Goal: Contribute content: Contribute content

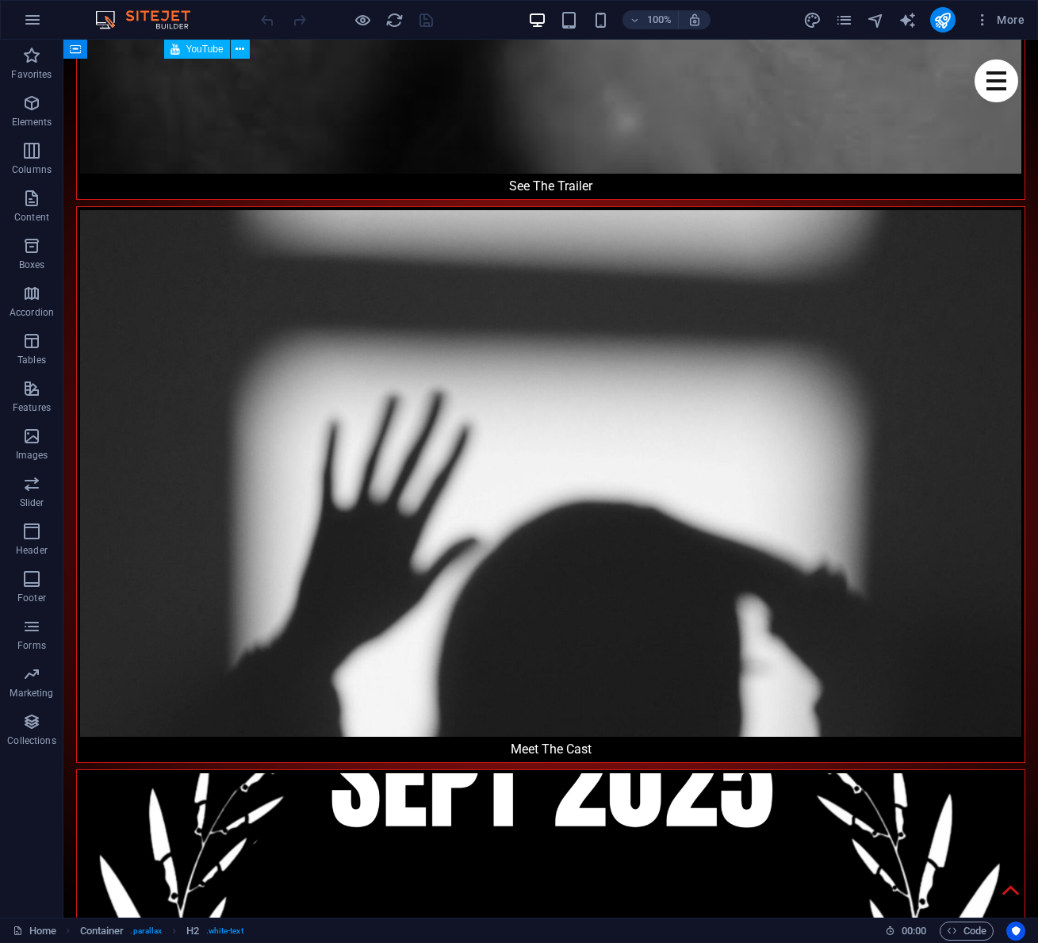
scroll to position [2293, 0]
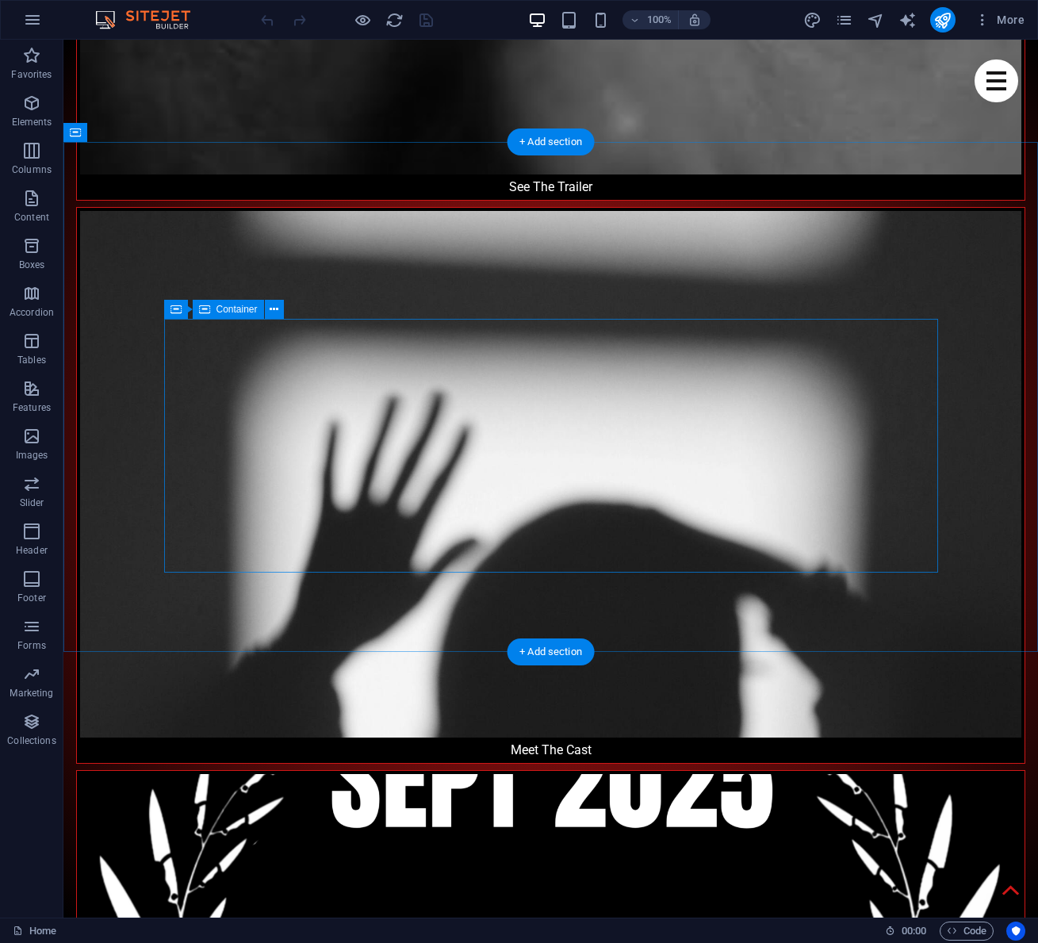
click at [208, 316] on icon at bounding box center [204, 309] width 11 height 19
click at [205, 309] on icon at bounding box center [204, 309] width 11 height 19
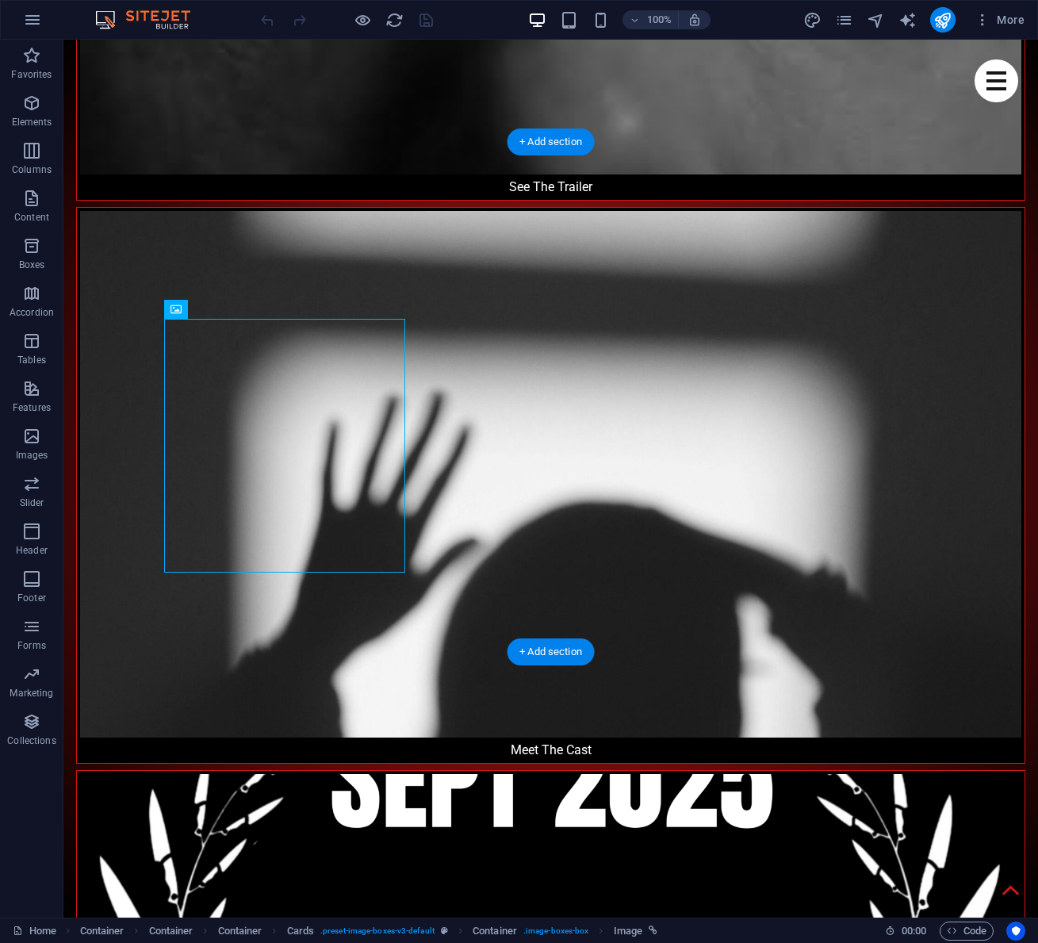
select select "%"
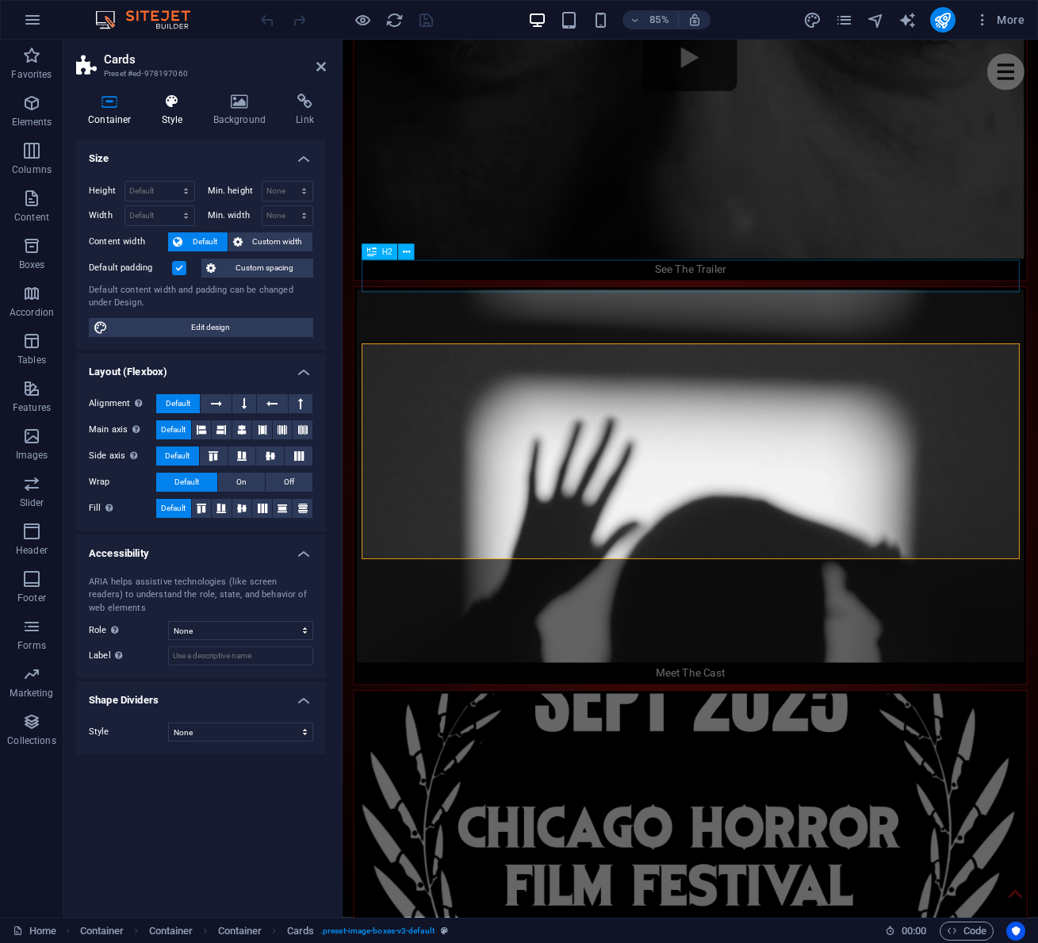
click at [174, 104] on icon at bounding box center [172, 102] width 45 height 16
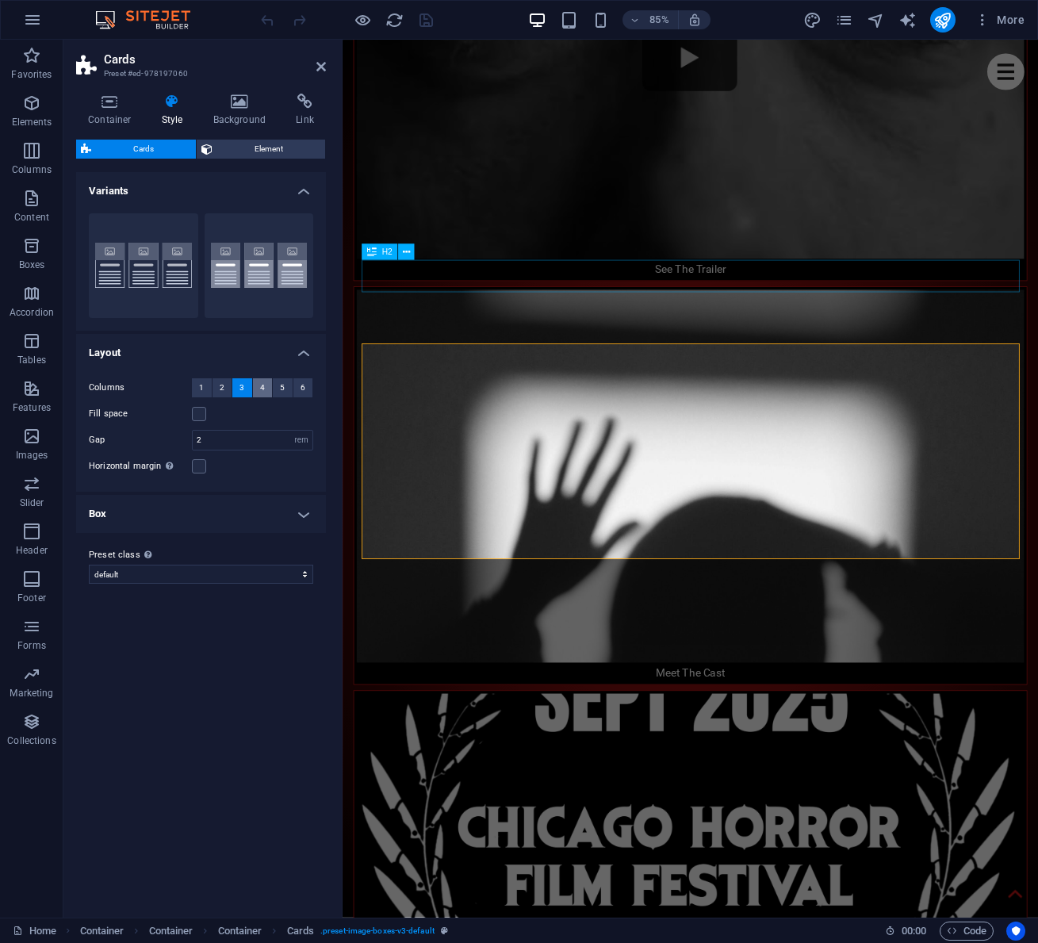
click at [263, 387] on span "4" at bounding box center [262, 387] width 5 height 19
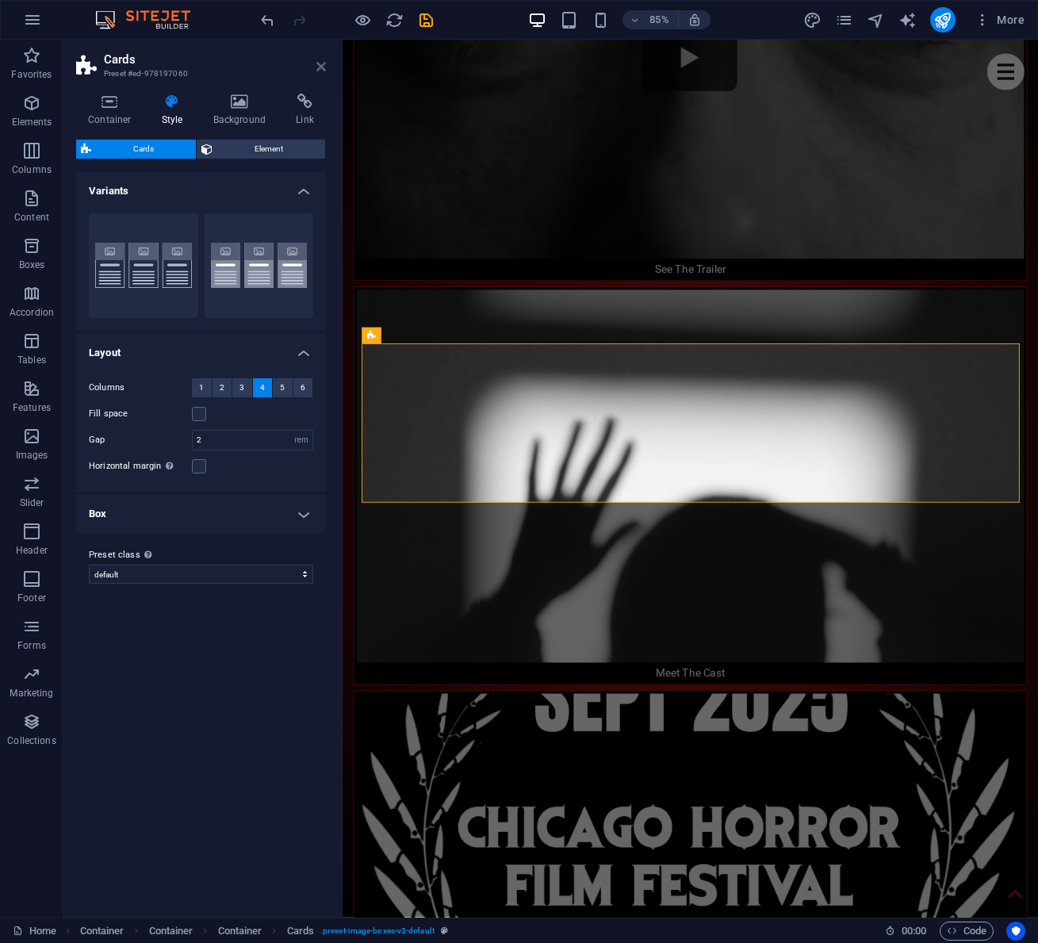
click at [321, 67] on icon at bounding box center [321, 66] width 10 height 13
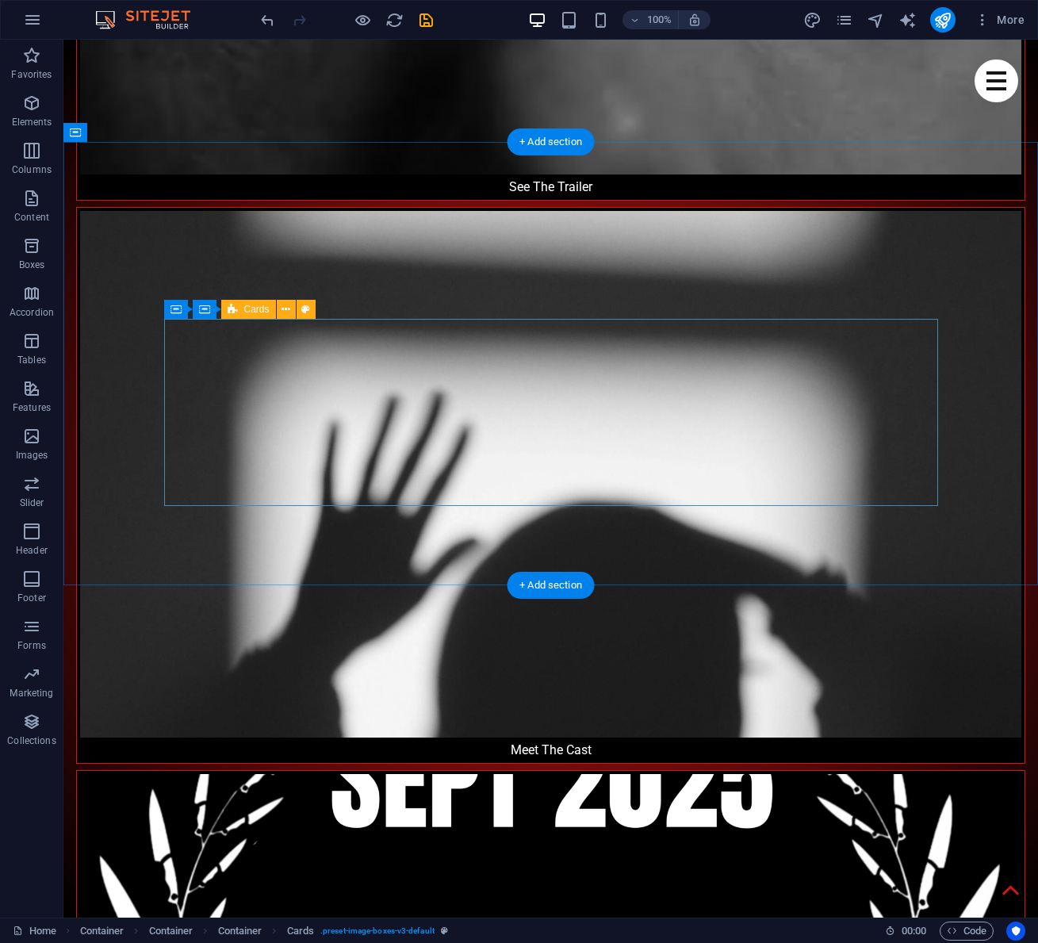
select select "rem"
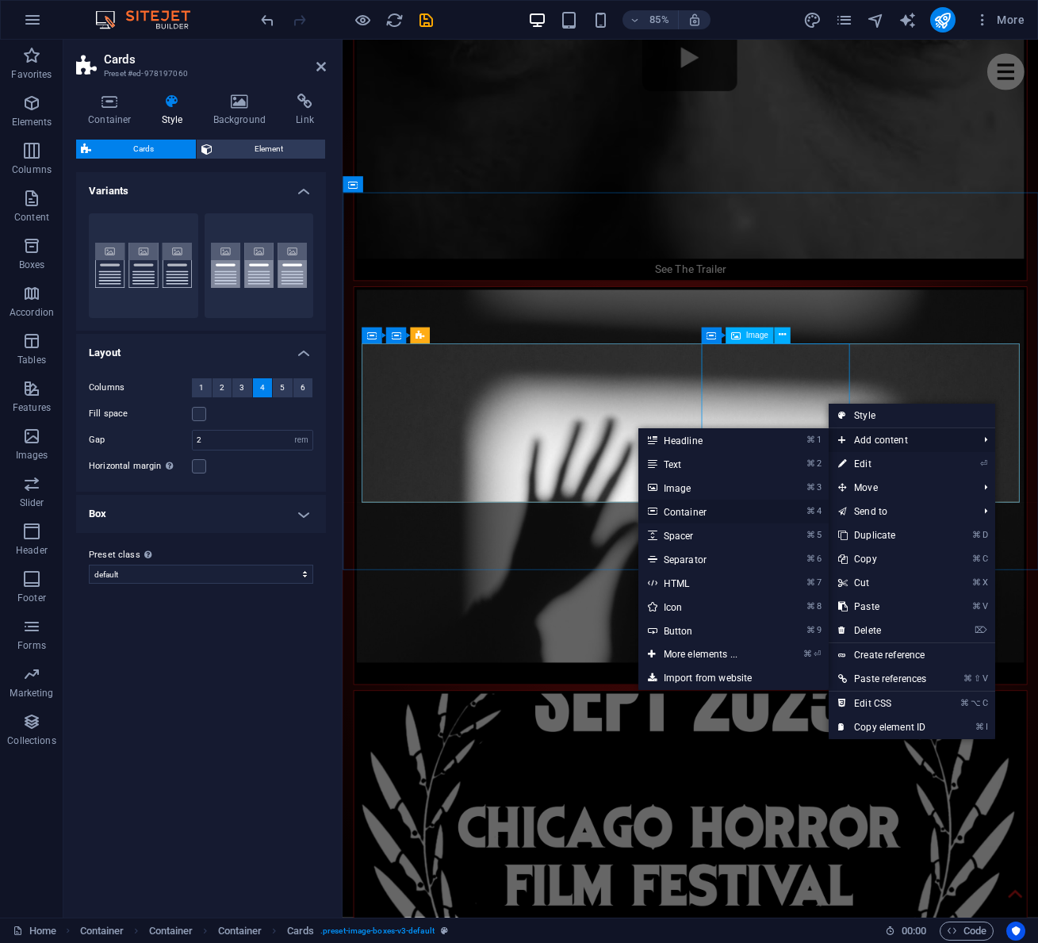
click at [697, 511] on link "⌘ 4 Container" at bounding box center [703, 511] width 131 height 24
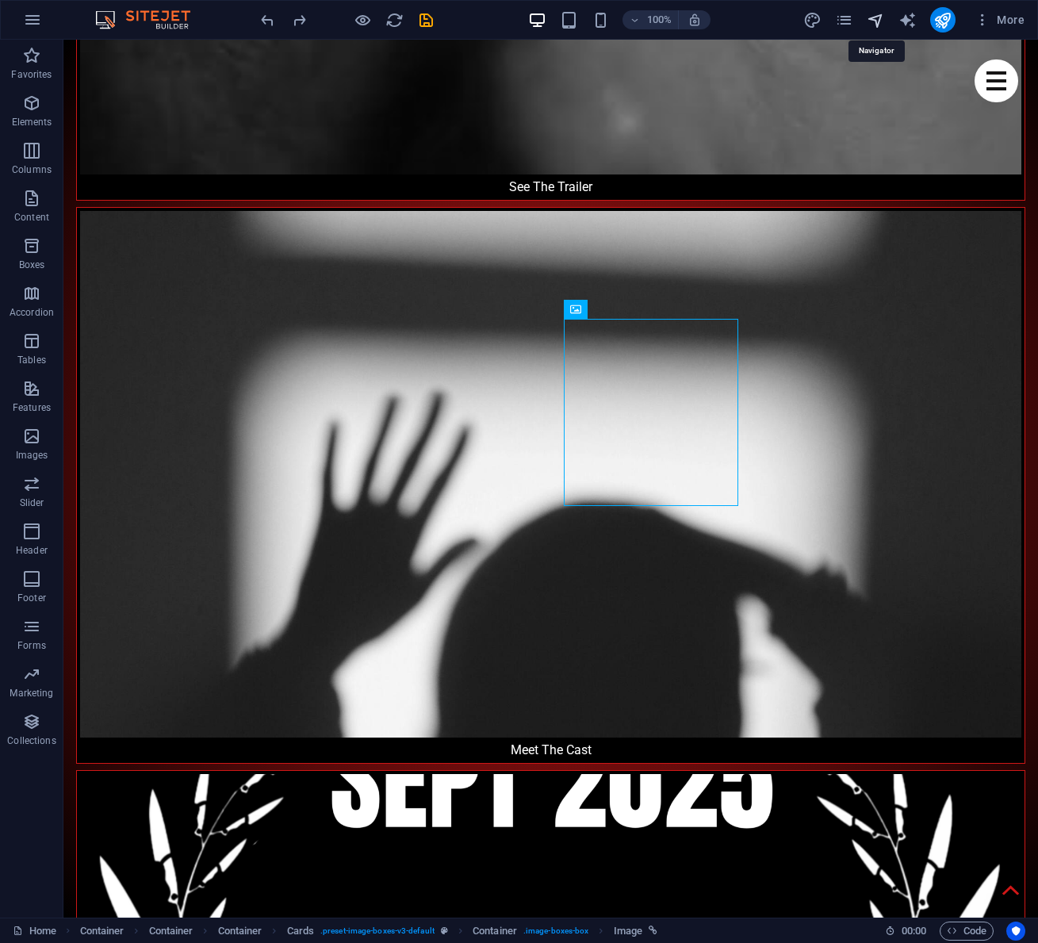
click at [880, 21] on icon "navigator" at bounding box center [875, 20] width 18 height 18
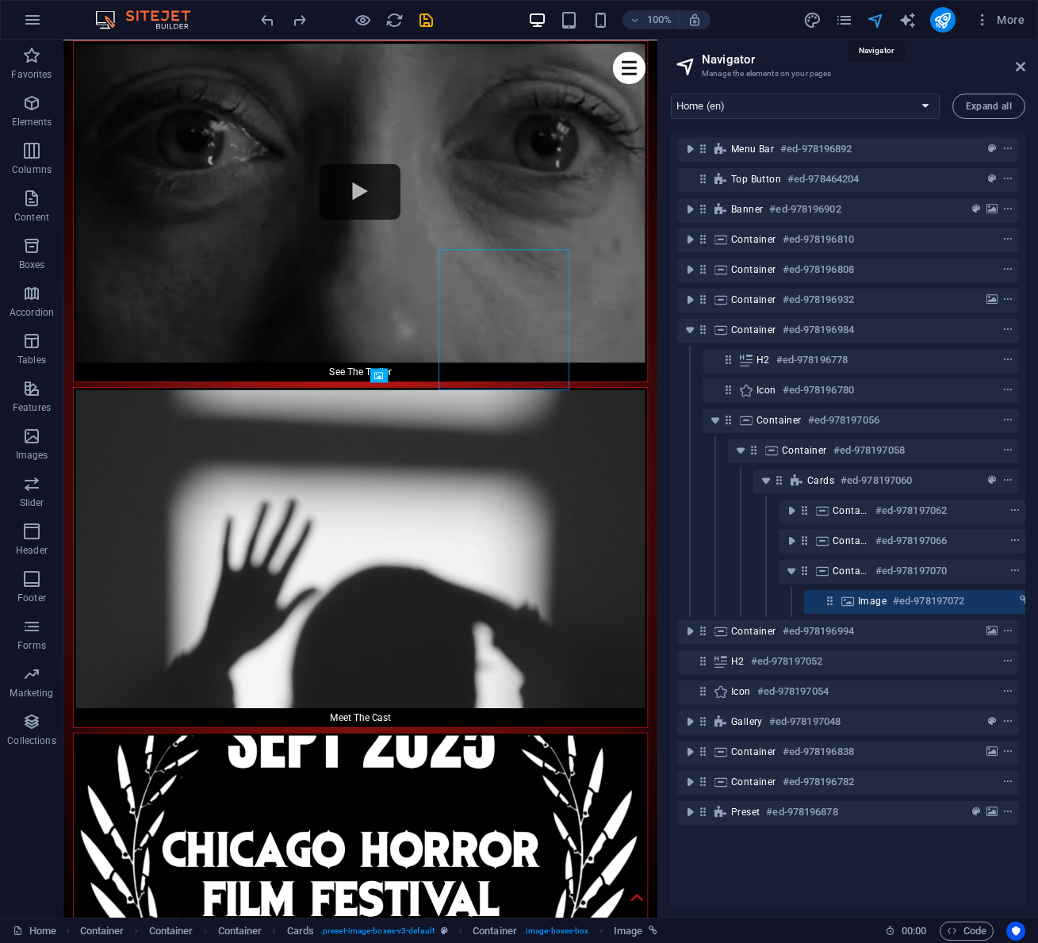
scroll to position [0, 29]
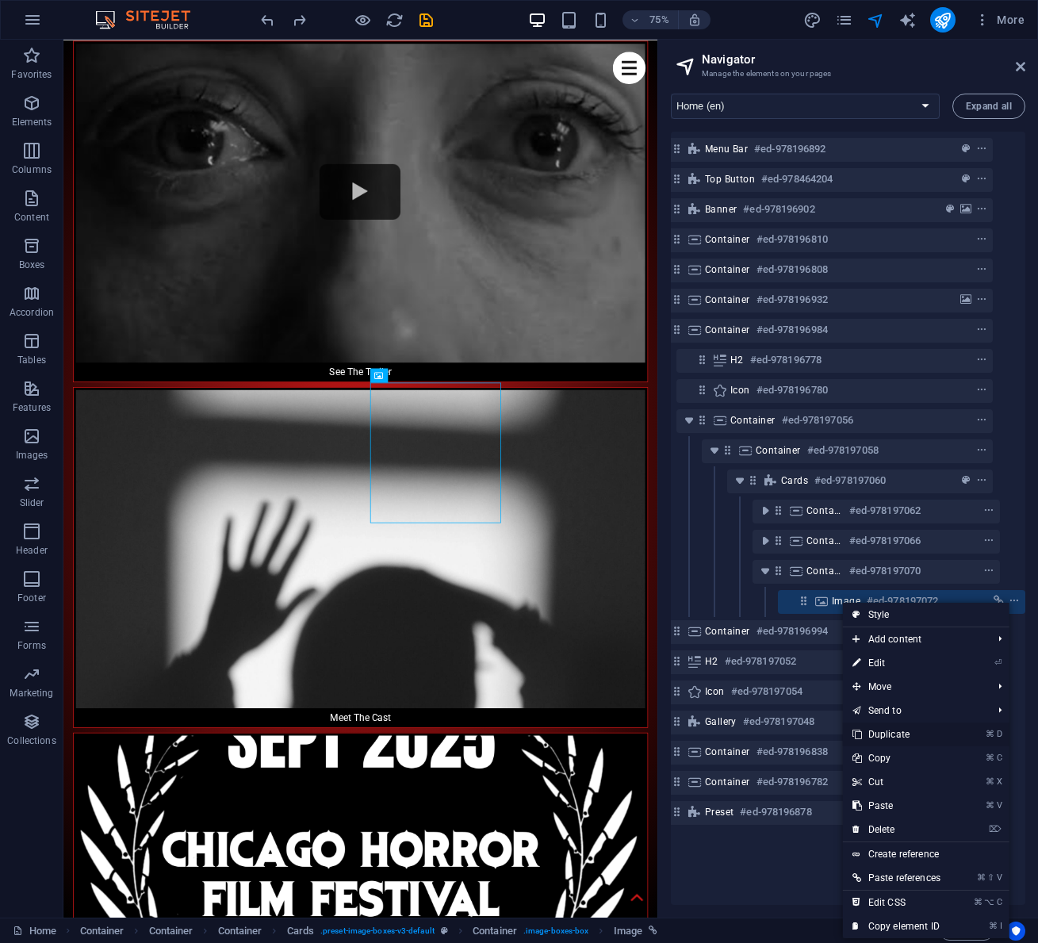
click at [894, 733] on link "⌘ D Duplicate" at bounding box center [896, 734] width 107 height 24
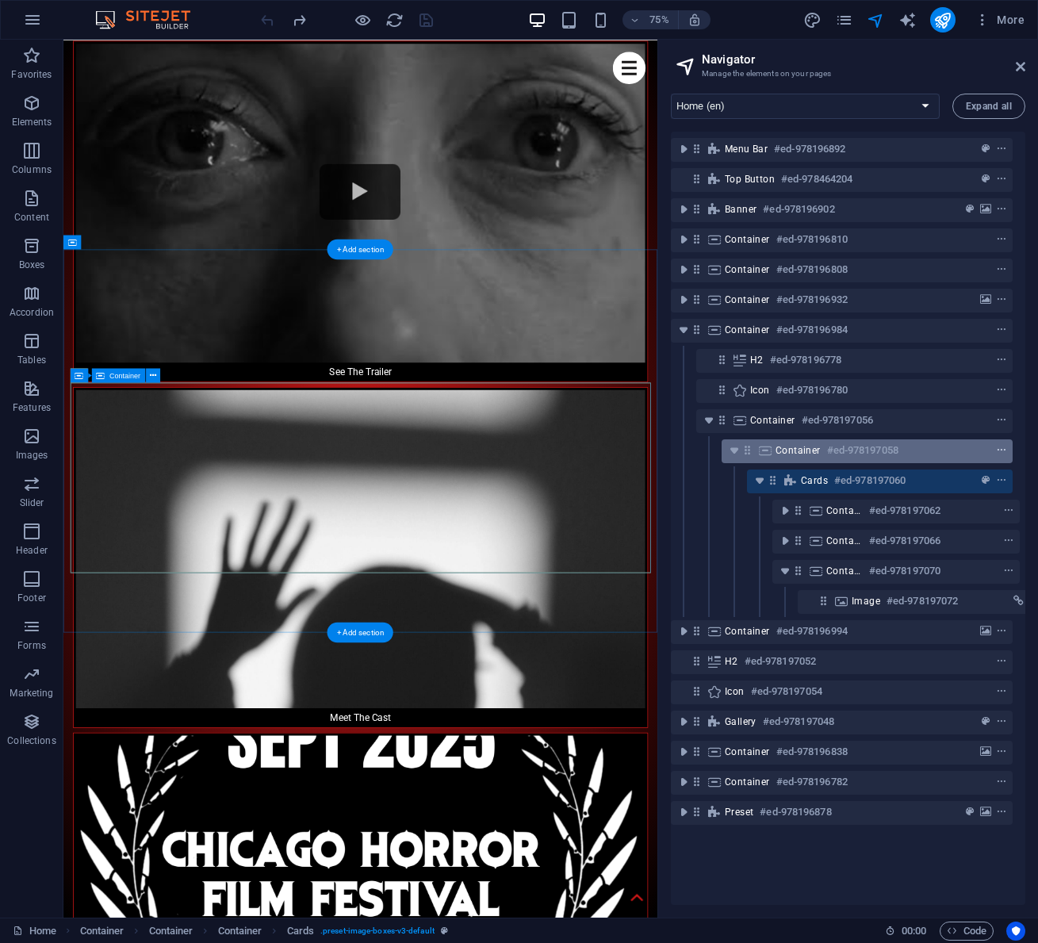
click at [1000, 451] on icon "context-menu" at bounding box center [1001, 450] width 11 height 11
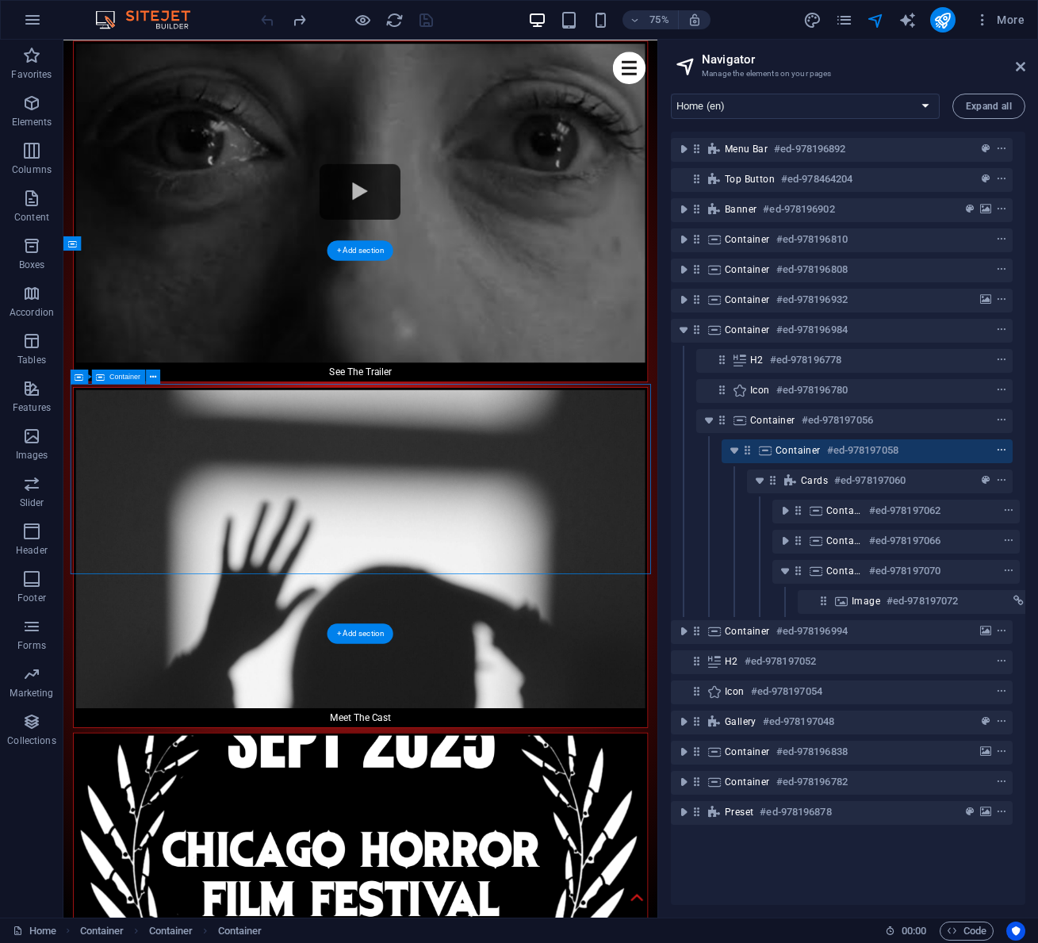
scroll to position [2292, 0]
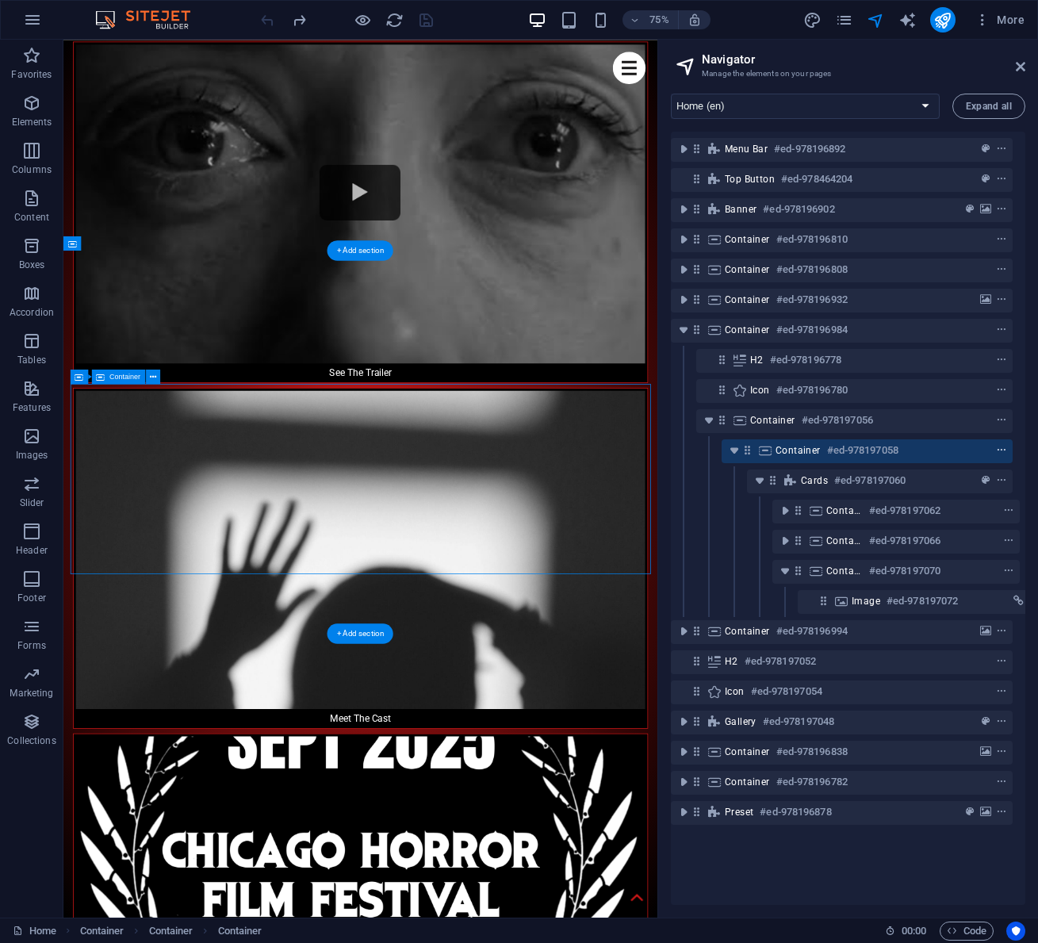
click at [1000, 451] on icon "context-menu" at bounding box center [1001, 450] width 11 height 11
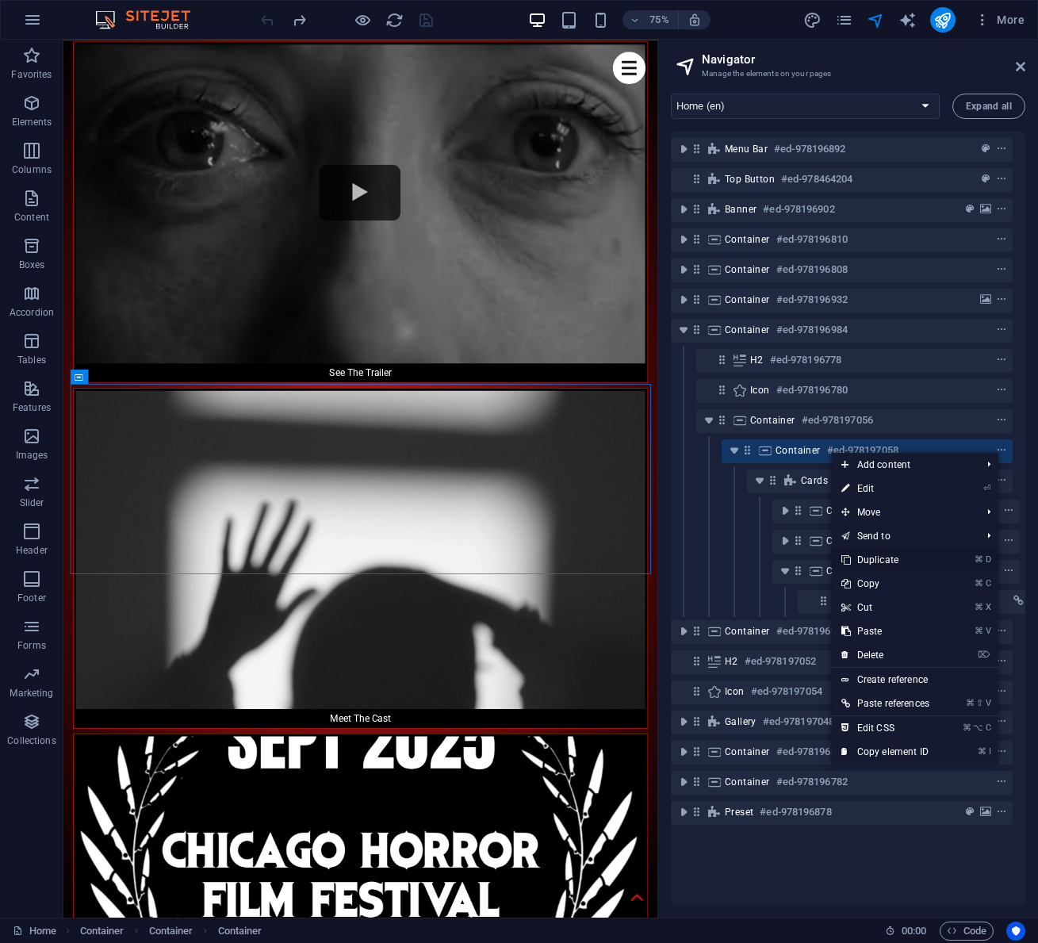
click at [879, 557] on link "⌘ D Duplicate" at bounding box center [885, 560] width 107 height 24
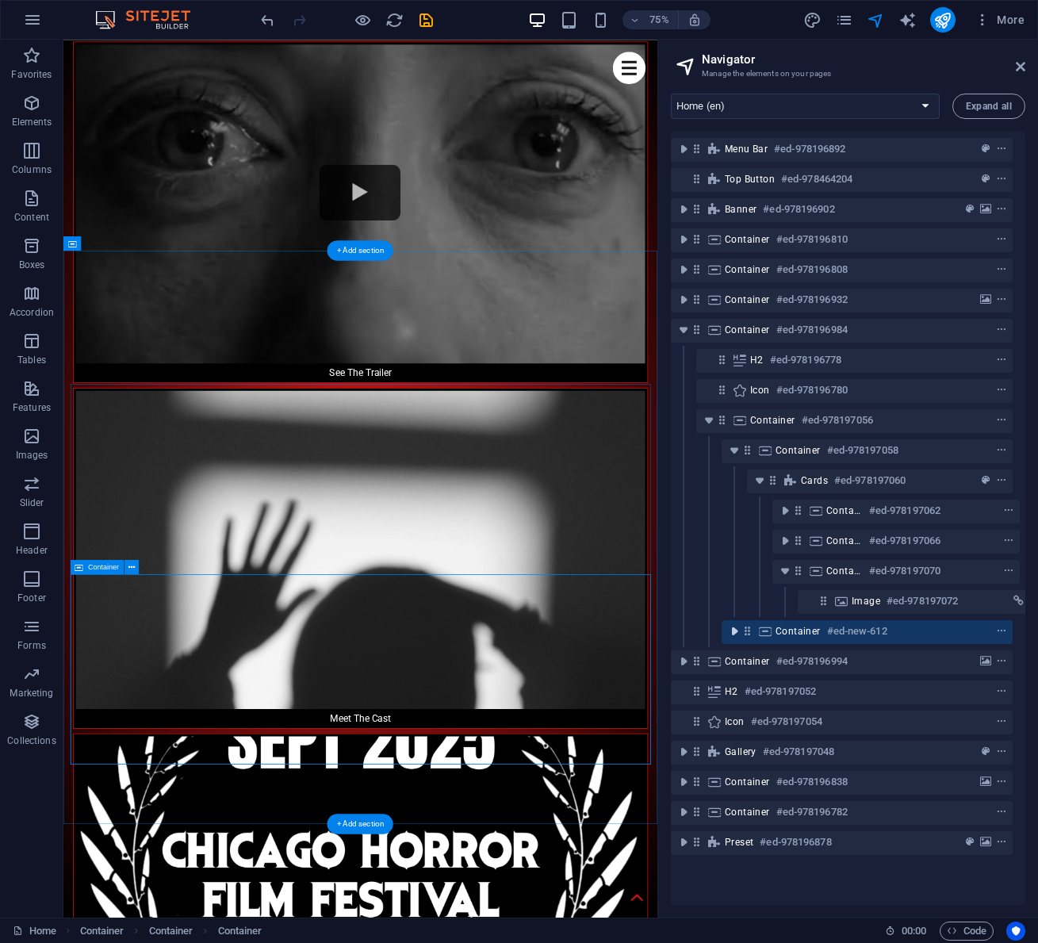
click at [732, 629] on icon "toggle-expand" at bounding box center [734, 631] width 16 height 16
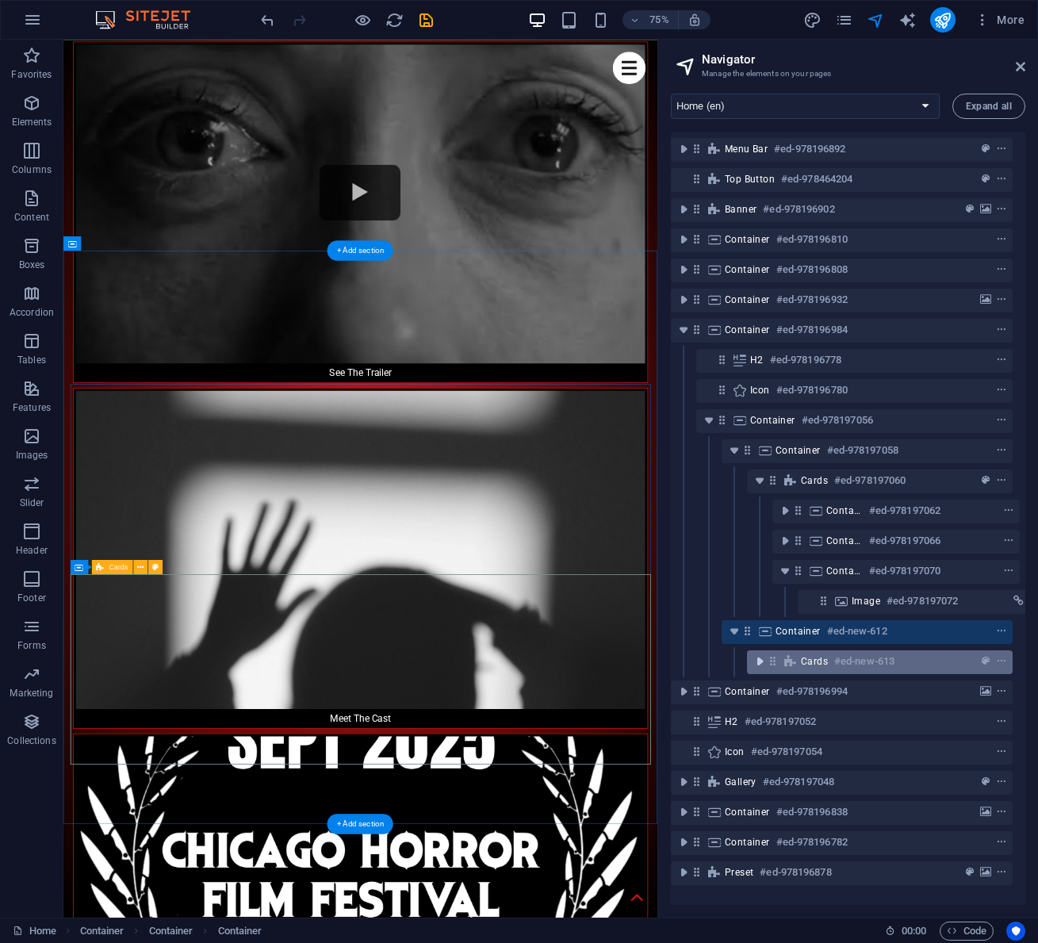
click at [762, 660] on icon "toggle-expand" at bounding box center [760, 661] width 16 height 16
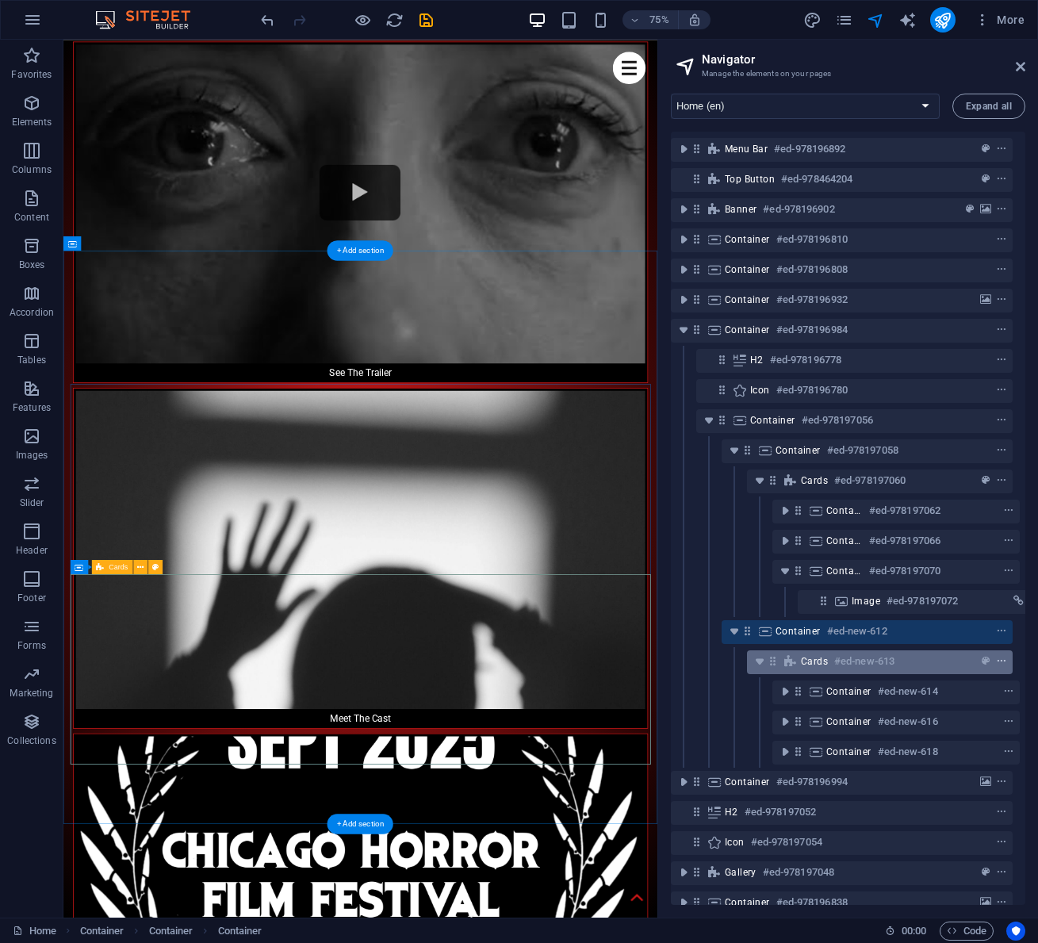
click at [997, 659] on icon "context-menu" at bounding box center [1001, 661] width 11 height 11
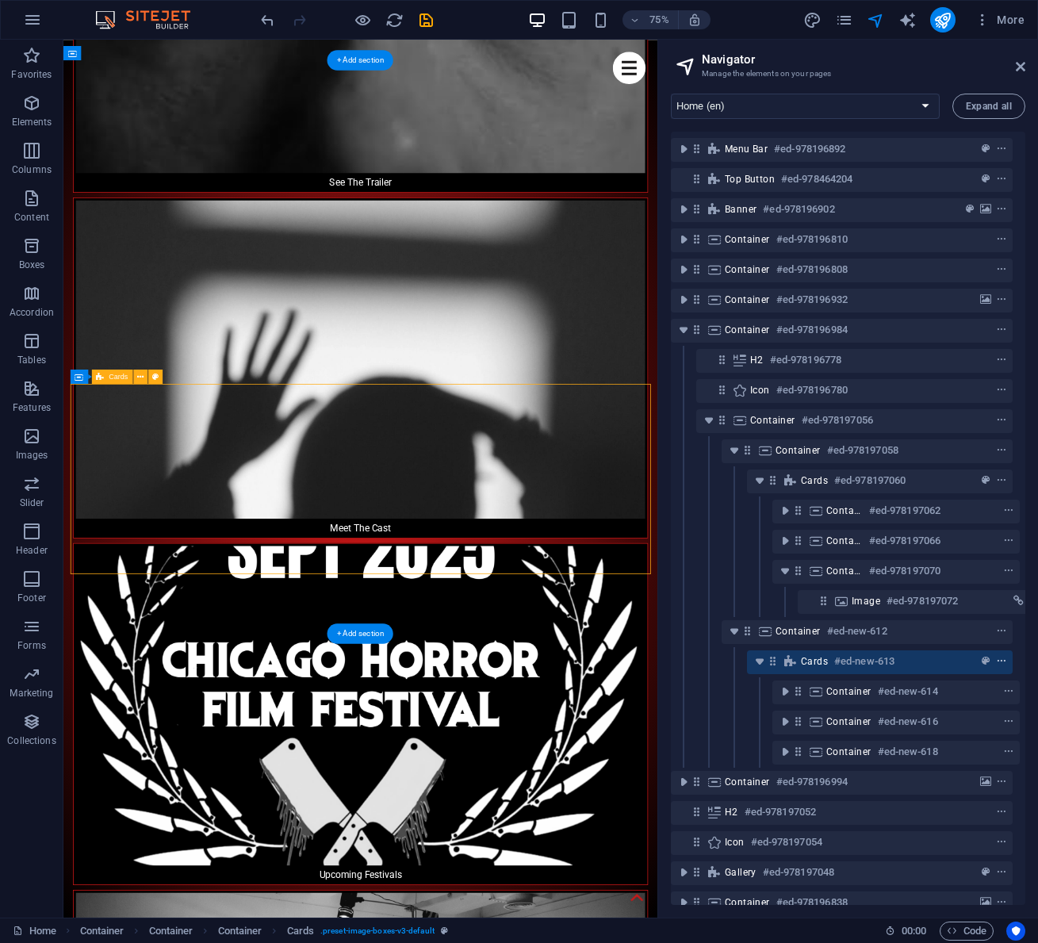
click at [997, 659] on icon "context-menu" at bounding box center [1001, 661] width 11 height 11
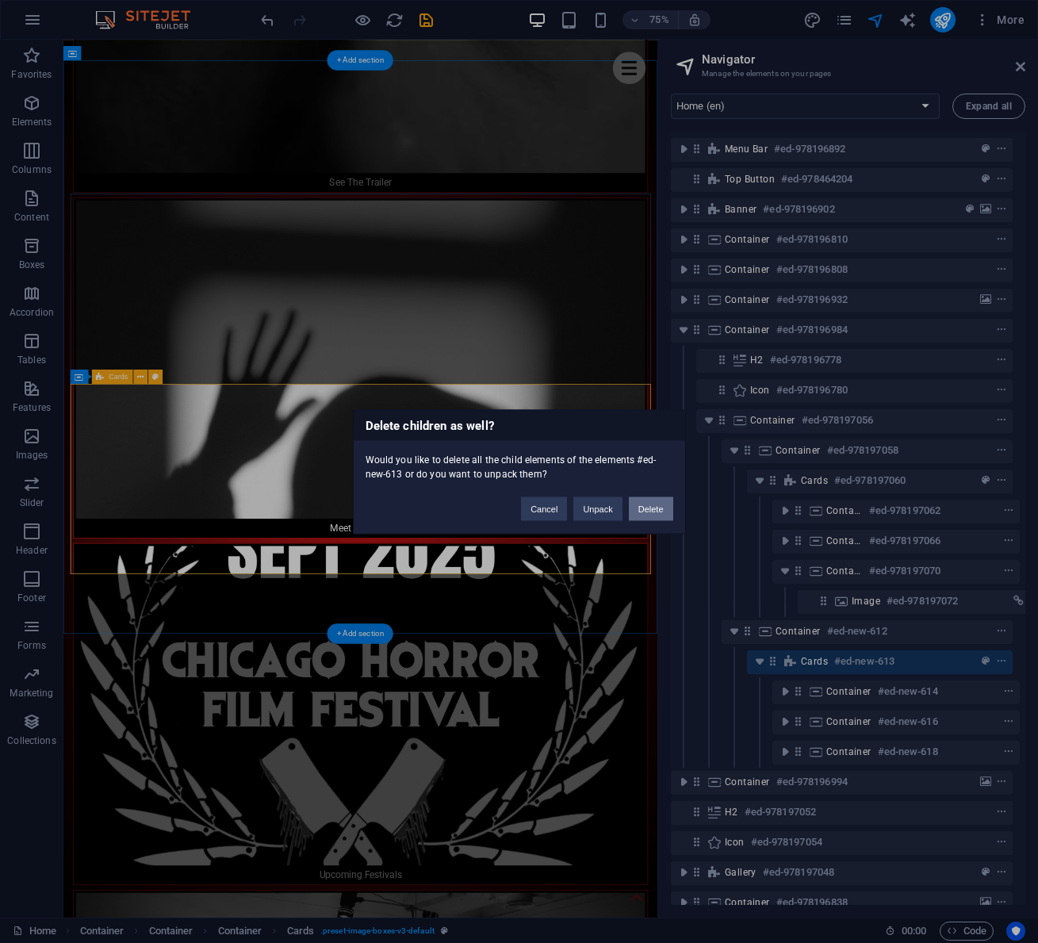
click at [651, 509] on button "Delete" at bounding box center [651, 508] width 44 height 24
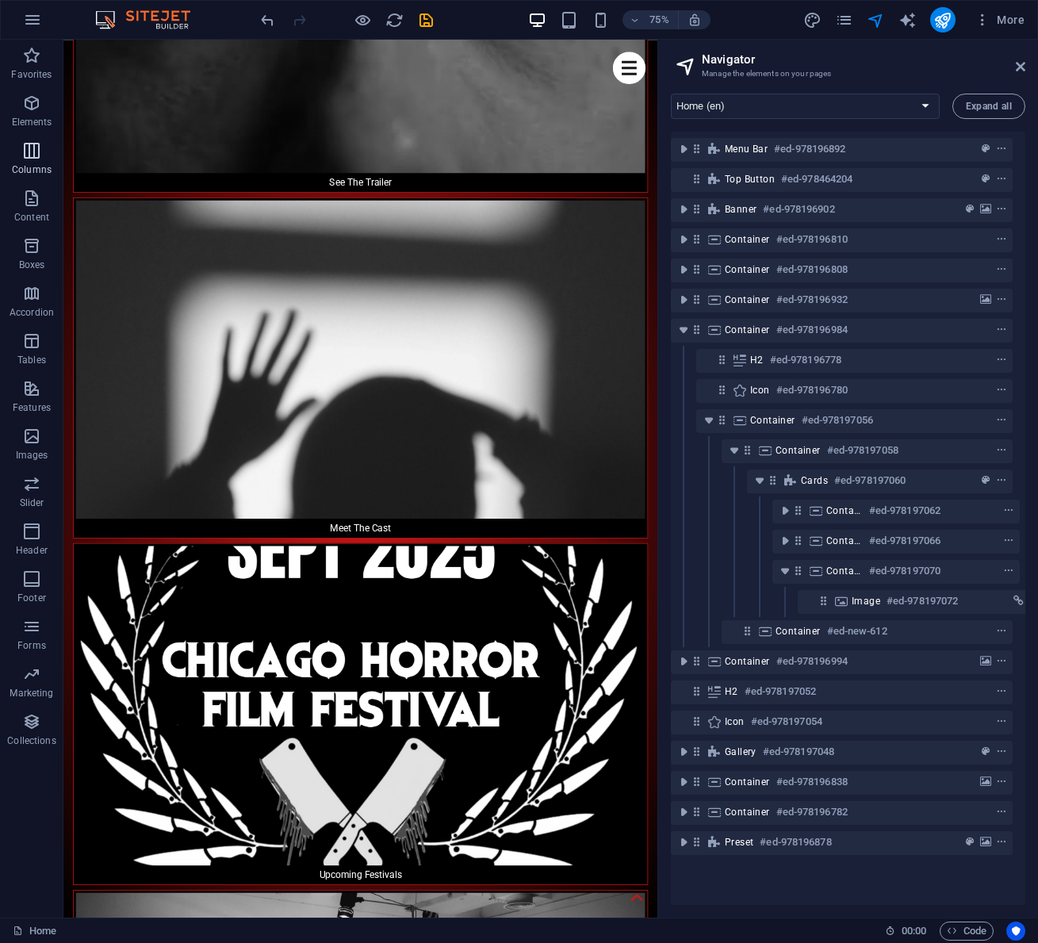
click at [34, 155] on icon "button" at bounding box center [31, 150] width 19 height 19
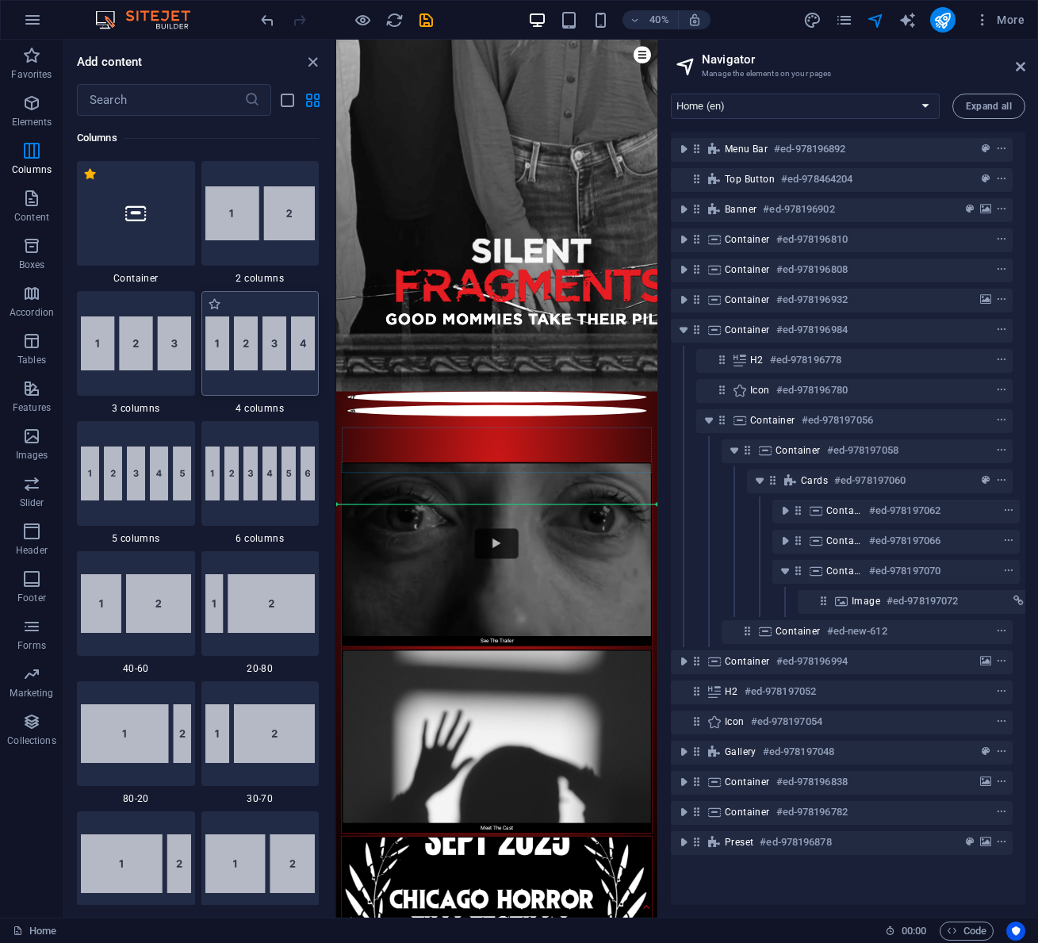
scroll to position [2634, 0]
click at [262, 337] on img at bounding box center [260, 343] width 110 height 54
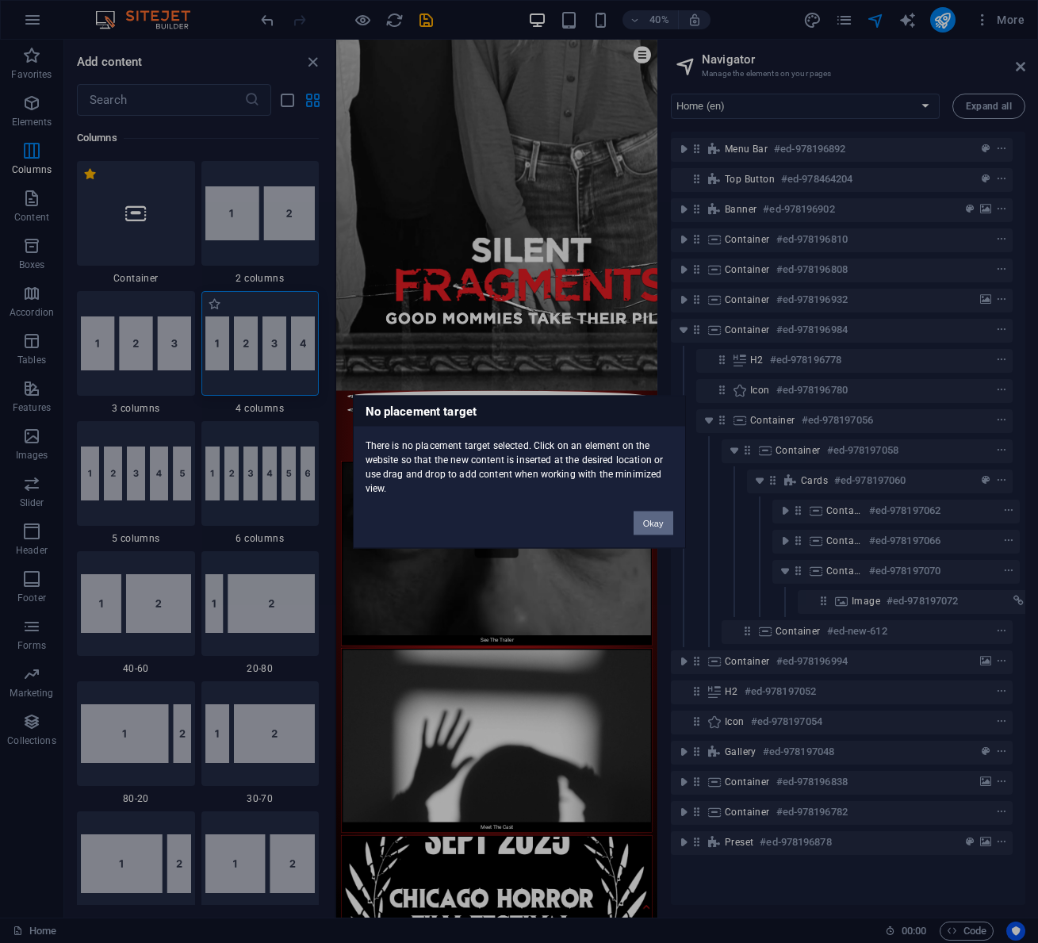
click at [262, 337] on div "No placement target There is no placement target selected. Click on an element …" at bounding box center [519, 471] width 1038 height 943
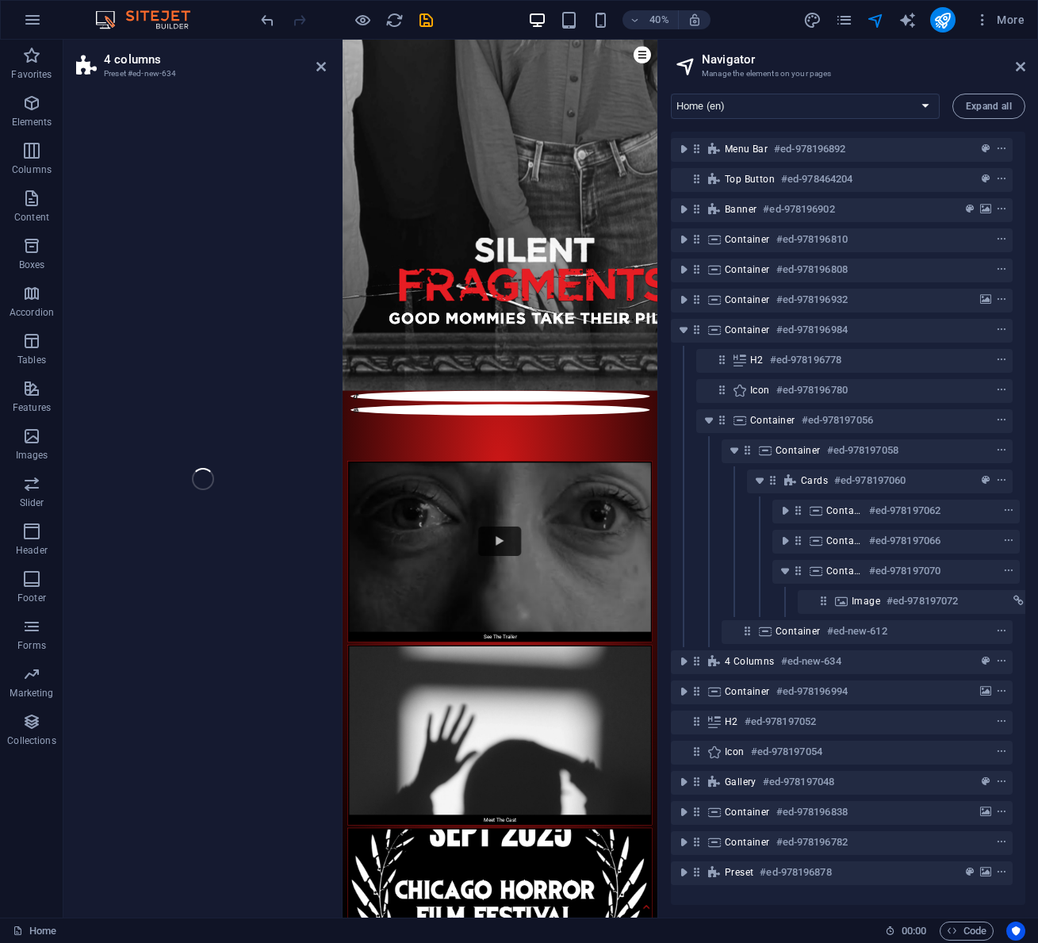
select select "rem"
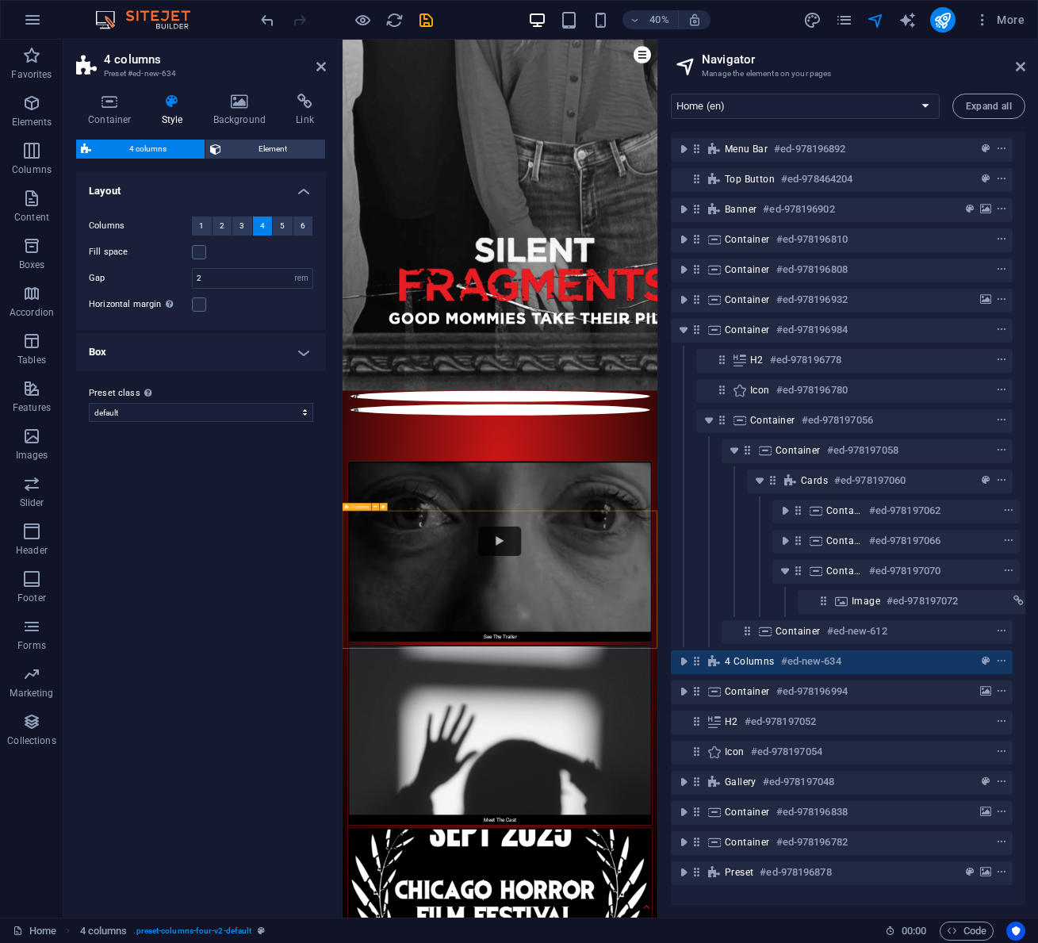
drag, startPoint x: 549, startPoint y: 1231, endPoint x: 636, endPoint y: 1049, distance: 202.1
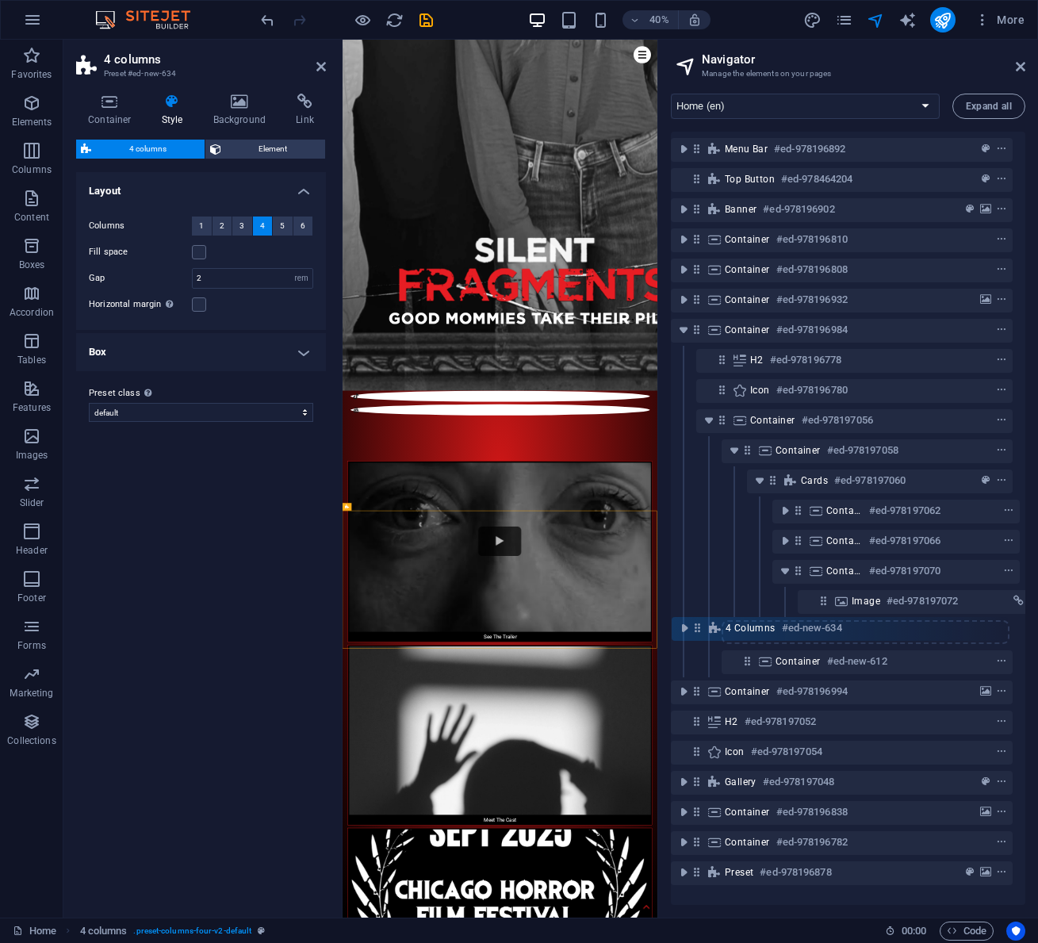
scroll to position [0, 6]
drag, startPoint x: 699, startPoint y: 663, endPoint x: 767, endPoint y: 633, distance: 73.8
click at [767, 633] on div "Menu Bar #ed-978196892 Top button #ed-978464204 Banner #ed-978196902 Container …" at bounding box center [848, 518] width 354 height 773
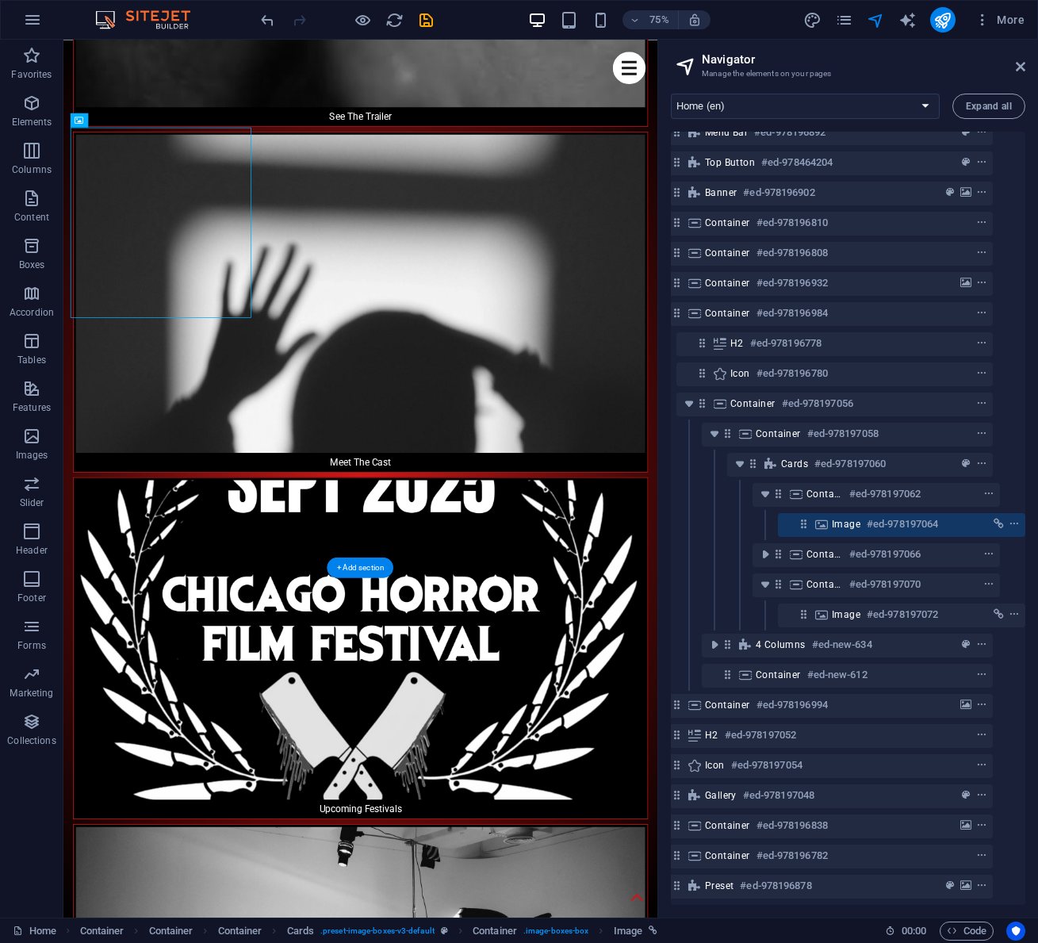
drag, startPoint x: 228, startPoint y: 285, endPoint x: 193, endPoint y: 468, distance: 186.4
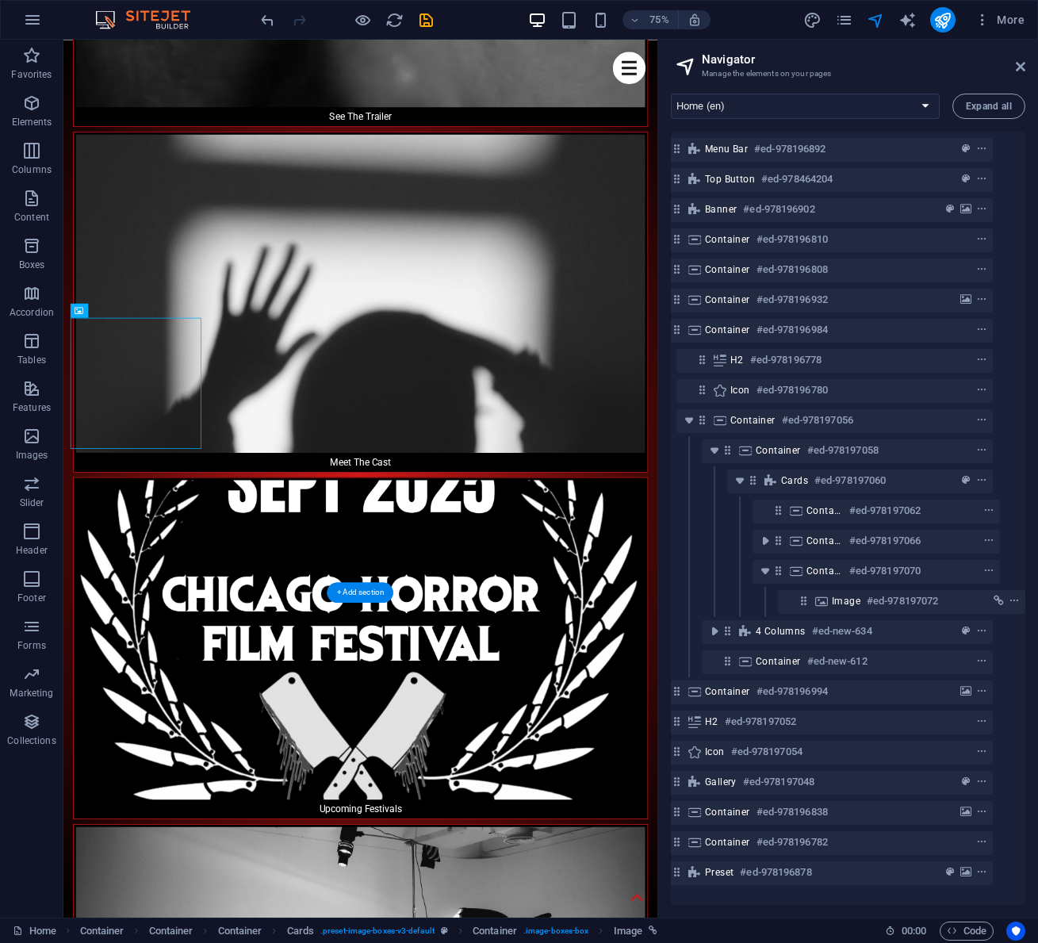
scroll to position [0, 29]
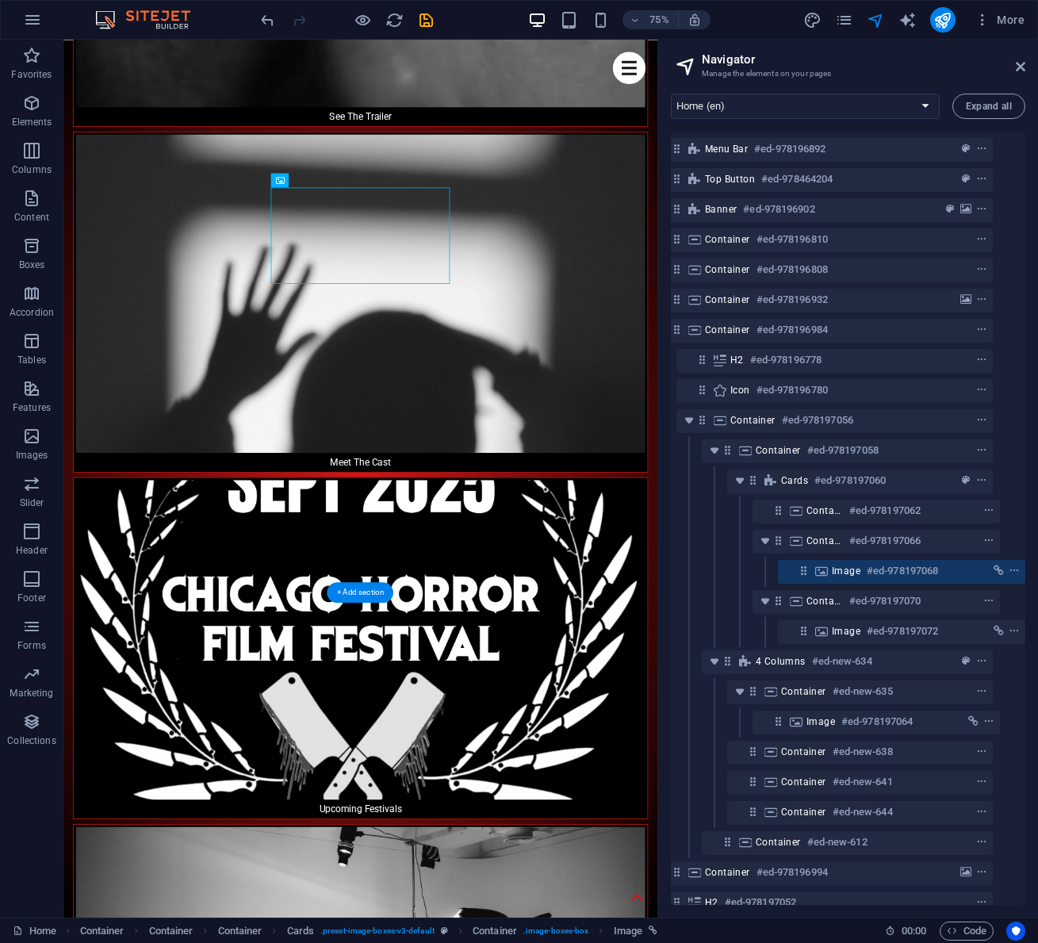
drag, startPoint x: 449, startPoint y: 278, endPoint x: 365, endPoint y: 480, distance: 218.5
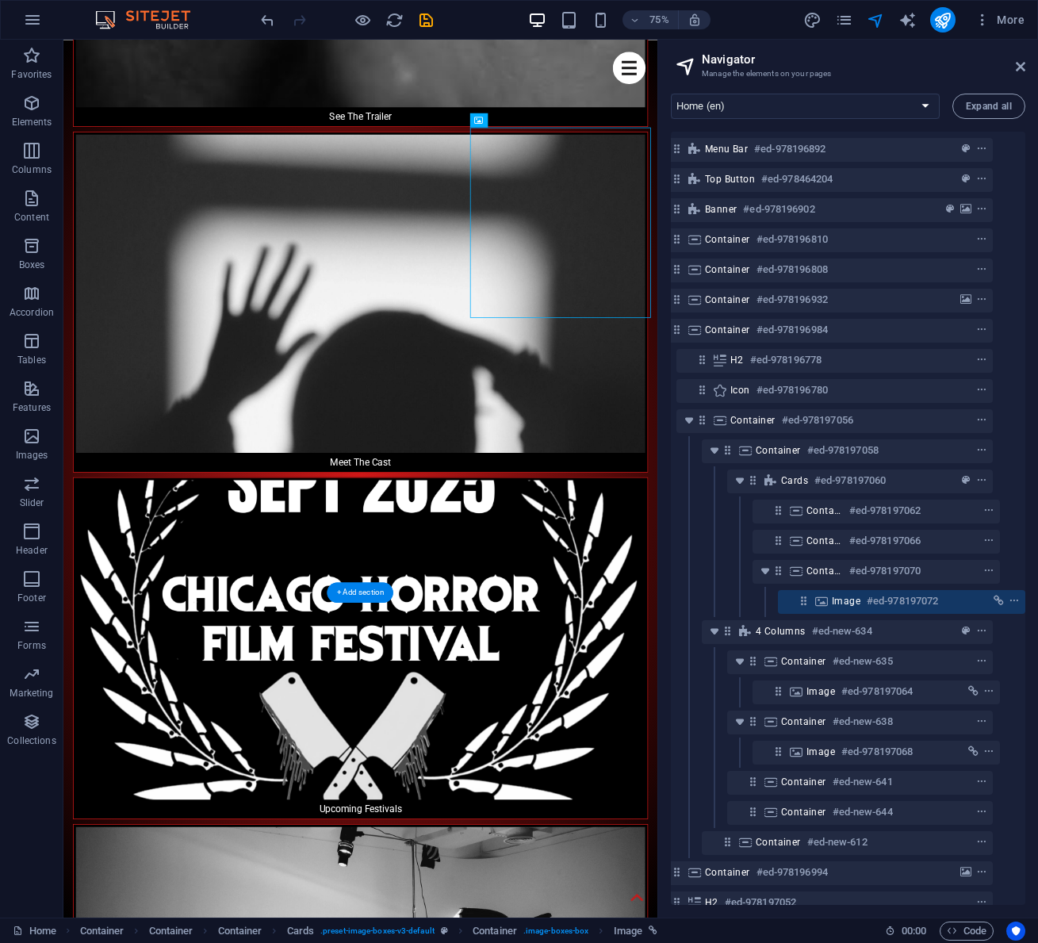
drag, startPoint x: 702, startPoint y: 274, endPoint x: 530, endPoint y: 486, distance: 272.3
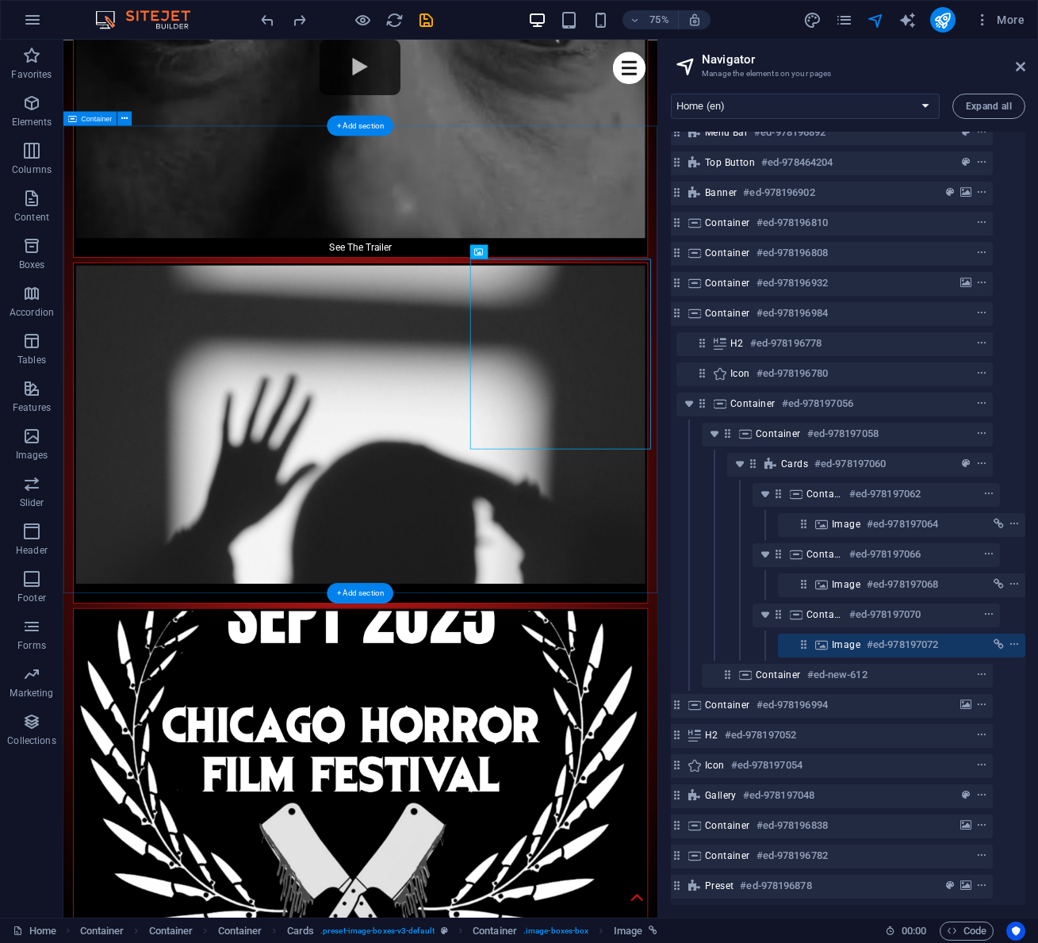
scroll to position [2458, 0]
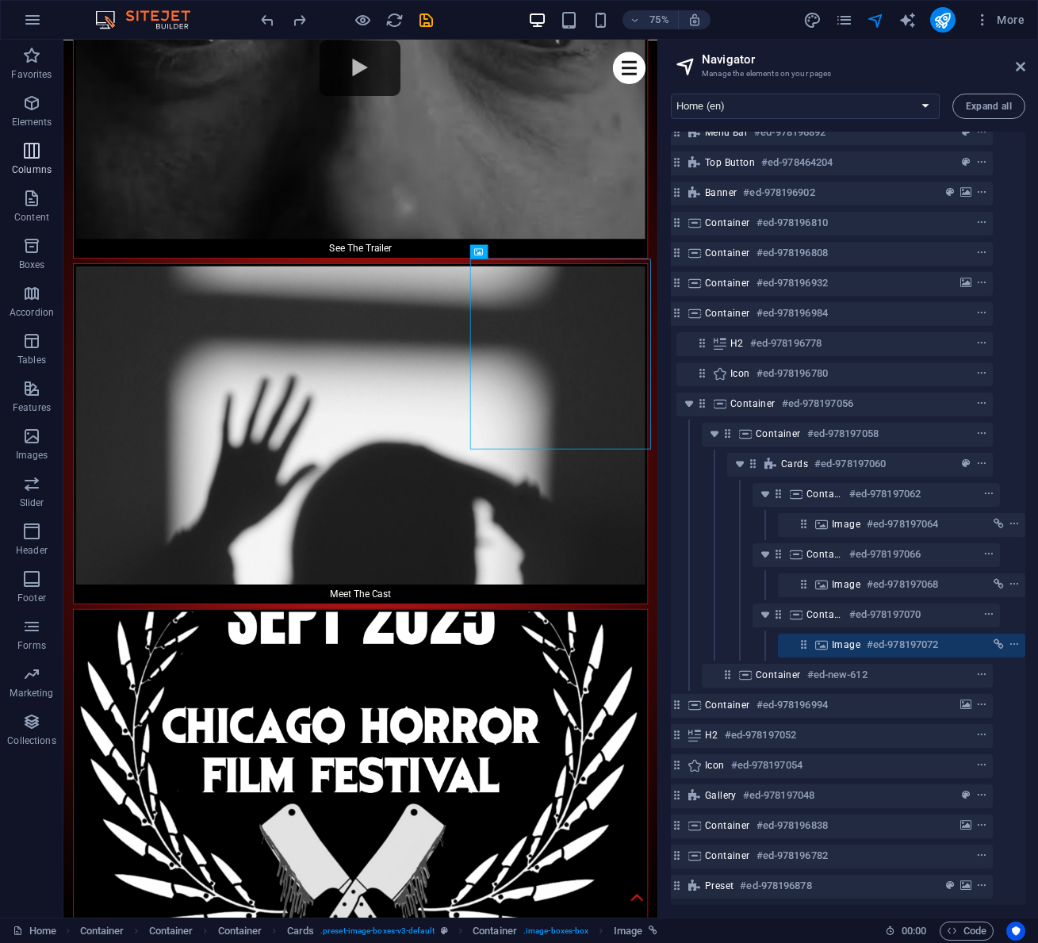
click at [33, 153] on icon "button" at bounding box center [31, 150] width 19 height 19
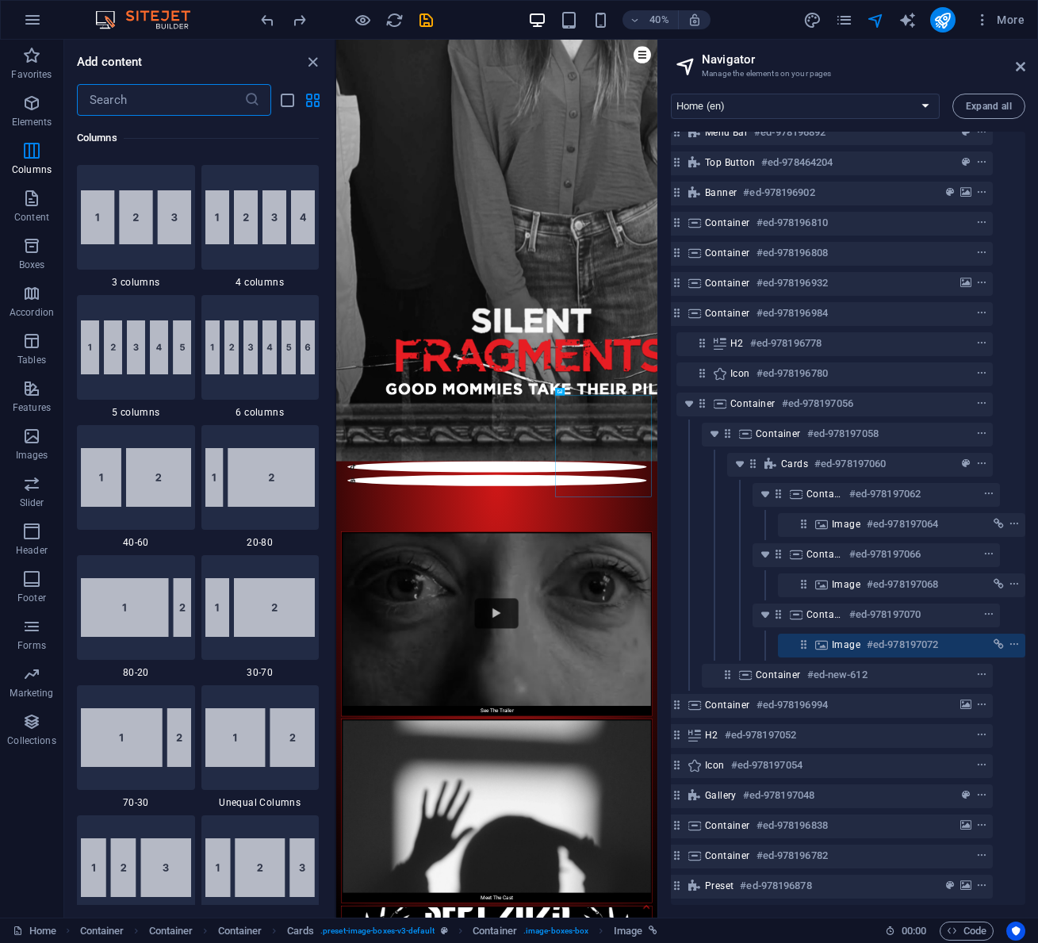
scroll to position [1035, 0]
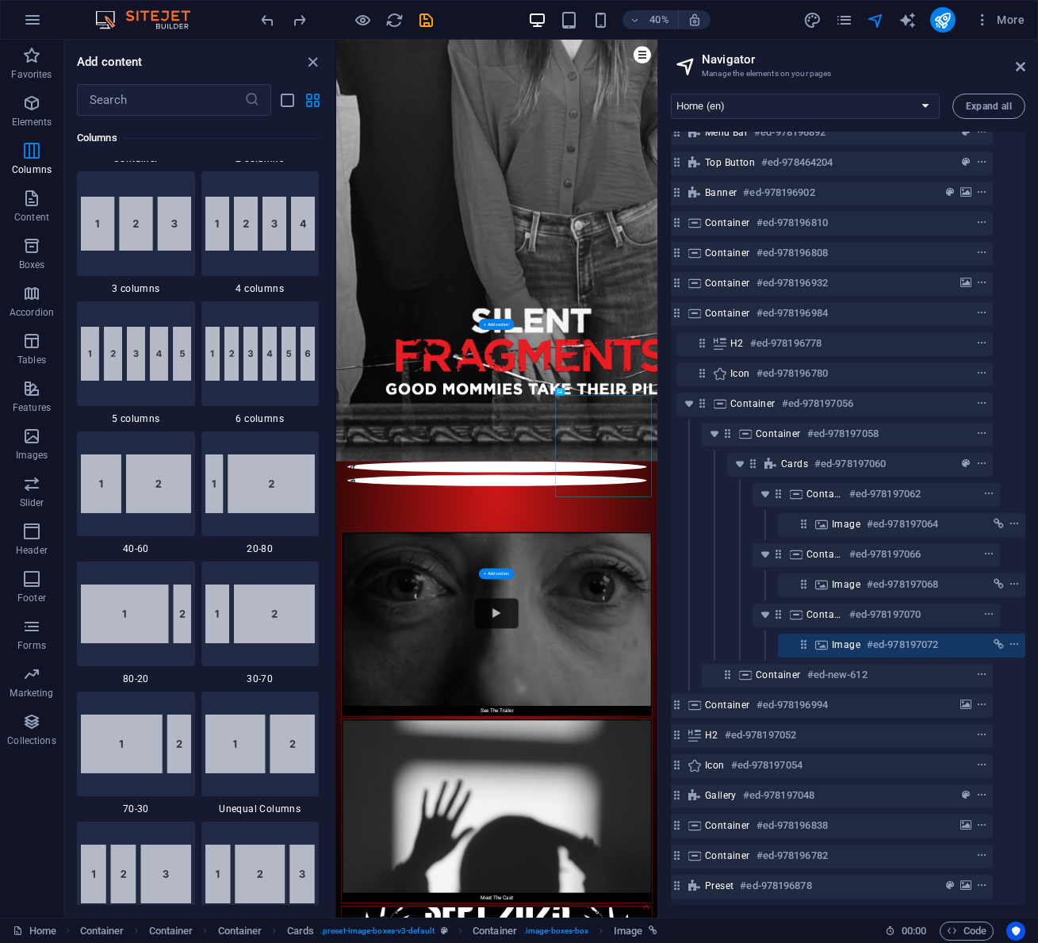
drag, startPoint x: 492, startPoint y: 398, endPoint x: 691, endPoint y: 1255, distance: 879.8
drag, startPoint x: 473, startPoint y: 415, endPoint x: 636, endPoint y: 1201, distance: 802.3
drag, startPoint x: 504, startPoint y: 423, endPoint x: 616, endPoint y: 1213, distance: 797.5
click at [146, 341] on img at bounding box center [136, 354] width 110 height 54
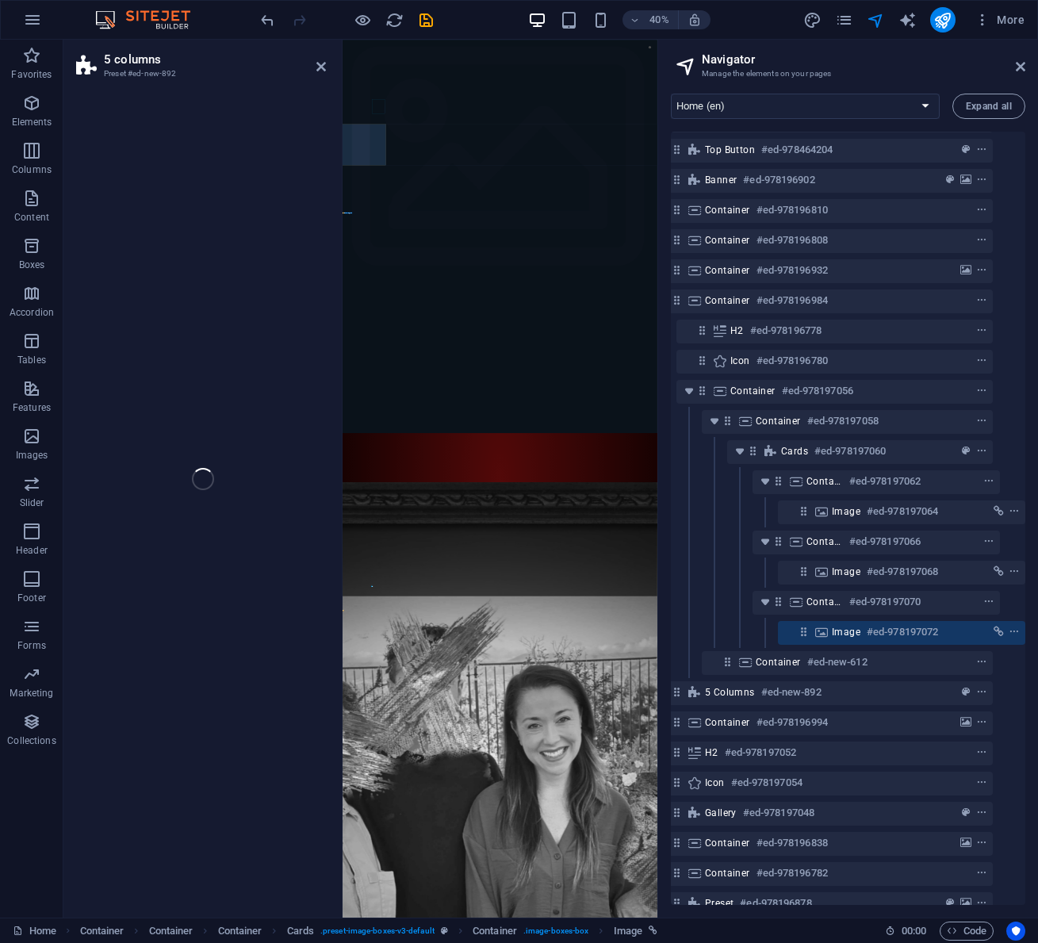
click at [146, 341] on div "5 columns Preset #ed-new-892 Drag here to replace the existing content. Press “…" at bounding box center [360, 479] width 594 height 878
select select "rem"
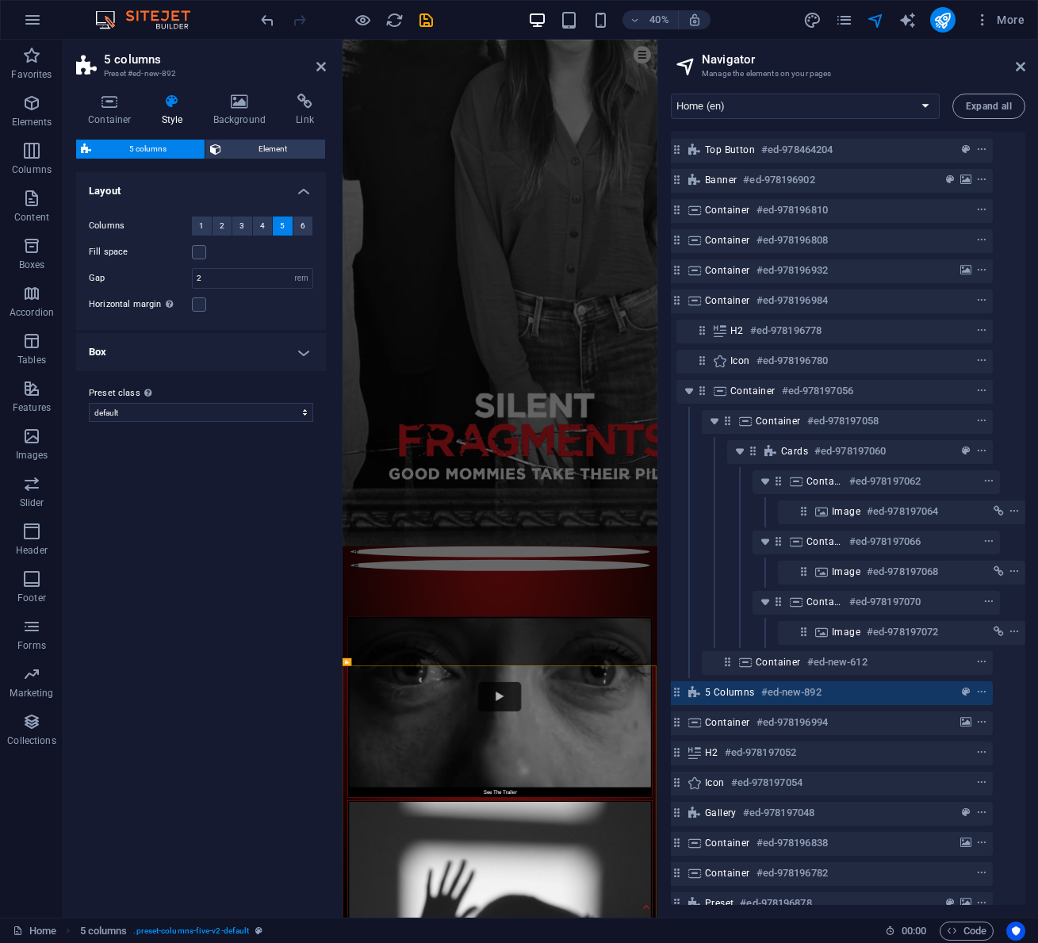
scroll to position [59, 6]
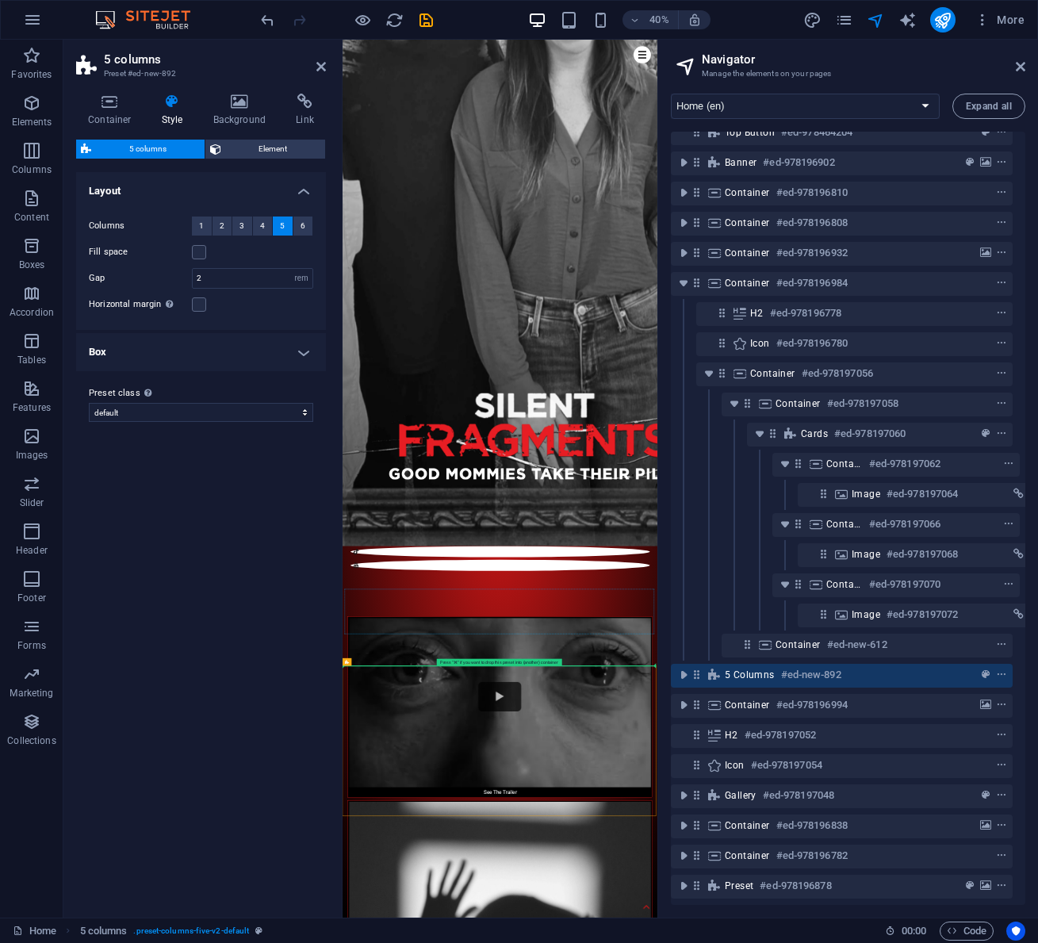
drag, startPoint x: 658, startPoint y: 1647, endPoint x: 592, endPoint y: 1471, distance: 188.6
drag, startPoint x: 654, startPoint y: 1637, endPoint x: 539, endPoint y: 1128, distance: 521.8
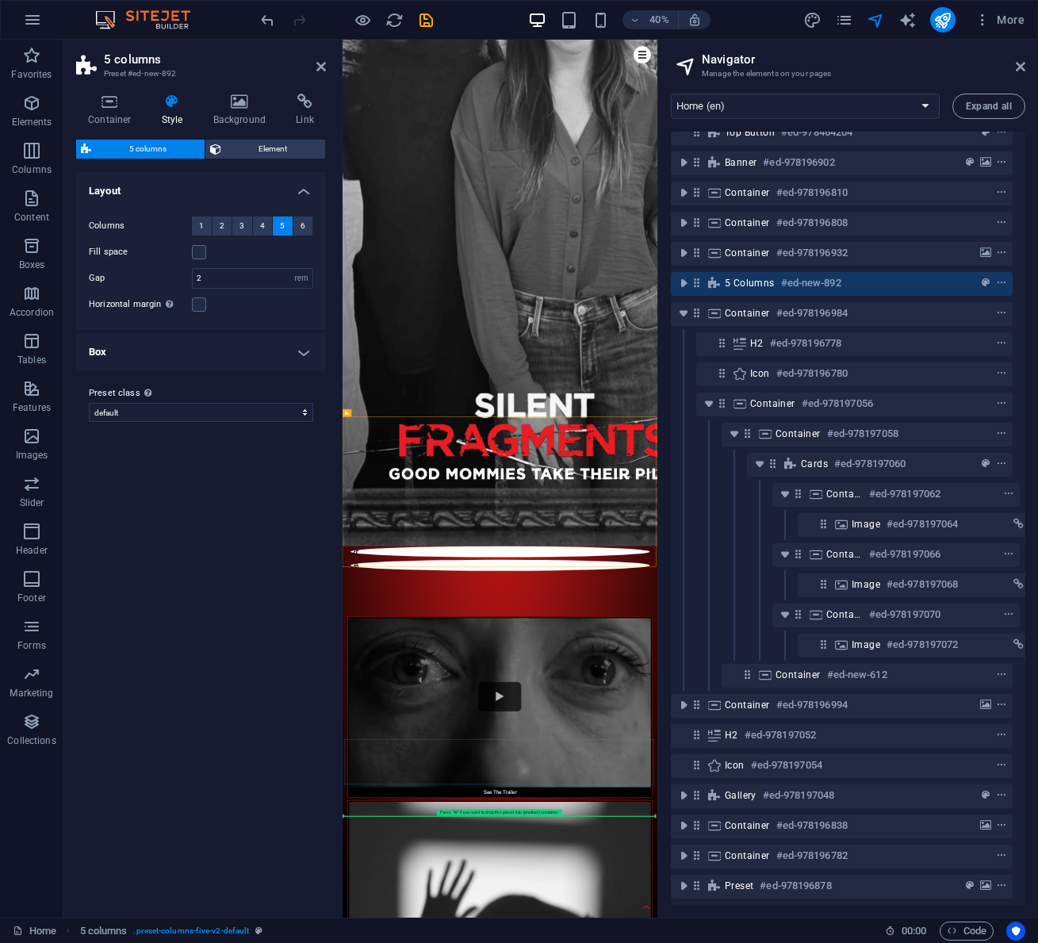
drag, startPoint x: 539, startPoint y: 1304, endPoint x: 628, endPoint y: 1830, distance: 533.1
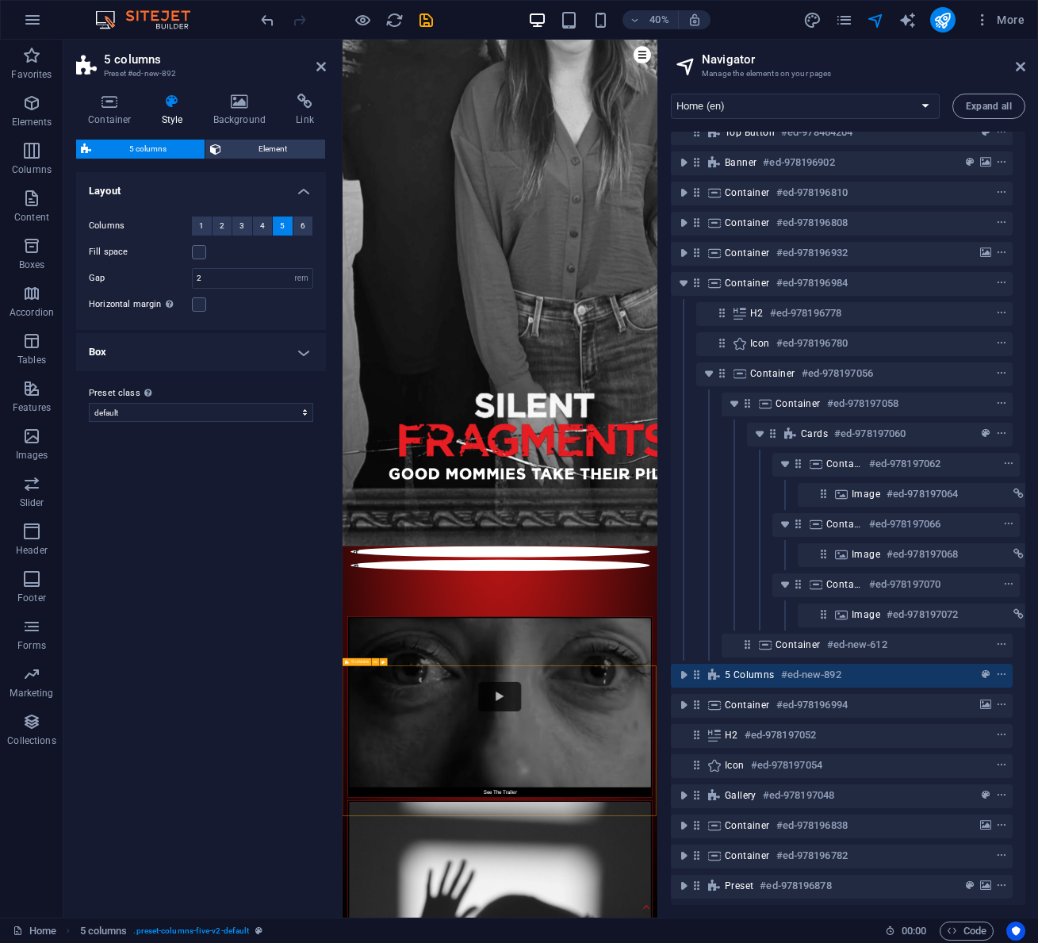
scroll to position [59, 6]
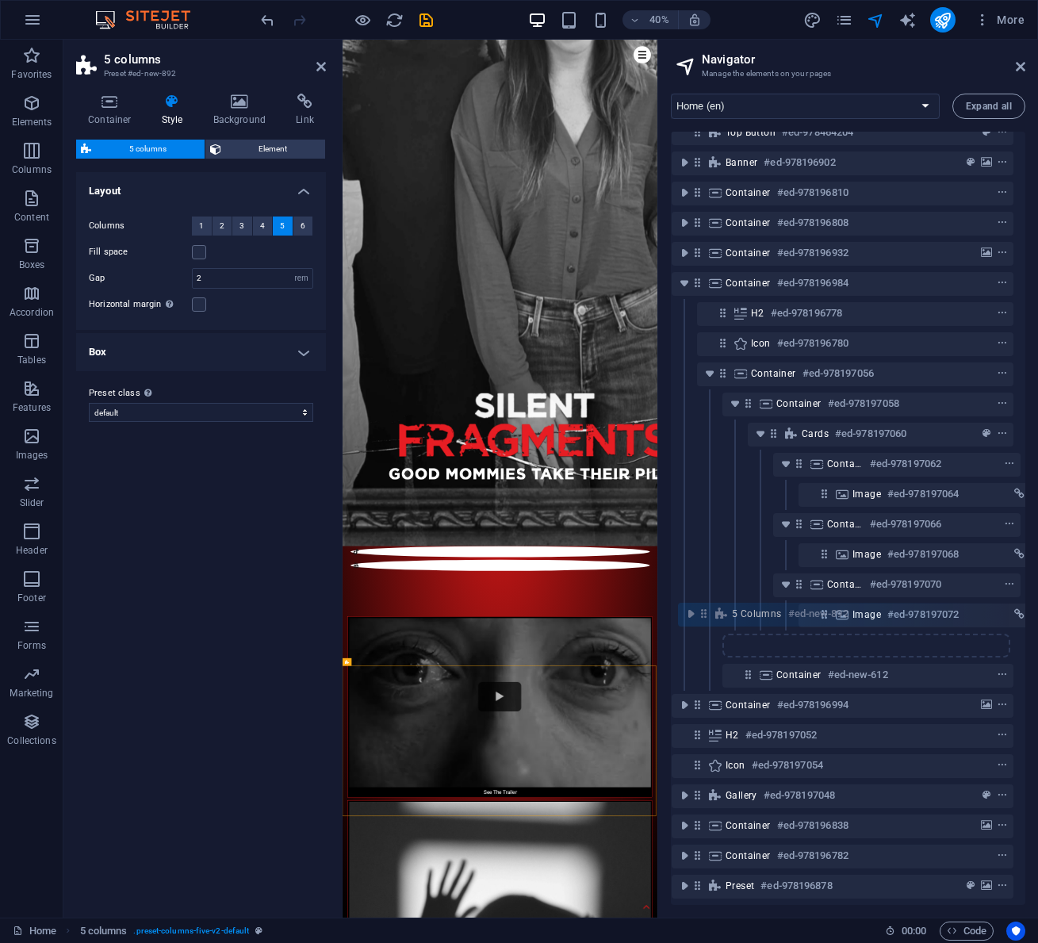
drag, startPoint x: 698, startPoint y: 664, endPoint x: 706, endPoint y: 611, distance: 52.8
click at [706, 611] on div "Menu Bar #ed-978196892 Top button #ed-978464204 Banner #ed-978196902 Container …" at bounding box center [848, 518] width 354 height 773
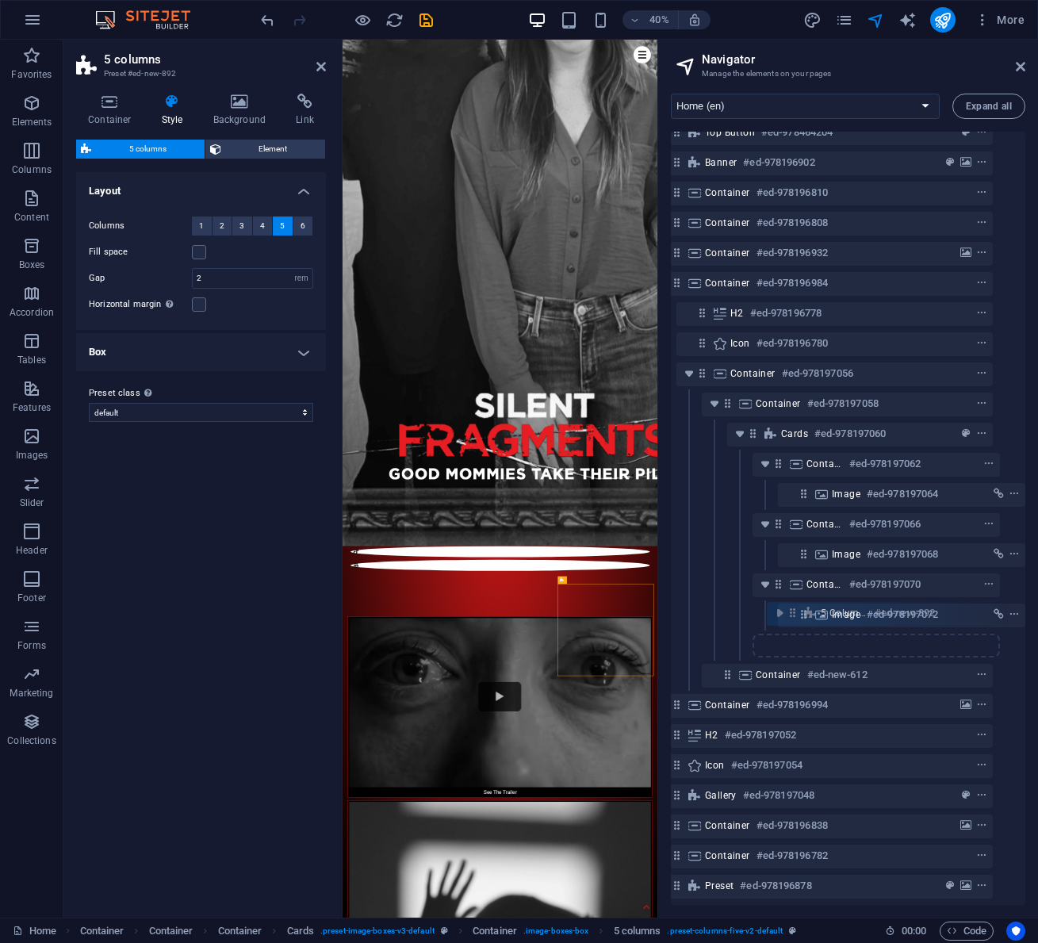
drag, startPoint x: 798, startPoint y: 631, endPoint x: 790, endPoint y: 616, distance: 17.0
click at [790, 616] on div "Menu Bar #ed-978196892 Top button #ed-978464204 Banner #ed-978196902 Container …" at bounding box center [848, 518] width 354 height 773
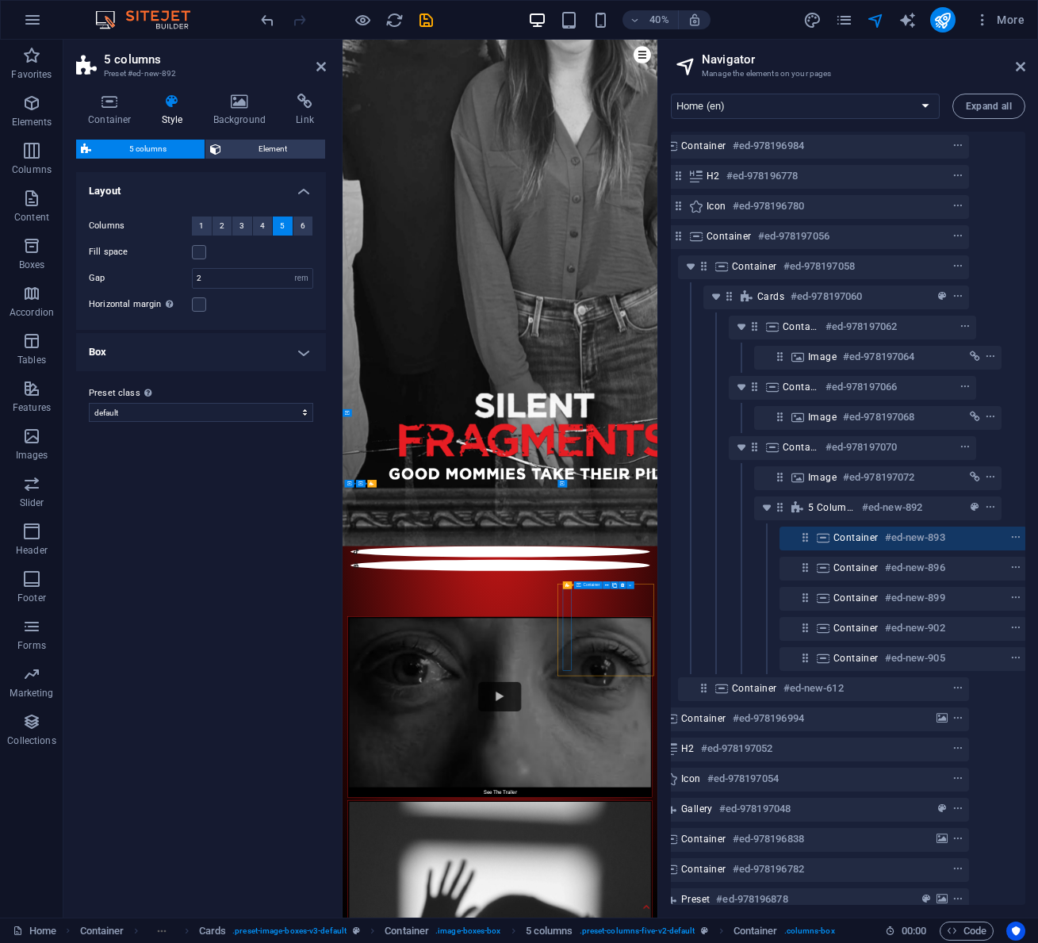
scroll to position [210, 55]
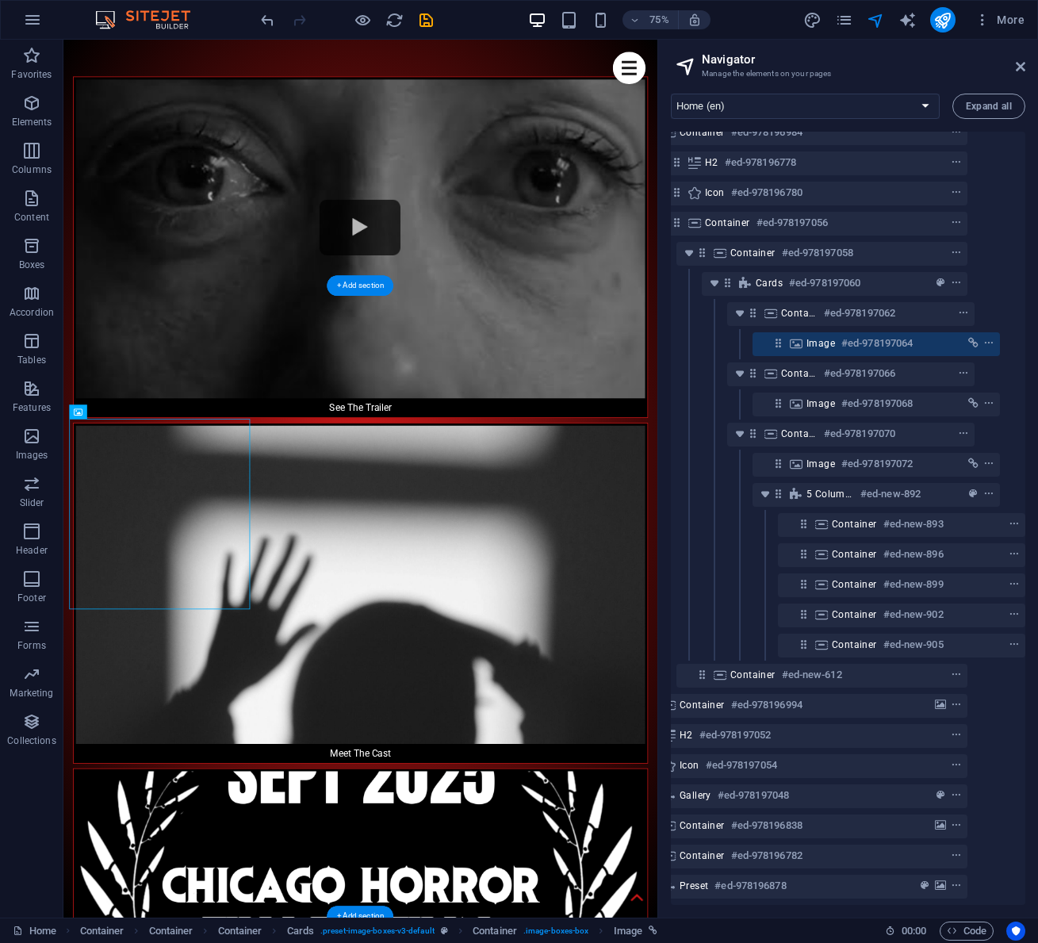
drag, startPoint x: 264, startPoint y: 683, endPoint x: 627, endPoint y: 900, distance: 423.1
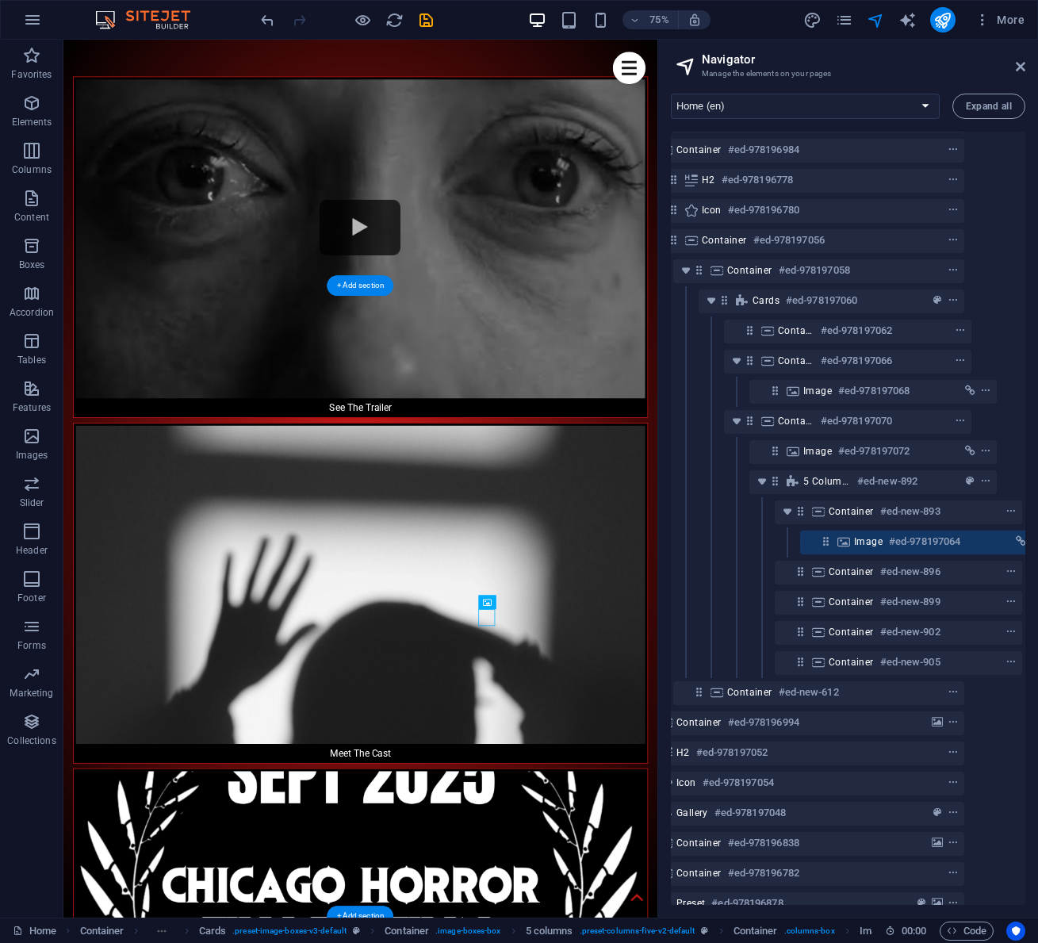
scroll to position [210, 80]
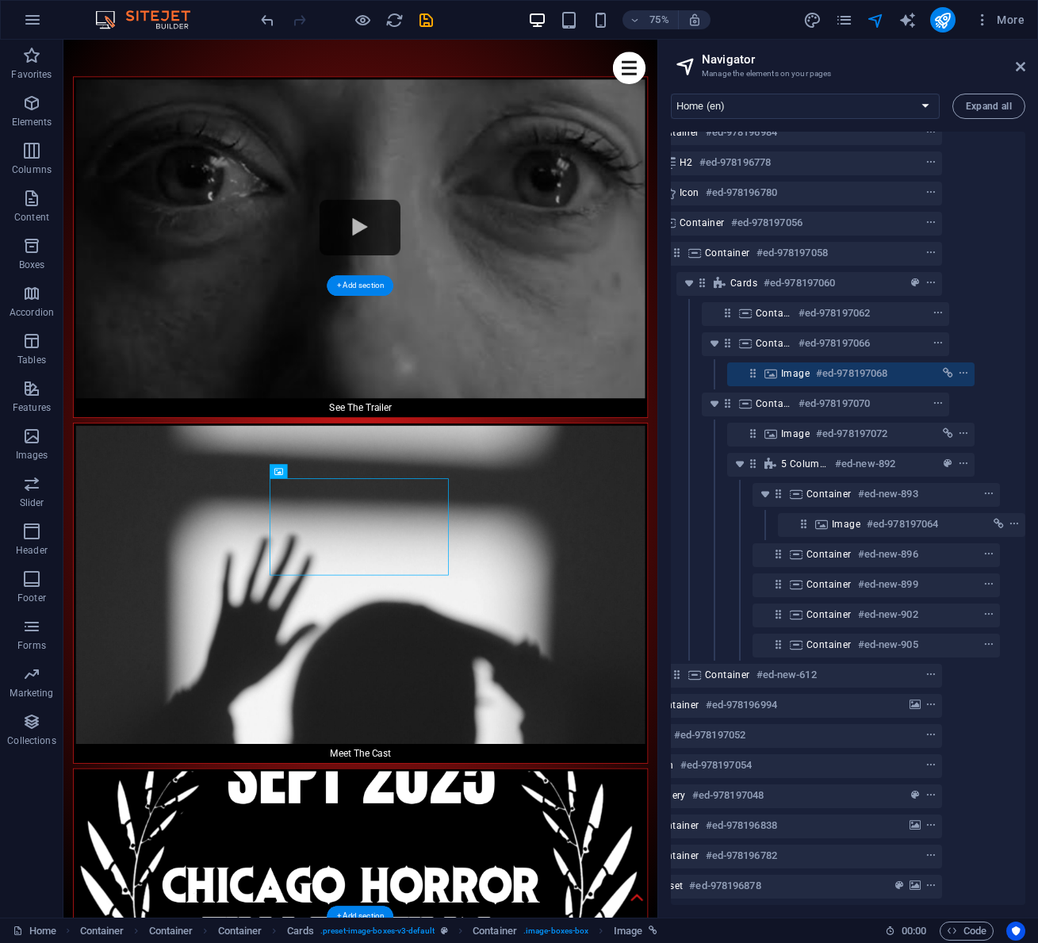
drag, startPoint x: 450, startPoint y: 652, endPoint x: 724, endPoint y: 847, distance: 336.4
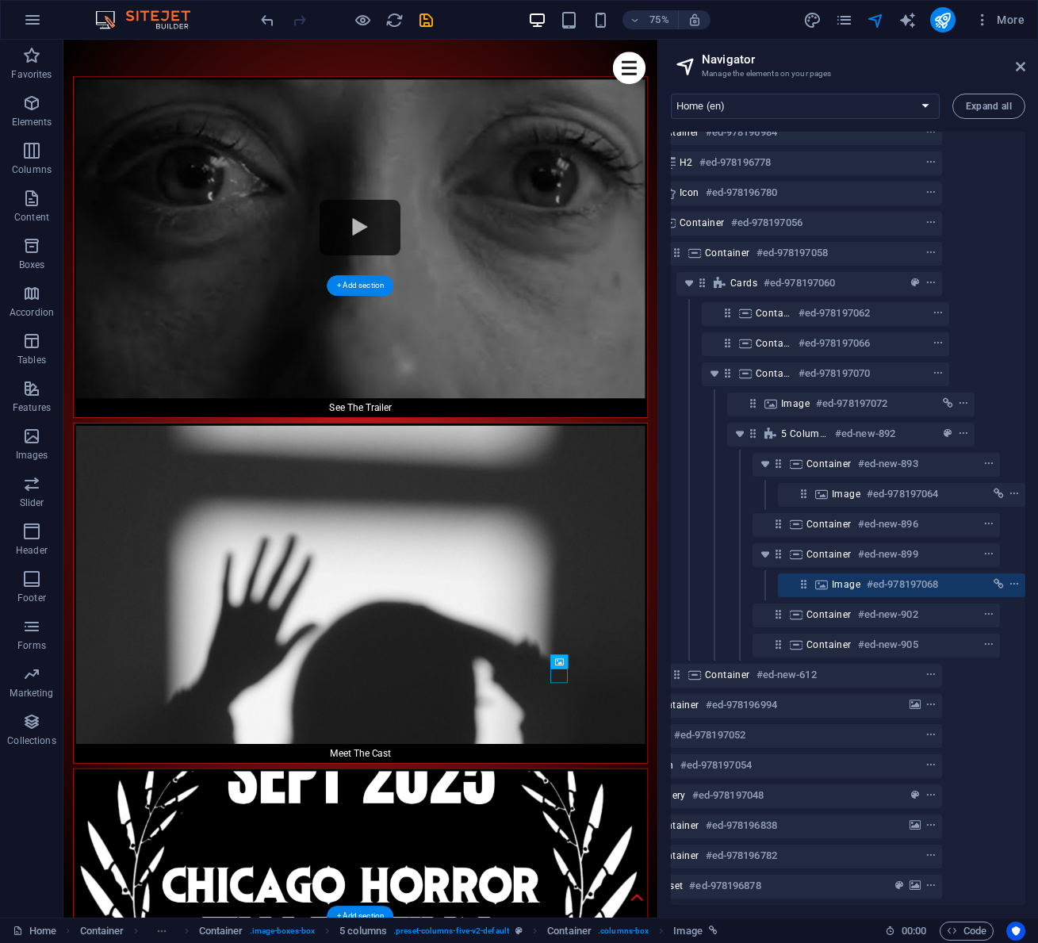
scroll to position [180, 80]
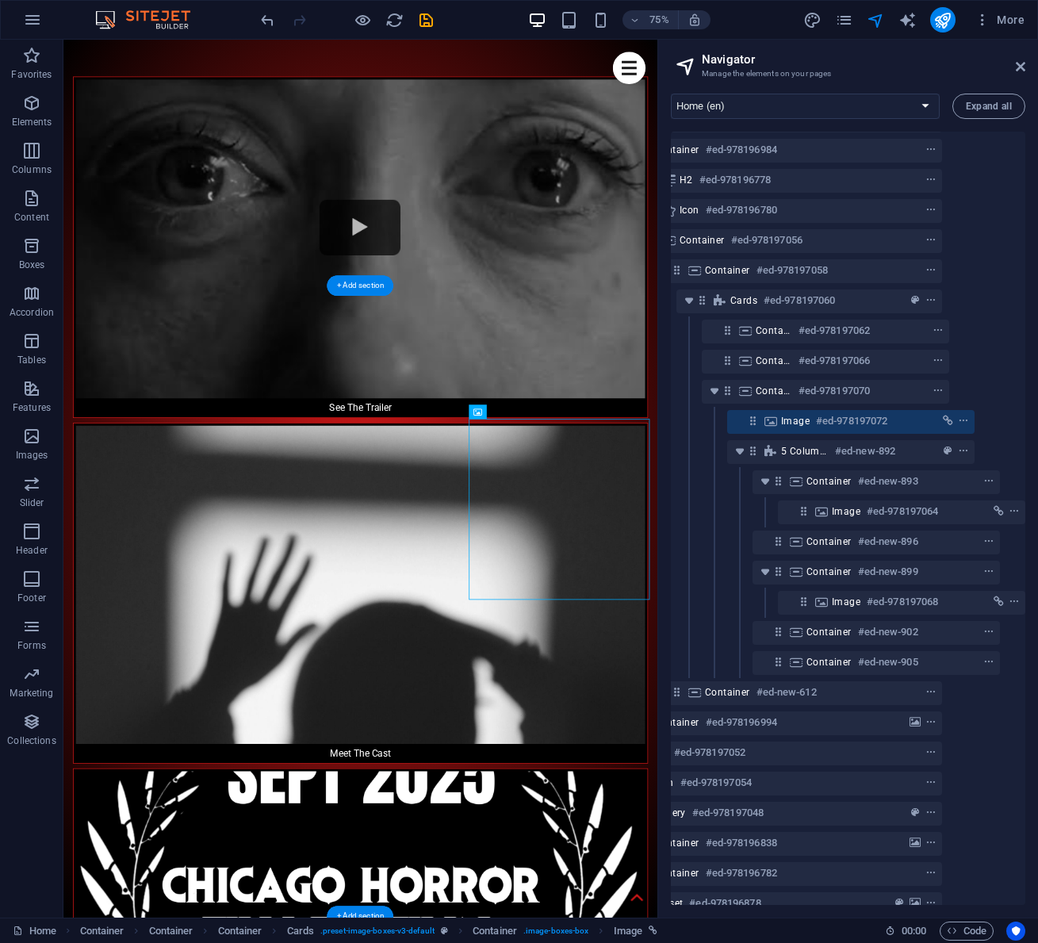
drag, startPoint x: 736, startPoint y: 670, endPoint x: 784, endPoint y: 740, distance: 84.4
drag, startPoint x: 755, startPoint y: 687, endPoint x: 754, endPoint y: 646, distance: 40.4
drag, startPoint x: 754, startPoint y: 646, endPoint x: 779, endPoint y: 725, distance: 82.5
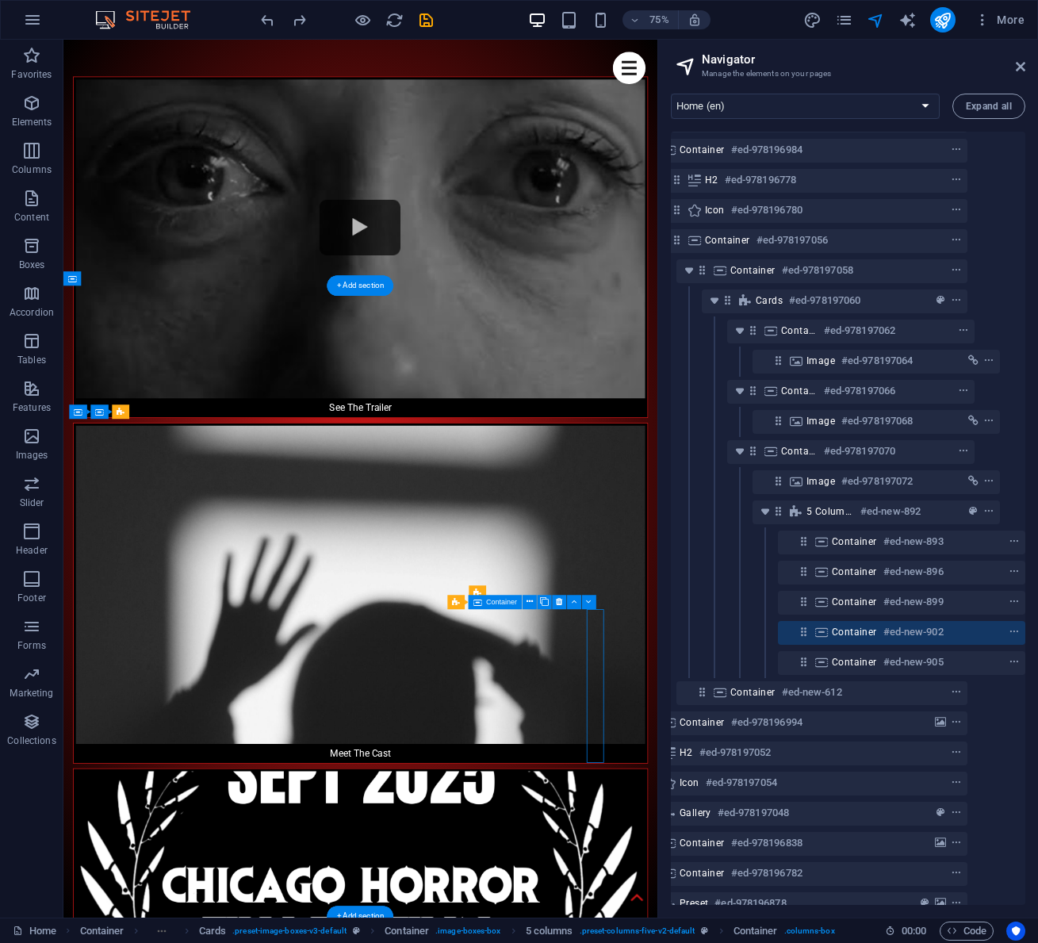
scroll to position [180, 29]
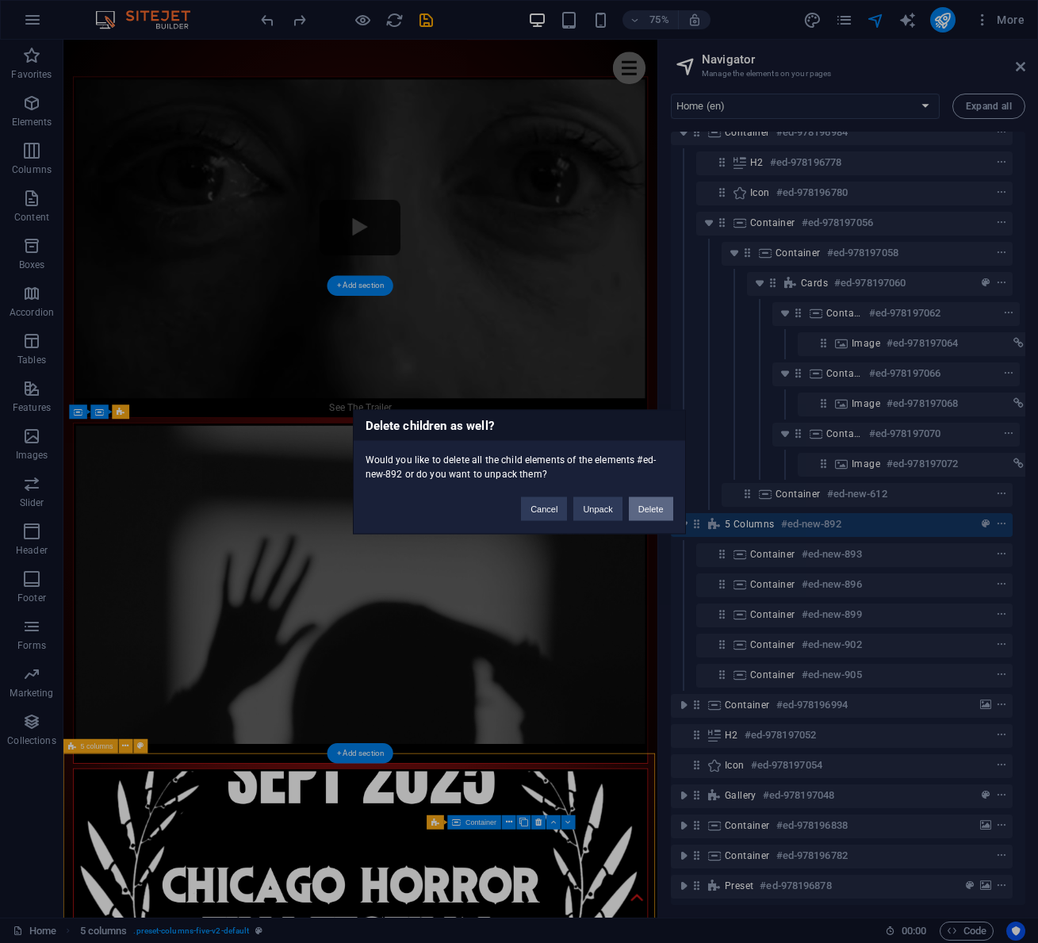
click at [657, 508] on button "Delete" at bounding box center [651, 508] width 44 height 24
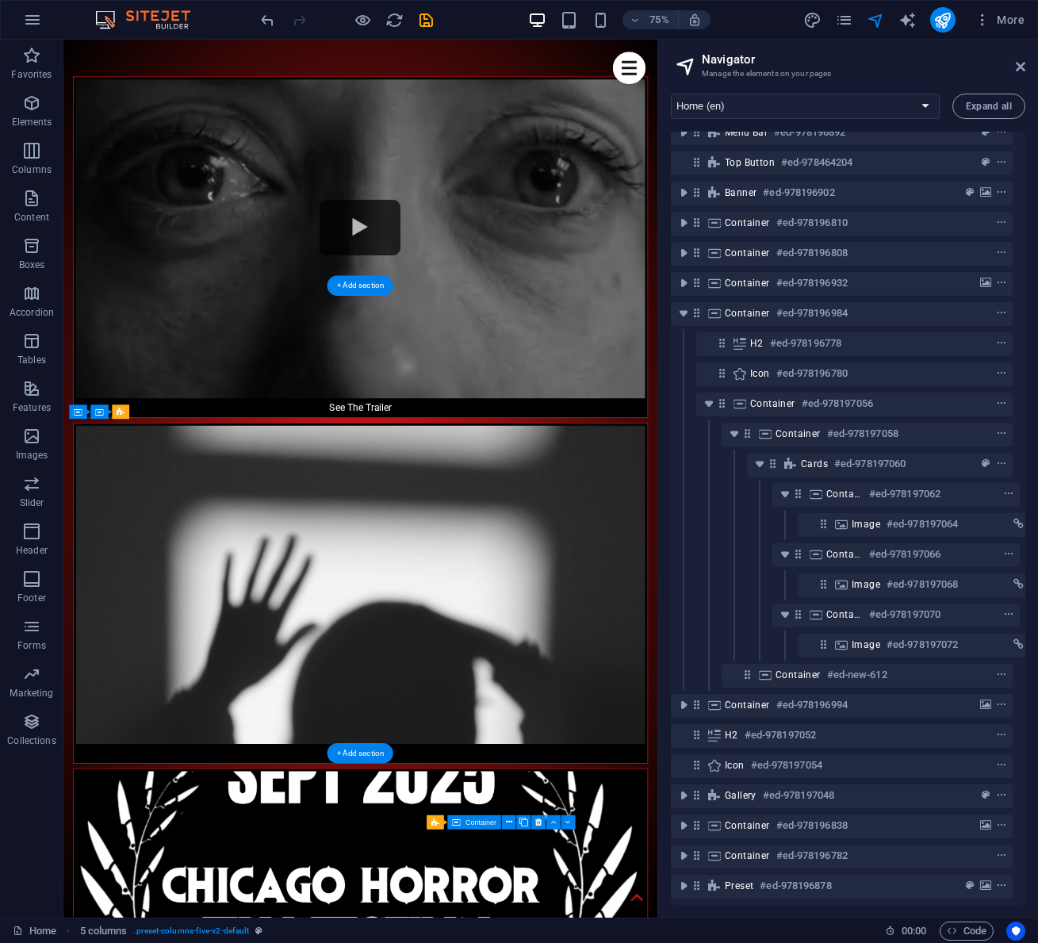
scroll to position [29, 6]
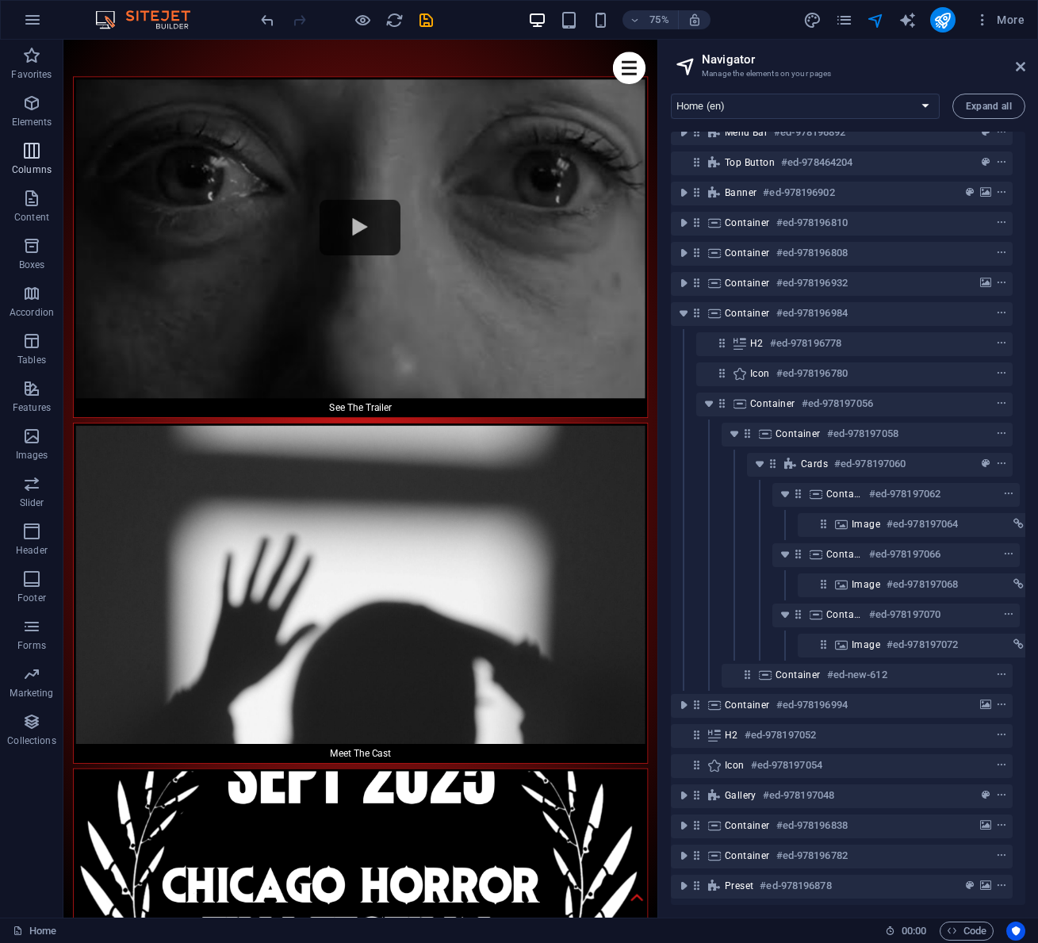
click at [32, 150] on icon "button" at bounding box center [31, 150] width 19 height 19
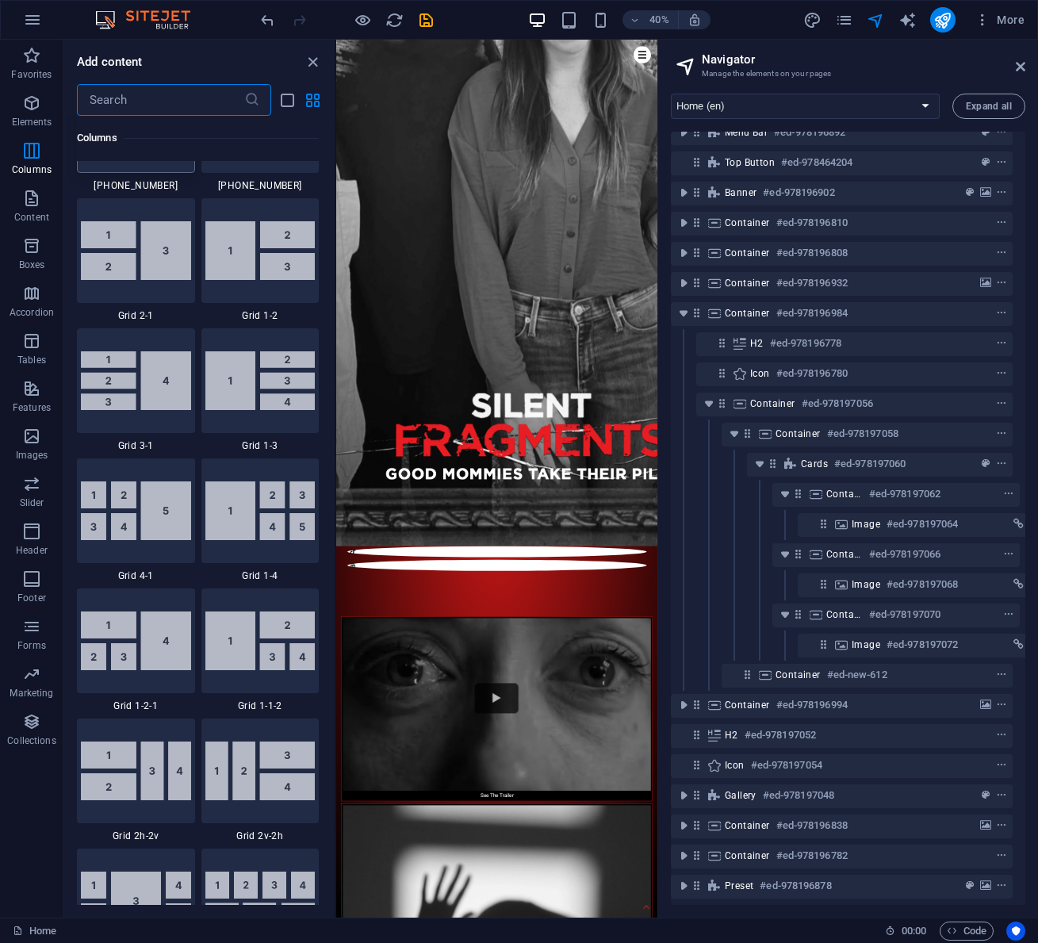
scroll to position [2074, 0]
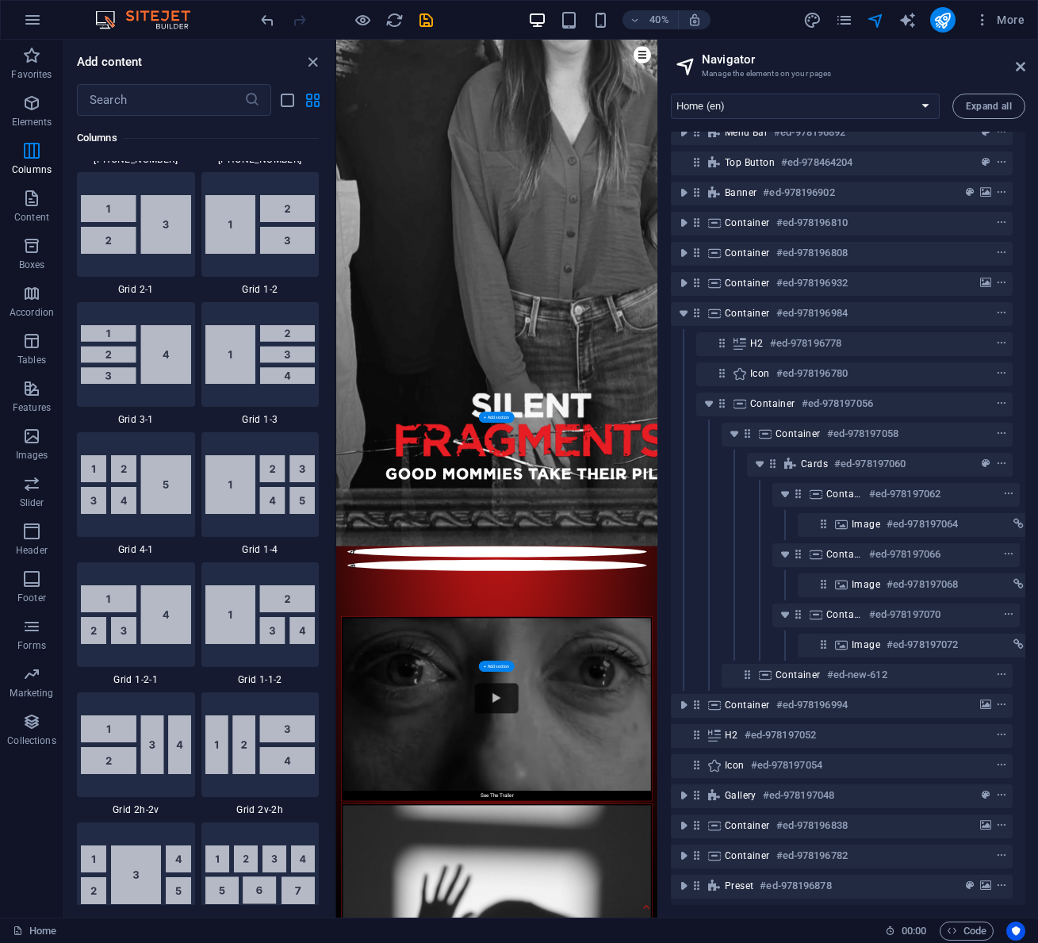
drag, startPoint x: 583, startPoint y: 564, endPoint x: 664, endPoint y: 1243, distance: 683.3
drag, startPoint x: 595, startPoint y: 553, endPoint x: 664, endPoint y: 1160, distance: 610.3
drag, startPoint x: 615, startPoint y: 539, endPoint x: 600, endPoint y: 1217, distance: 678.0
drag, startPoint x: 625, startPoint y: 539, endPoint x: 624, endPoint y: 1136, distance: 597.0
click at [268, 511] on img at bounding box center [260, 484] width 110 height 59
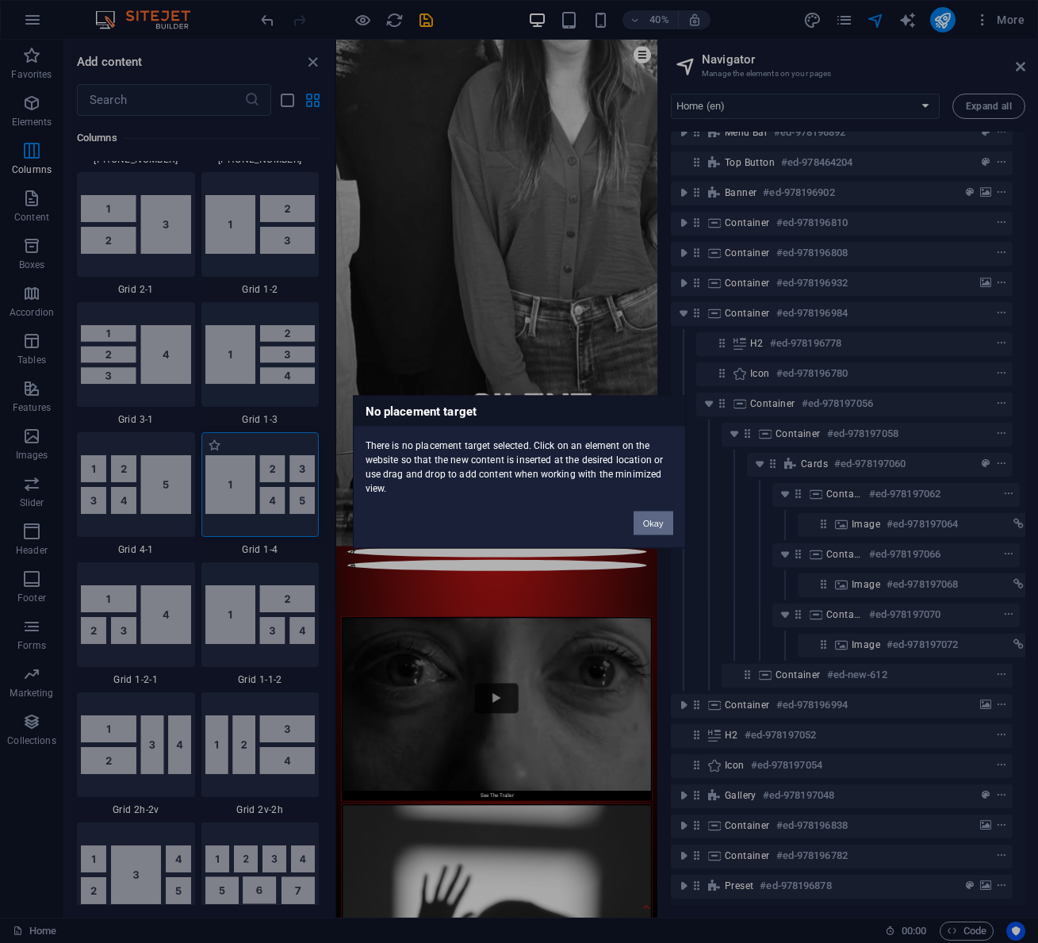
click at [268, 511] on div "No placement target There is no placement target selected. Click on an element …" at bounding box center [519, 471] width 1038 height 943
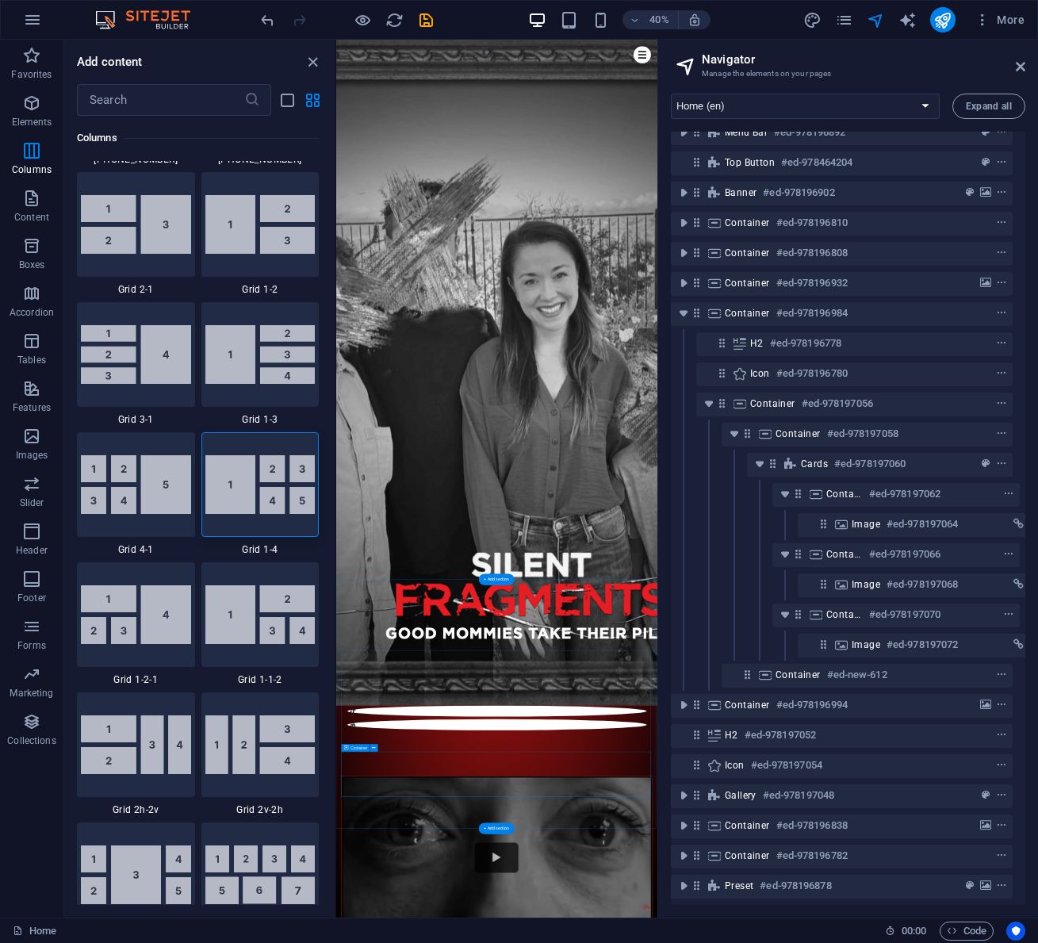
scroll to position [1850, 0]
drag, startPoint x: 614, startPoint y: 528, endPoint x: 652, endPoint y: 1287, distance: 759.6
click at [289, 514] on img at bounding box center [260, 484] width 110 height 59
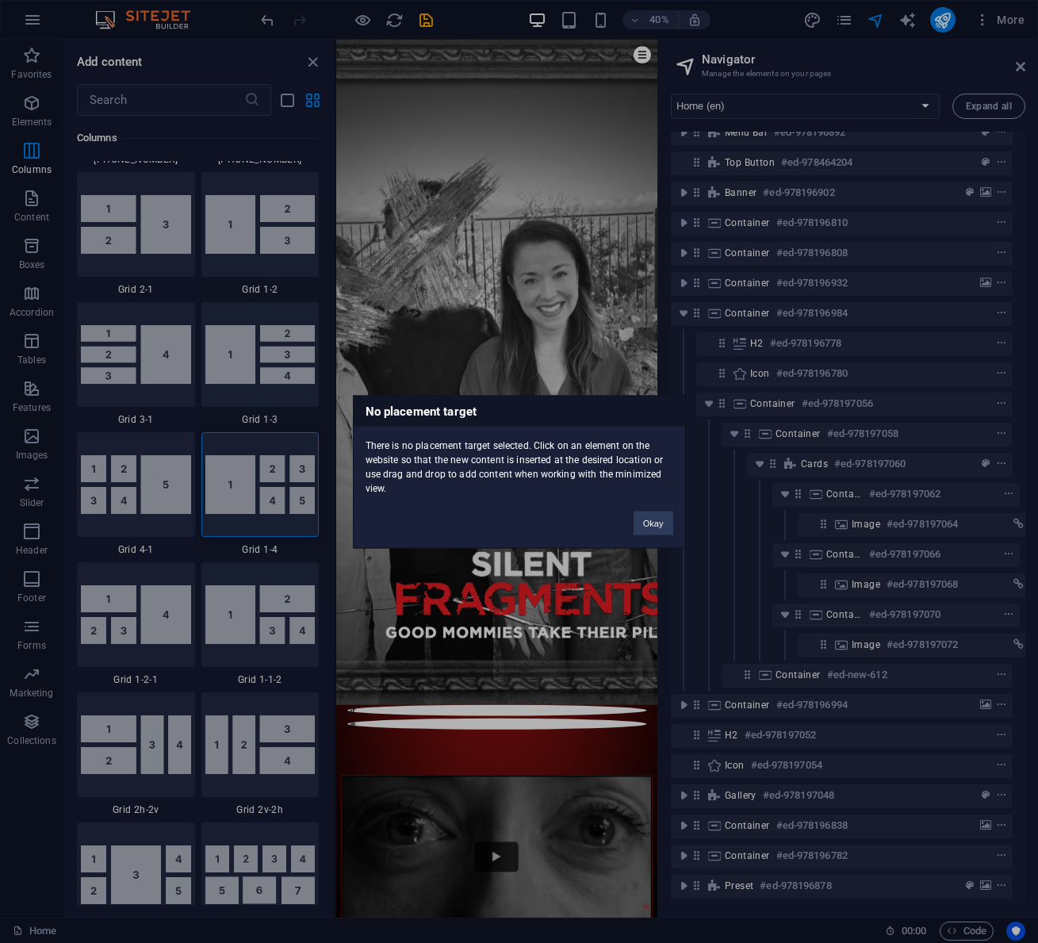
click at [289, 515] on div "No placement target There is no placement target selected. Click on an element …" at bounding box center [519, 471] width 1038 height 943
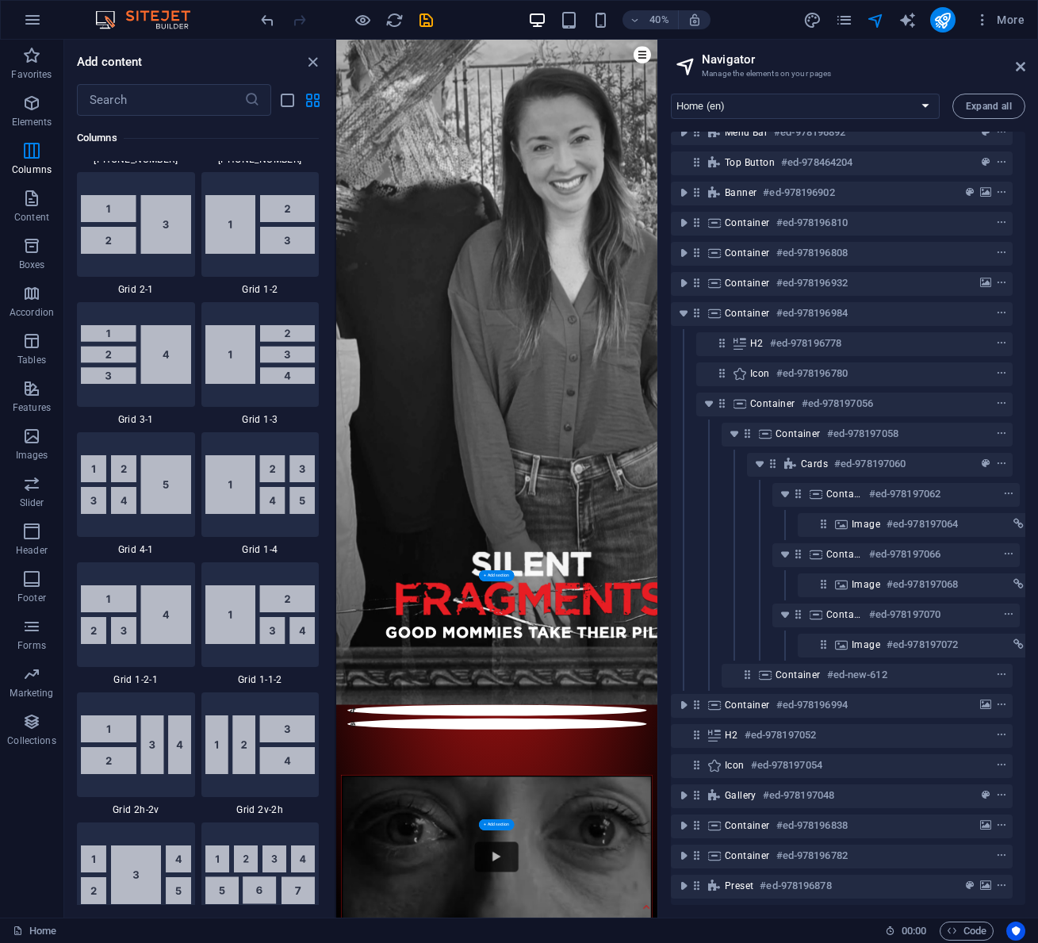
drag, startPoint x: 562, startPoint y: 572, endPoint x: 568, endPoint y: 1675, distance: 1103.5
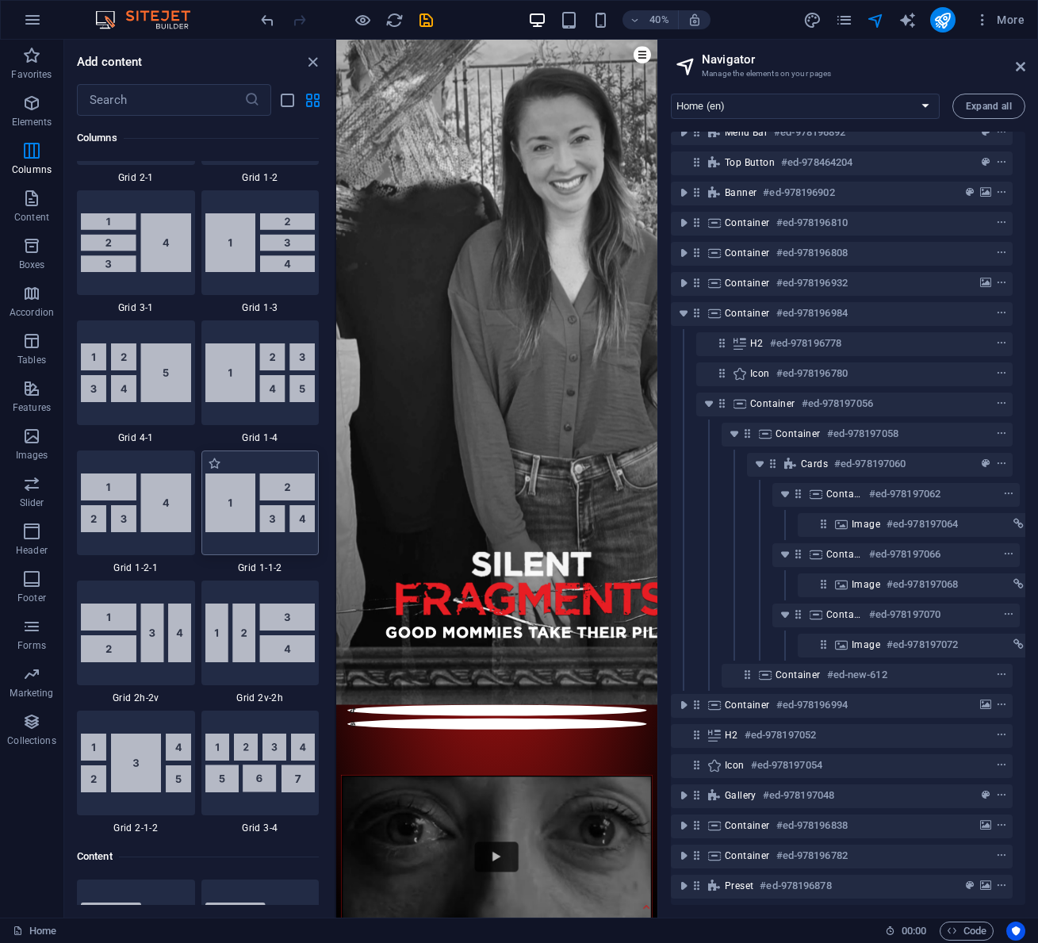
scroll to position [2187, 0]
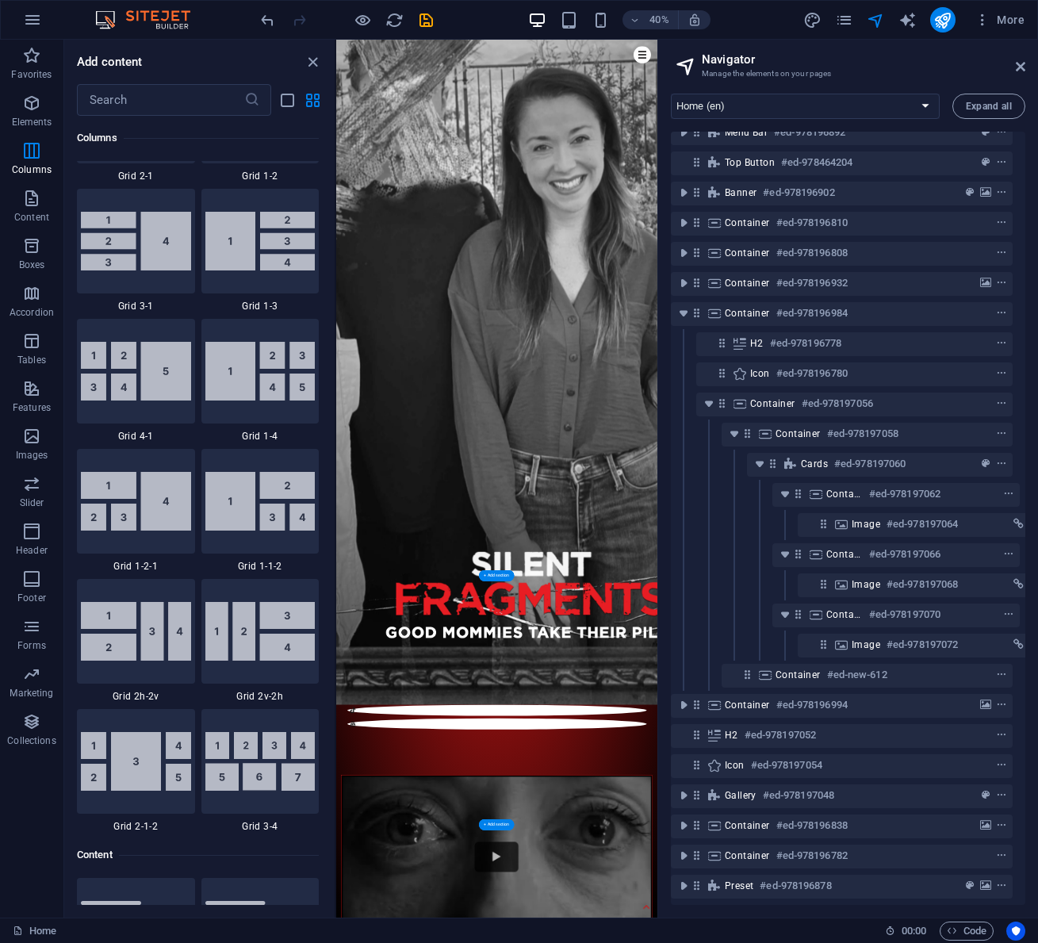
drag, startPoint x: 568, startPoint y: 476, endPoint x: 515, endPoint y: 1509, distance: 1034.3
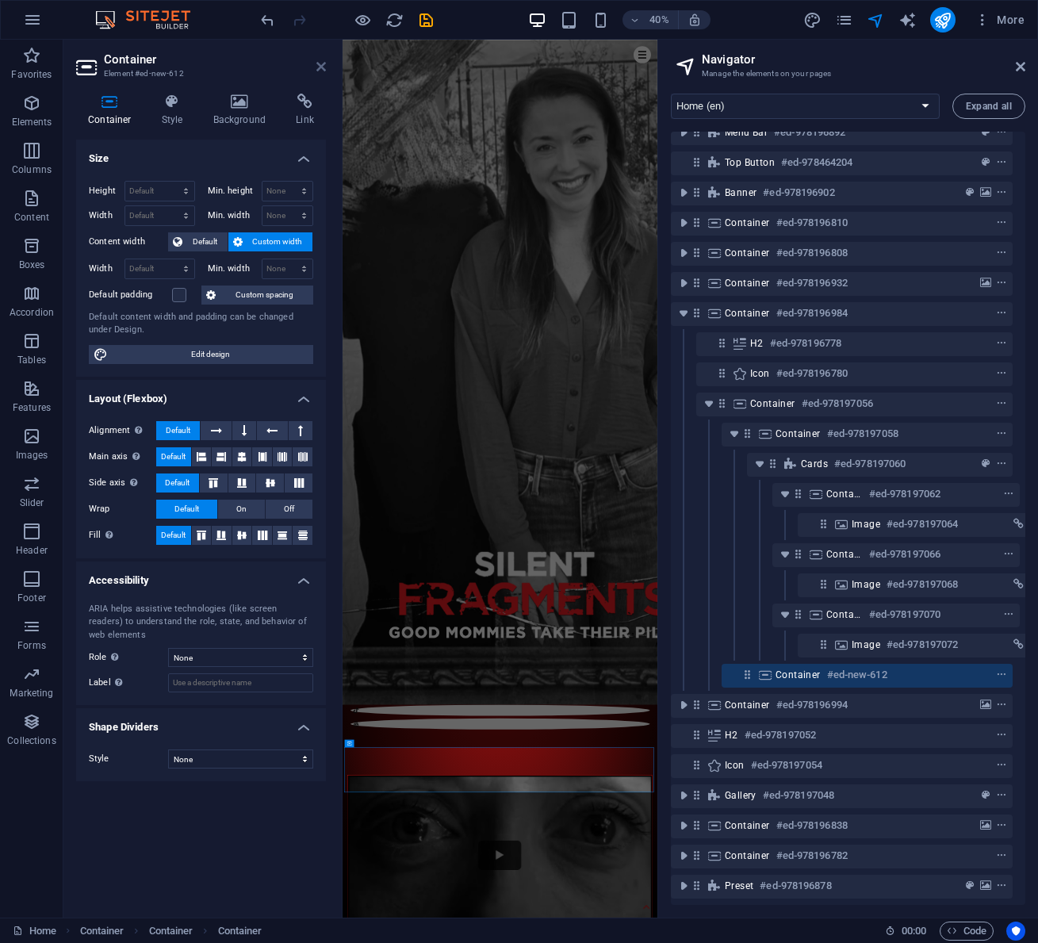
click at [323, 69] on icon at bounding box center [321, 66] width 10 height 13
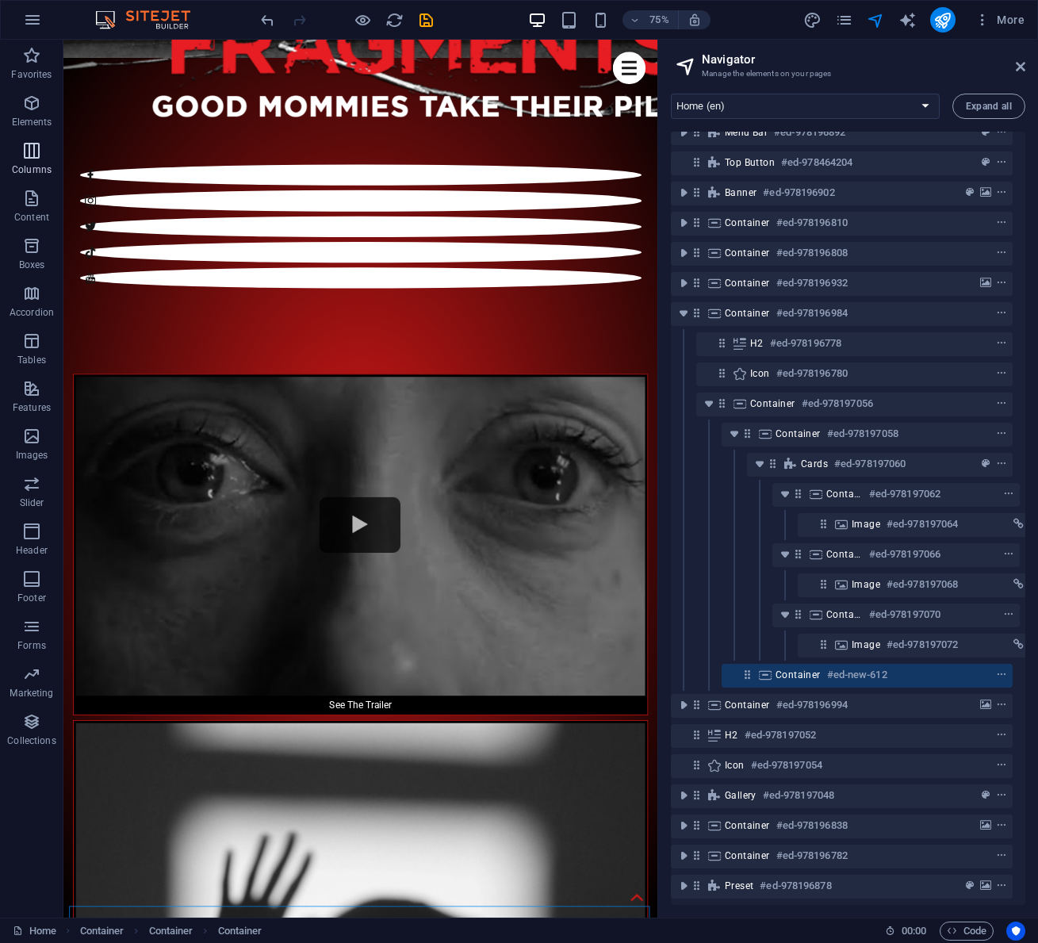
click at [25, 153] on icon "button" at bounding box center [31, 150] width 19 height 19
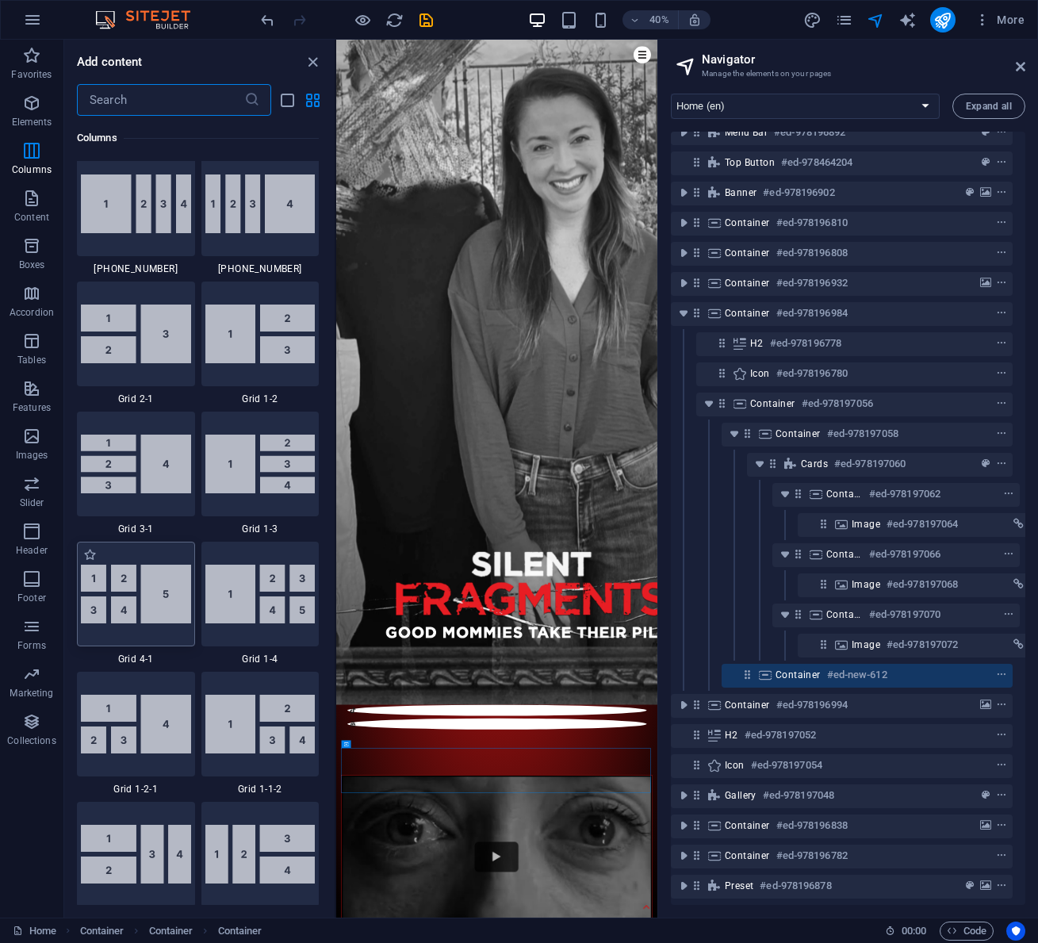
scroll to position [1968, 0]
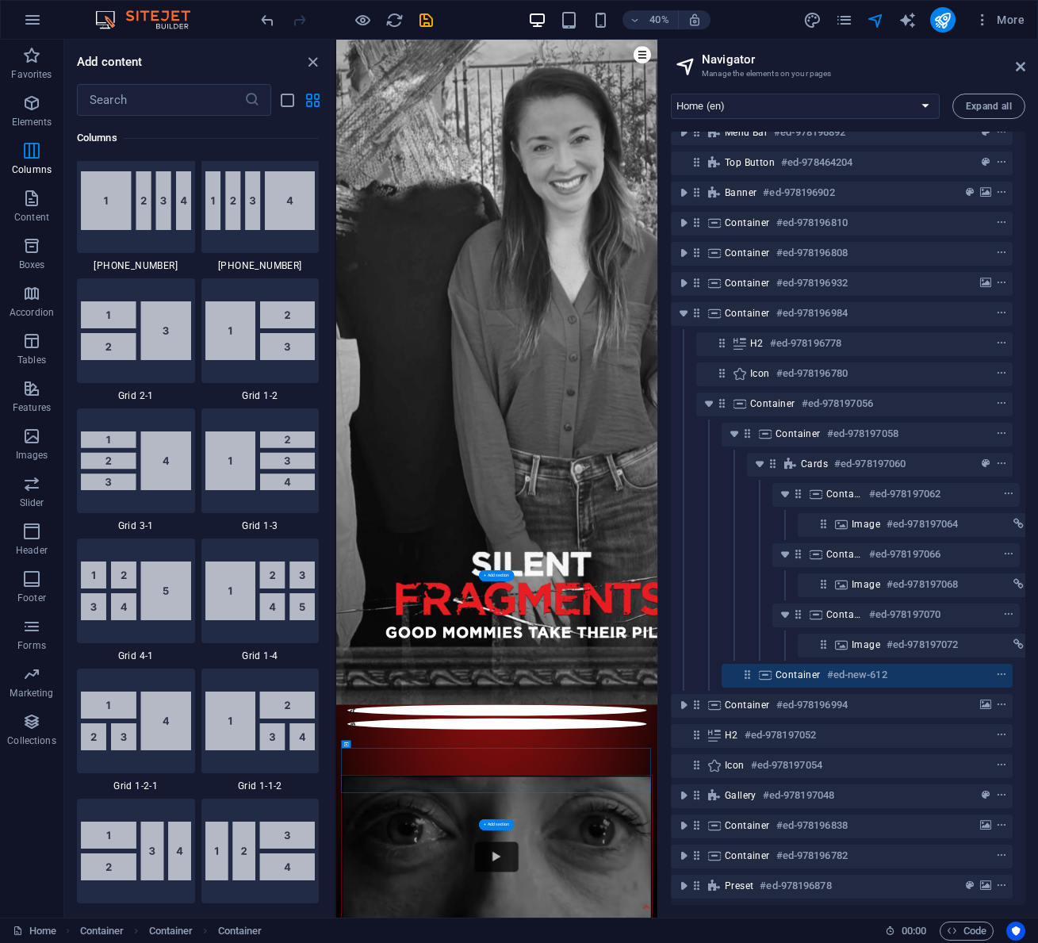
drag, startPoint x: 562, startPoint y: 646, endPoint x: 697, endPoint y: 1560, distance: 923.9
click at [284, 620] on img at bounding box center [260, 590] width 110 height 59
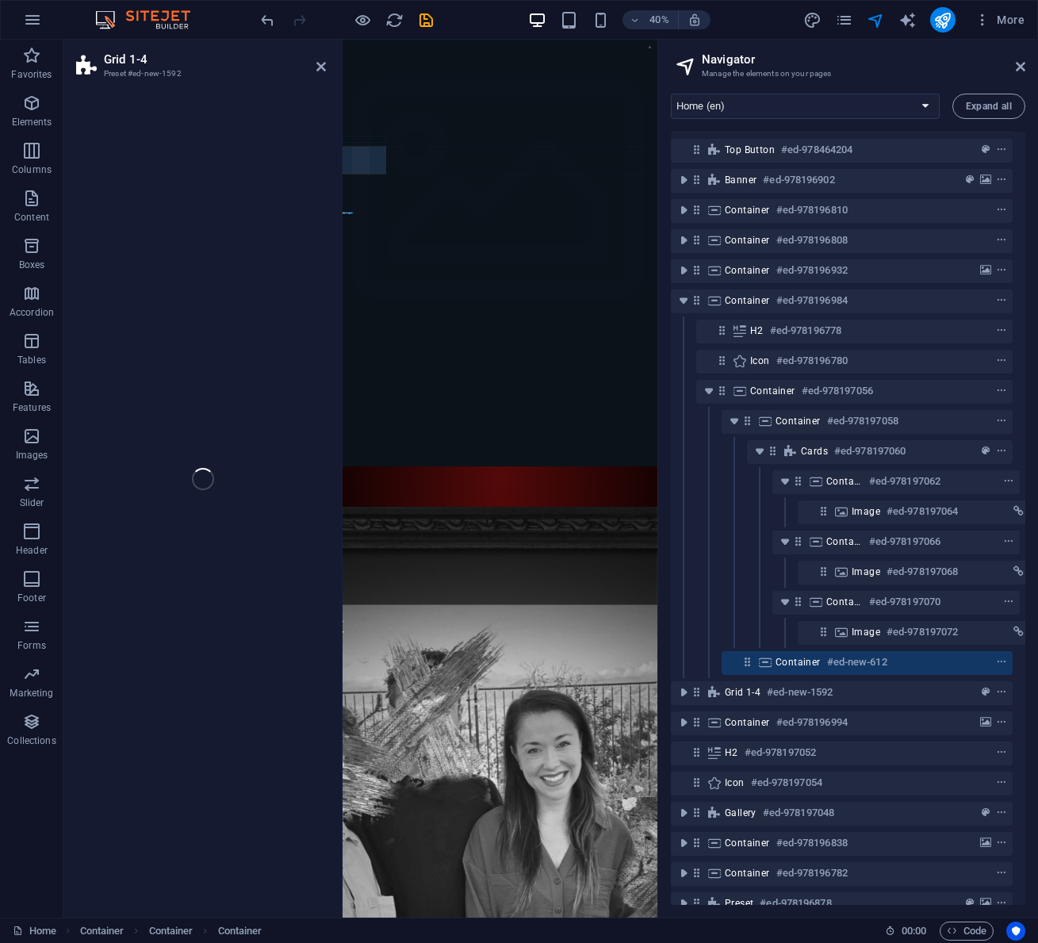
select select "rem"
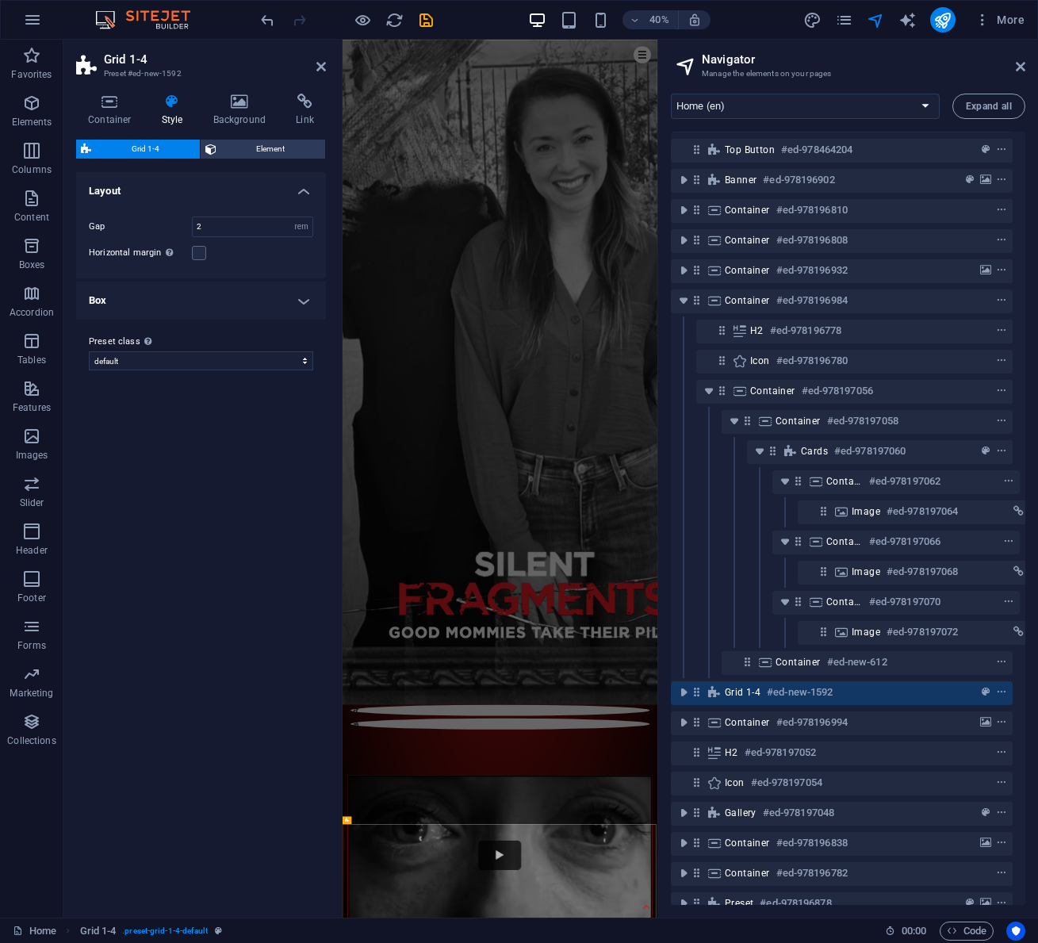
click at [285, 646] on div "Grid 1-4 Element Layout How this element expands within the layout (Flexbox). S…" at bounding box center [201, 522] width 250 height 765
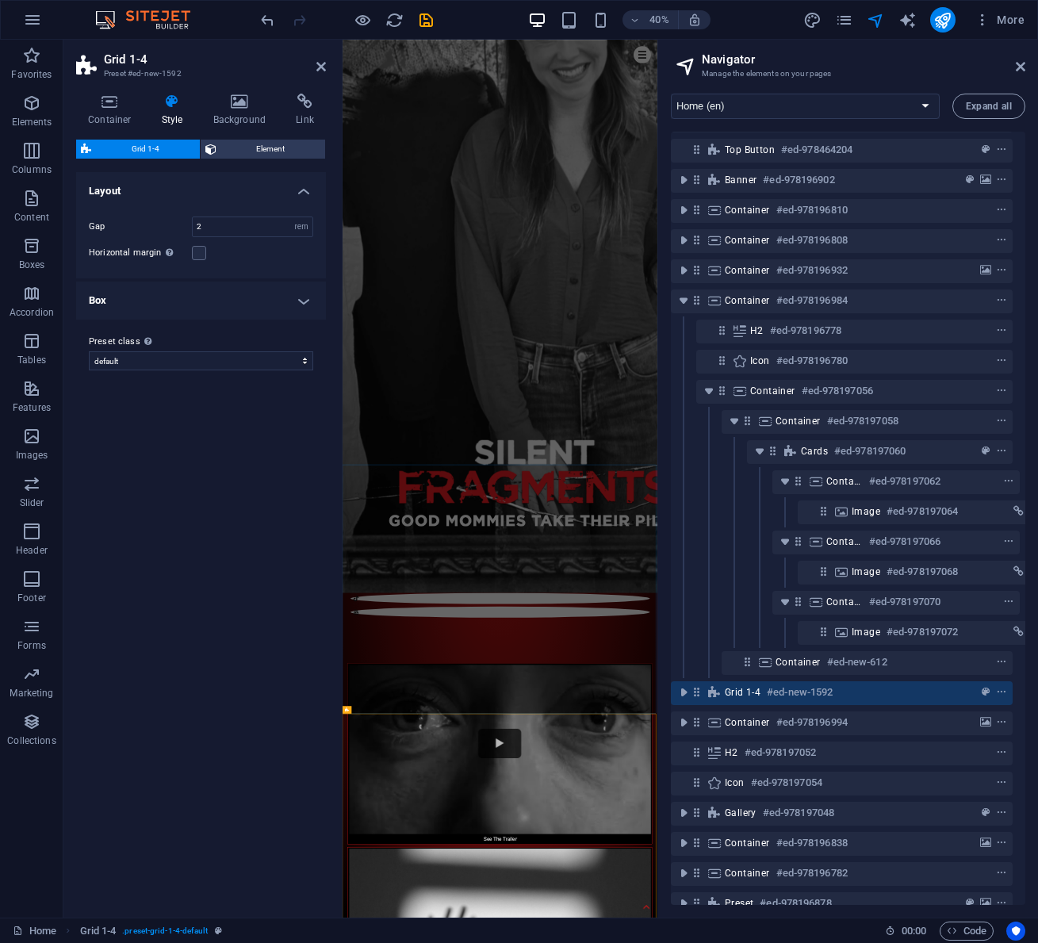
scroll to position [2133, 0]
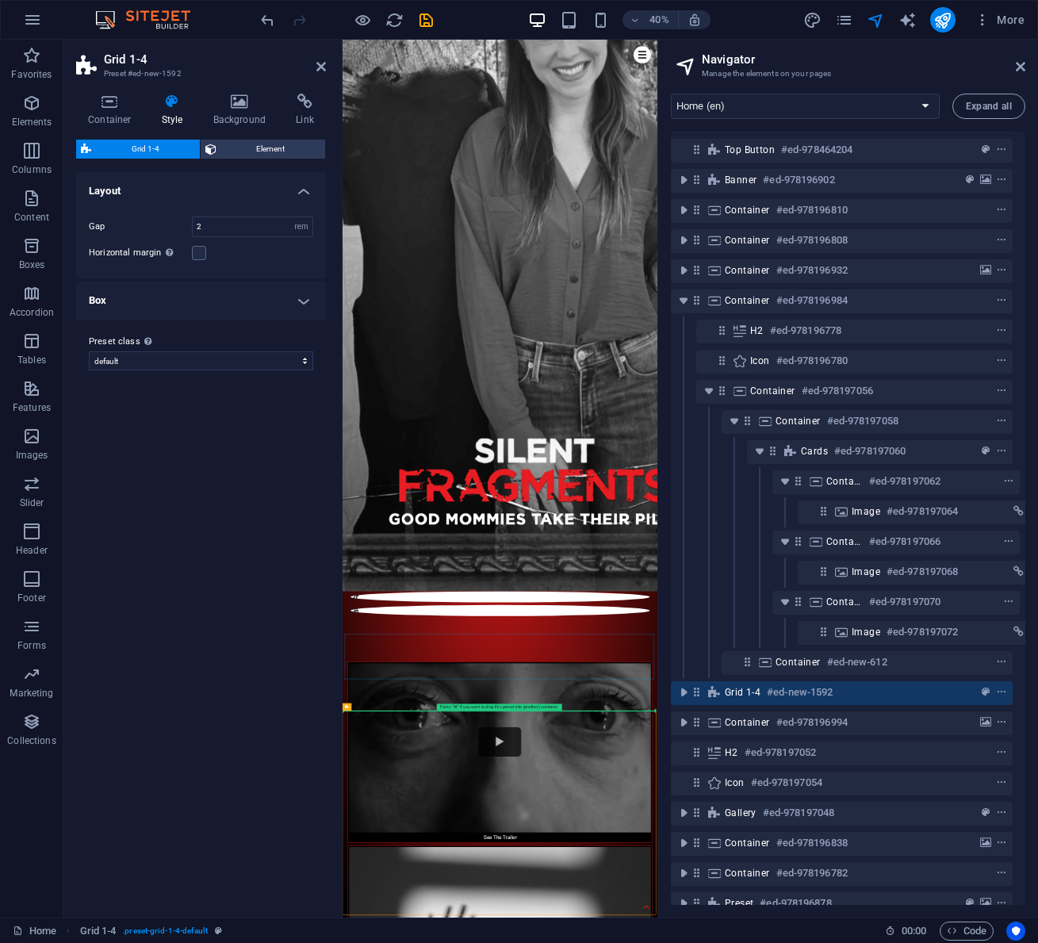
drag, startPoint x: 765, startPoint y: 1756, endPoint x: 769, endPoint y: 1562, distance: 194.3
drag, startPoint x: 698, startPoint y: 1782, endPoint x: 725, endPoint y: 1199, distance: 583.3
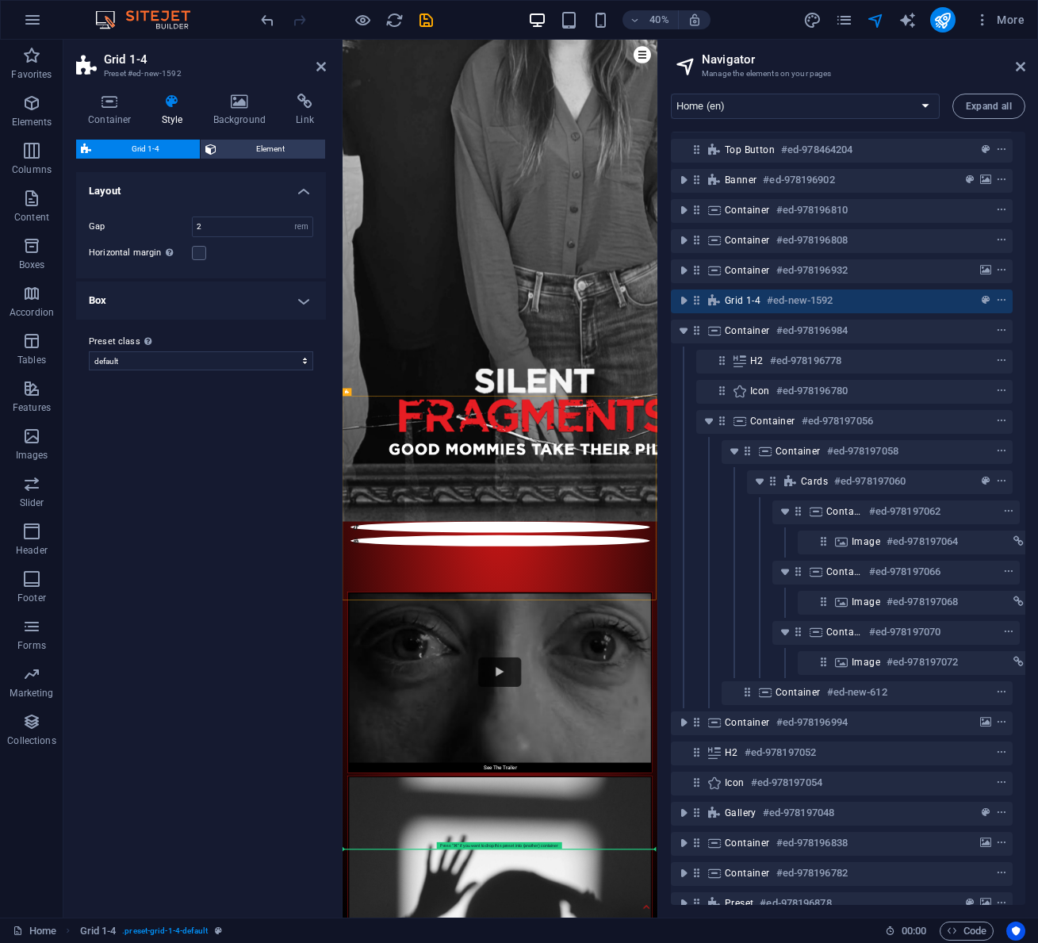
scroll to position [2314, 0]
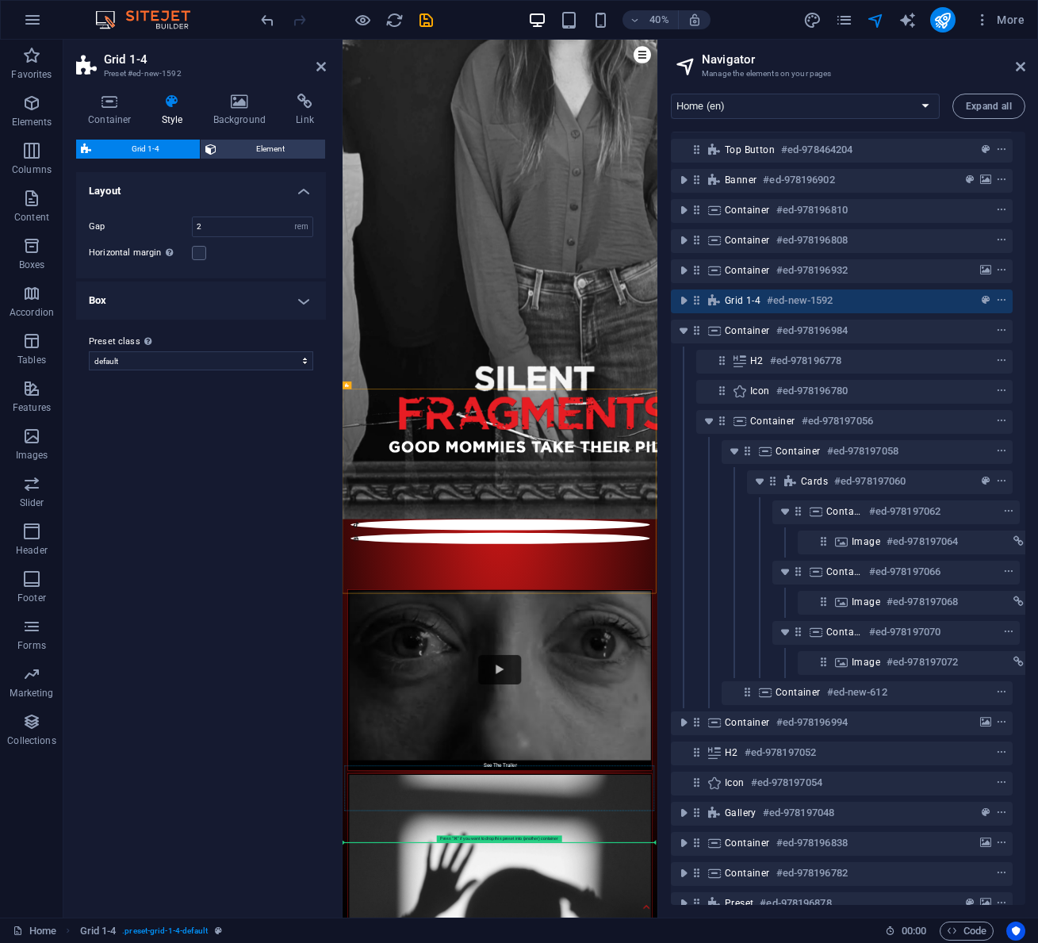
drag, startPoint x: 660, startPoint y: 1528, endPoint x: 703, endPoint y: 1911, distance: 384.6
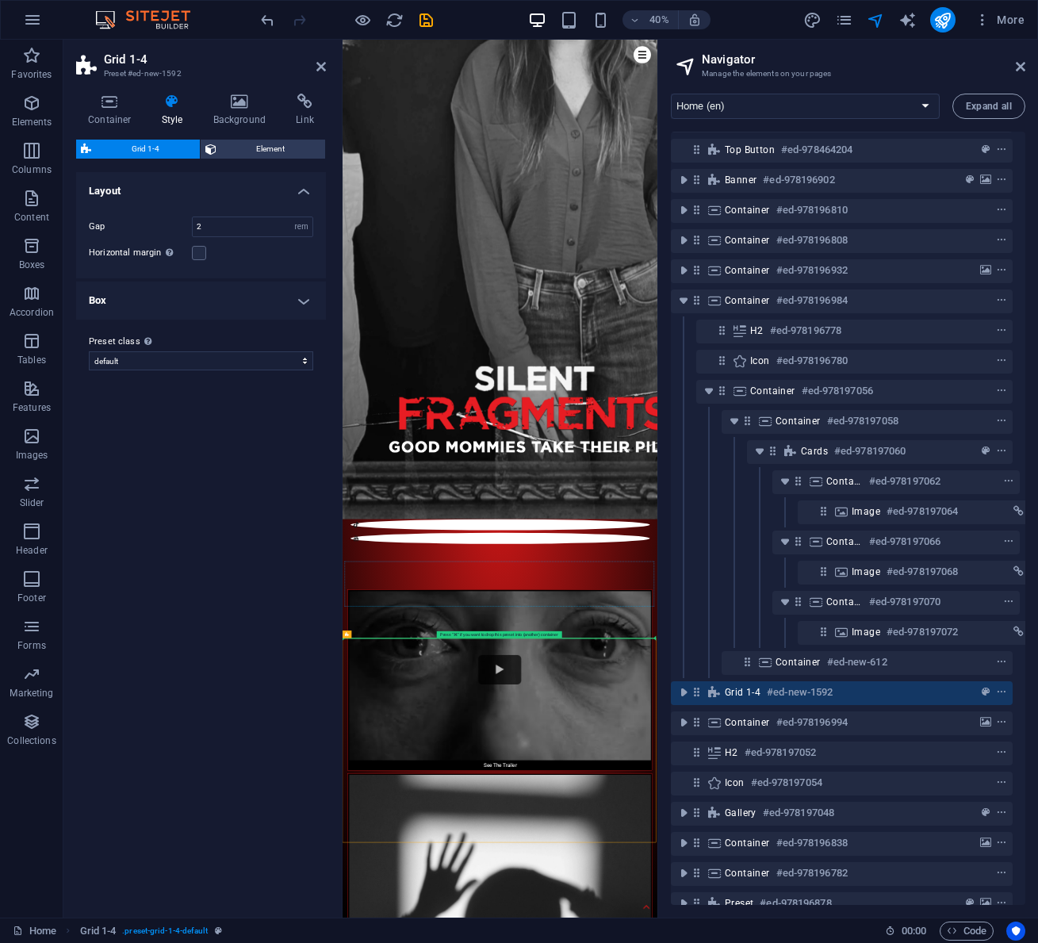
drag, startPoint x: 702, startPoint y: 1597, endPoint x: 733, endPoint y: 1378, distance: 221.9
drag, startPoint x: 719, startPoint y: 1580, endPoint x: 671, endPoint y: 1336, distance: 248.8
drag, startPoint x: 555, startPoint y: 1574, endPoint x: 563, endPoint y: 1338, distance: 235.6
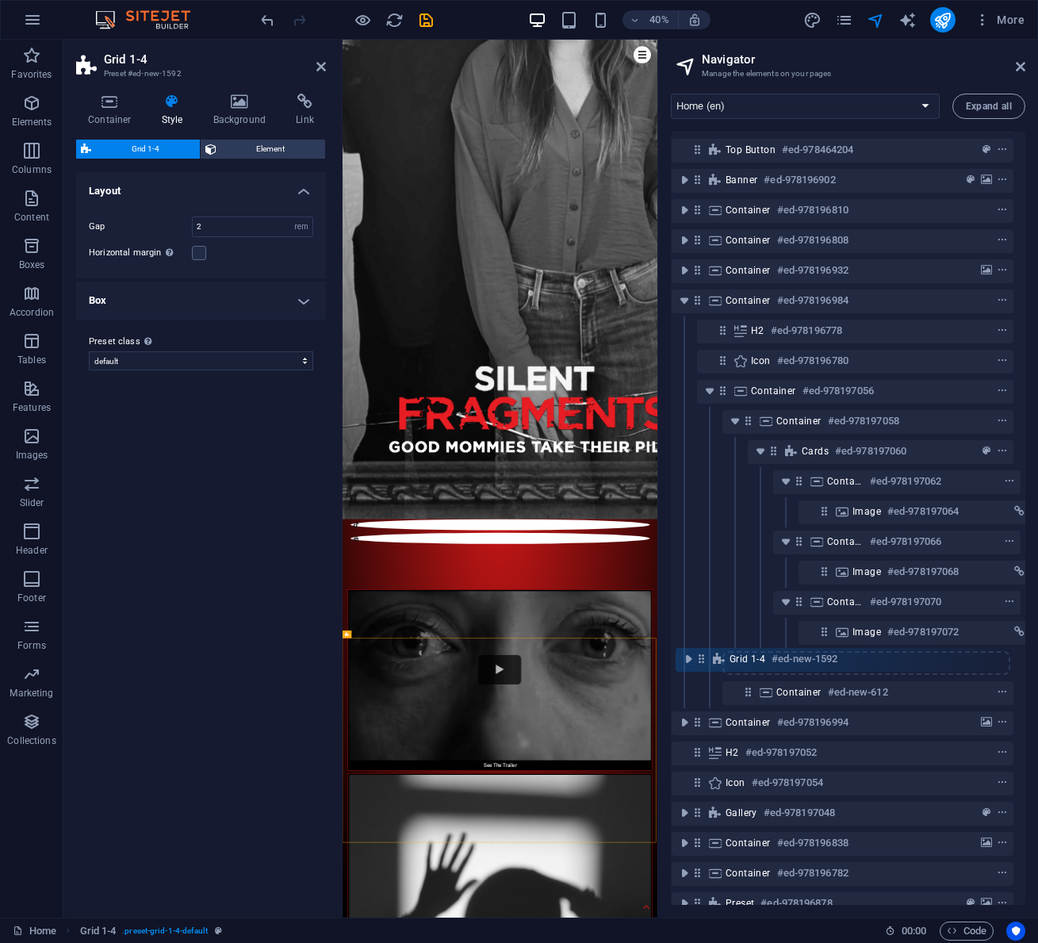
drag, startPoint x: 695, startPoint y: 693, endPoint x: 700, endPoint y: 655, distance: 38.3
click at [700, 655] on div "Menu Bar #ed-978196892 Top button #ed-978464204 Banner #ed-978196902 Container …" at bounding box center [848, 518] width 354 height 773
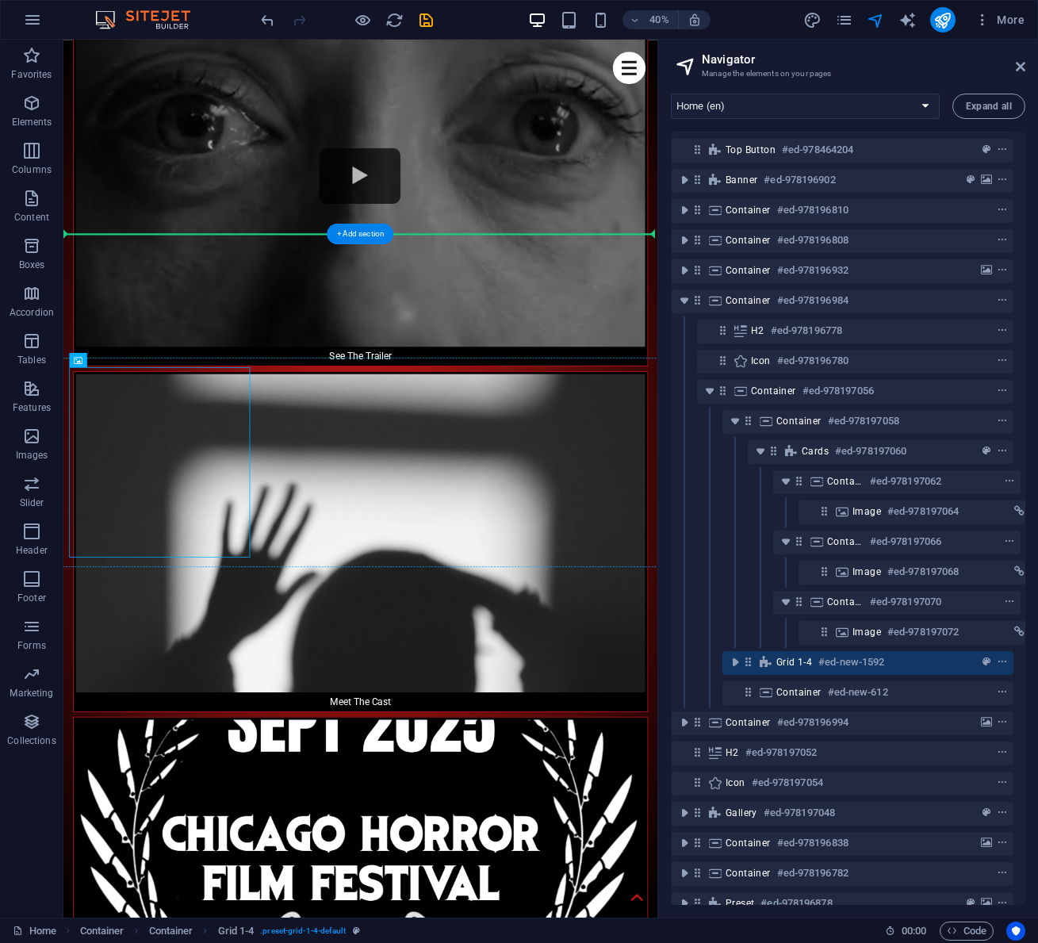
scroll to position [30, 29]
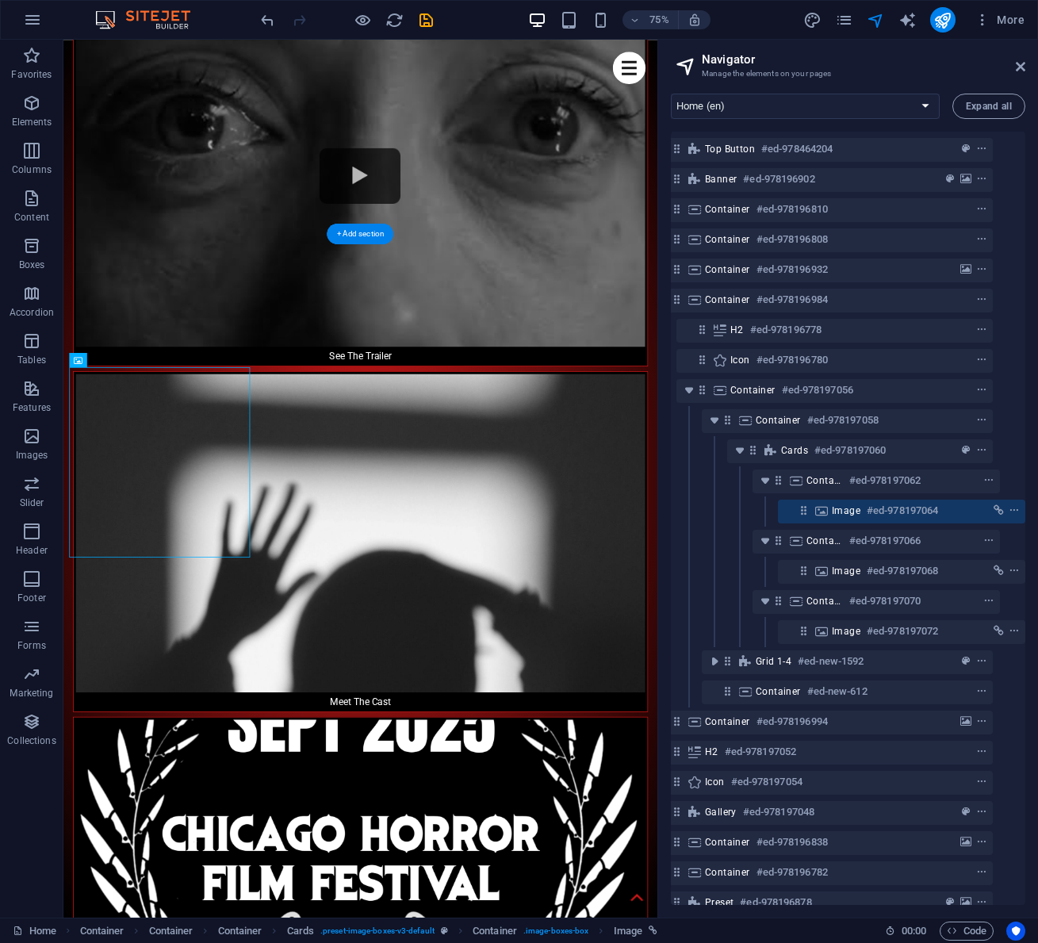
drag, startPoint x: 214, startPoint y: 1203, endPoint x: 321, endPoint y: 778, distance: 438.2
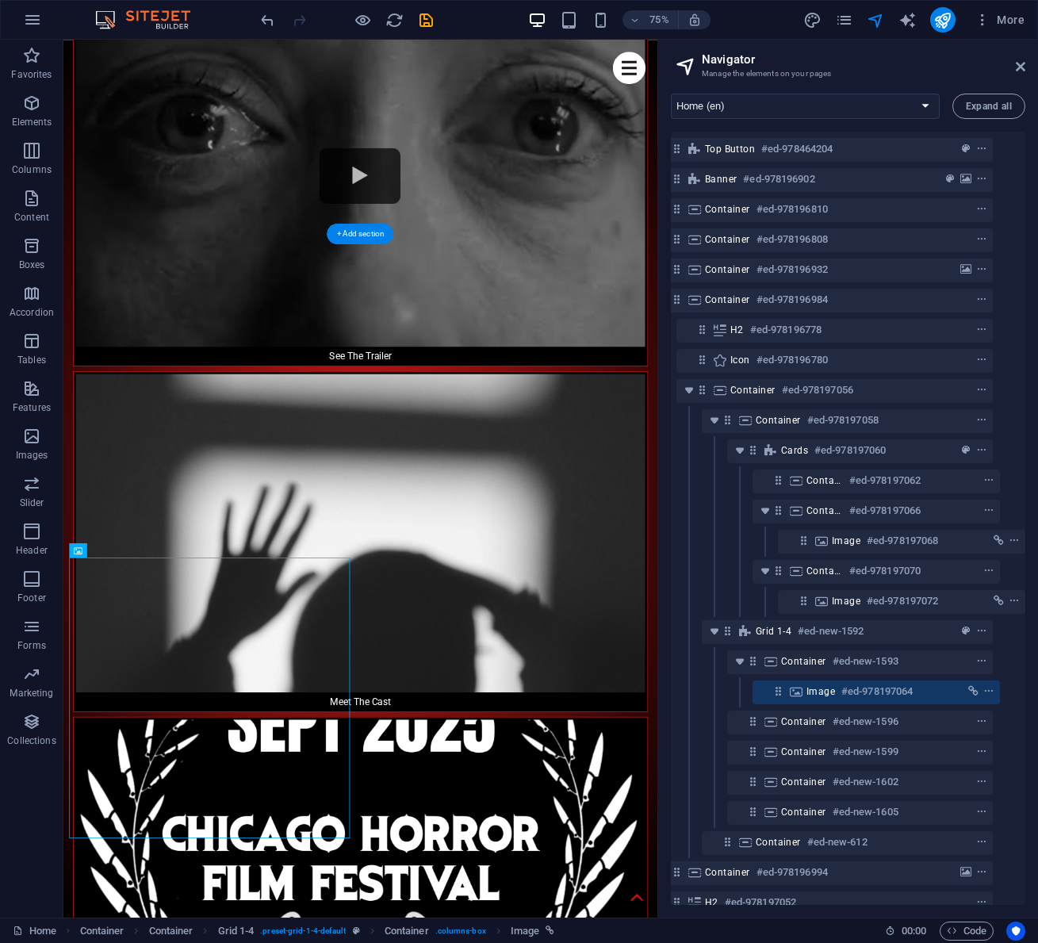
scroll to position [29, 29]
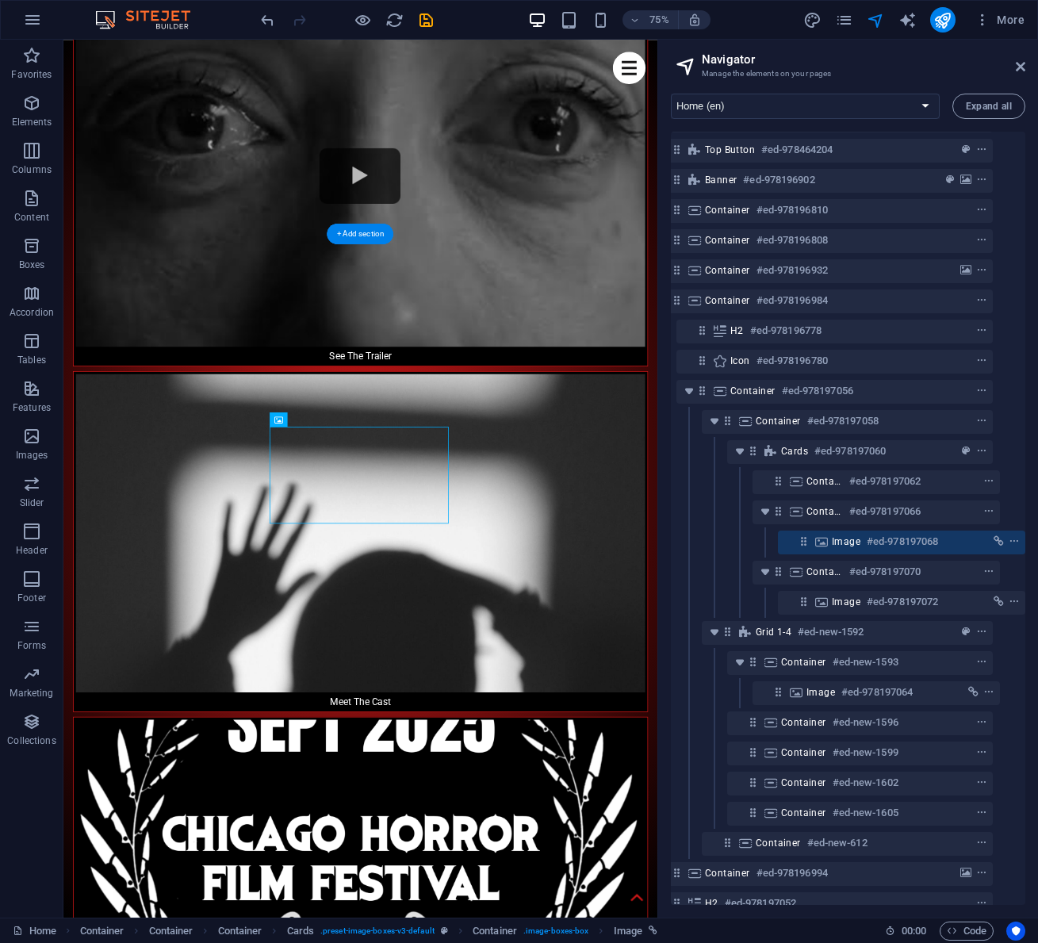
drag, startPoint x: 484, startPoint y: 611, endPoint x: 571, endPoint y: 765, distance: 176.4
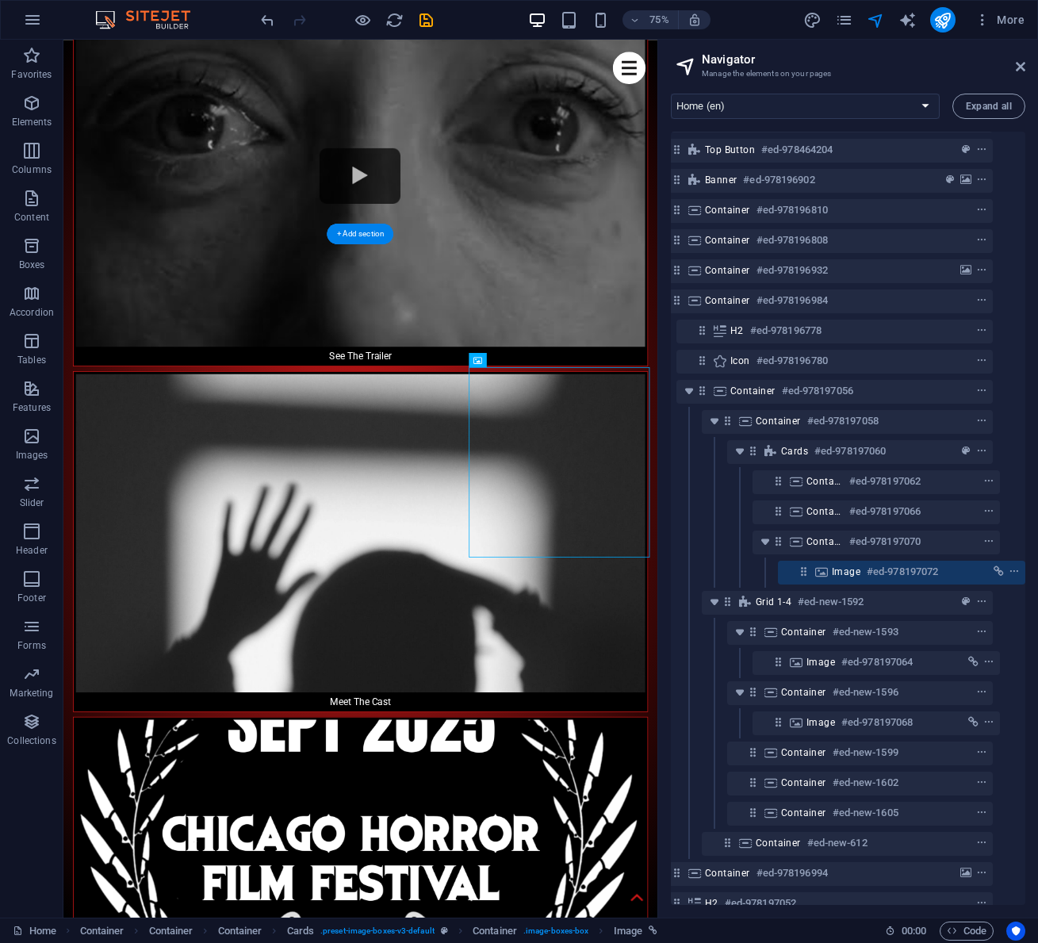
drag, startPoint x: 745, startPoint y: 595, endPoint x: 778, endPoint y: 776, distance: 183.6
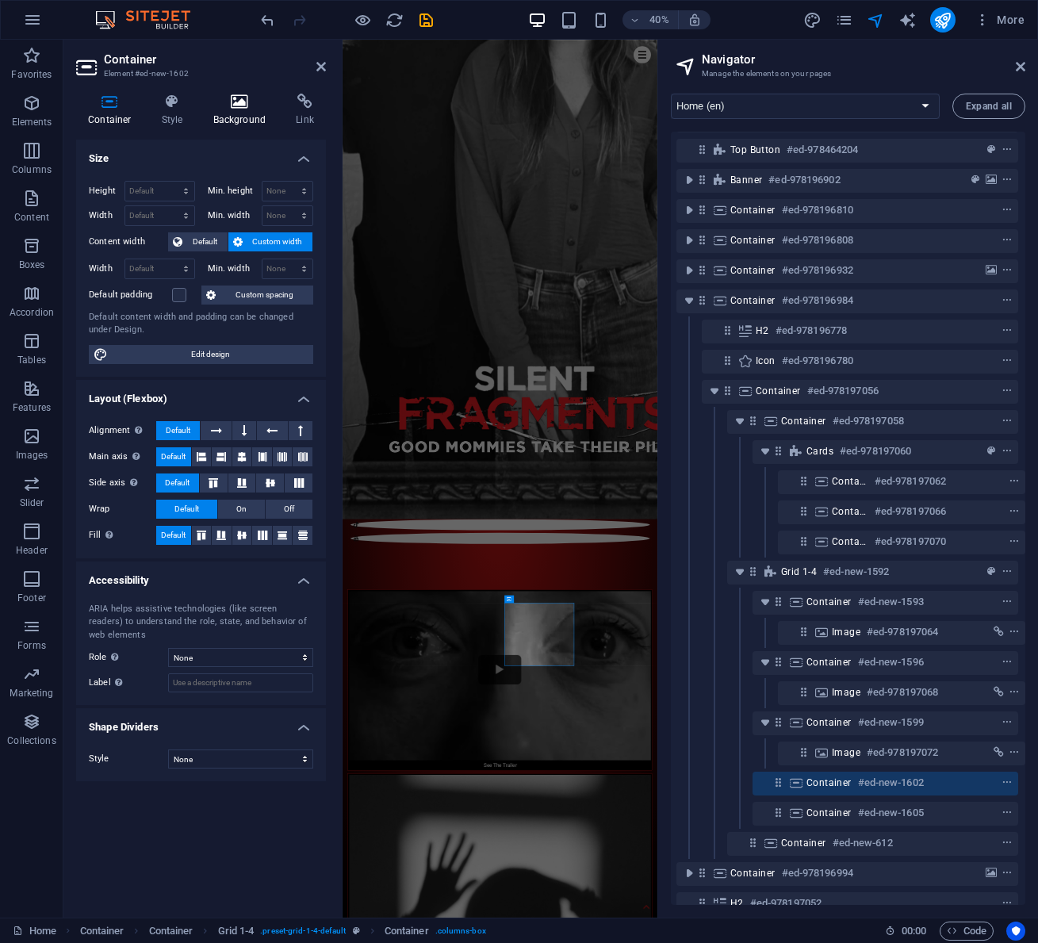
click at [239, 101] on icon at bounding box center [239, 102] width 77 height 16
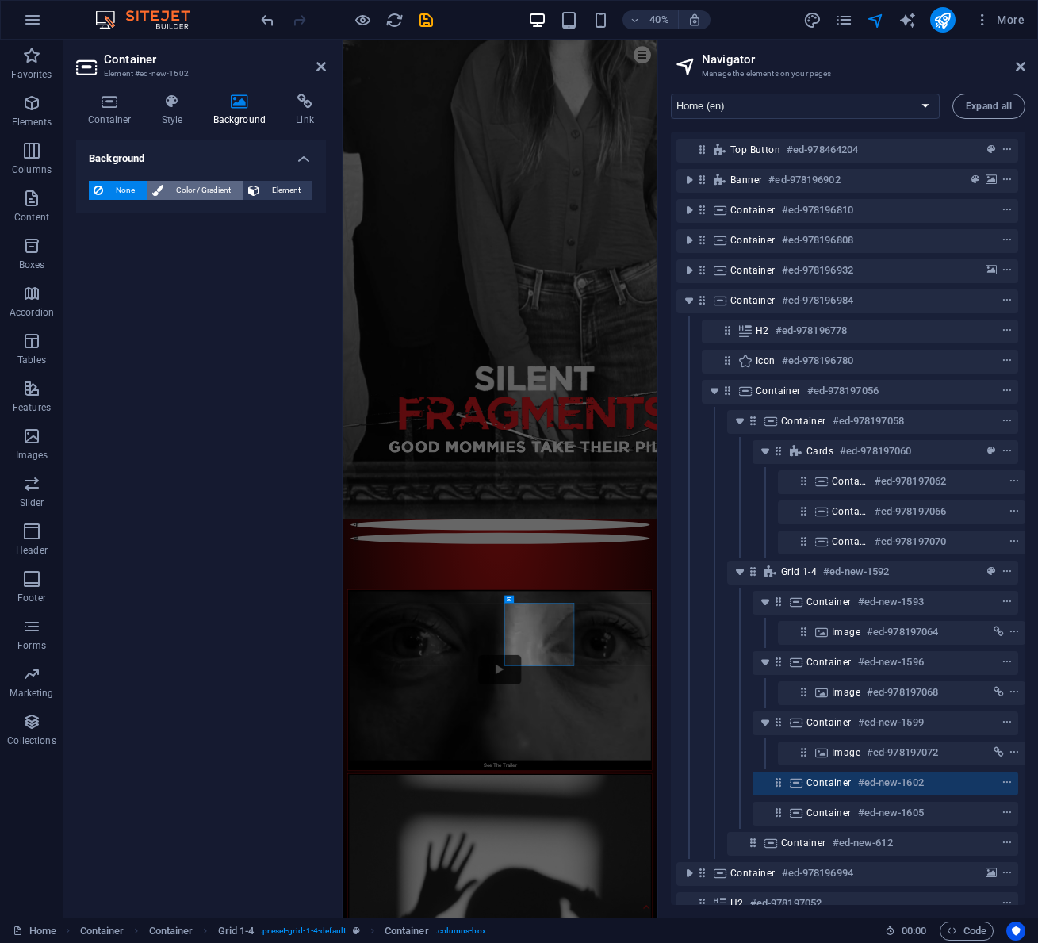
click at [196, 187] on span "Color / Gradient" at bounding box center [203, 190] width 70 height 19
click at [239, 105] on icon at bounding box center [239, 102] width 77 height 16
click at [277, 189] on span "Element" at bounding box center [286, 190] width 44 height 19
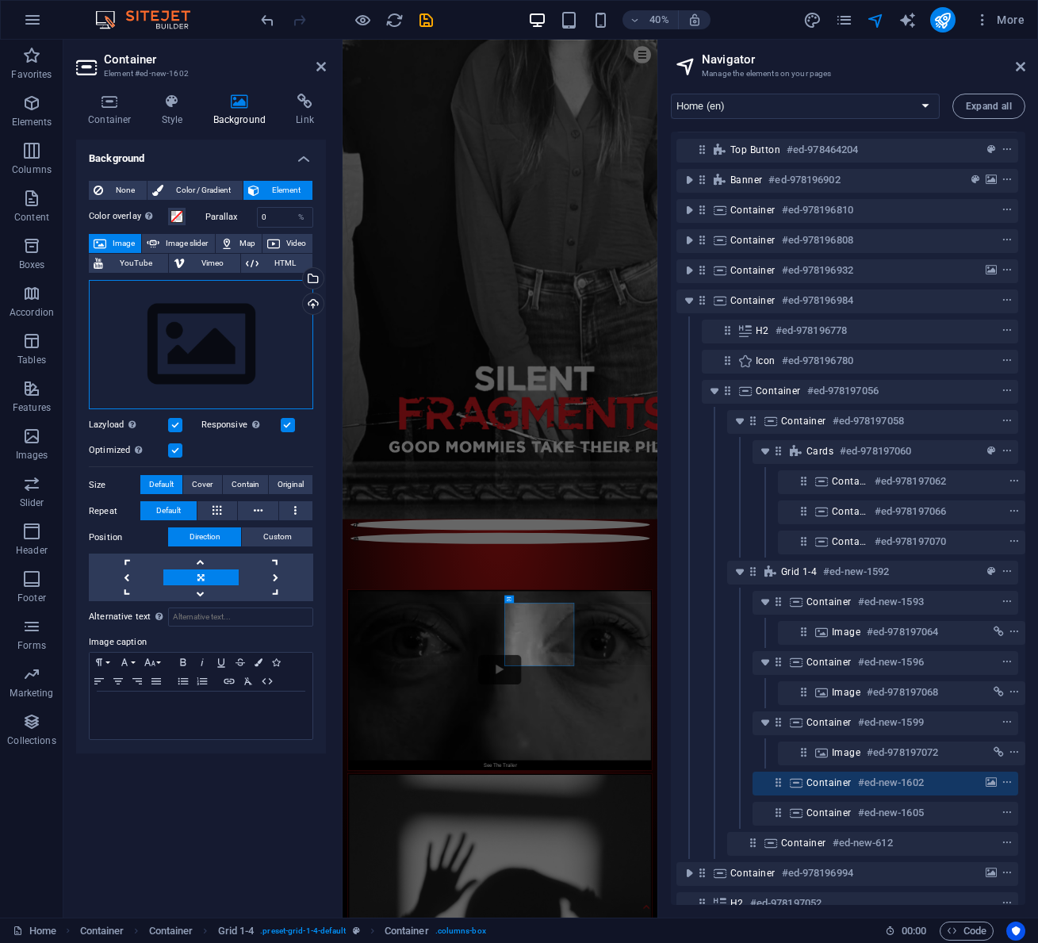
click at [220, 323] on div "Drag files here, click to choose files or select files from Files or our free s…" at bounding box center [201, 345] width 224 height 130
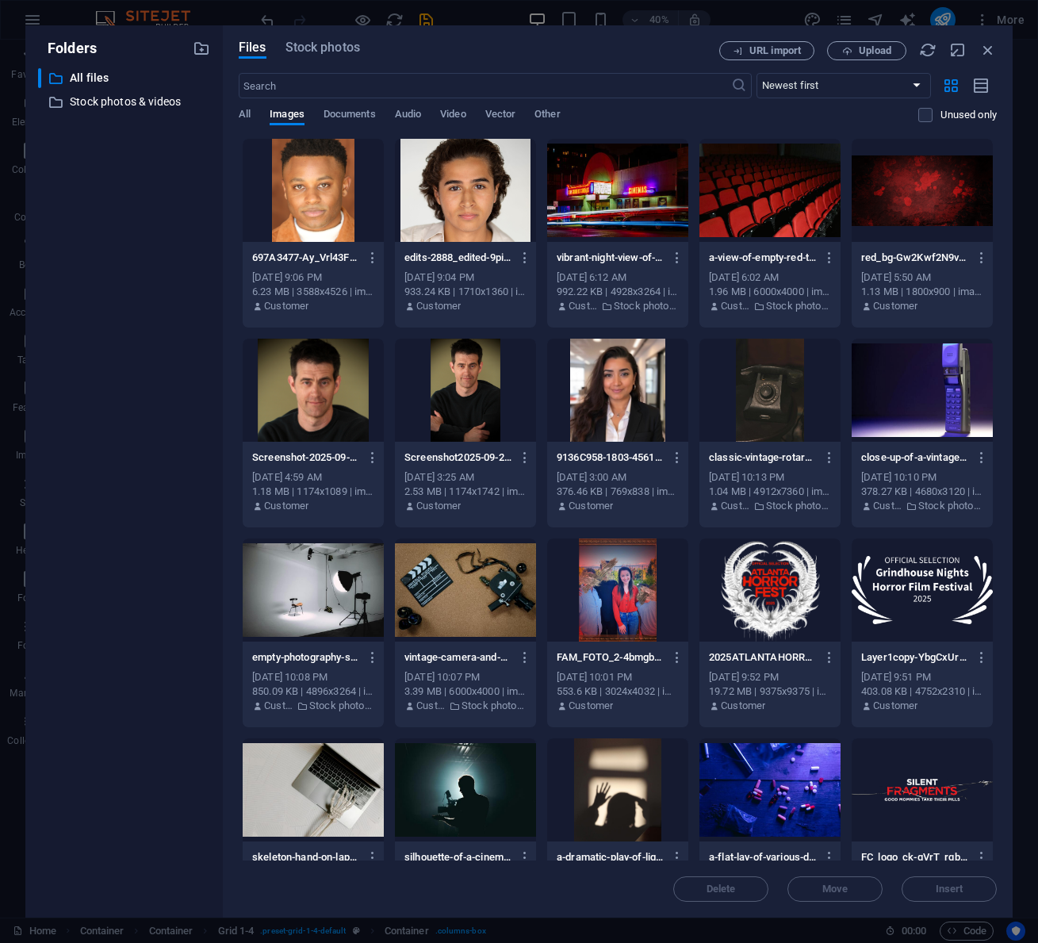
click at [220, 323] on div "Folders ​ All files All files ​ Stock photos & videos Stock photos & videos" at bounding box center [123, 471] width 197 height 892
click at [862, 49] on span "Upload" at bounding box center [875, 51] width 33 height 10
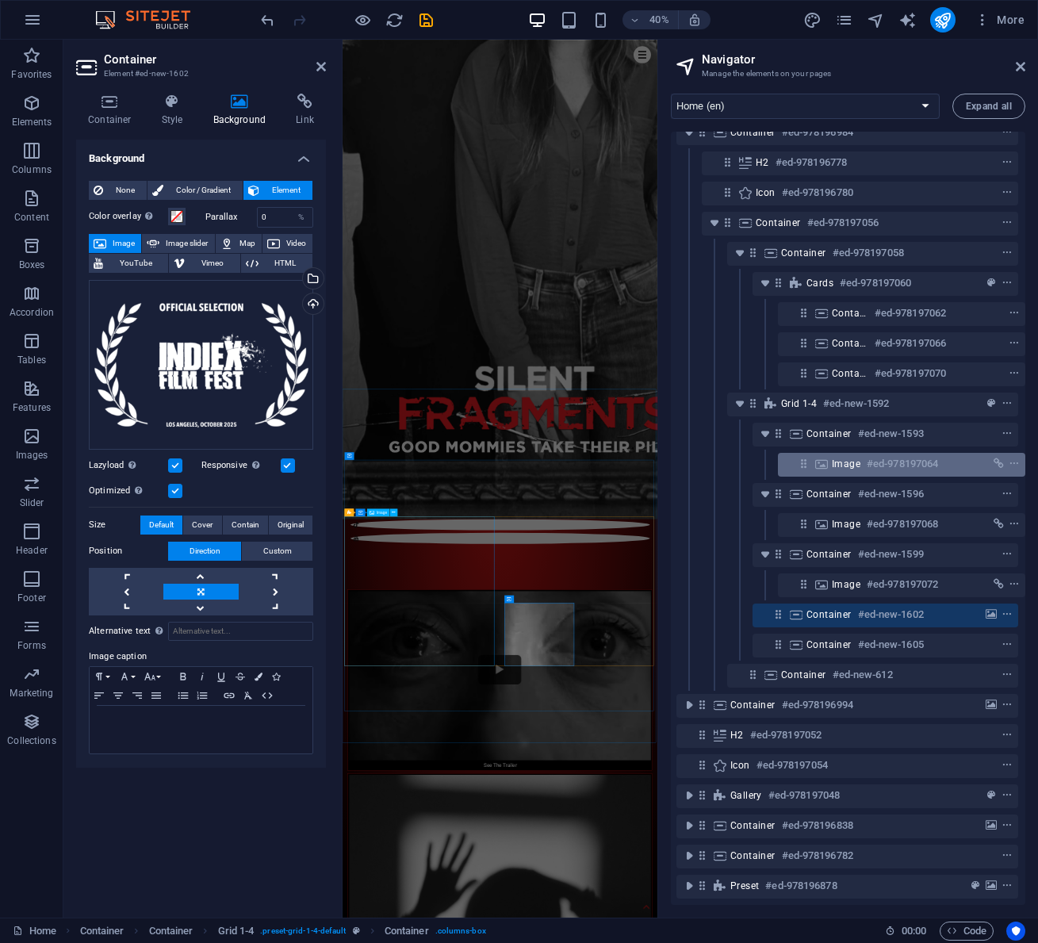
scroll to position [210, 4]
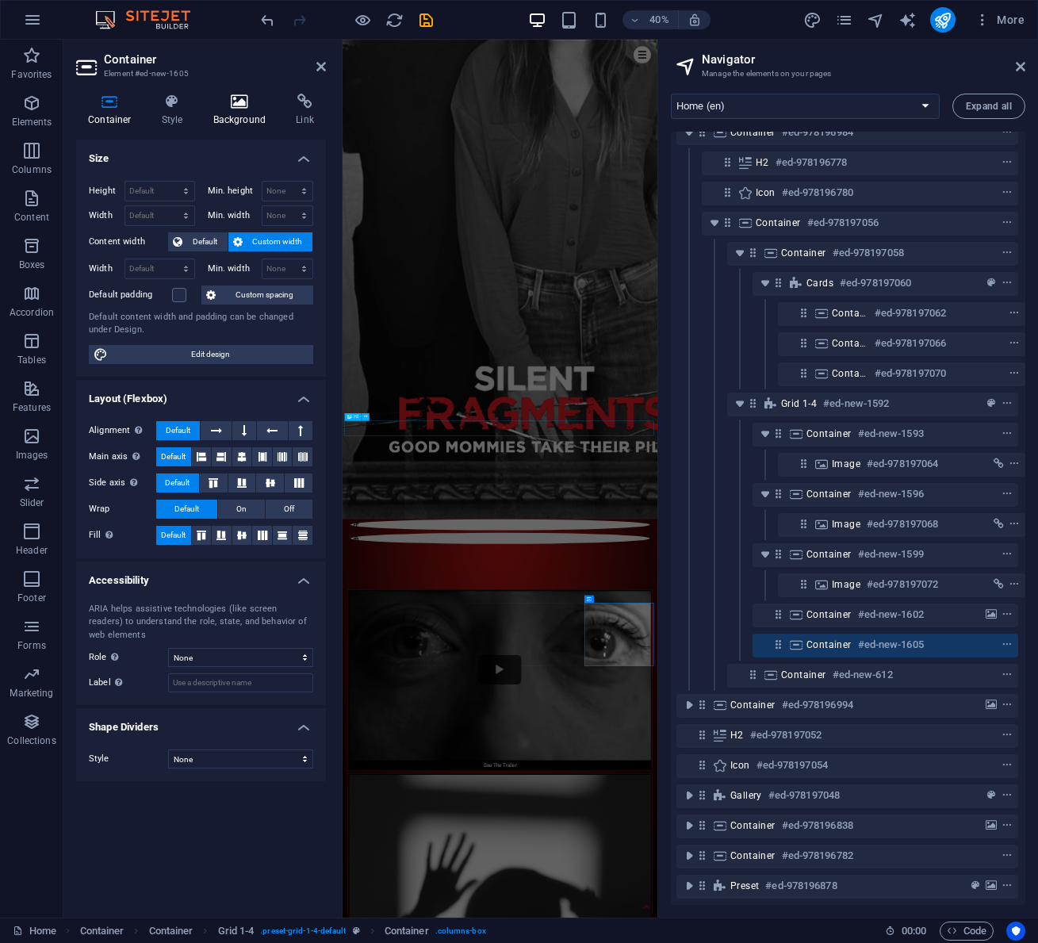
click at [235, 102] on icon at bounding box center [239, 102] width 77 height 16
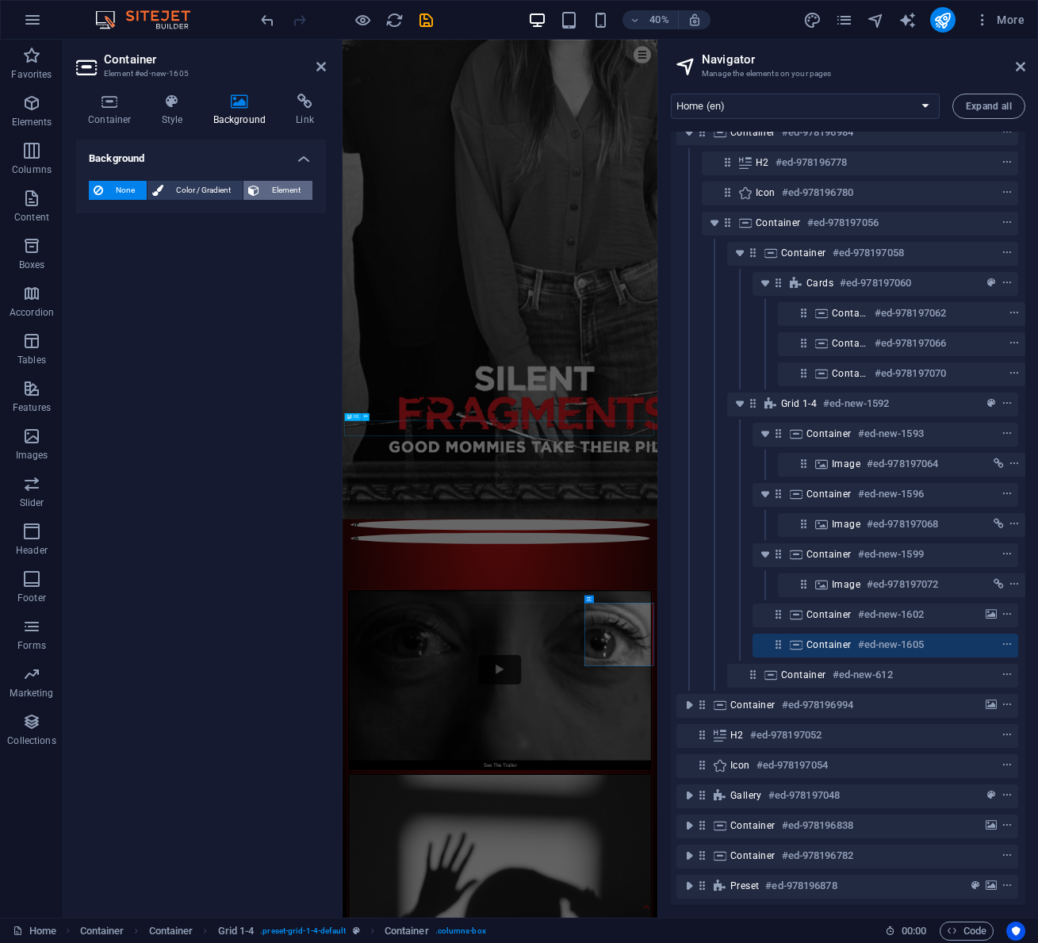
click at [274, 190] on span "Element" at bounding box center [286, 190] width 44 height 19
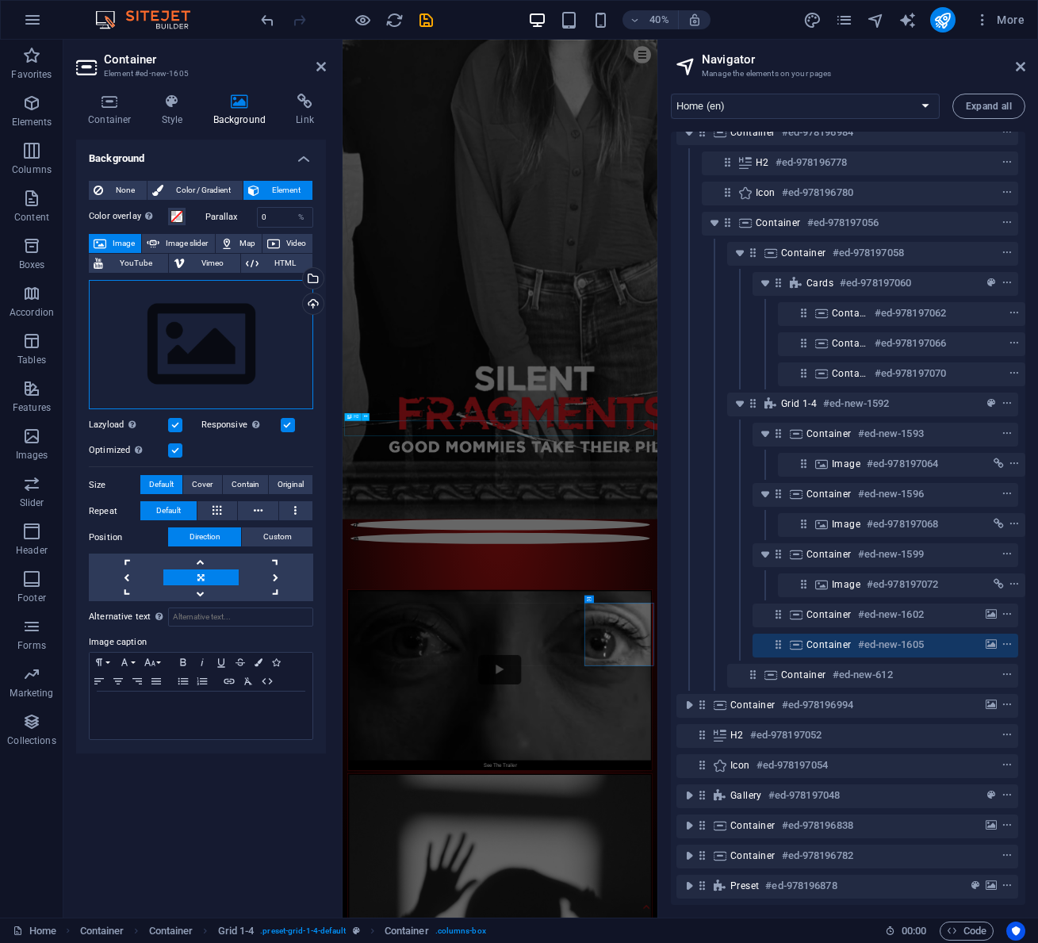
click at [207, 317] on div "Drag files here, click to choose files or select files from Files or our free s…" at bounding box center [201, 345] width 224 height 130
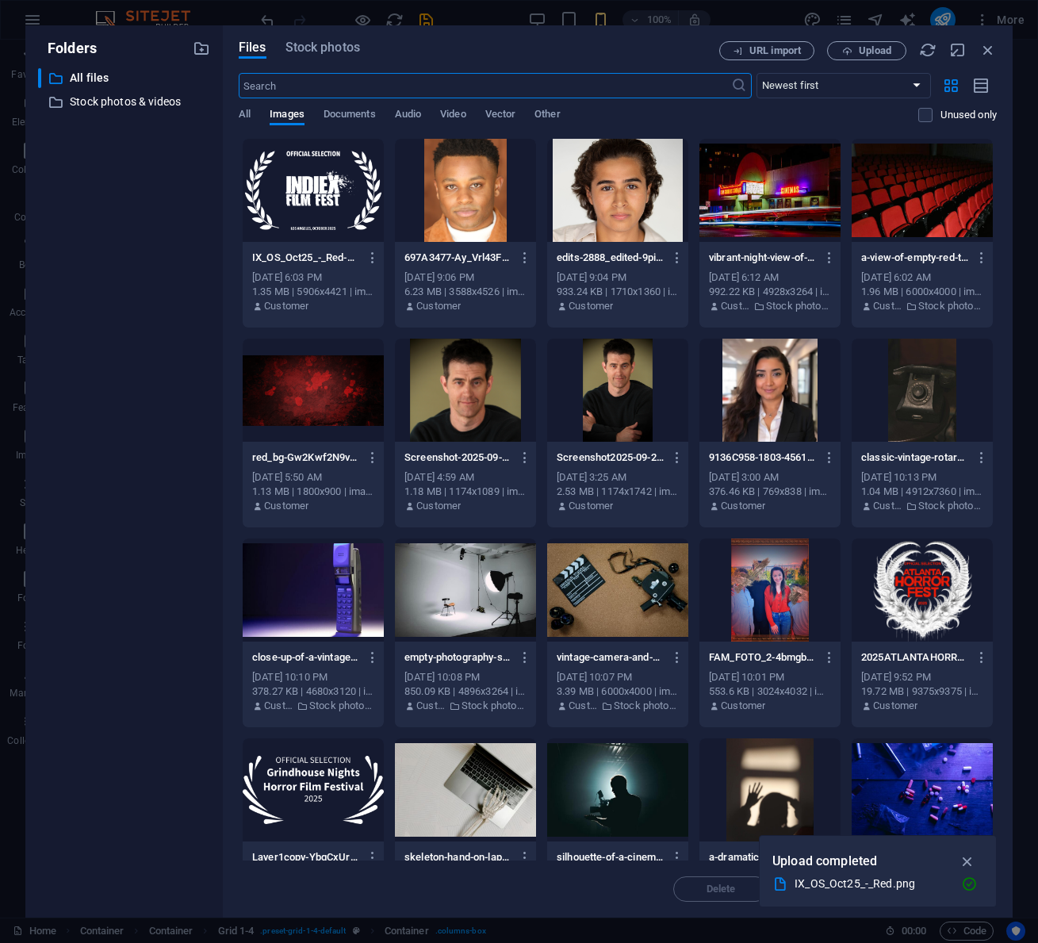
click at [207, 317] on div "​ All files All files ​ Stock photos & videos Stock photos & videos" at bounding box center [124, 486] width 172 height 836
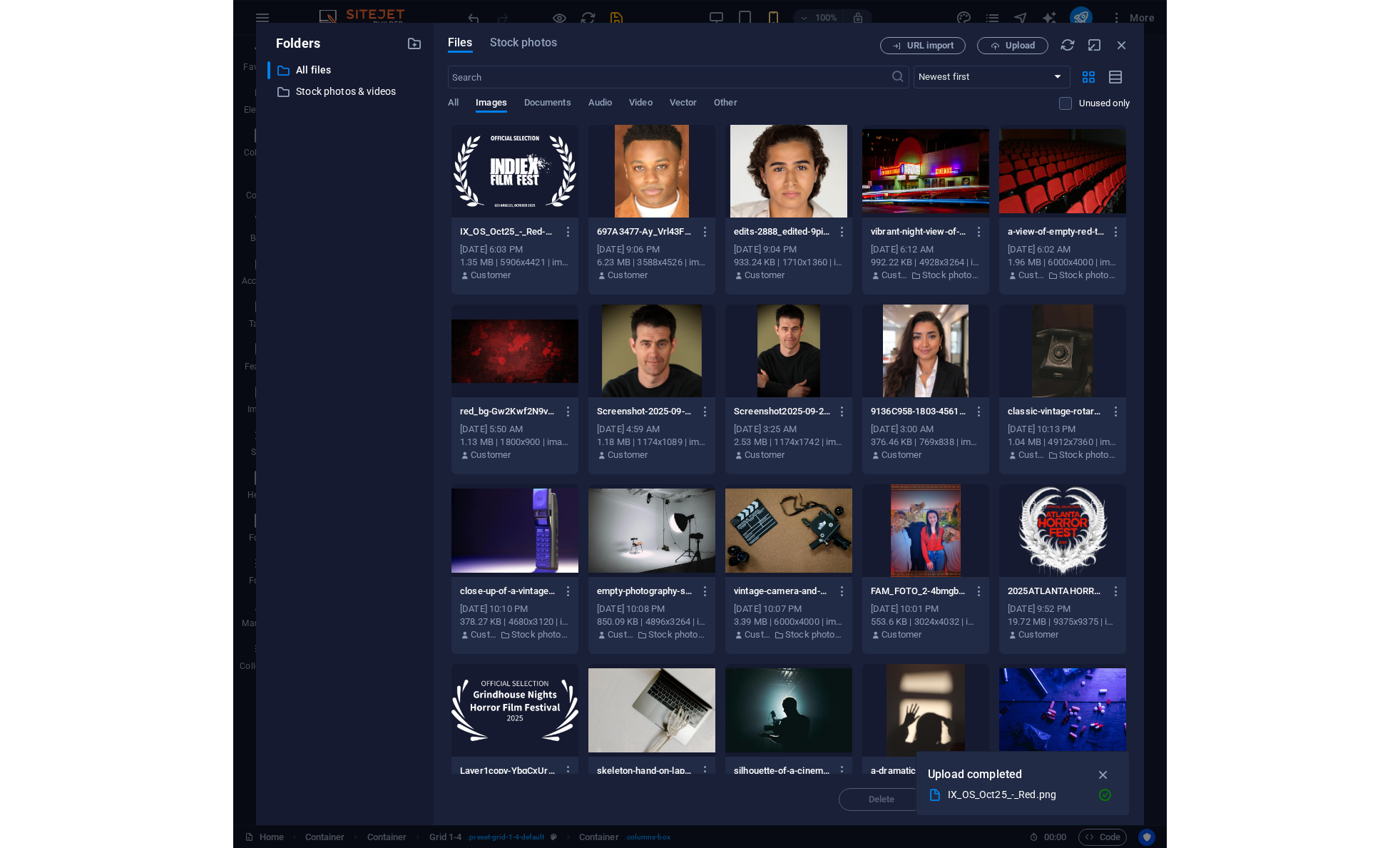
scroll to position [0, 0]
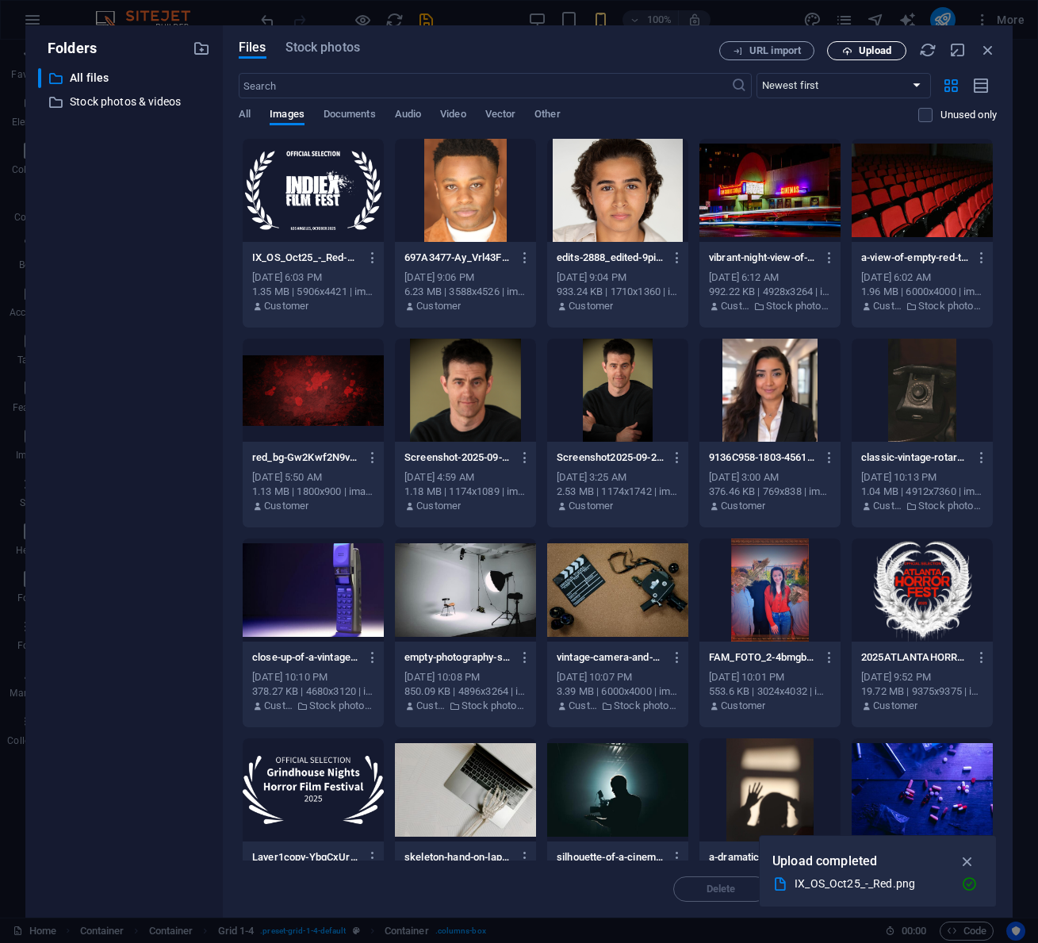
click at [859, 55] on span "Upload" at bounding box center [875, 51] width 33 height 10
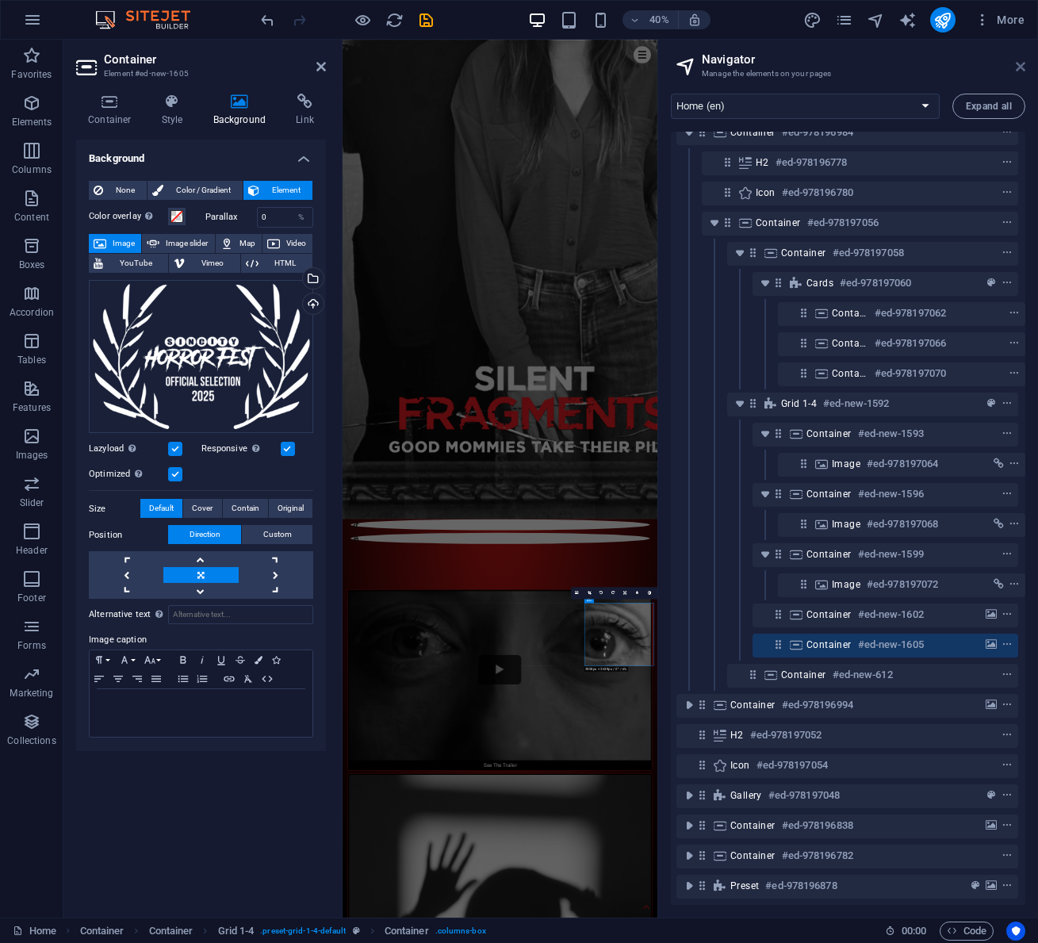
click at [1021, 63] on icon at bounding box center [1021, 66] width 10 height 13
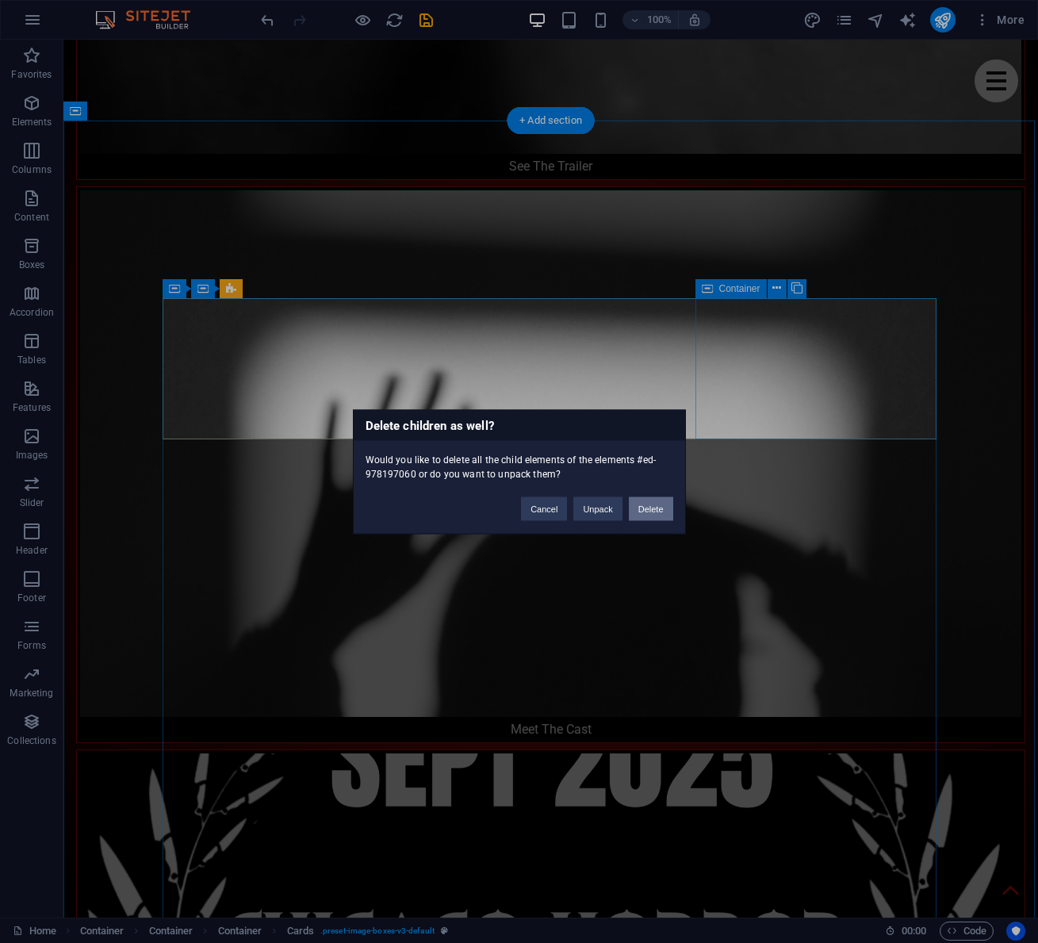
click at [653, 507] on button "Delete" at bounding box center [651, 508] width 44 height 24
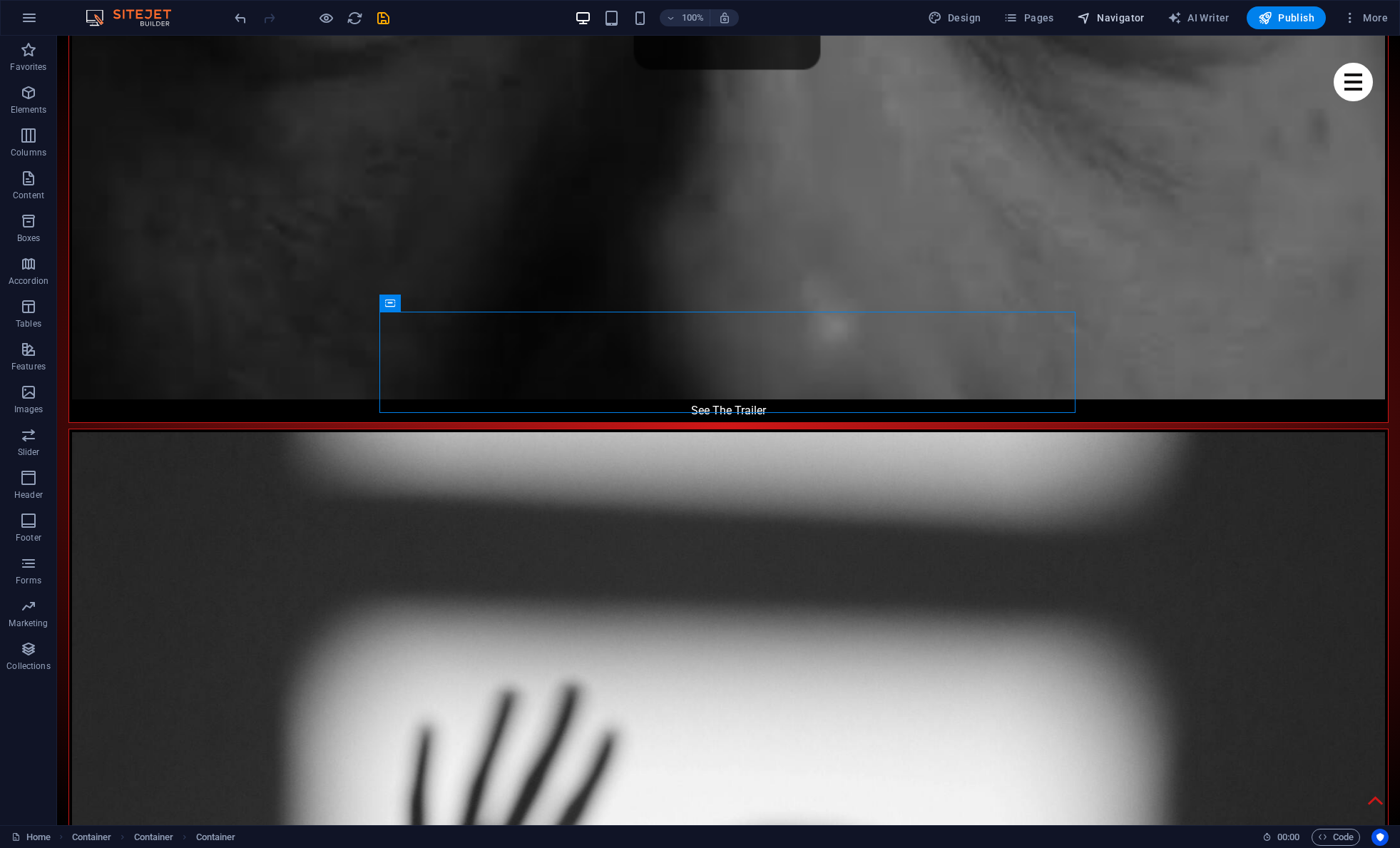
click at [933, 22] on span "Navigator" at bounding box center [1110, 18] width 67 height 14
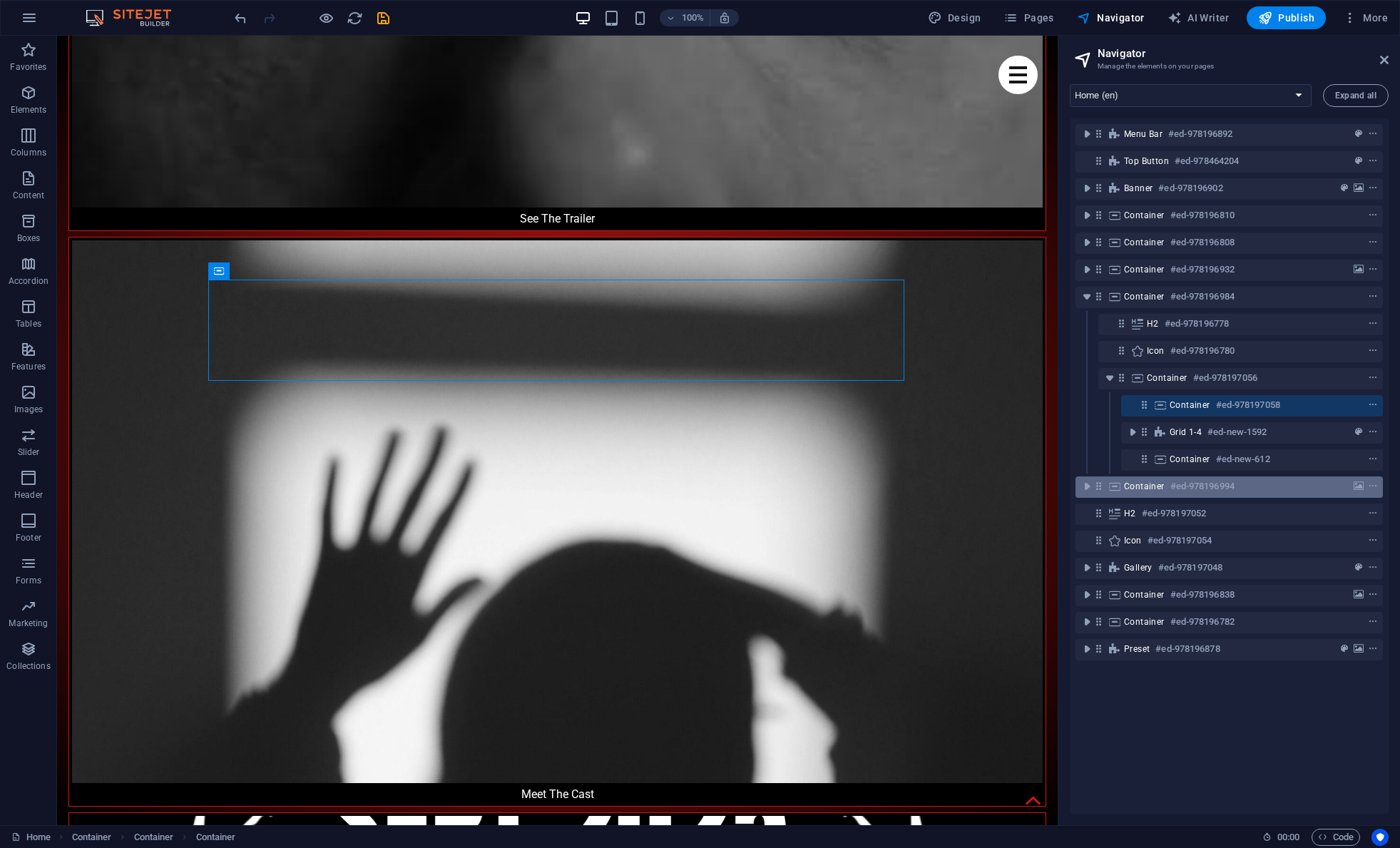
click at [933, 490] on span "Container" at bounding box center [1144, 486] width 40 height 12
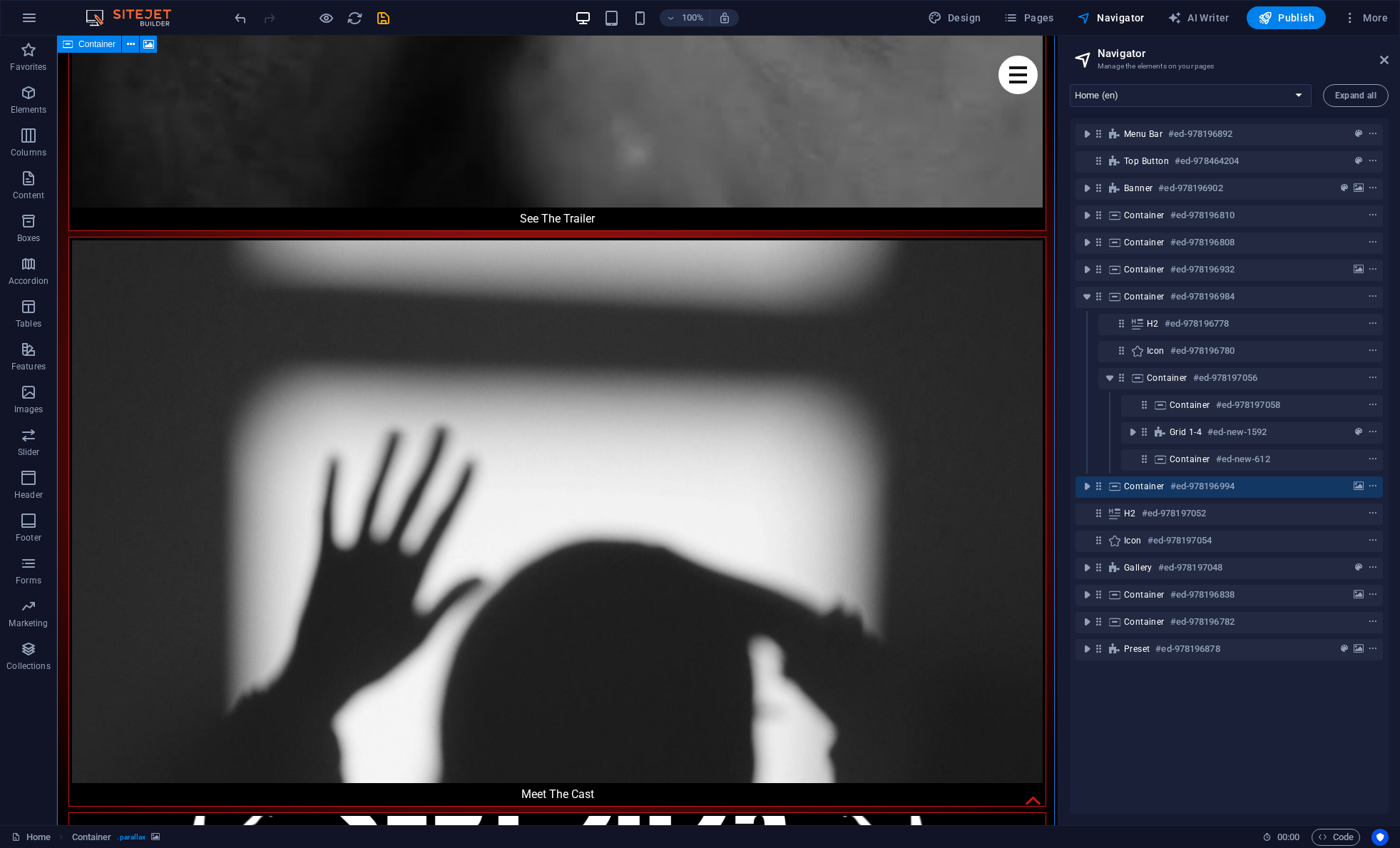
scroll to position [3027, 0]
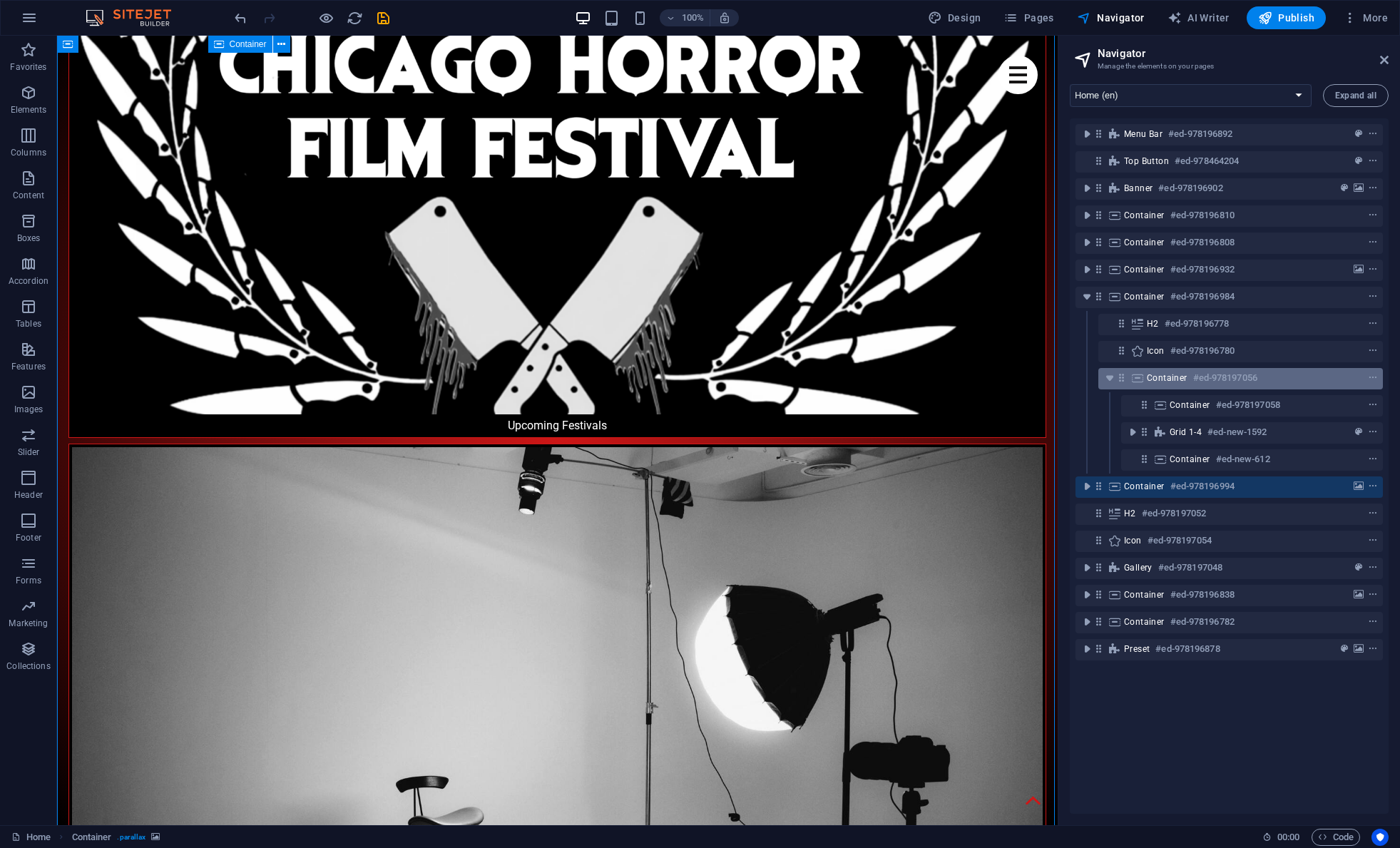
click at [933, 380] on span "Container" at bounding box center [1167, 378] width 40 height 12
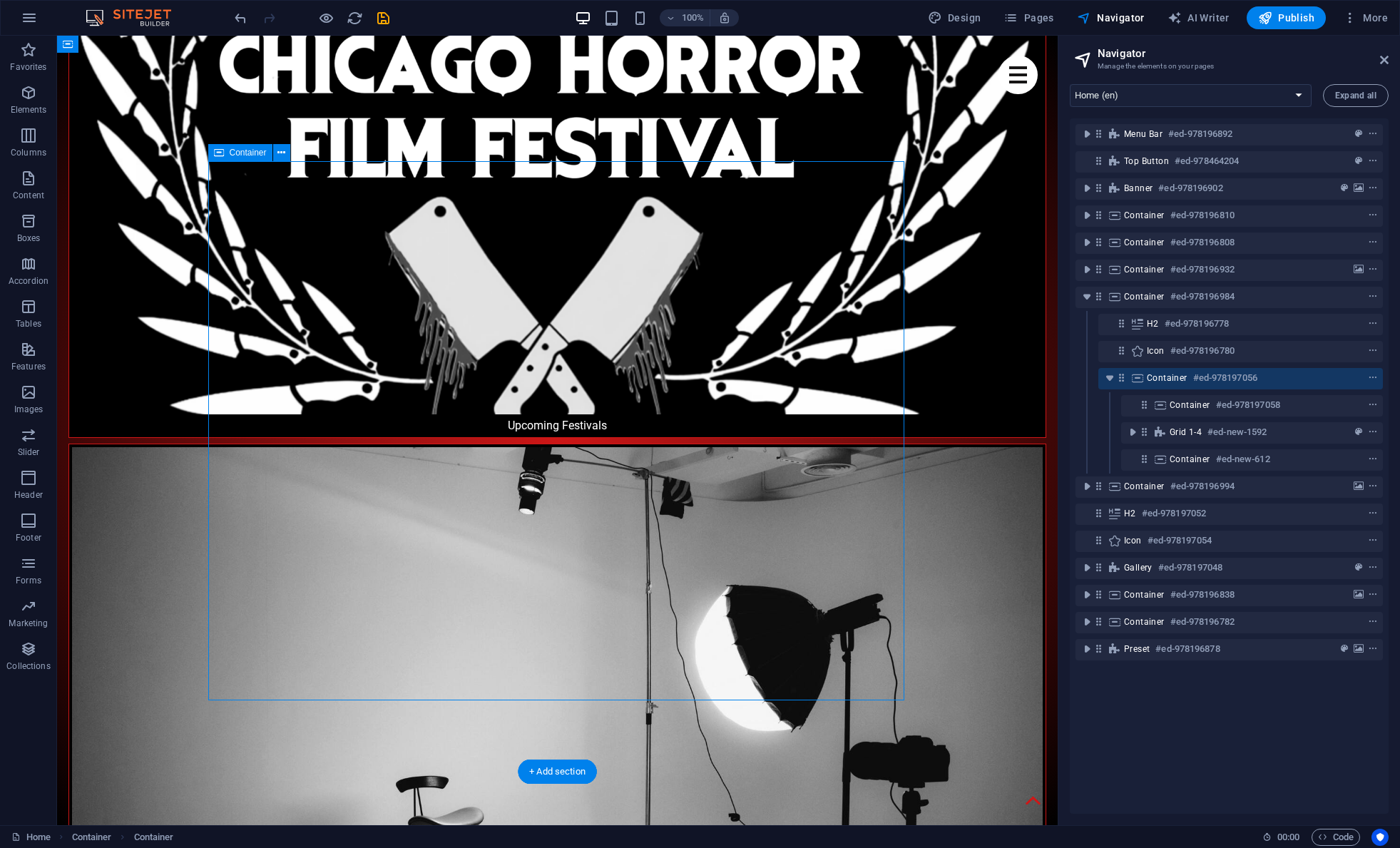
scroll to position [2200, 0]
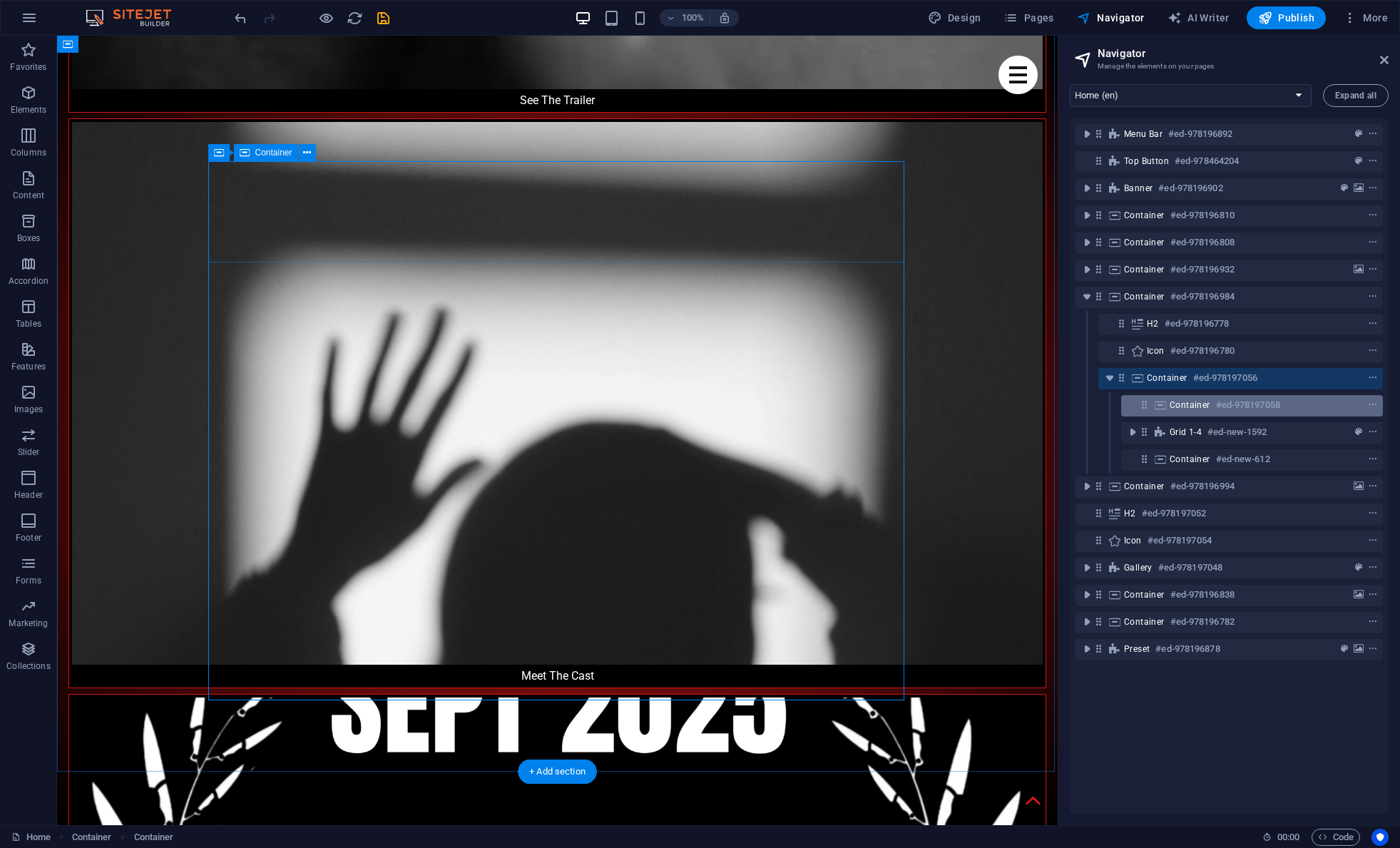
click at [933, 403] on icon at bounding box center [1160, 405] width 15 height 12
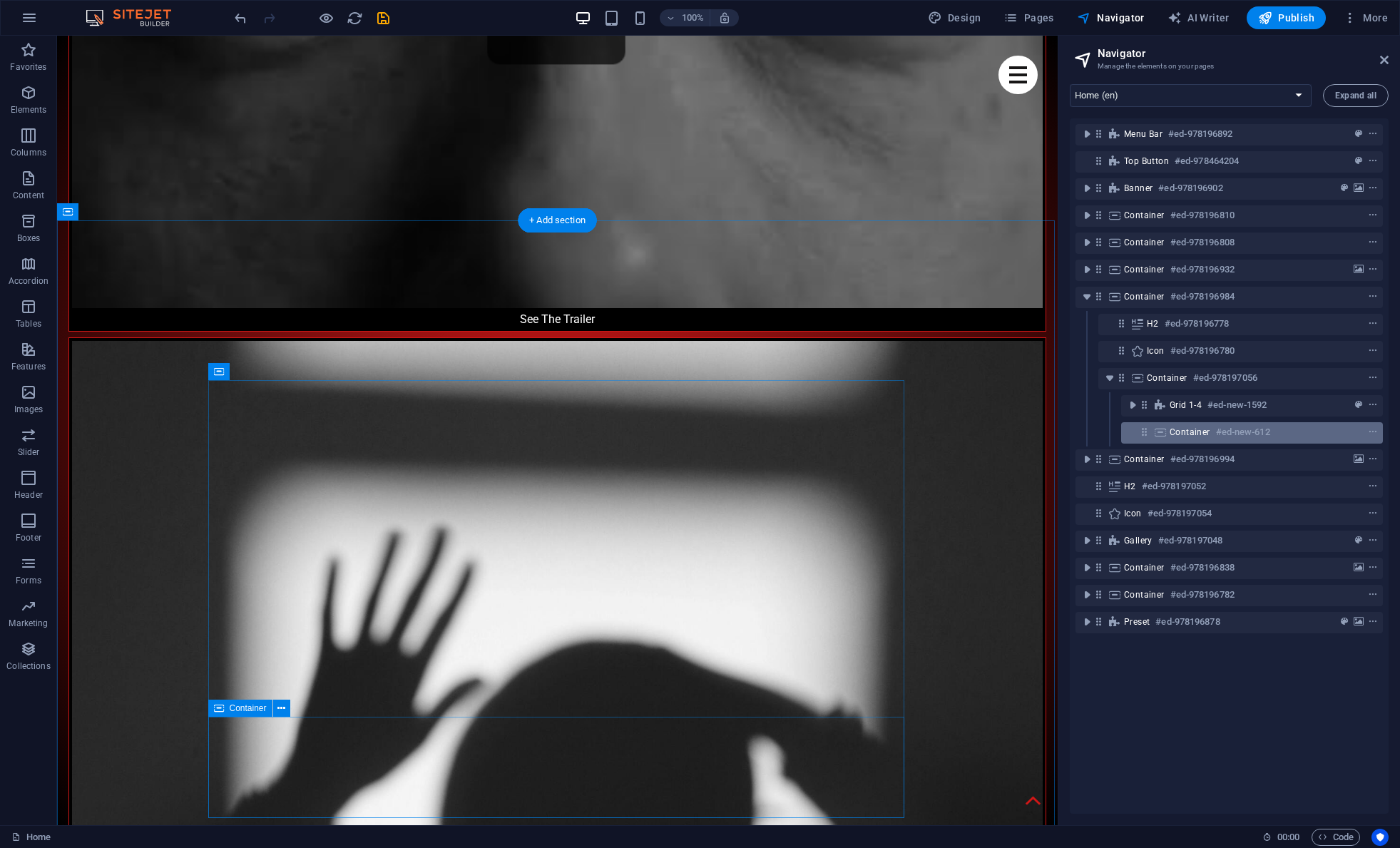
click at [933, 435] on span "Container" at bounding box center [1189, 432] width 40 height 12
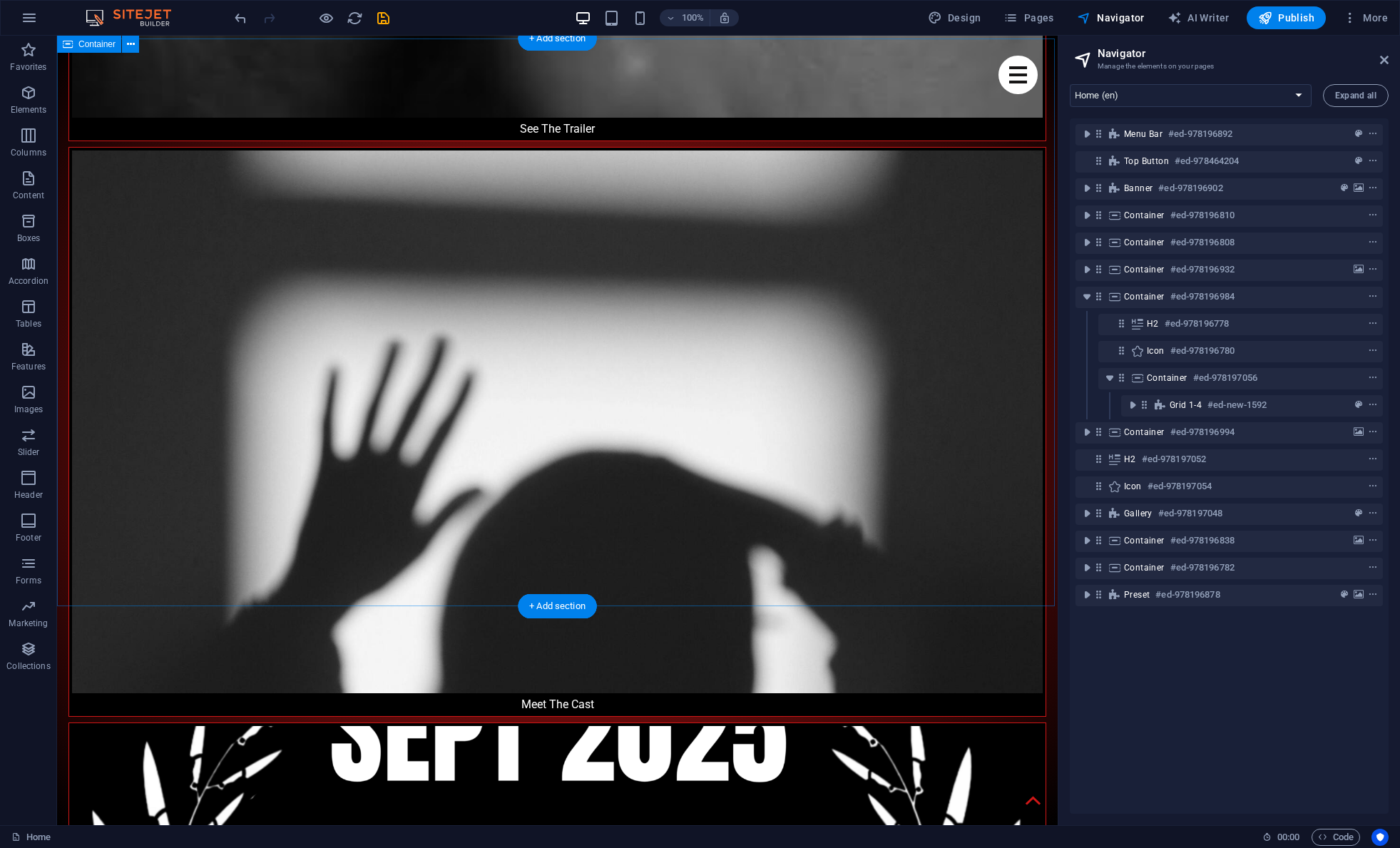
scroll to position [2160, 0]
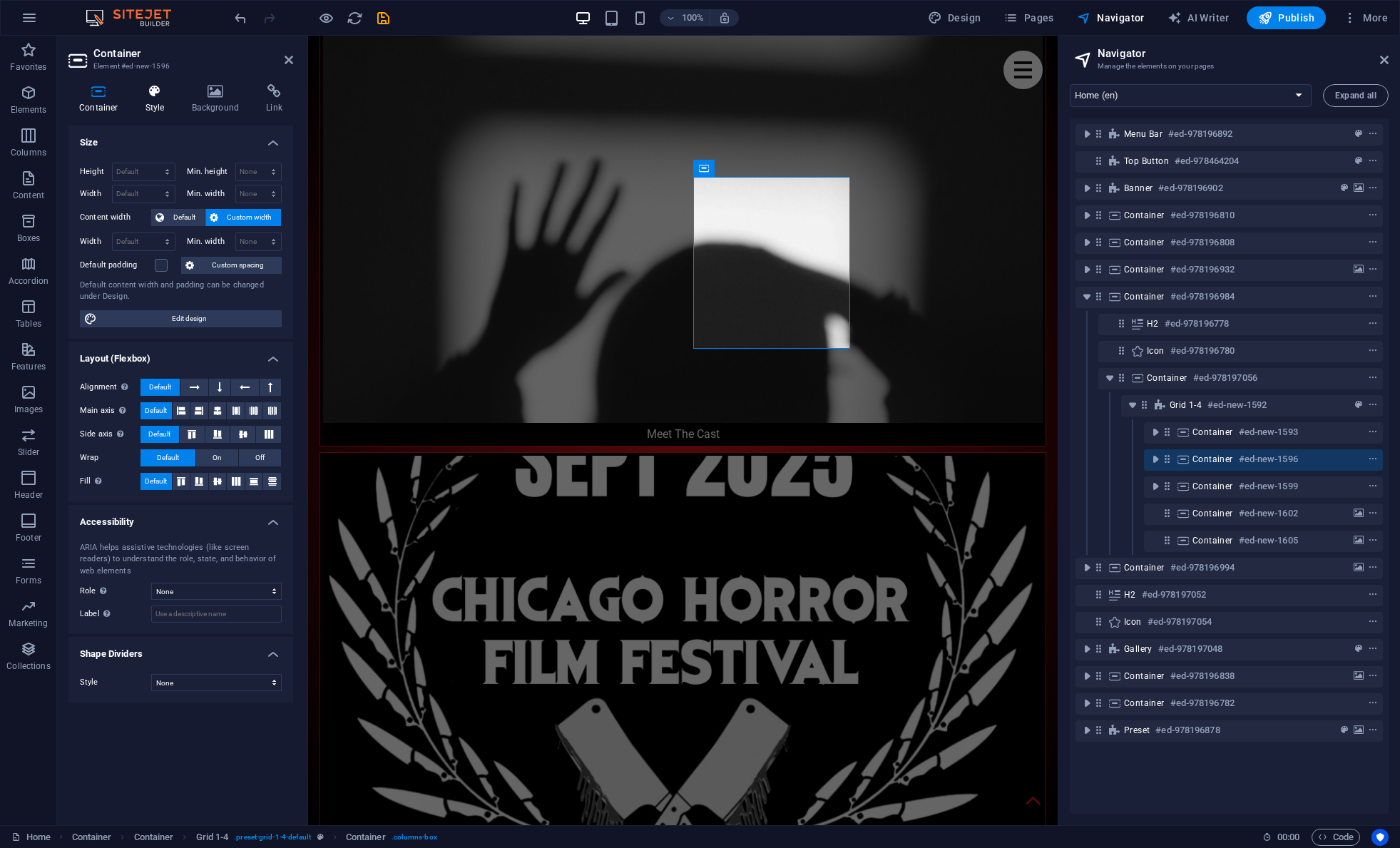
click at [163, 94] on icon at bounding box center [155, 92] width 40 height 14
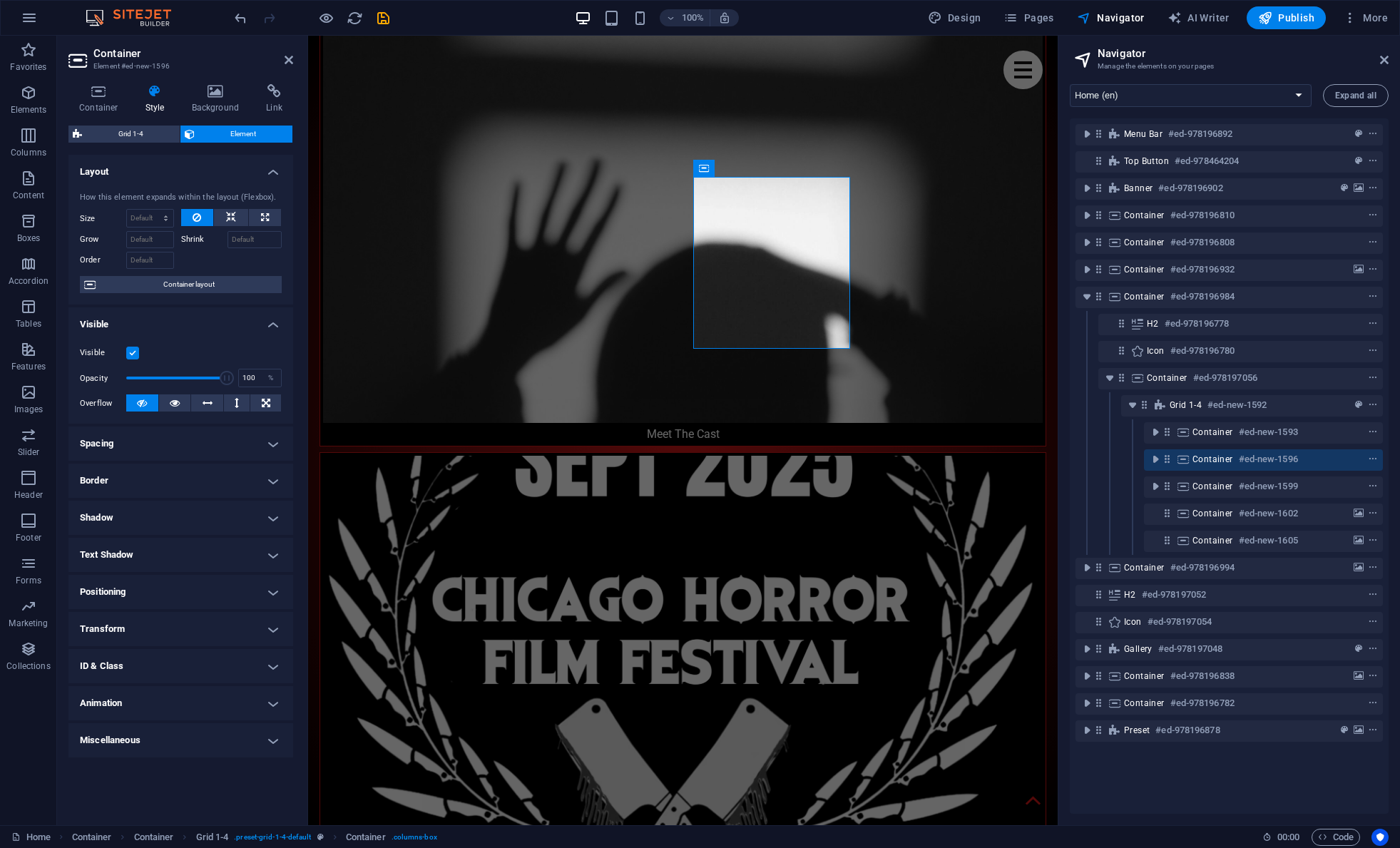
click at [205, 439] on h4 "Spacing" at bounding box center [181, 443] width 225 height 34
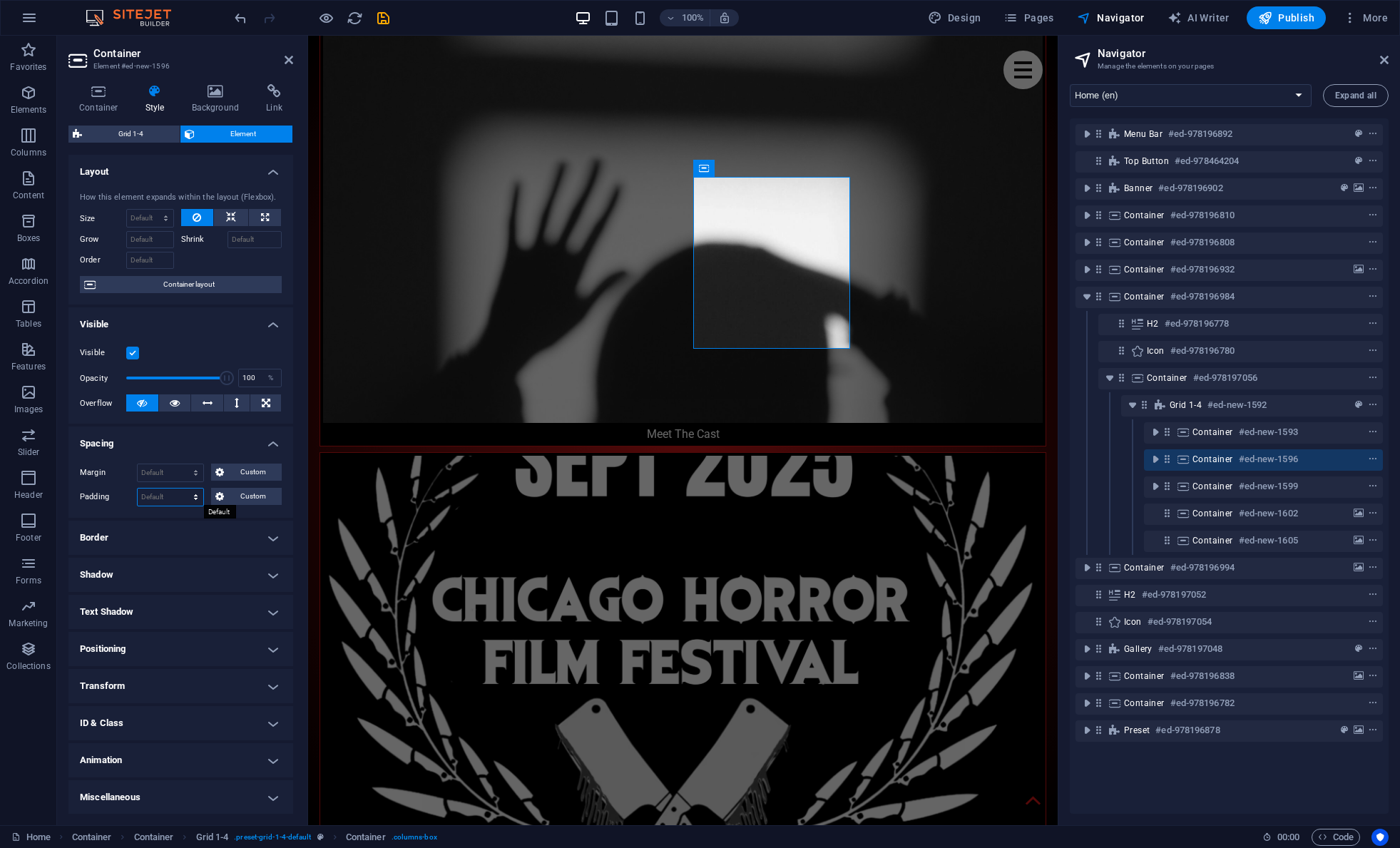
click at [181, 491] on select "Default px rem % vh vw Custom" at bounding box center [170, 496] width 66 height 17
click at [180, 495] on select "Default px rem % vh vw Custom" at bounding box center [170, 496] width 66 height 17
select select "px"
type input "0"
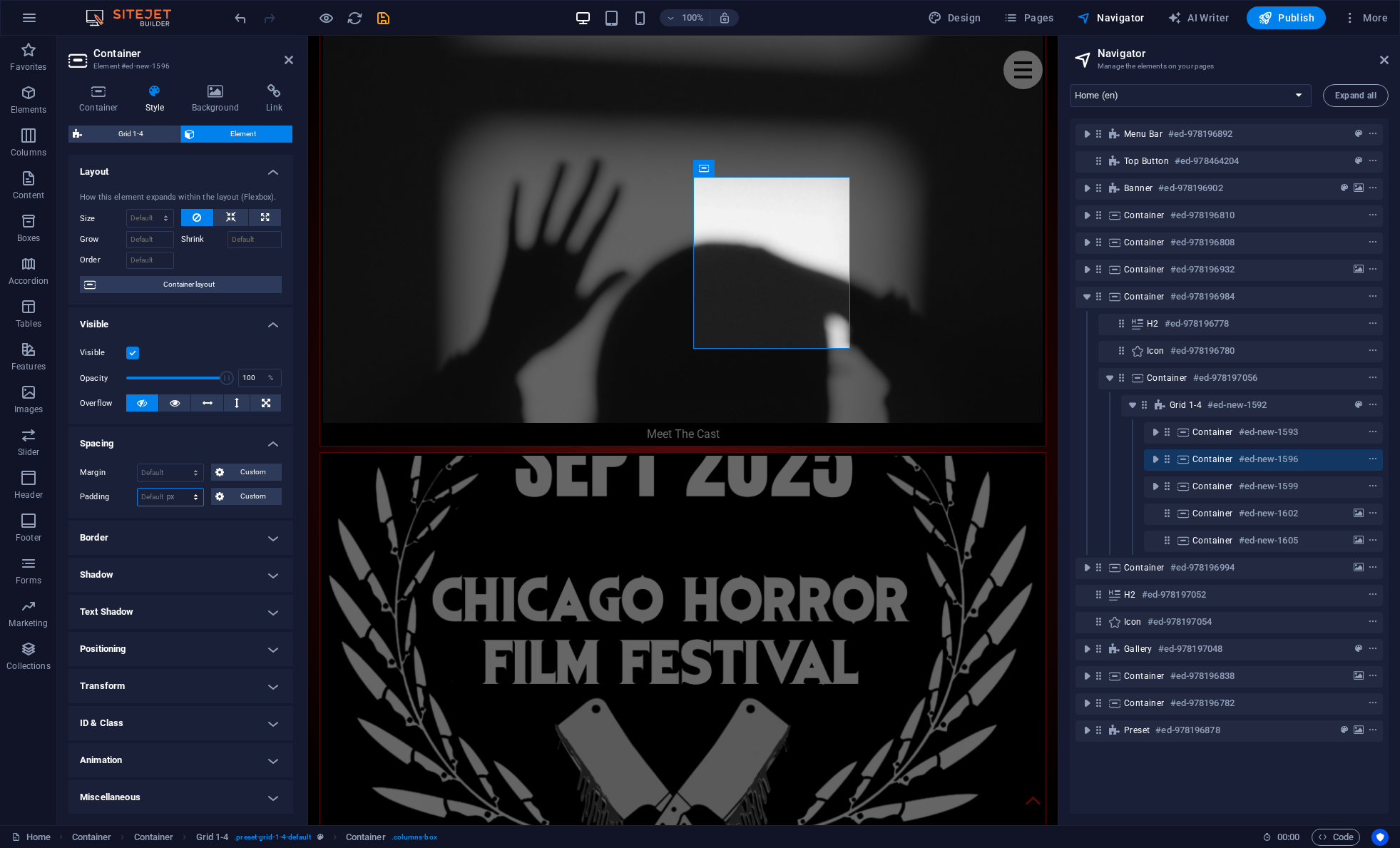
type input "0"
click at [239, 503] on span "Custom" at bounding box center [253, 495] width 49 height 17
click at [159, 523] on icon at bounding box center [159, 522] width 9 height 9
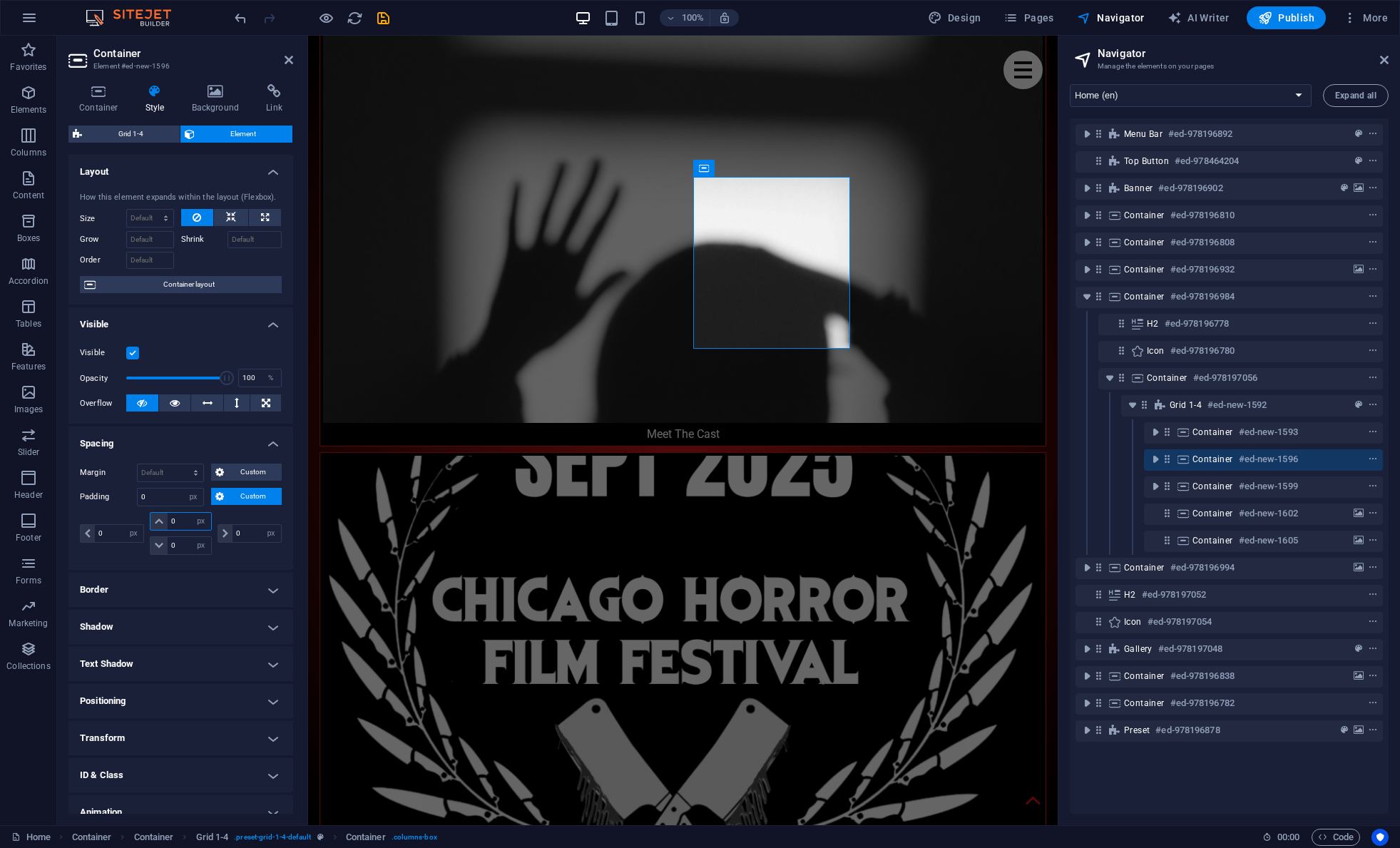
drag, startPoint x: 181, startPoint y: 522, endPoint x: 162, endPoint y: 518, distance: 19.4
click at [162, 518] on div "0 px rem % vh vw" at bounding box center [180, 521] width 61 height 19
type input "3"
select select "DISABLED_OPTION_VALUE"
drag, startPoint x: 181, startPoint y: 518, endPoint x: 148, endPoint y: 515, distance: 33.1
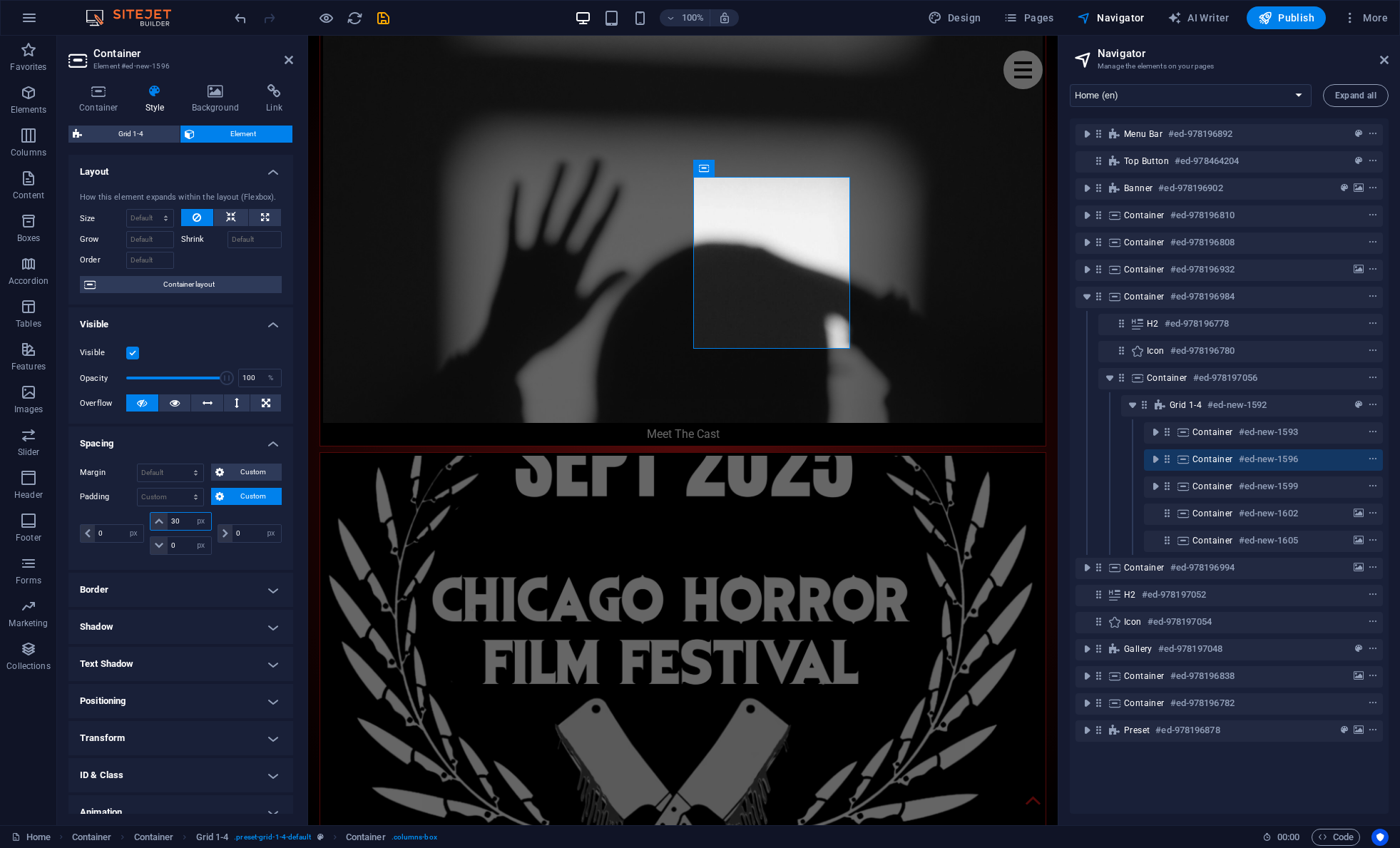
click at [148, 515] on div "30 px rem % vh vw 0 px rem % vh vw" at bounding box center [180, 533] width 67 height 43
type input "0"
select select "px"
drag, startPoint x: 177, startPoint y: 542, endPoint x: 153, endPoint y: 542, distance: 24.0
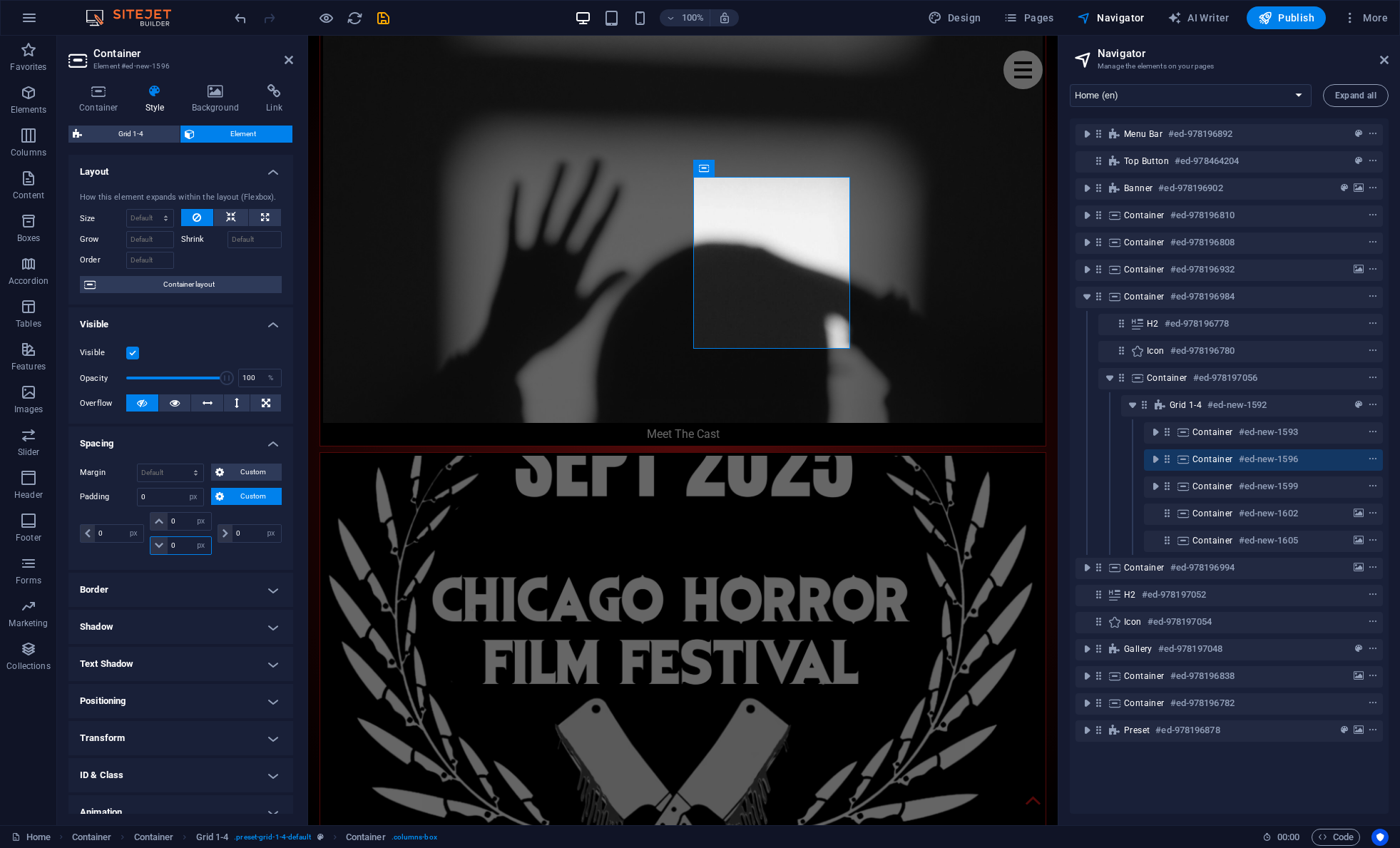
click at [153, 542] on div "0 px rem % vh vw" at bounding box center [180, 545] width 61 height 19
type input "20"
select select "DISABLED_OPTION_VALUE"
click at [187, 568] on div "Margin Default auto px % rem vw vh Custom Custom auto px % rem vw vh auto px % …" at bounding box center [181, 511] width 225 height 118
drag, startPoint x: 184, startPoint y: 545, endPoint x: 166, endPoint y: 545, distance: 18.0
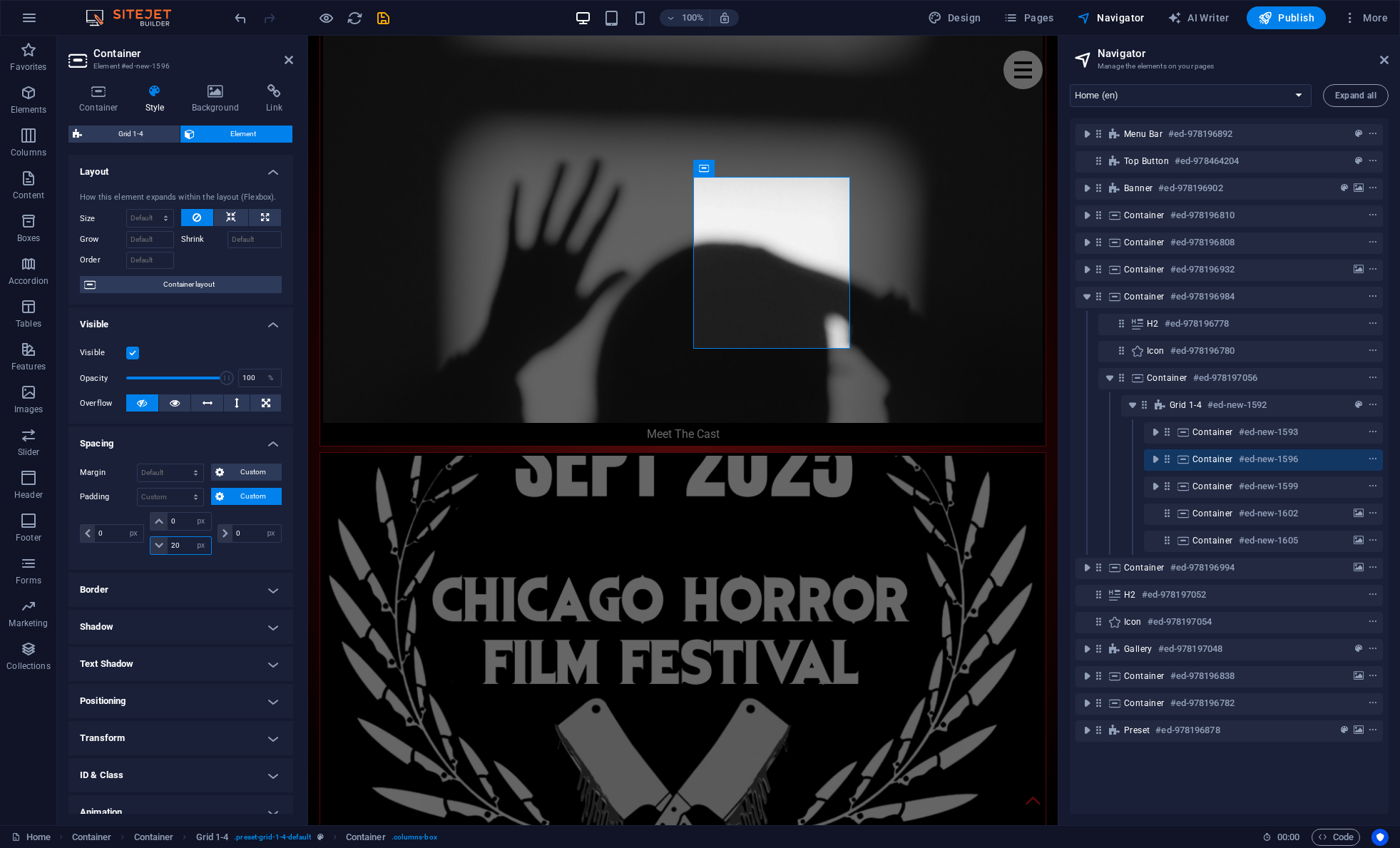
click at [166, 545] on div "20 px rem % vh vw" at bounding box center [180, 545] width 61 height 19
click at [209, 562] on div "Margin Default auto px % rem vw vh Custom Custom auto px % rem vw vh auto px % …" at bounding box center [181, 511] width 225 height 118
drag, startPoint x: 181, startPoint y: 544, endPoint x: 164, endPoint y: 544, distance: 17.0
click at [164, 544] on div "30 px rem % vh vw" at bounding box center [180, 545] width 61 height 19
type input "40"
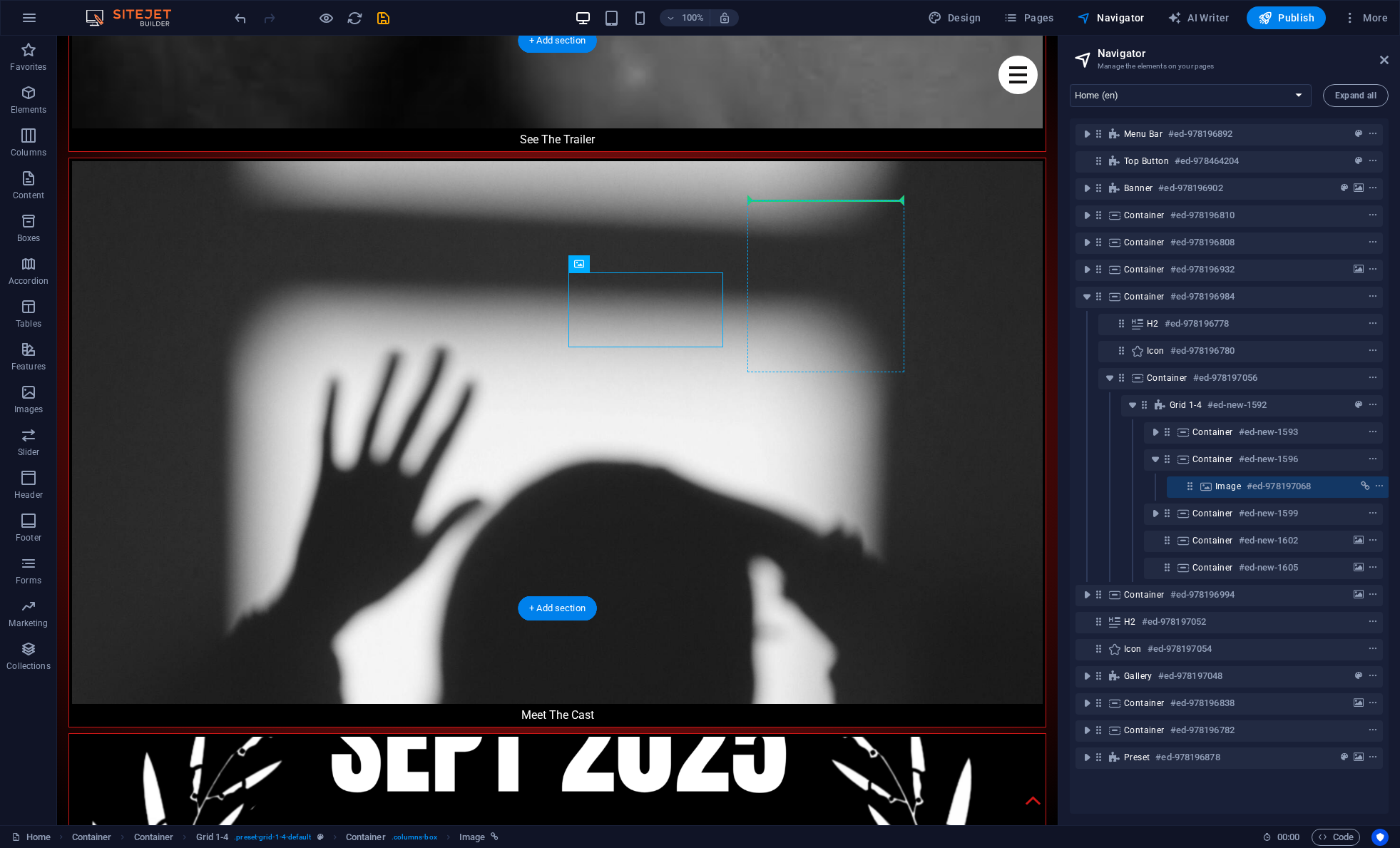
scroll to position [0, 4]
drag, startPoint x: 537, startPoint y: 262, endPoint x: 675, endPoint y: 310, distance: 146.1
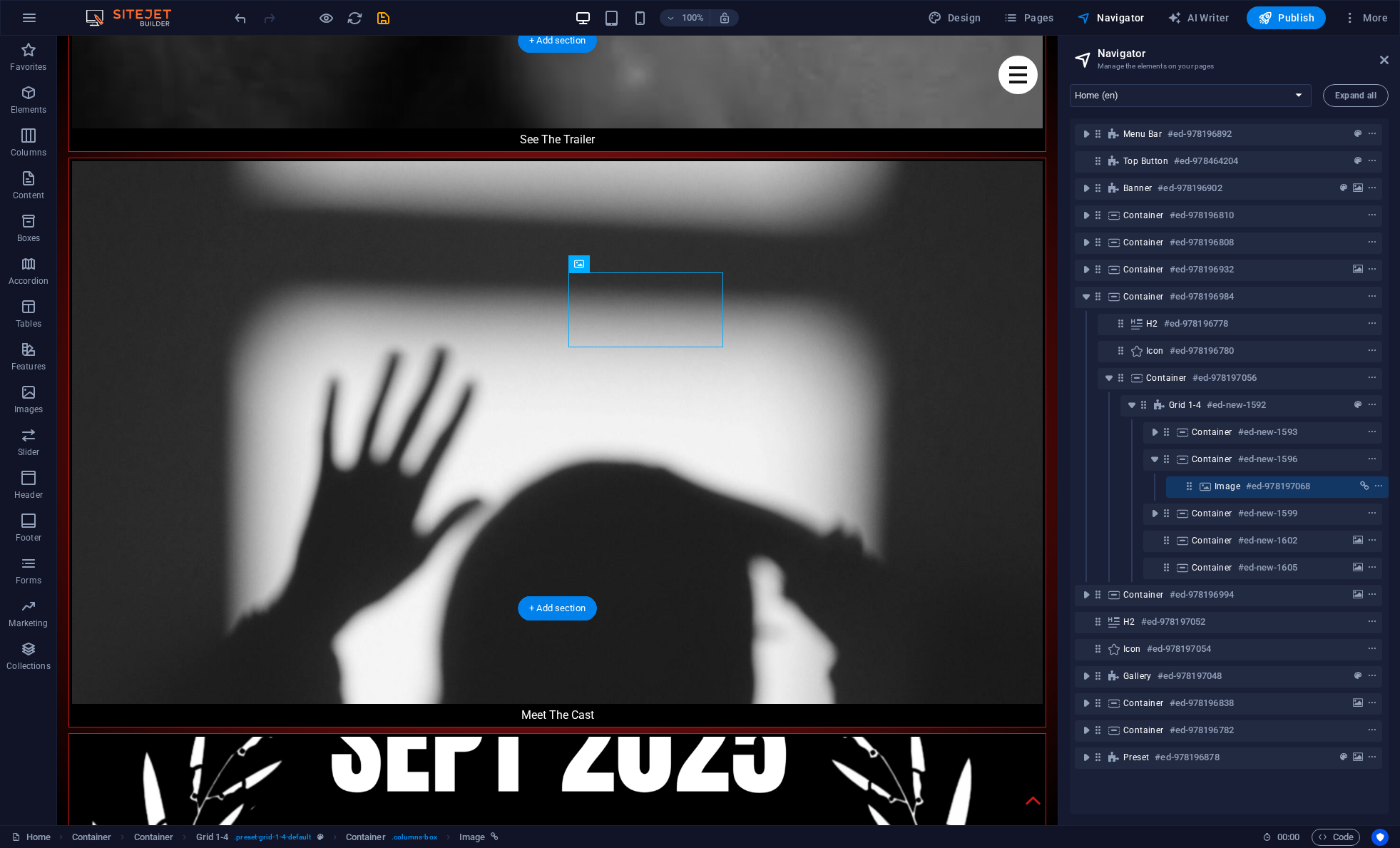
select select "%"
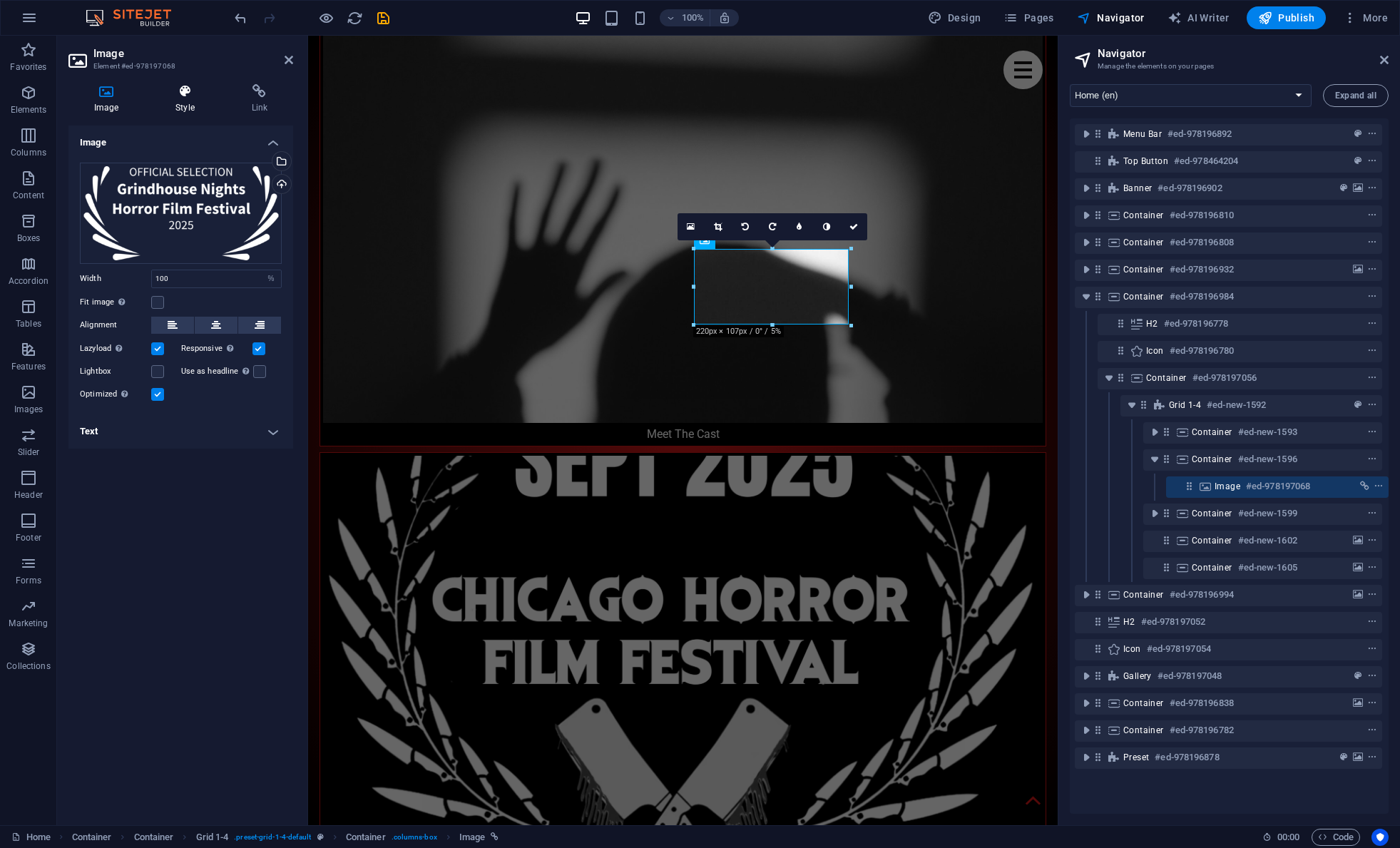
click at [184, 98] on icon at bounding box center [184, 92] width 70 height 14
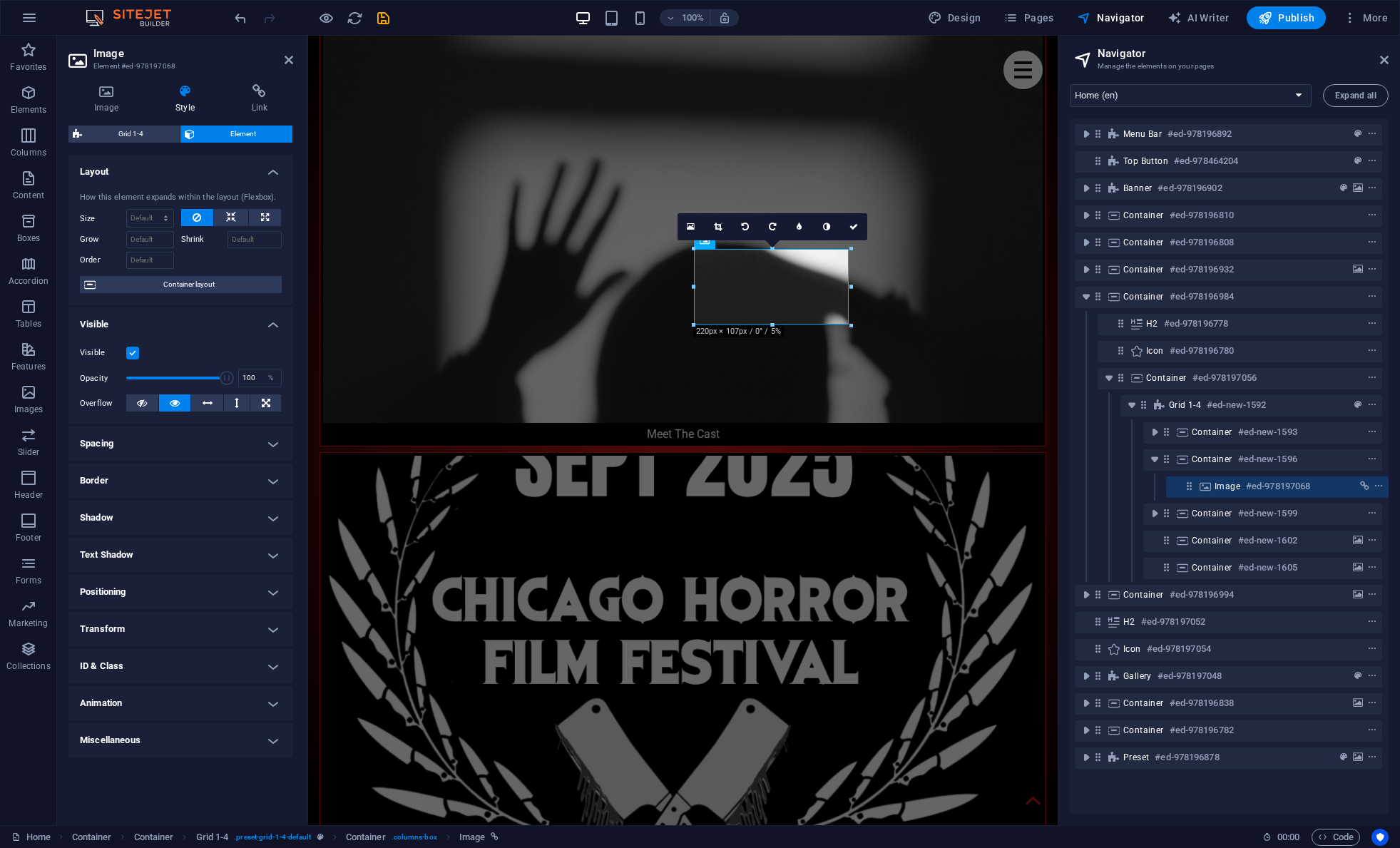
click at [157, 444] on h4 "Spacing" at bounding box center [181, 443] width 225 height 34
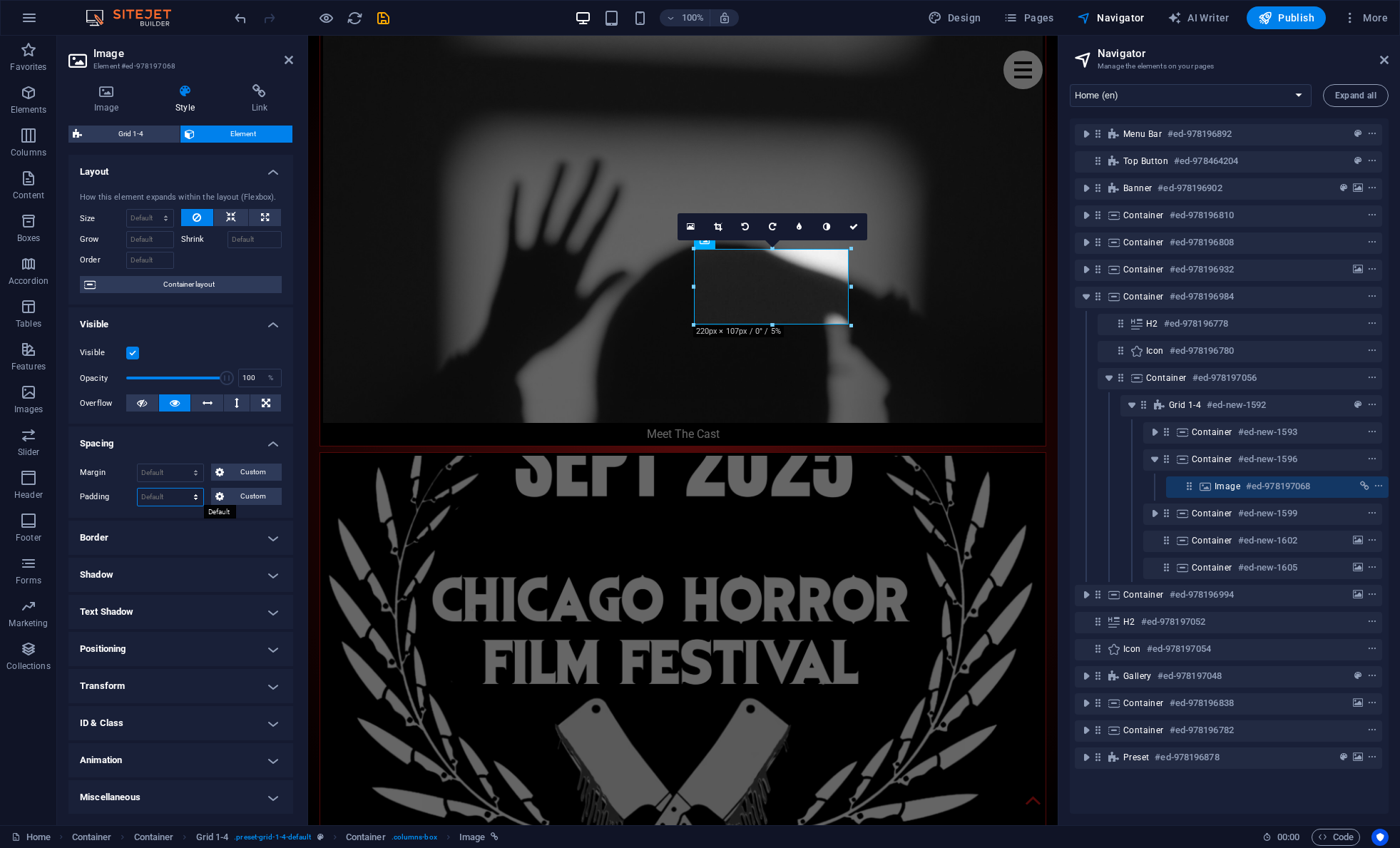
select select "px"
type input "0"
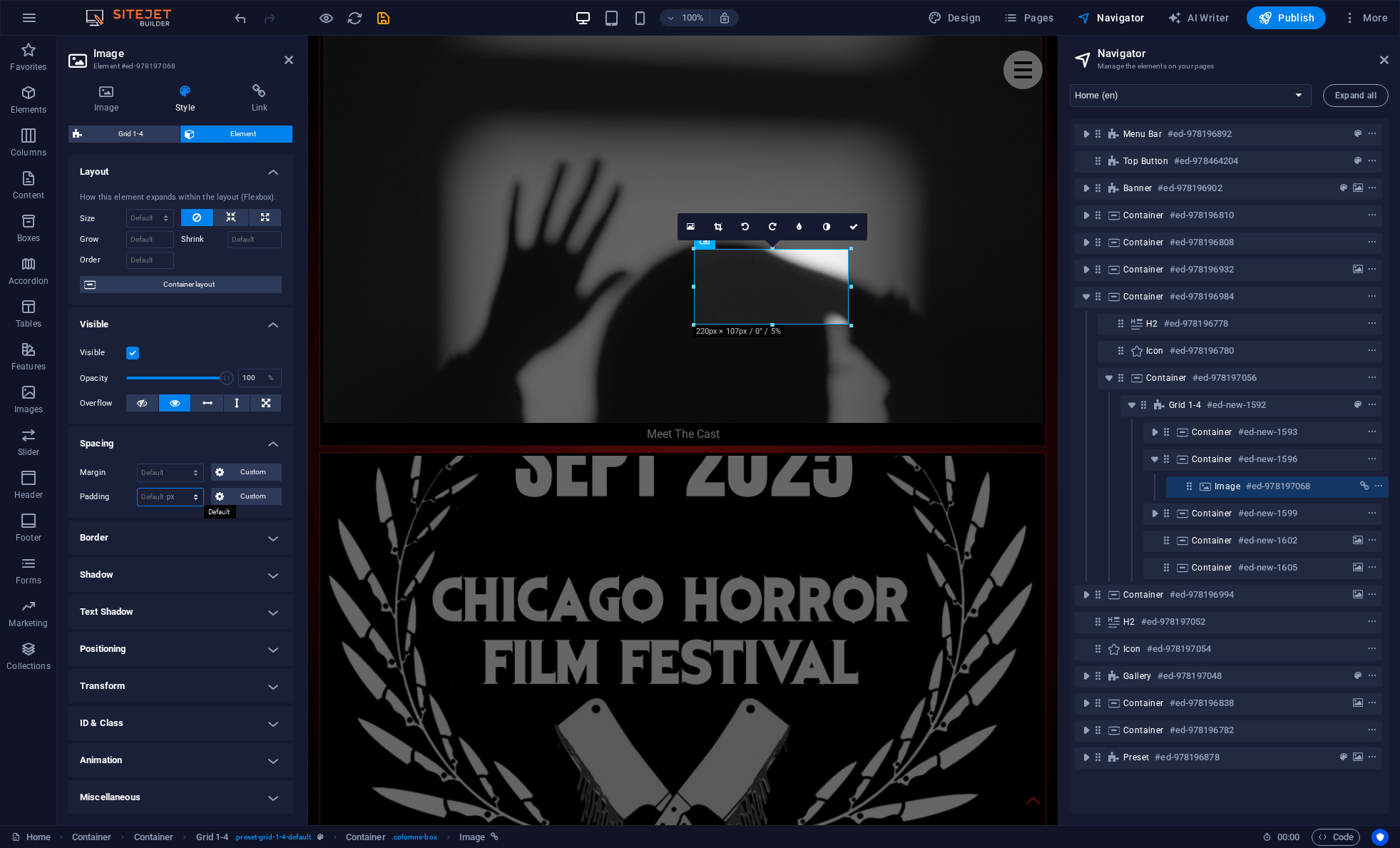
type input "0"
click at [232, 490] on span "Custom" at bounding box center [253, 495] width 49 height 17
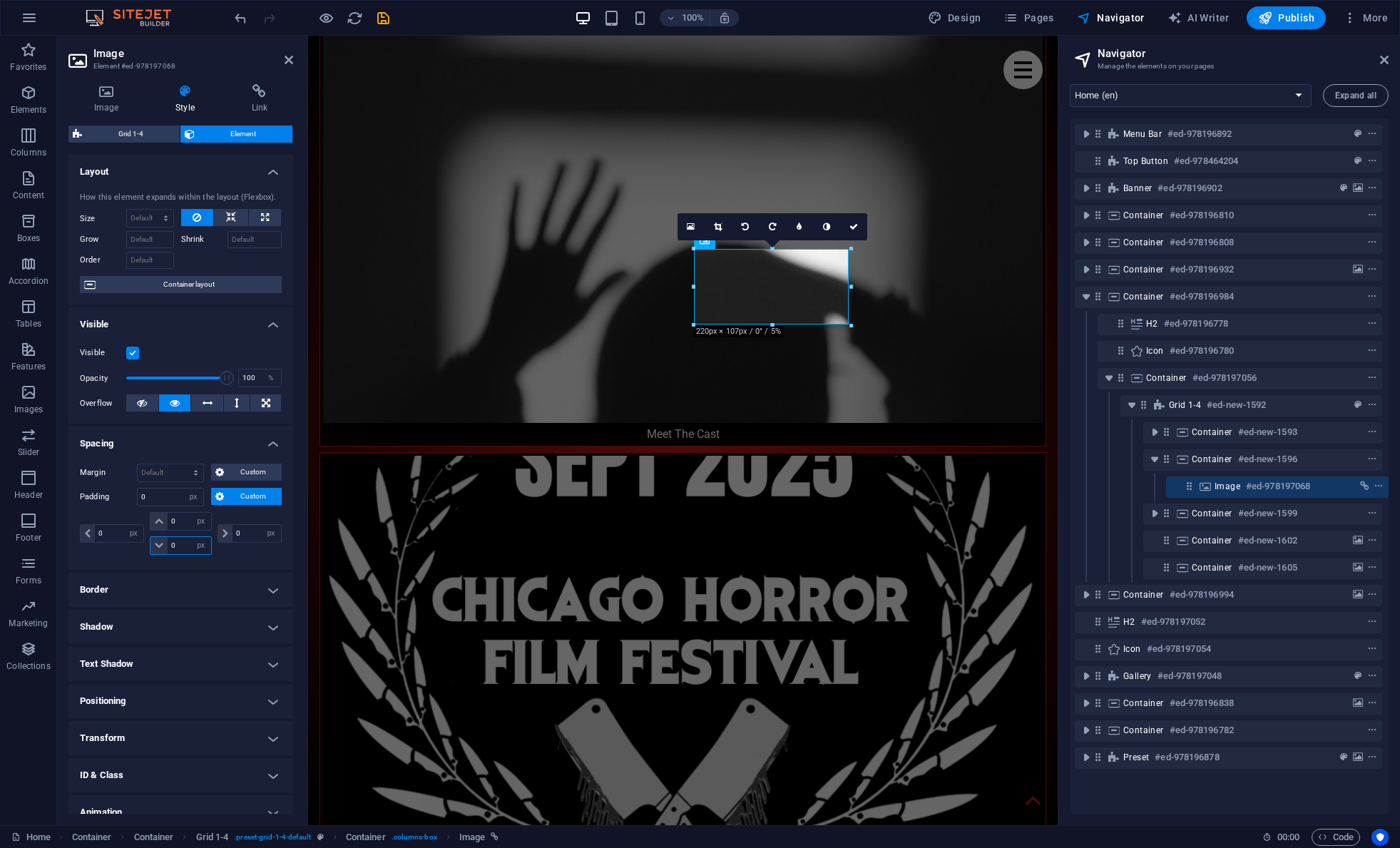
drag, startPoint x: 177, startPoint y: 549, endPoint x: 157, endPoint y: 544, distance: 20.6
click at [157, 544] on div "0 px rem % vh vw" at bounding box center [180, 545] width 61 height 19
type input "40"
select select "DISABLED_OPTION_VALUE"
type input "40"
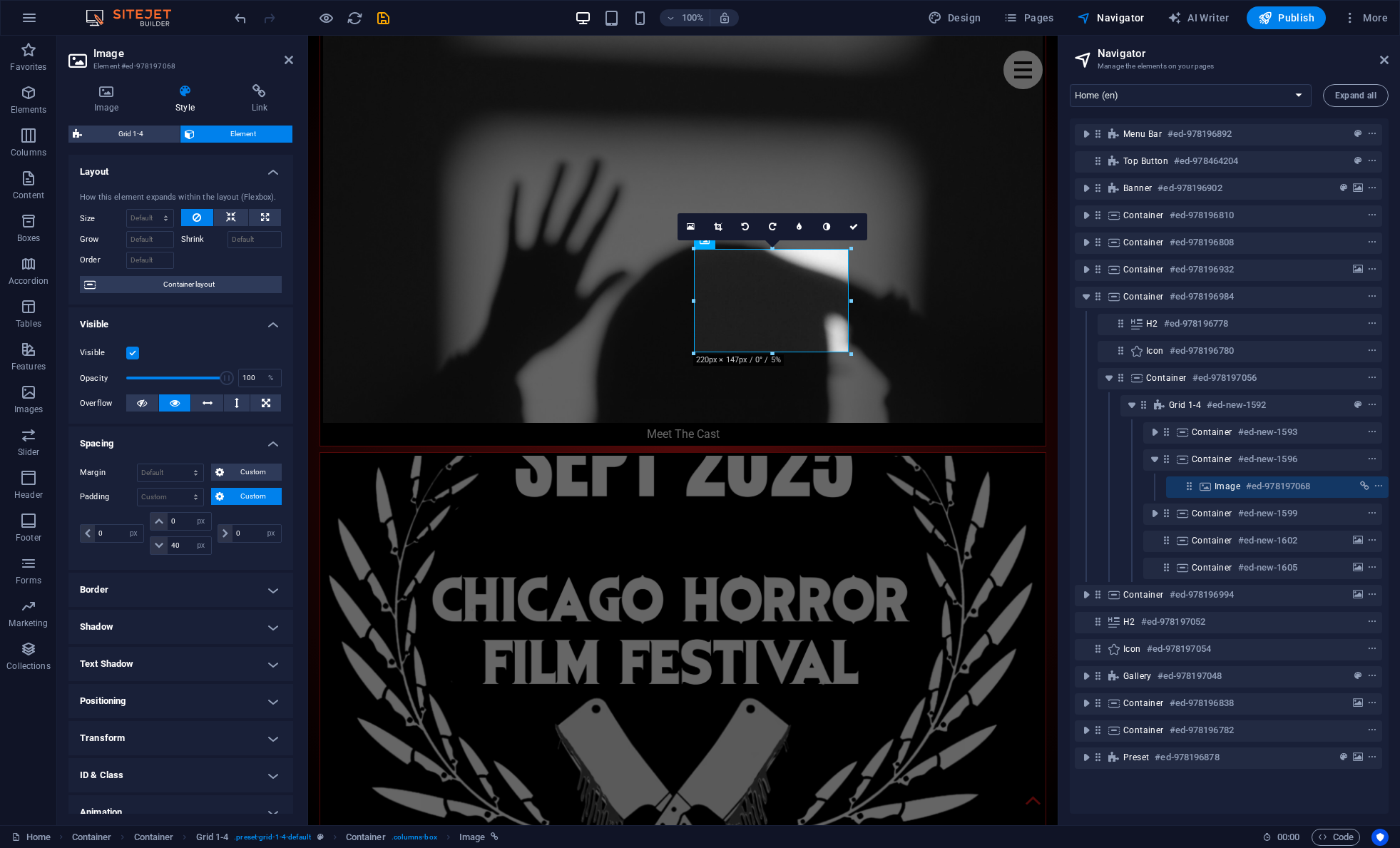
click at [224, 587] on h4 "Border" at bounding box center [181, 590] width 225 height 34
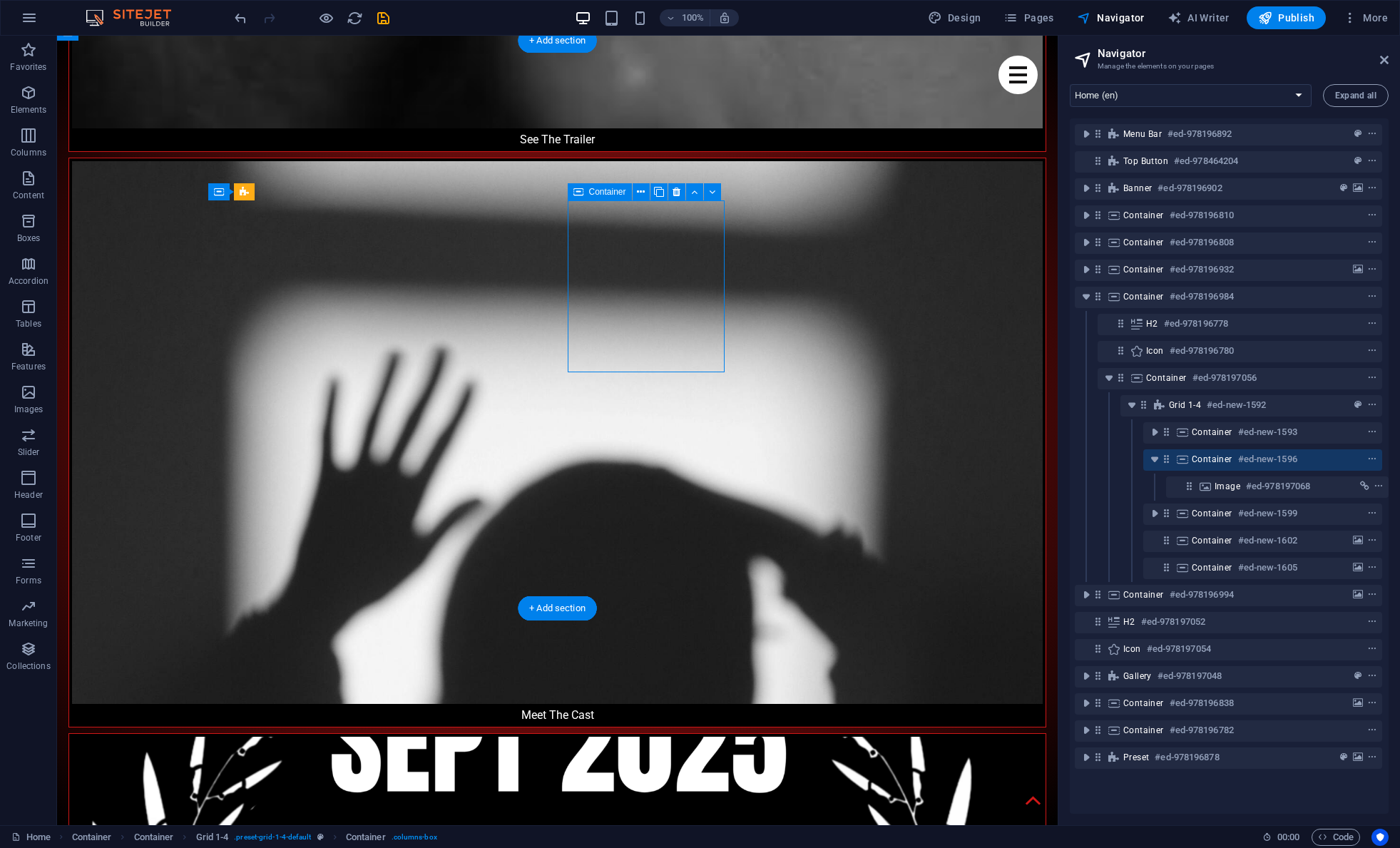
select select "px"
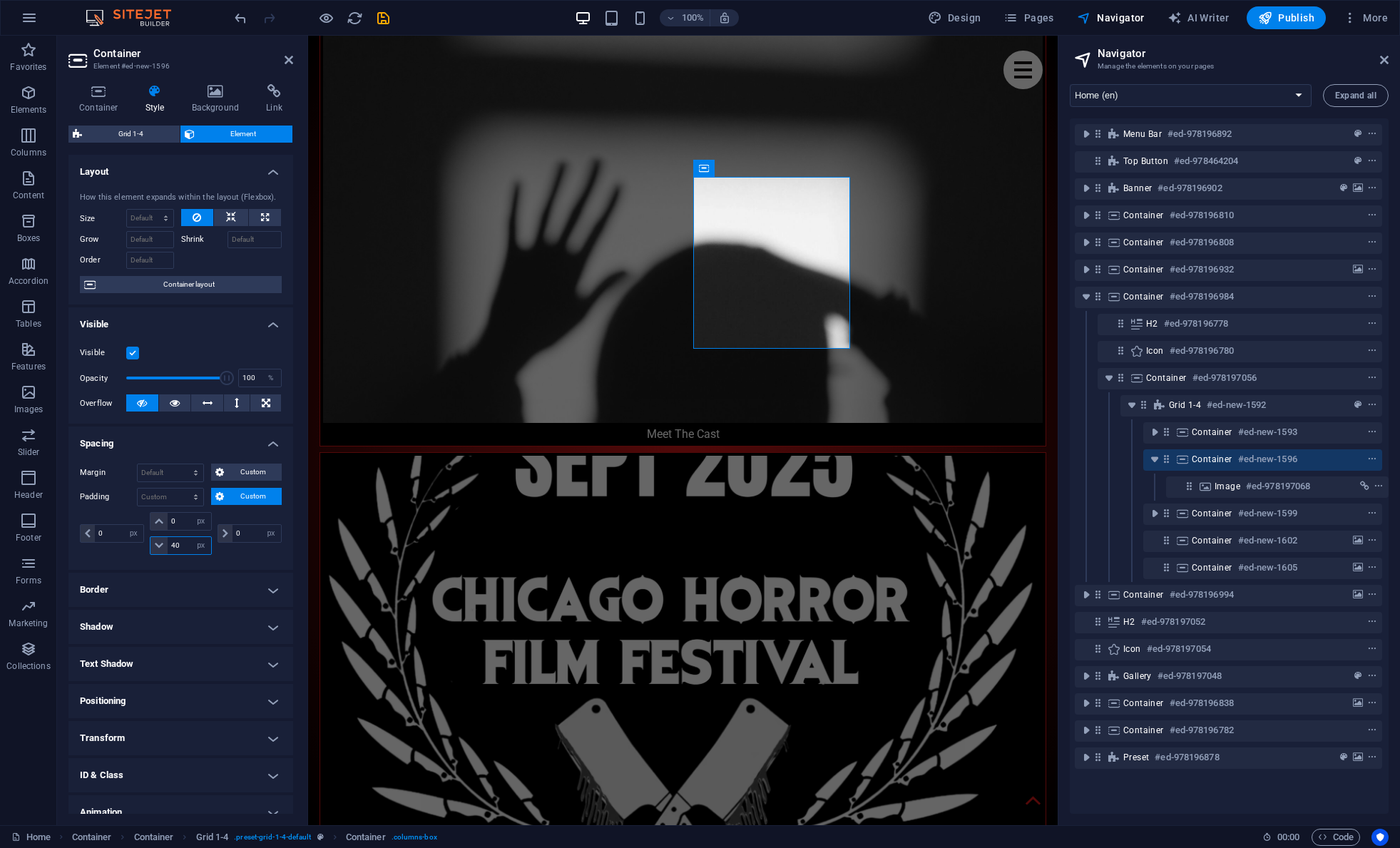
drag, startPoint x: 187, startPoint y: 545, endPoint x: 162, endPoint y: 543, distance: 25.1
click at [162, 543] on div "40 px rem % vh vw" at bounding box center [180, 545] width 61 height 19
drag, startPoint x: 184, startPoint y: 545, endPoint x: 147, endPoint y: 545, distance: 37.0
click at [147, 545] on div "0 px rem % vh vw 100 px rem % vh vw" at bounding box center [180, 533] width 67 height 43
type input "0"
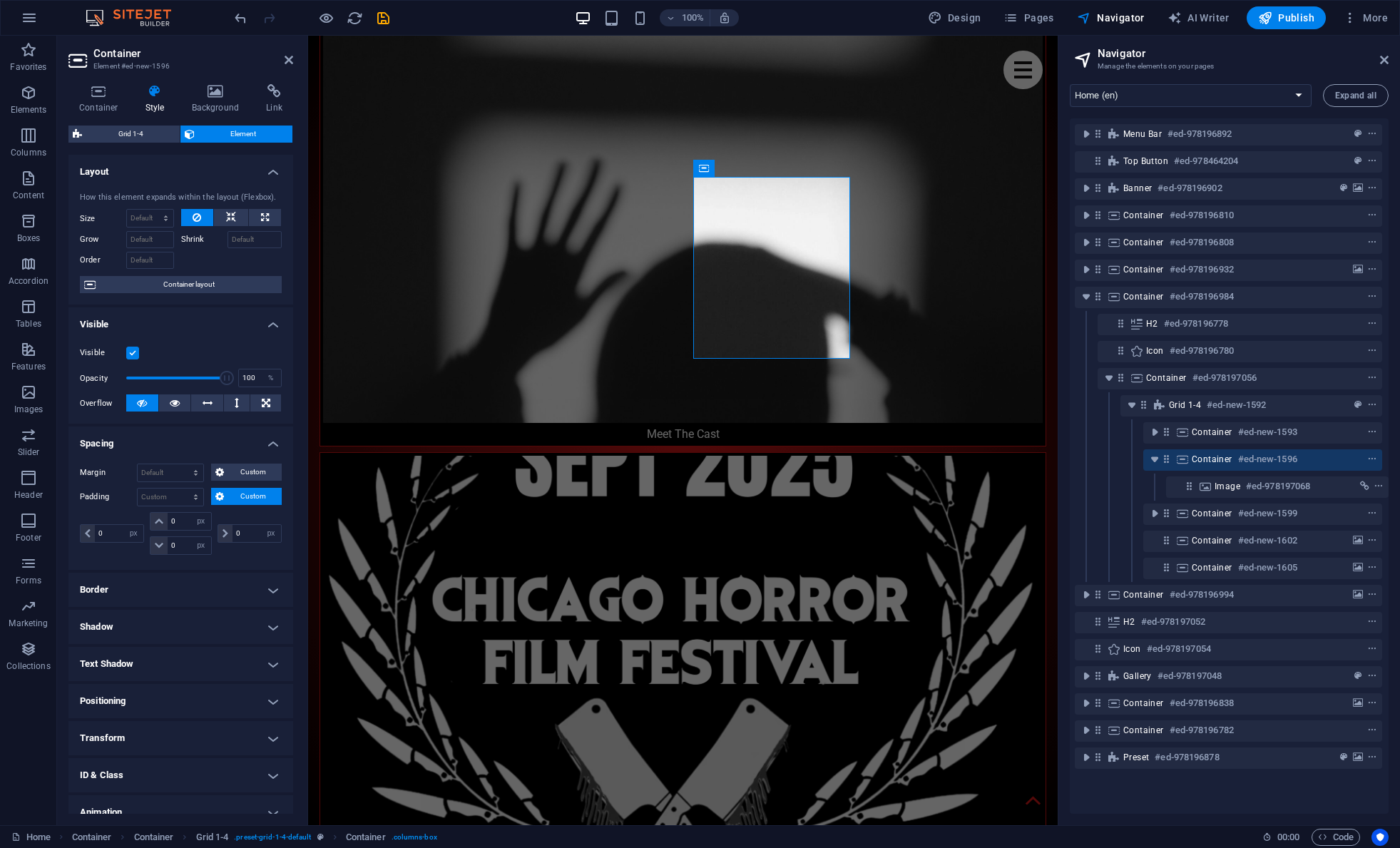
type input "0"
select select "px"
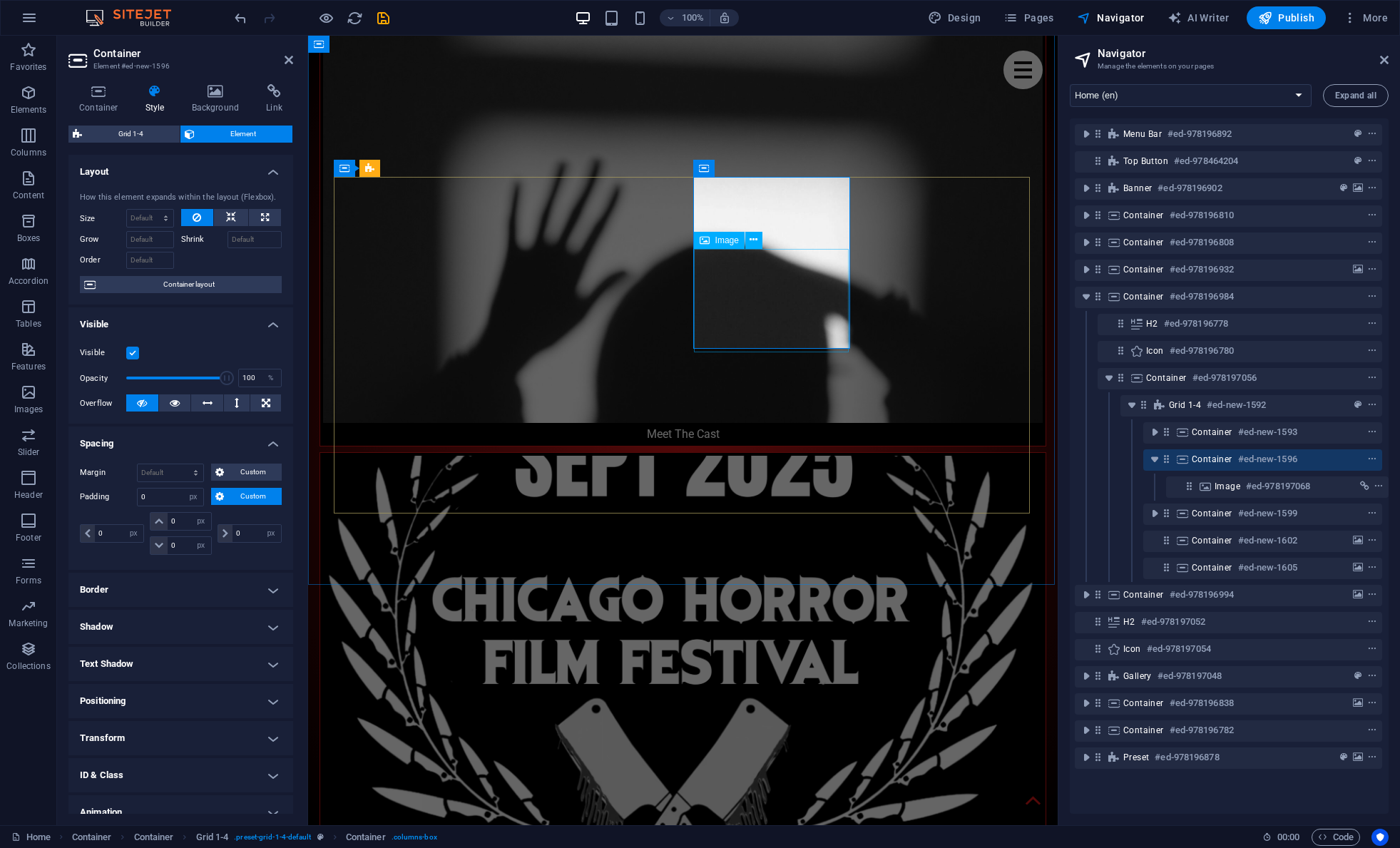
select select "px"
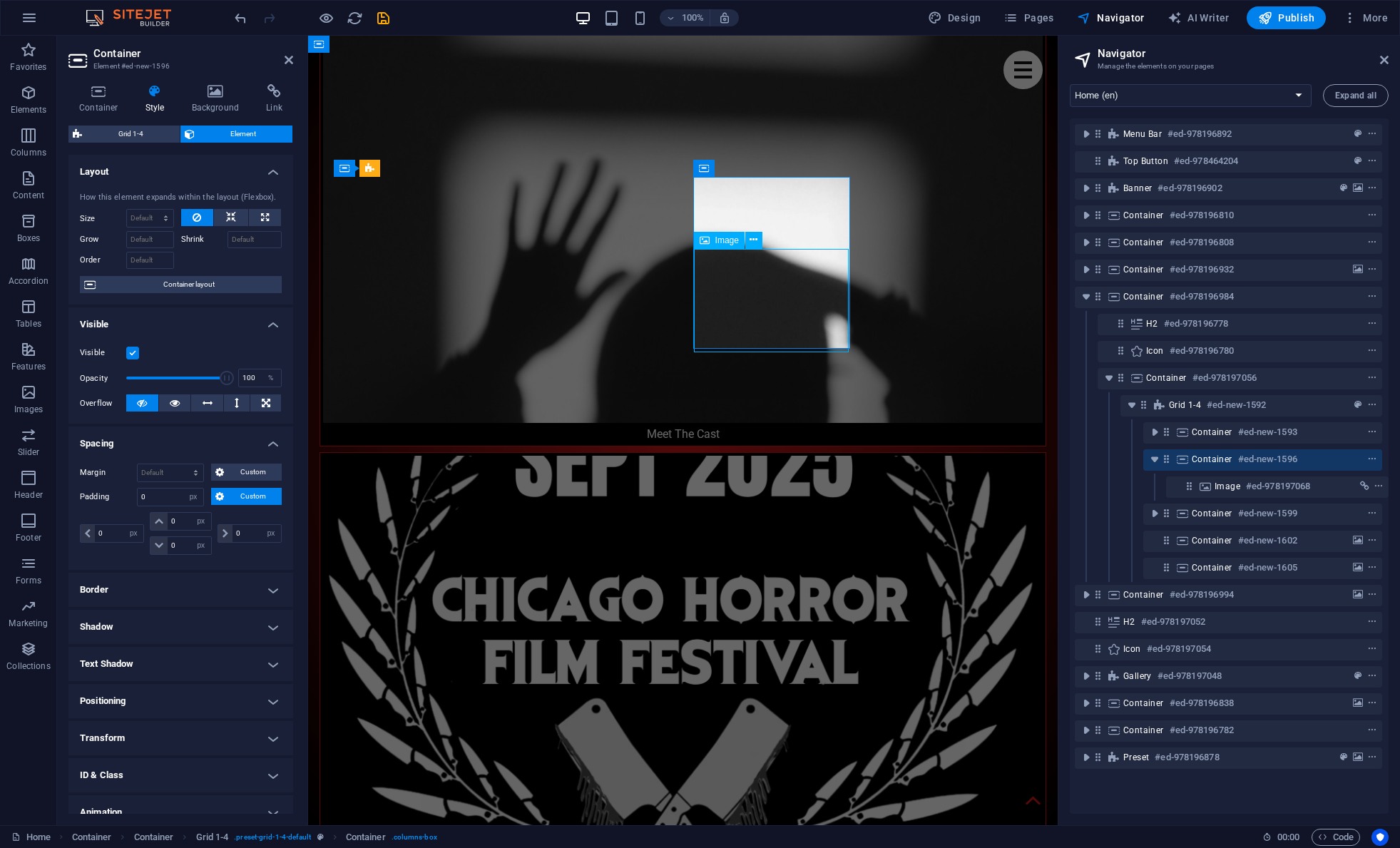
select select "px"
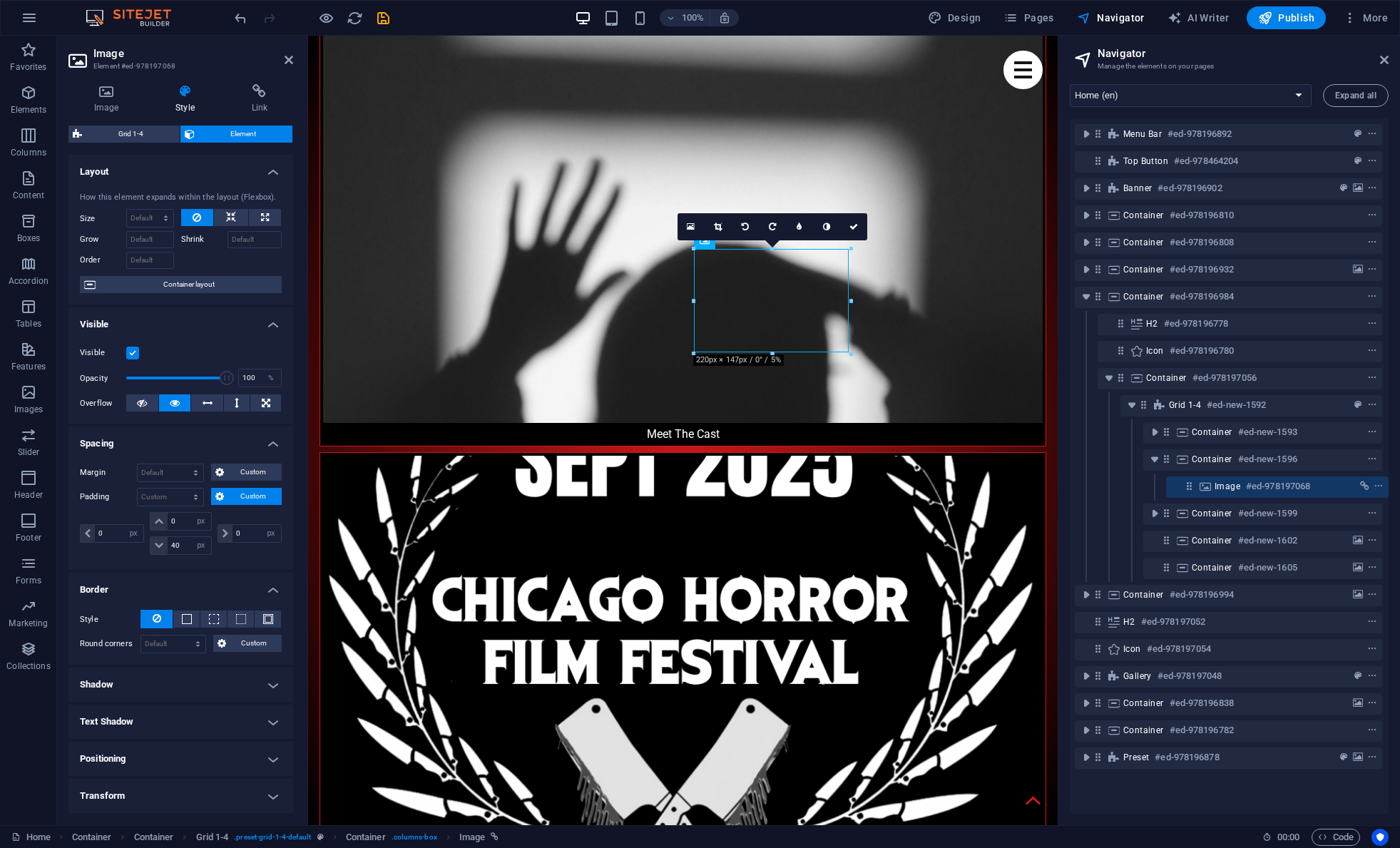
drag, startPoint x: 801, startPoint y: 264, endPoint x: 1108, endPoint y: 249, distance: 307.4
click at [235, 403] on icon at bounding box center [237, 402] width 4 height 17
click at [211, 399] on icon at bounding box center [207, 402] width 10 height 17
click at [172, 401] on icon at bounding box center [175, 402] width 10 height 17
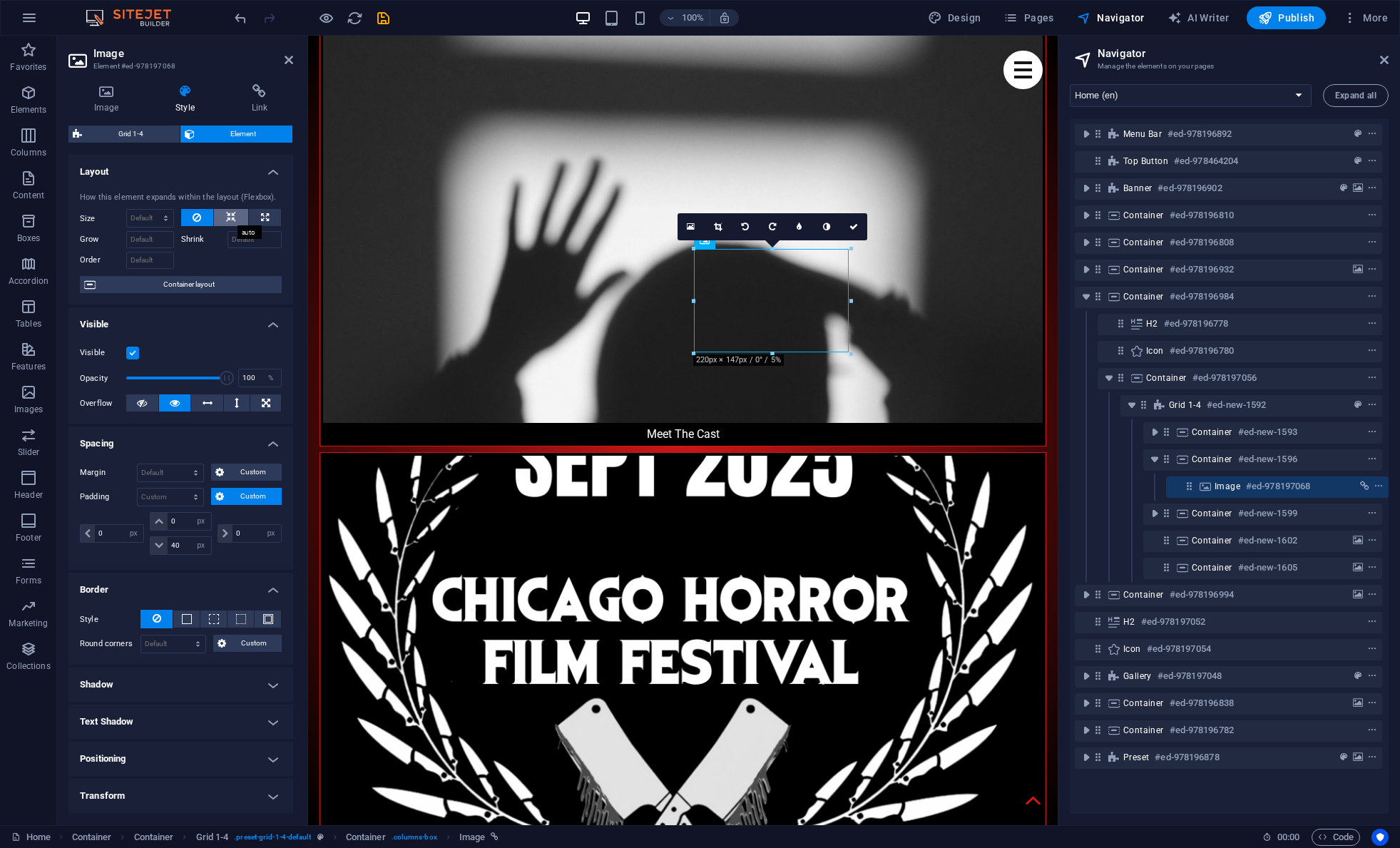
click at [233, 218] on icon at bounding box center [230, 217] width 10 height 17
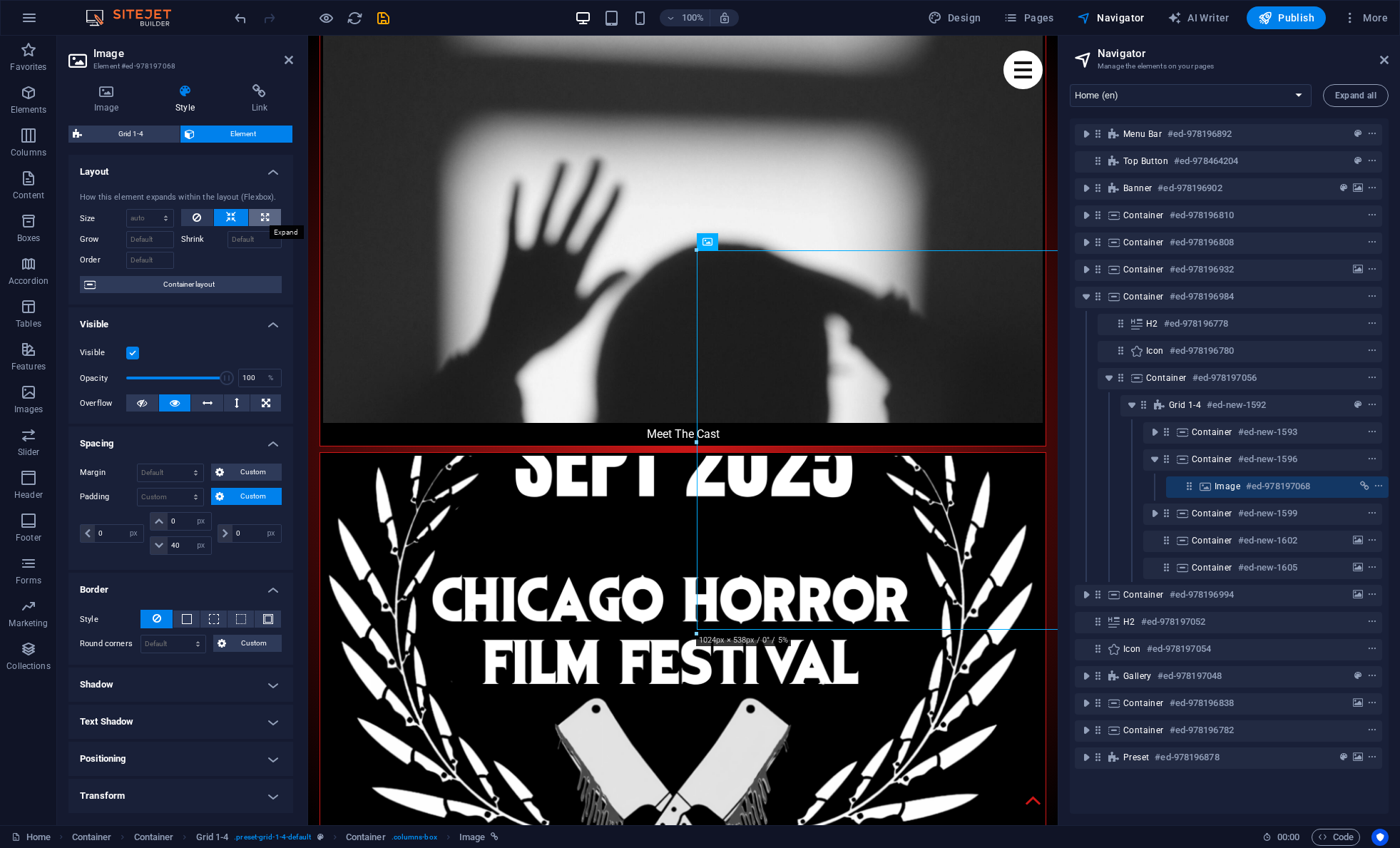
click at [265, 215] on icon at bounding box center [265, 217] width 8 height 17
type input "100"
select select "%"
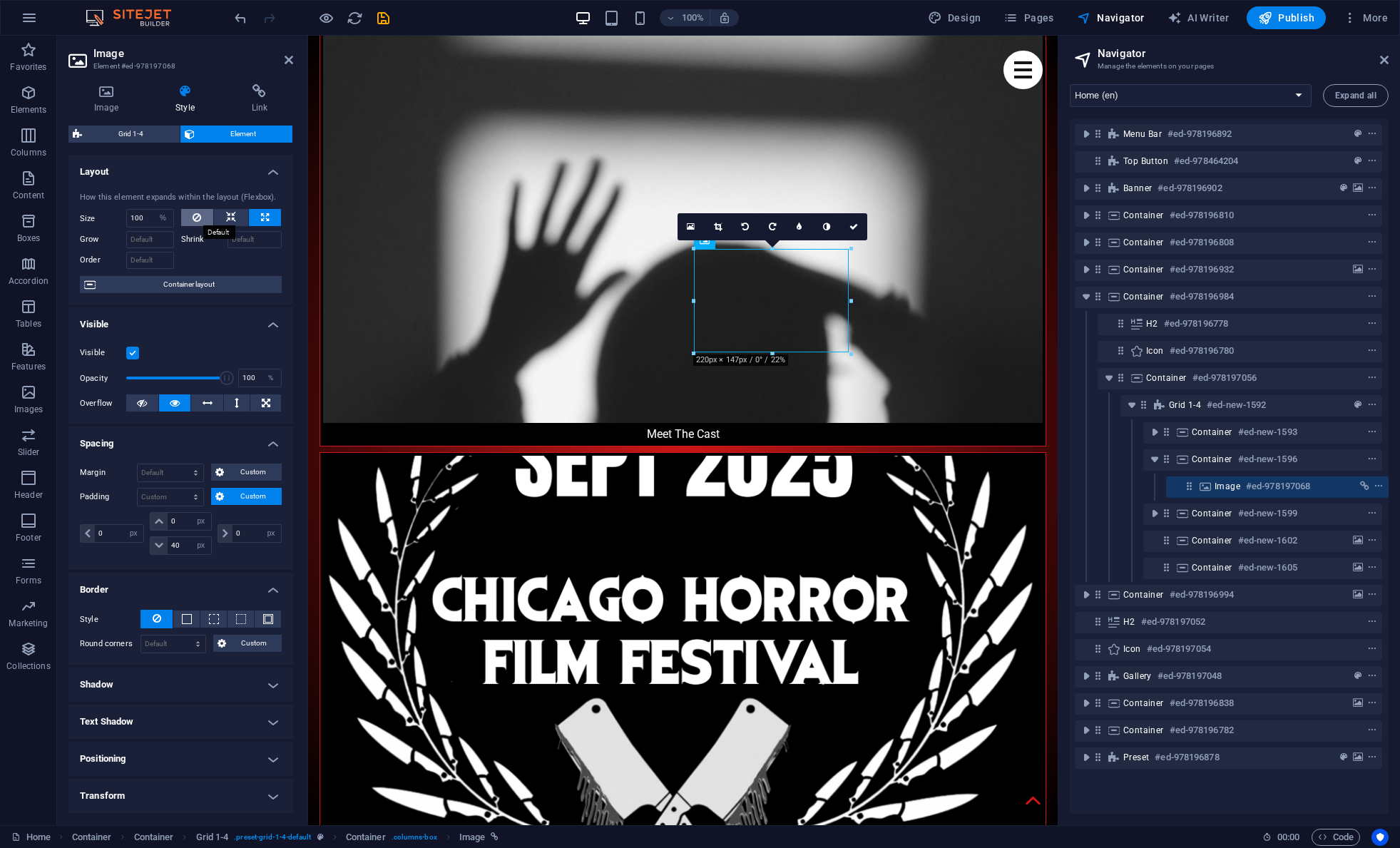
click at [191, 219] on button at bounding box center [197, 217] width 32 height 17
select select "DISABLED_OPTION_VALUE"
select select "px"
type input "0"
click at [239, 476] on span "Custom" at bounding box center [253, 471] width 49 height 17
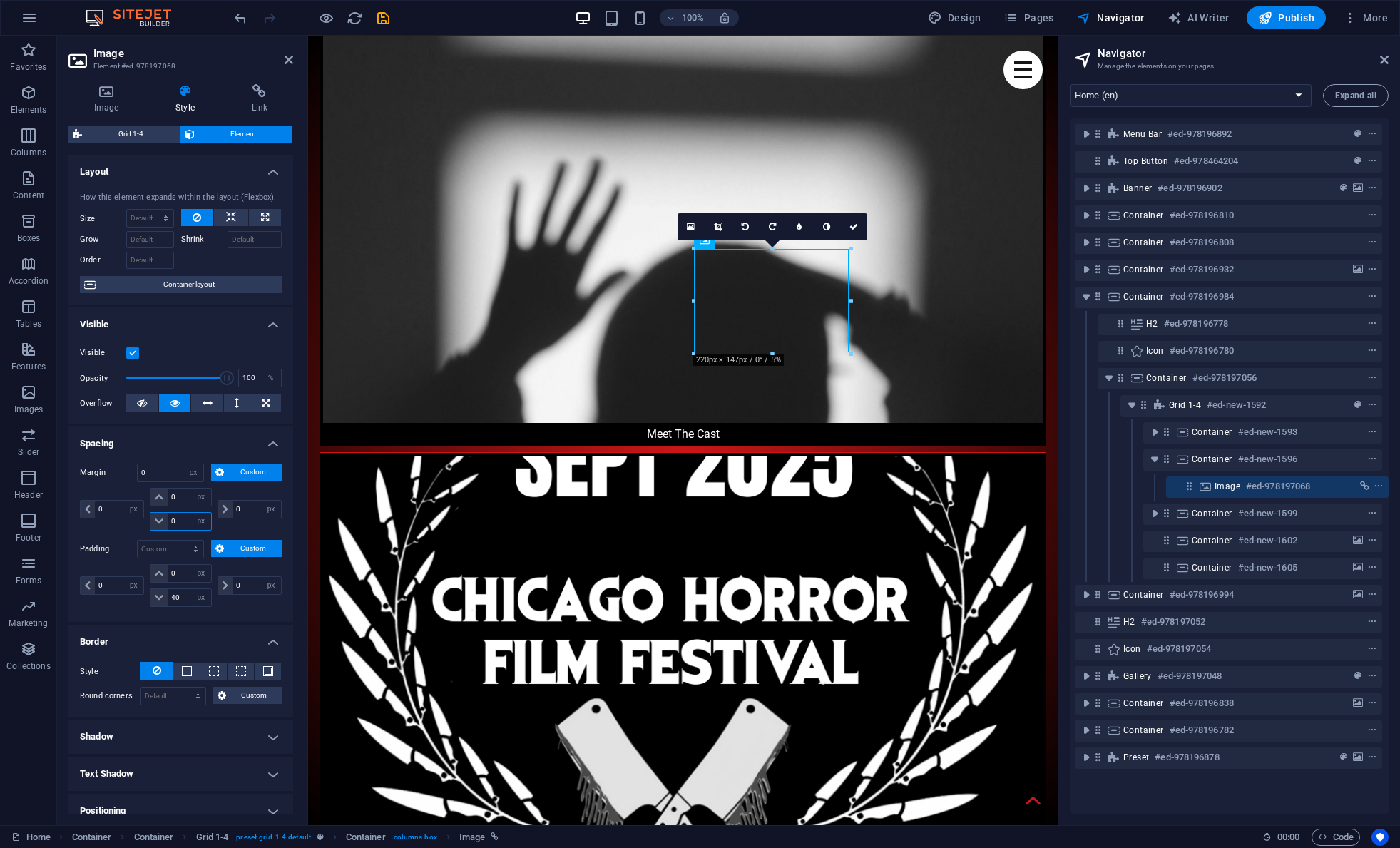
drag, startPoint x: 181, startPoint y: 520, endPoint x: 155, endPoint y: 519, distance: 26.0
click at [155, 519] on div "0 auto px % rem vw vh" at bounding box center [180, 521] width 61 height 19
type input "20"
select select "DISABLED_OPTION_VALUE"
drag, startPoint x: 187, startPoint y: 522, endPoint x: 154, endPoint y: 518, distance: 33.2
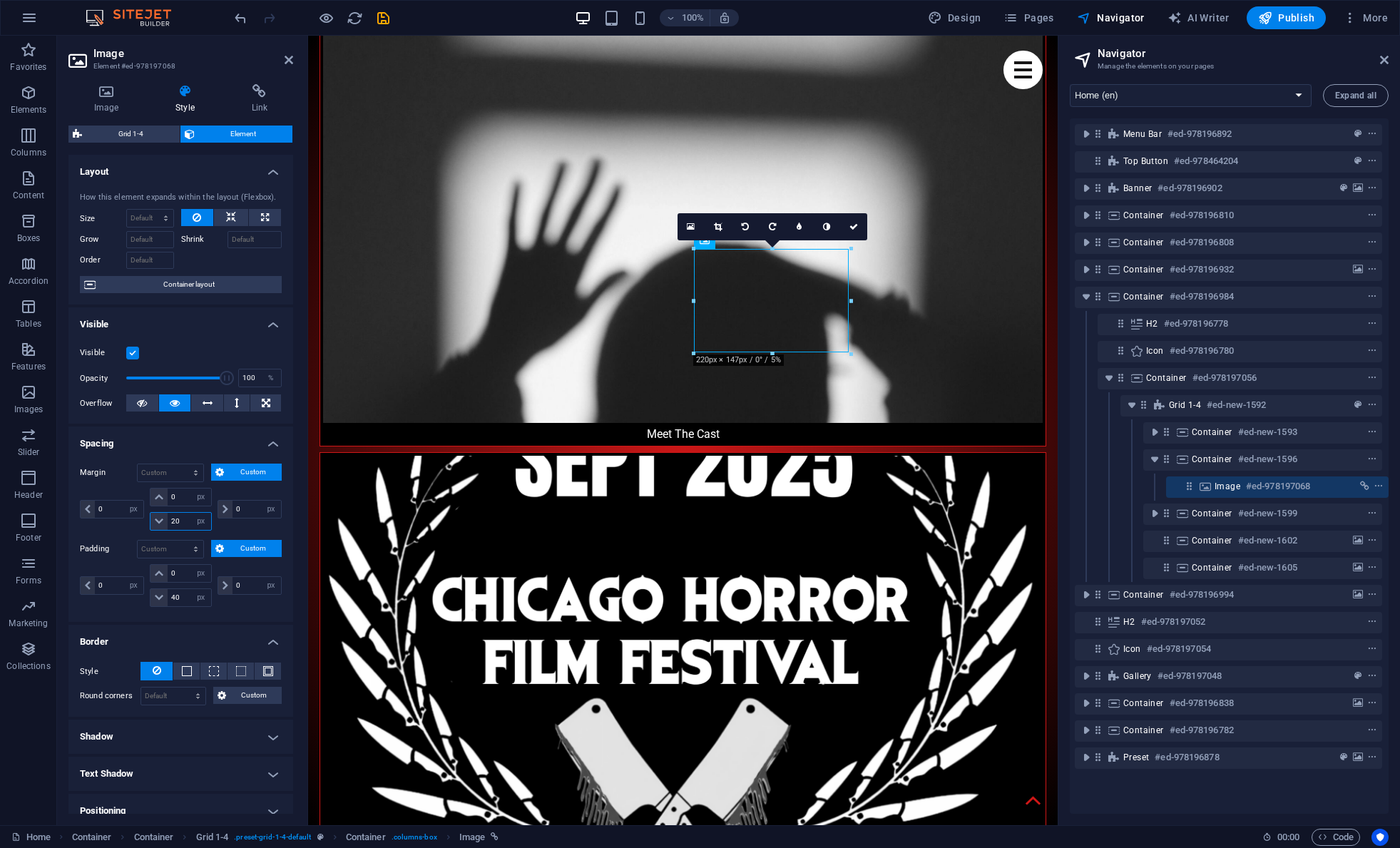
click at [154, 518] on div "20 auto px % rem vw vh" at bounding box center [180, 521] width 61 height 19
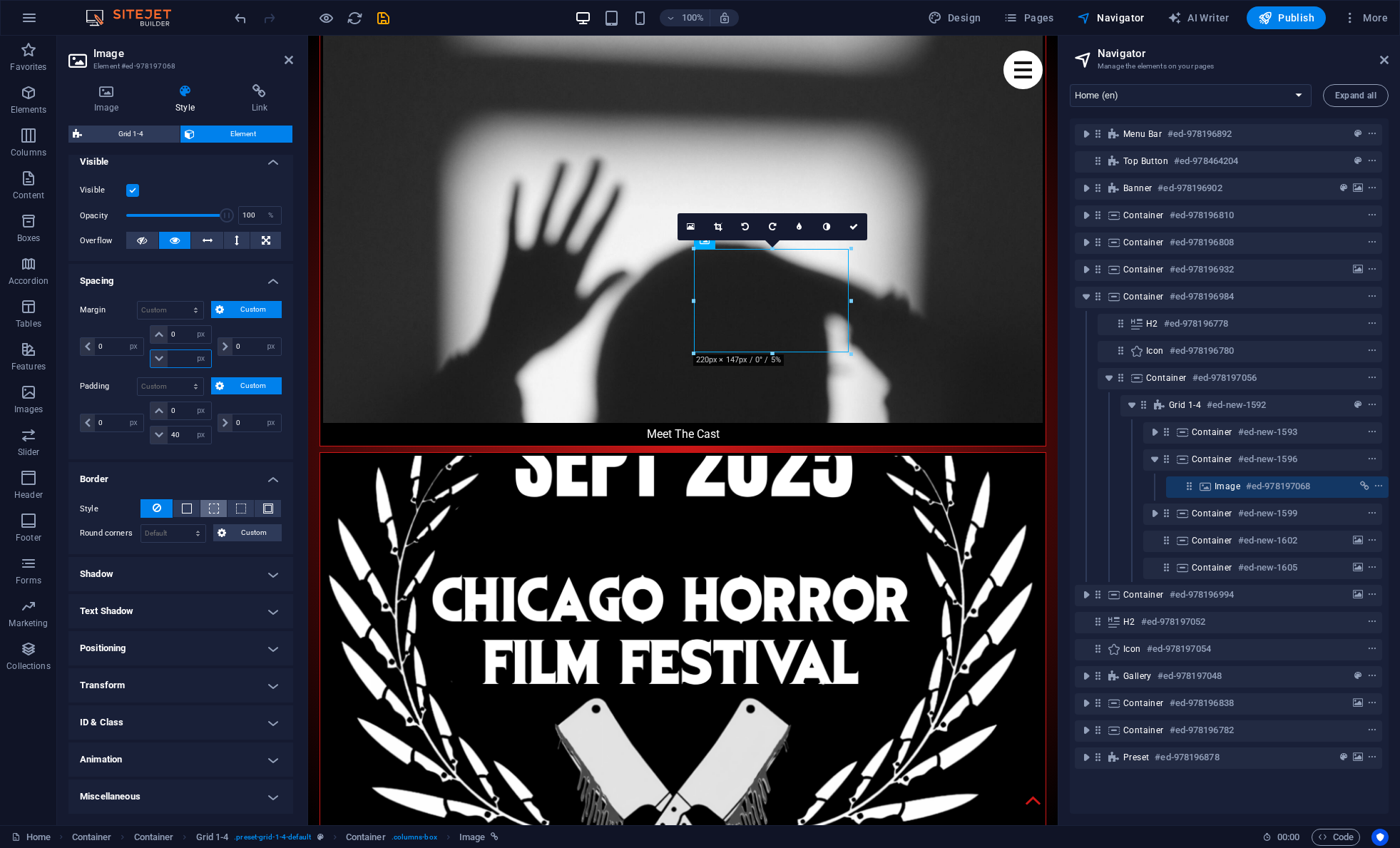
scroll to position [162, 0]
drag, startPoint x: 184, startPoint y: 435, endPoint x: 147, endPoint y: 437, distance: 37.1
click at [147, 435] on div "0 px rem % vh vw 40 px rem % vh vw" at bounding box center [180, 424] width 67 height 43
type input "0"
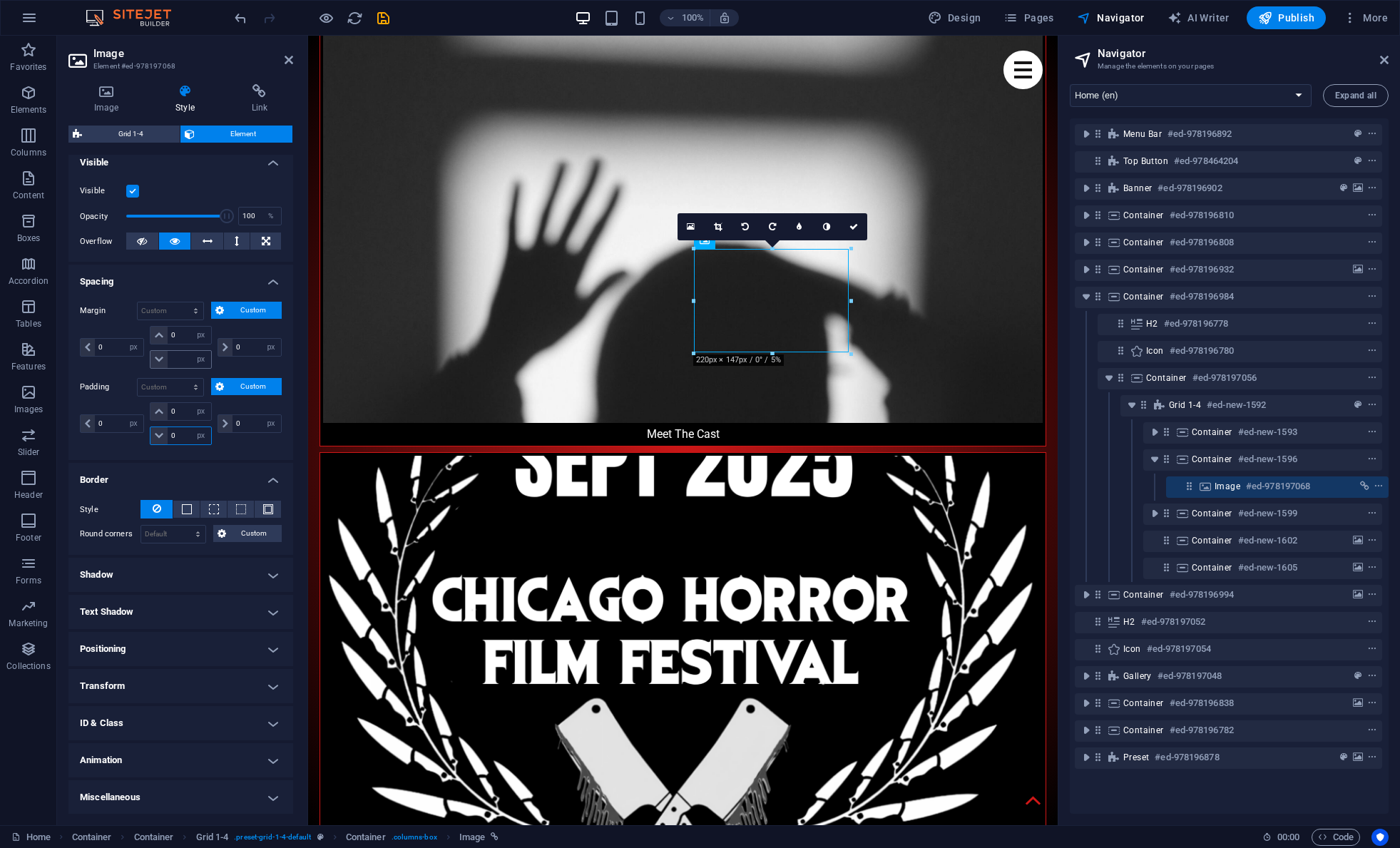
select select "px"
type input "0"
click at [184, 357] on input "number" at bounding box center [189, 359] width 43 height 17
type input "0"
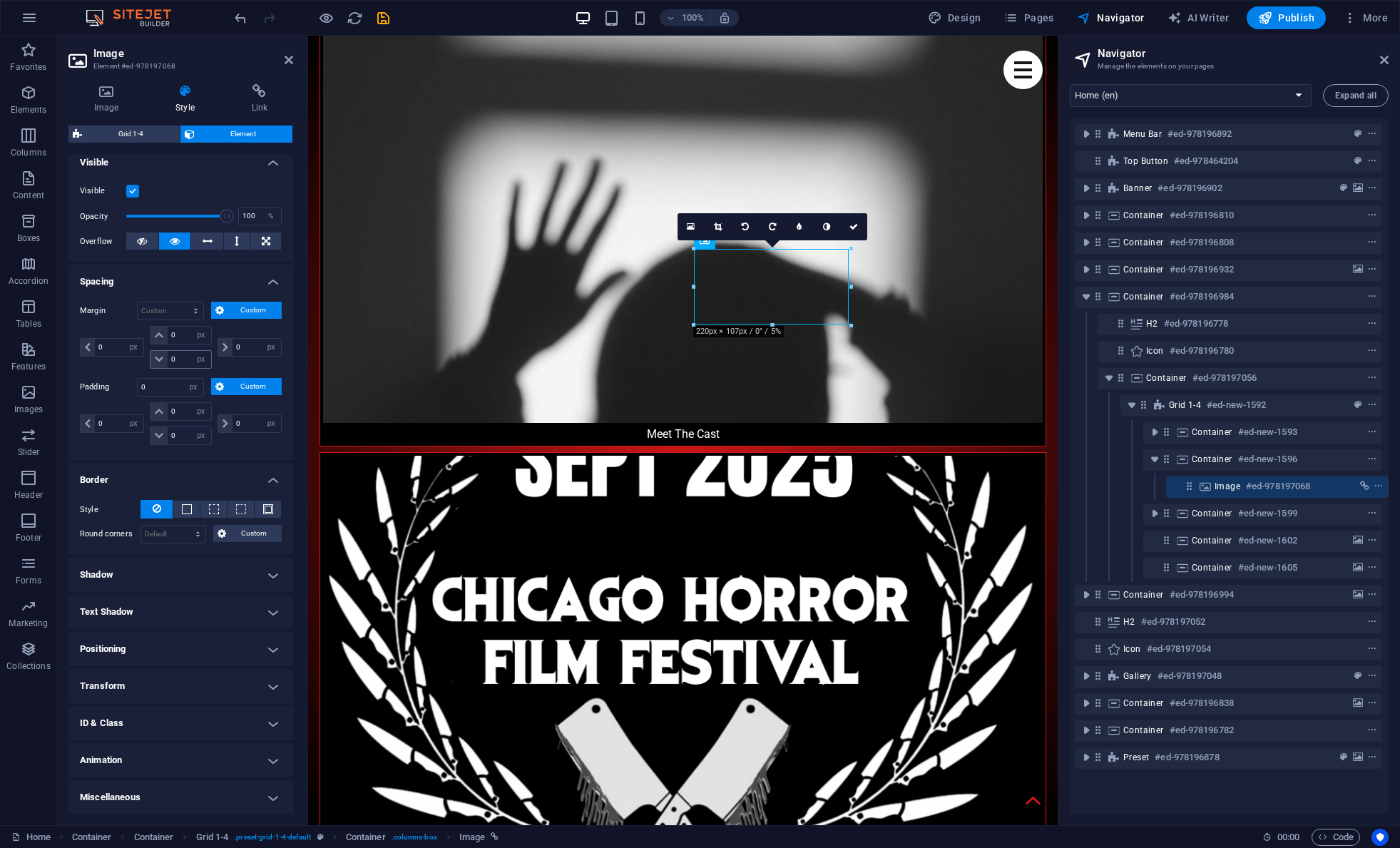
select select "px"
click at [194, 652] on h4 "Positioning" at bounding box center [181, 648] width 225 height 34
click at [155, 675] on span "Relative" at bounding box center [161, 677] width 23 height 17
click at [184, 675] on button "Absolute" at bounding box center [201, 677] width 40 height 17
click at [222, 676] on button "Fixed" at bounding box center [236, 677] width 30 height 17
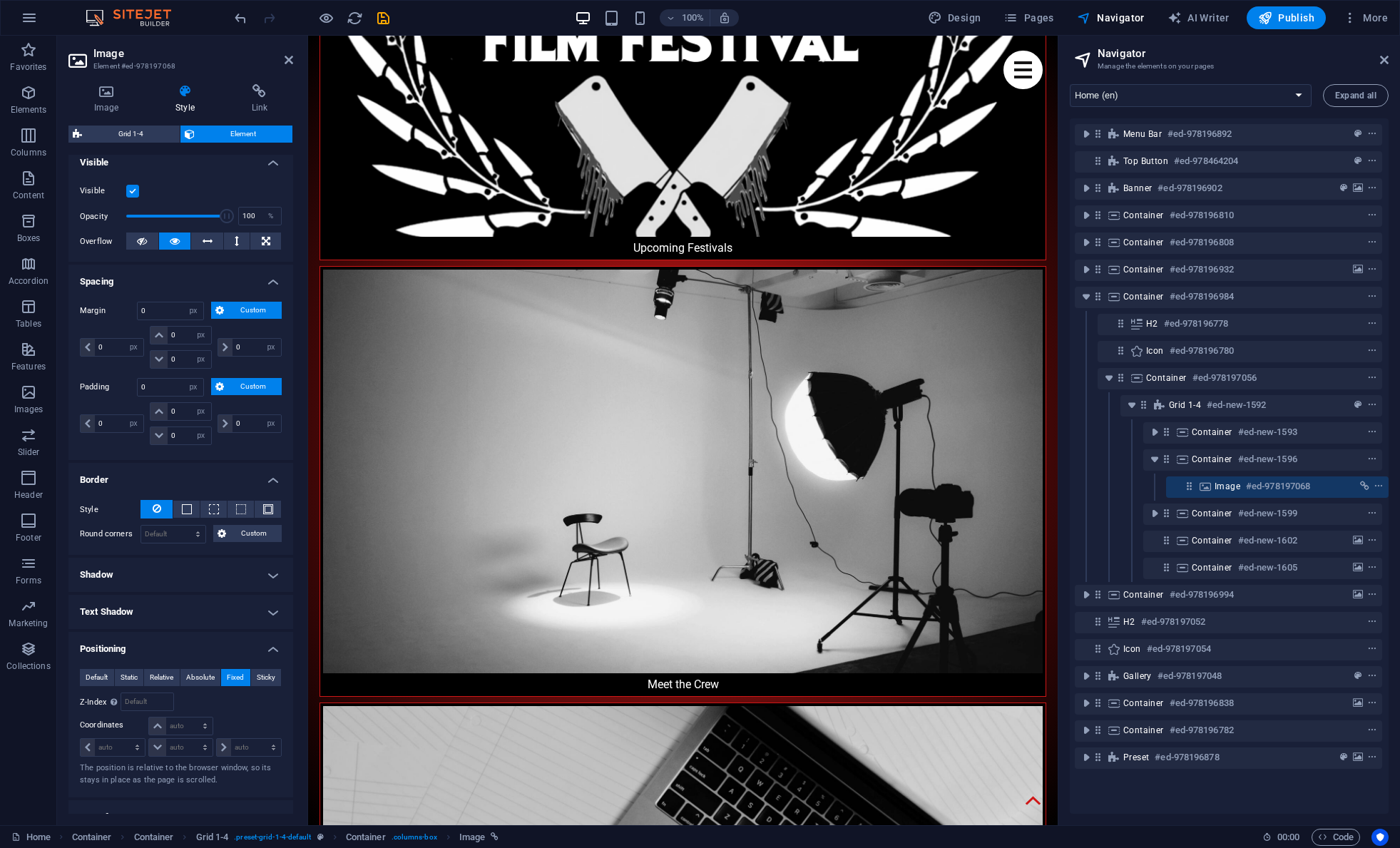
scroll to position [5468, 0]
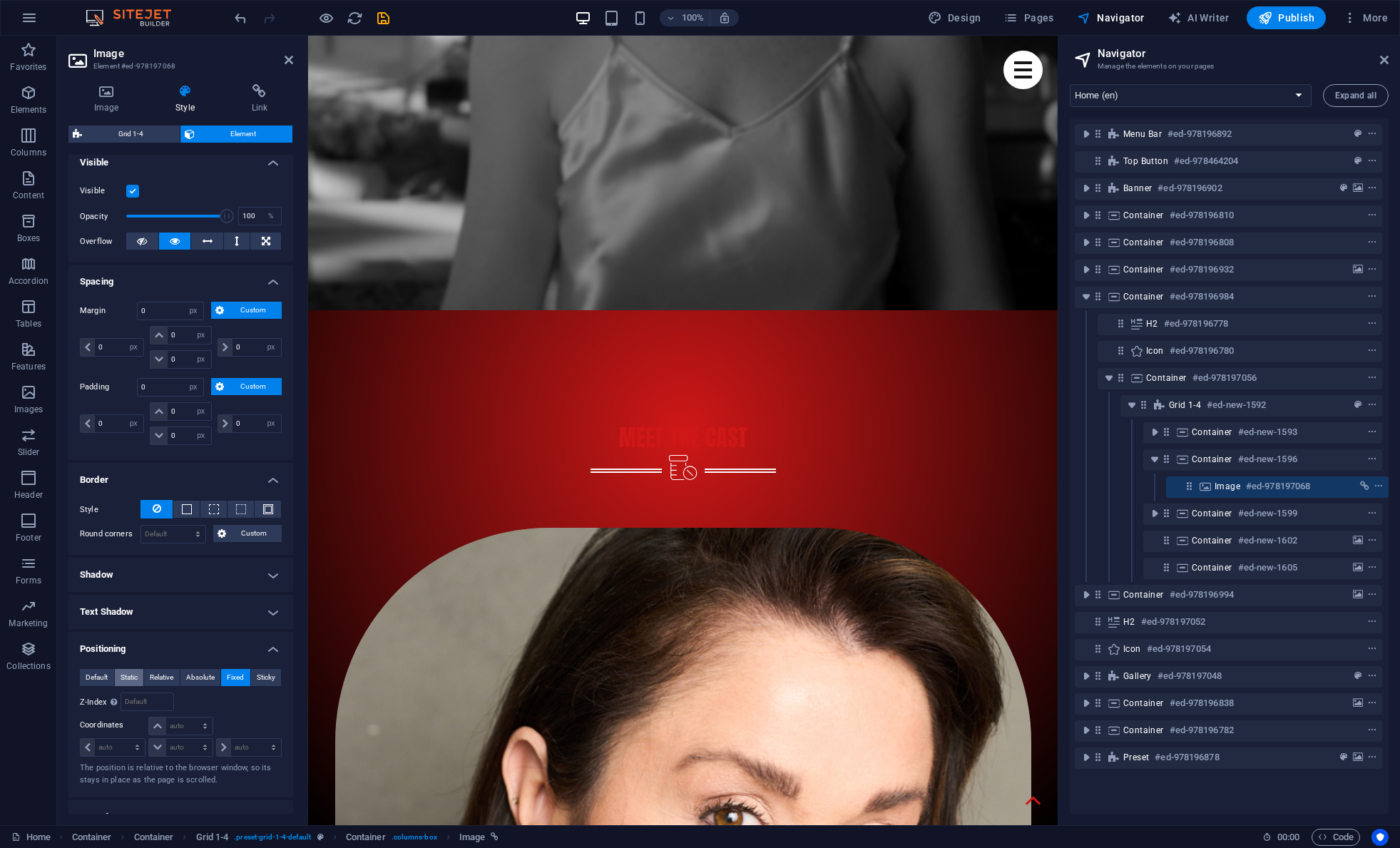
click at [129, 679] on span "Static" at bounding box center [129, 677] width 17 height 17
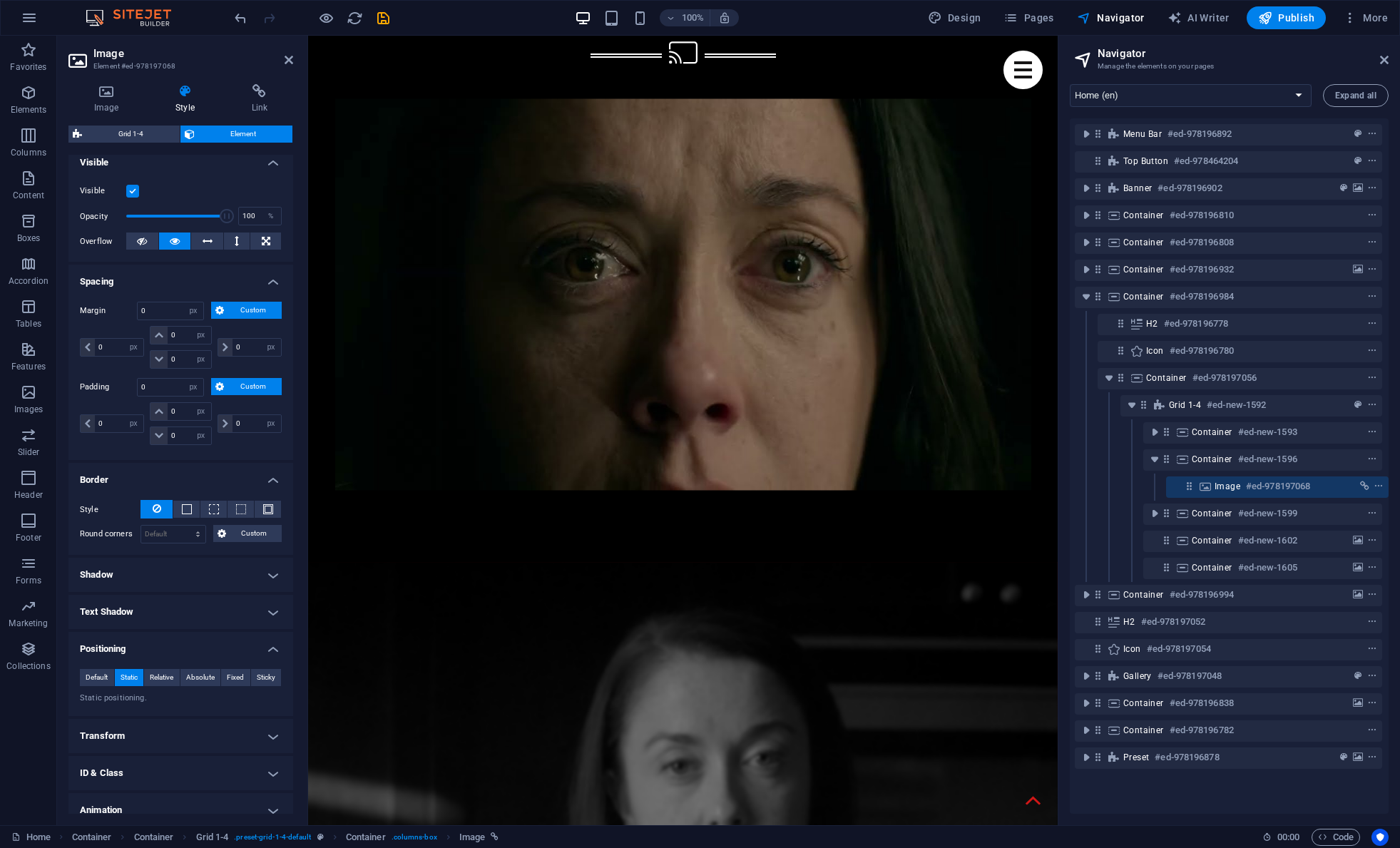
scroll to position [2016, 0]
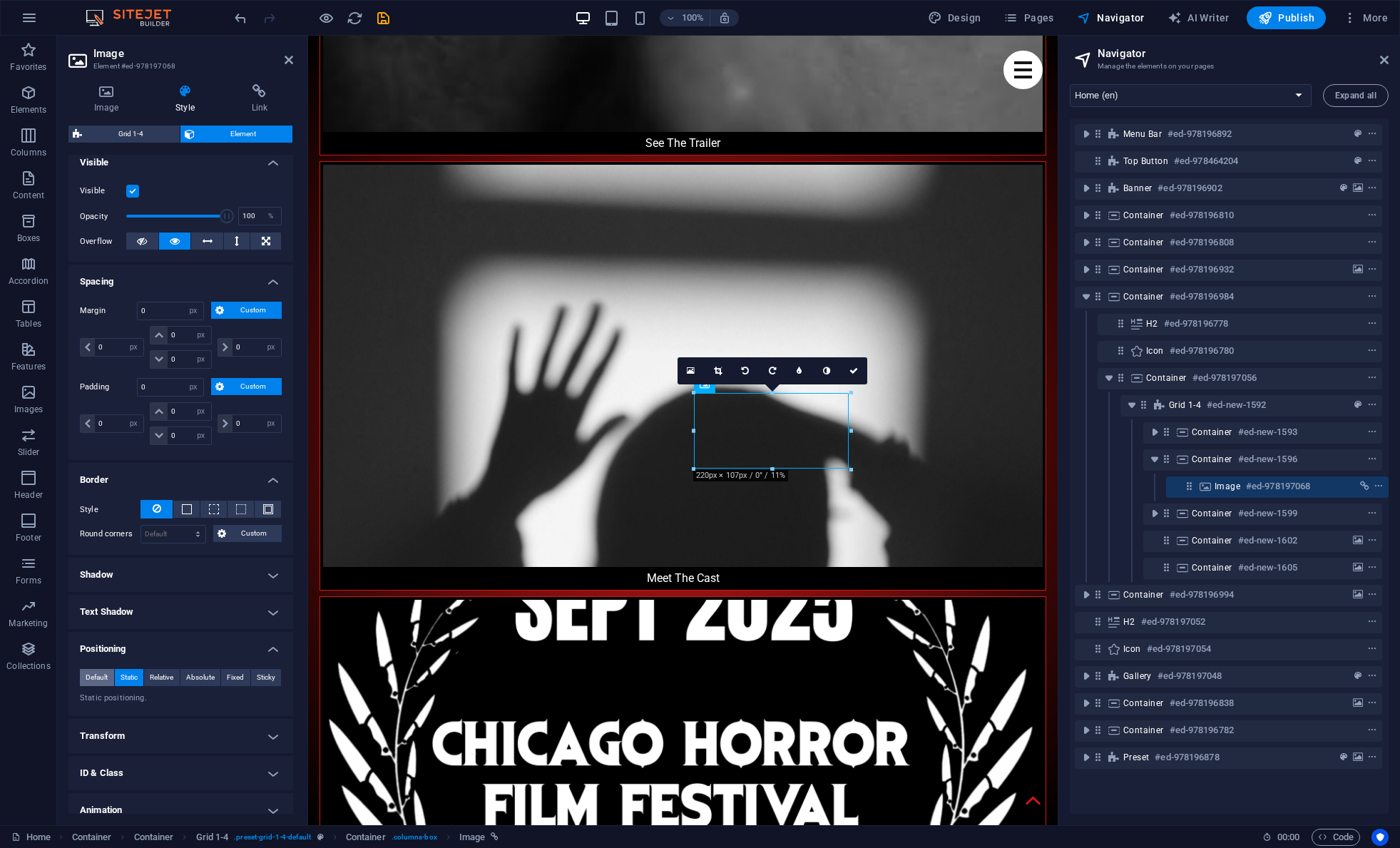
click at [103, 678] on span "Default" at bounding box center [96, 677] width 22 height 17
click at [186, 731] on h4 "Transform" at bounding box center [181, 736] width 225 height 34
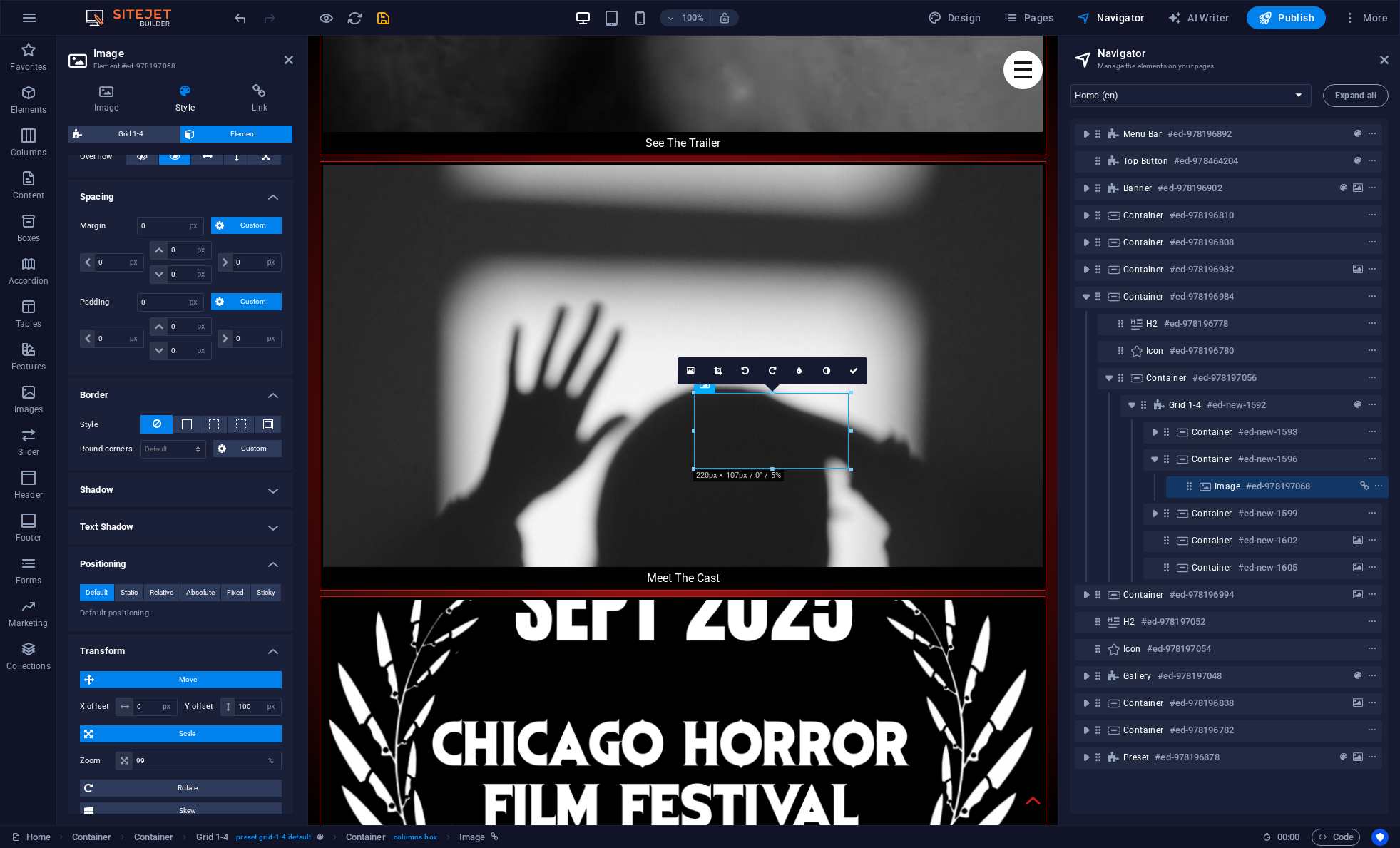
scroll to position [261, 0]
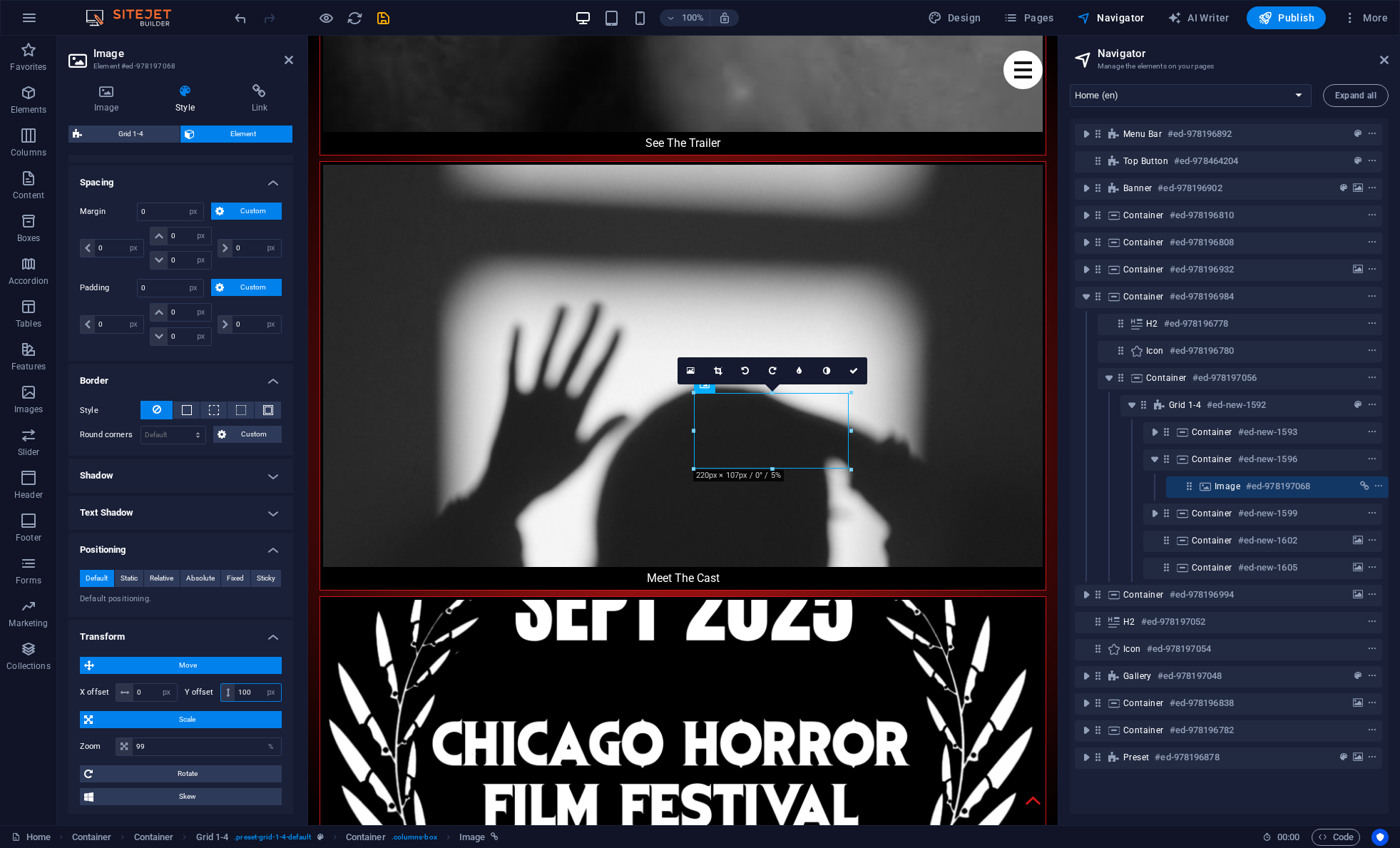
drag, startPoint x: 253, startPoint y: 694, endPoint x: 228, endPoint y: 690, distance: 25.3
click at [228, 690] on div "100 px rem % em vh vw" at bounding box center [251, 692] width 62 height 19
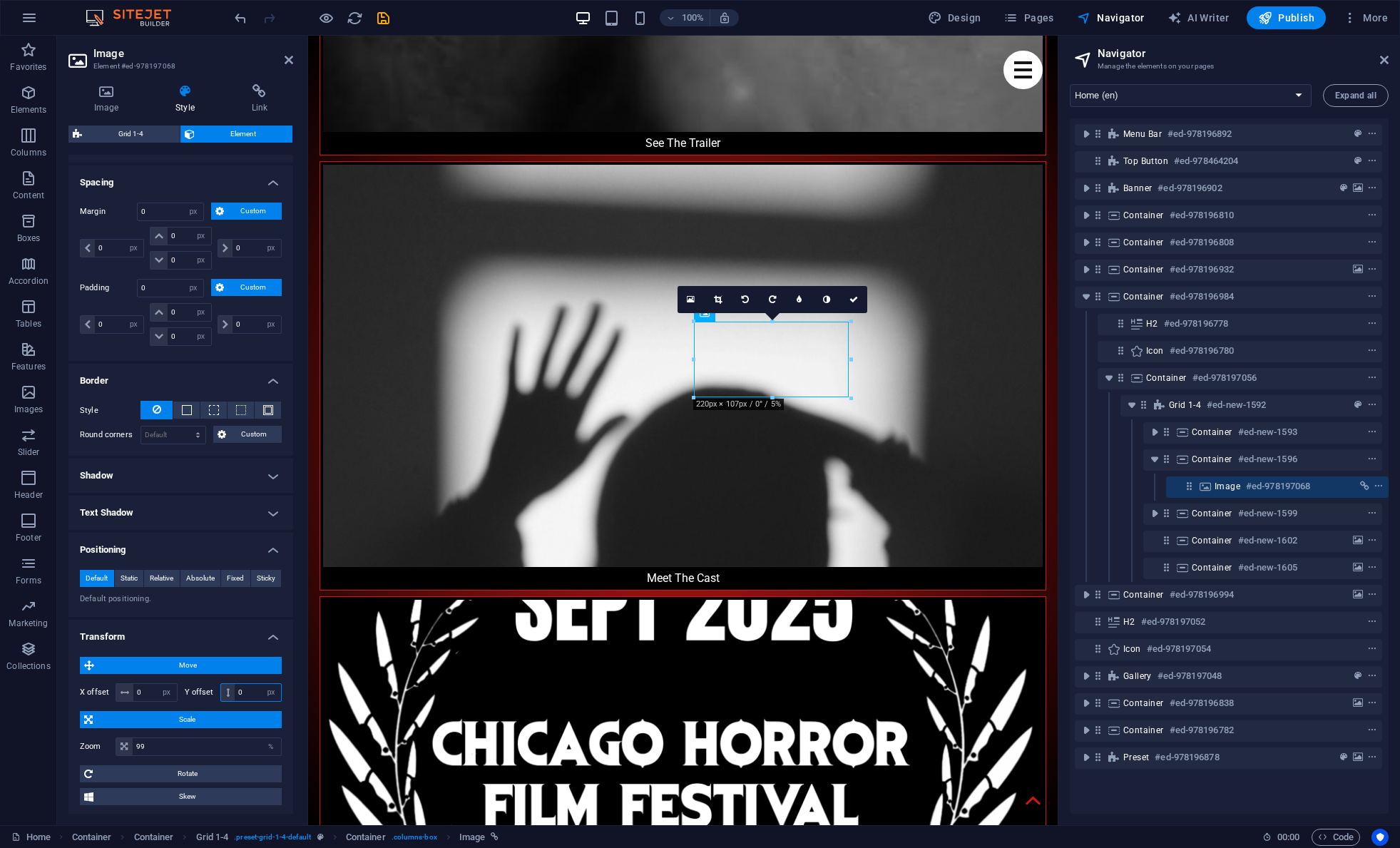
drag, startPoint x: 249, startPoint y: 687, endPoint x: 220, endPoint y: 686, distance: 29.0
click at [220, 686] on div "0 px rem % em vh vw" at bounding box center [251, 692] width 62 height 19
type input "50"
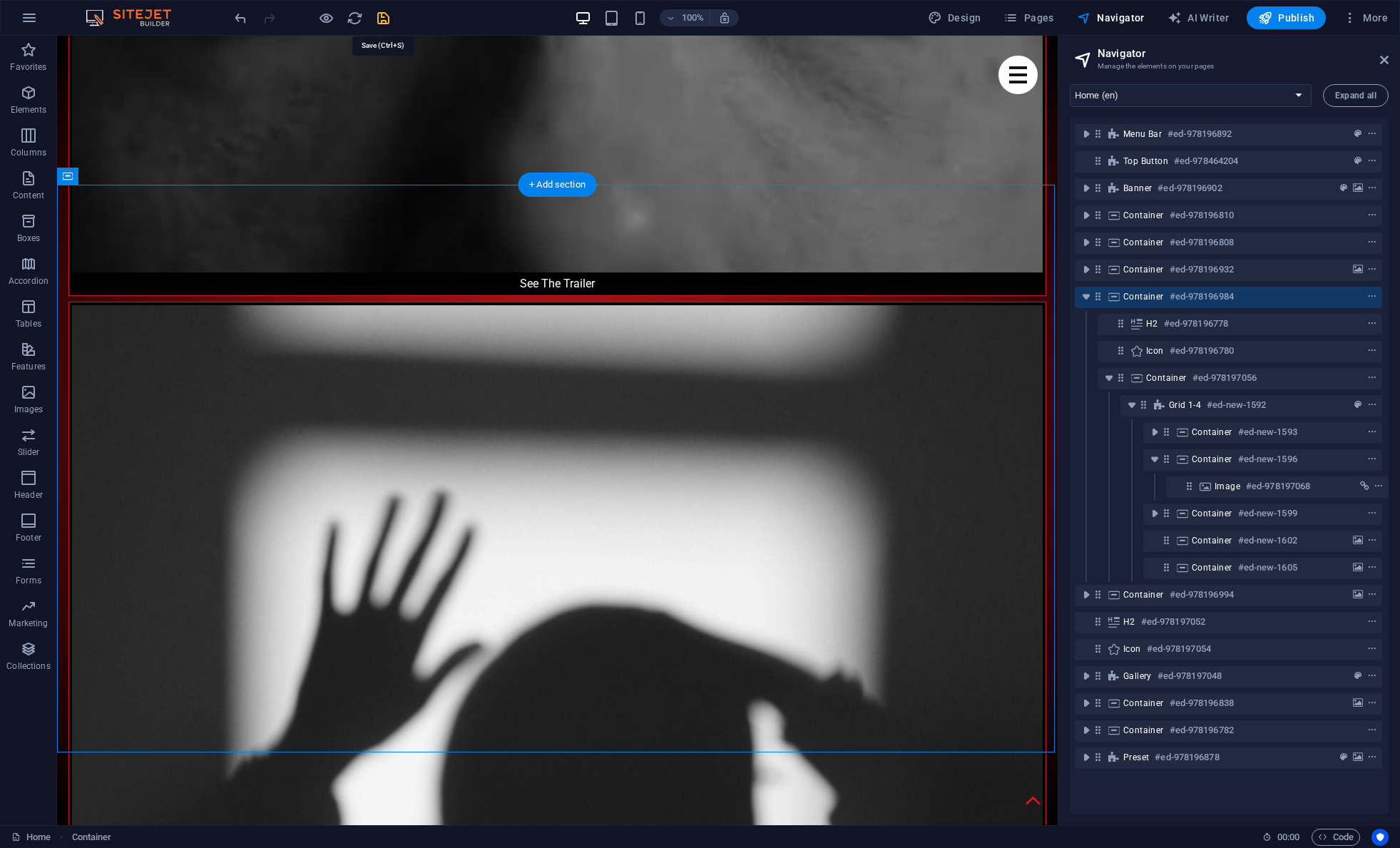
click at [384, 18] on icon "save" at bounding box center [383, 18] width 16 height 16
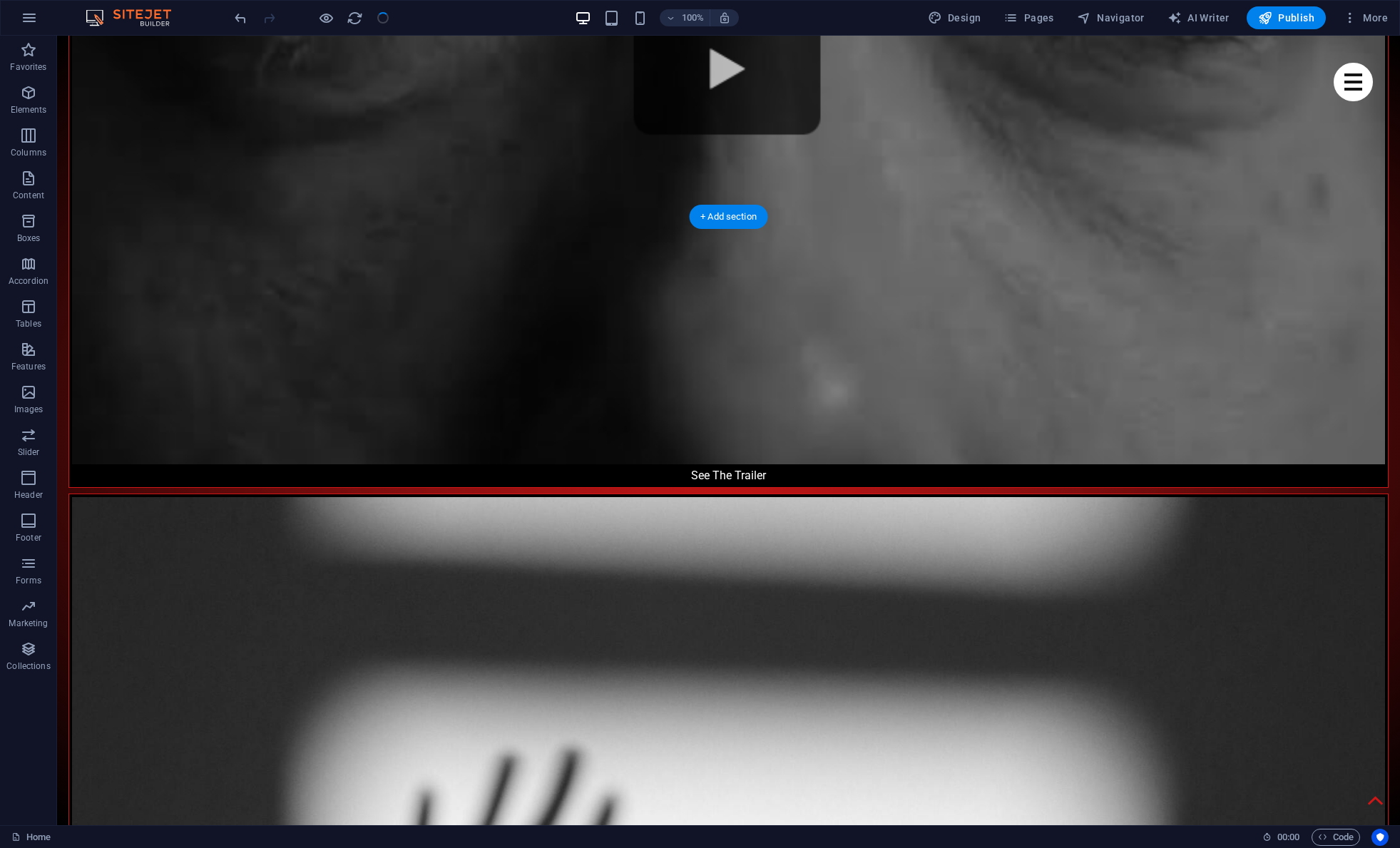
checkbox input "false"
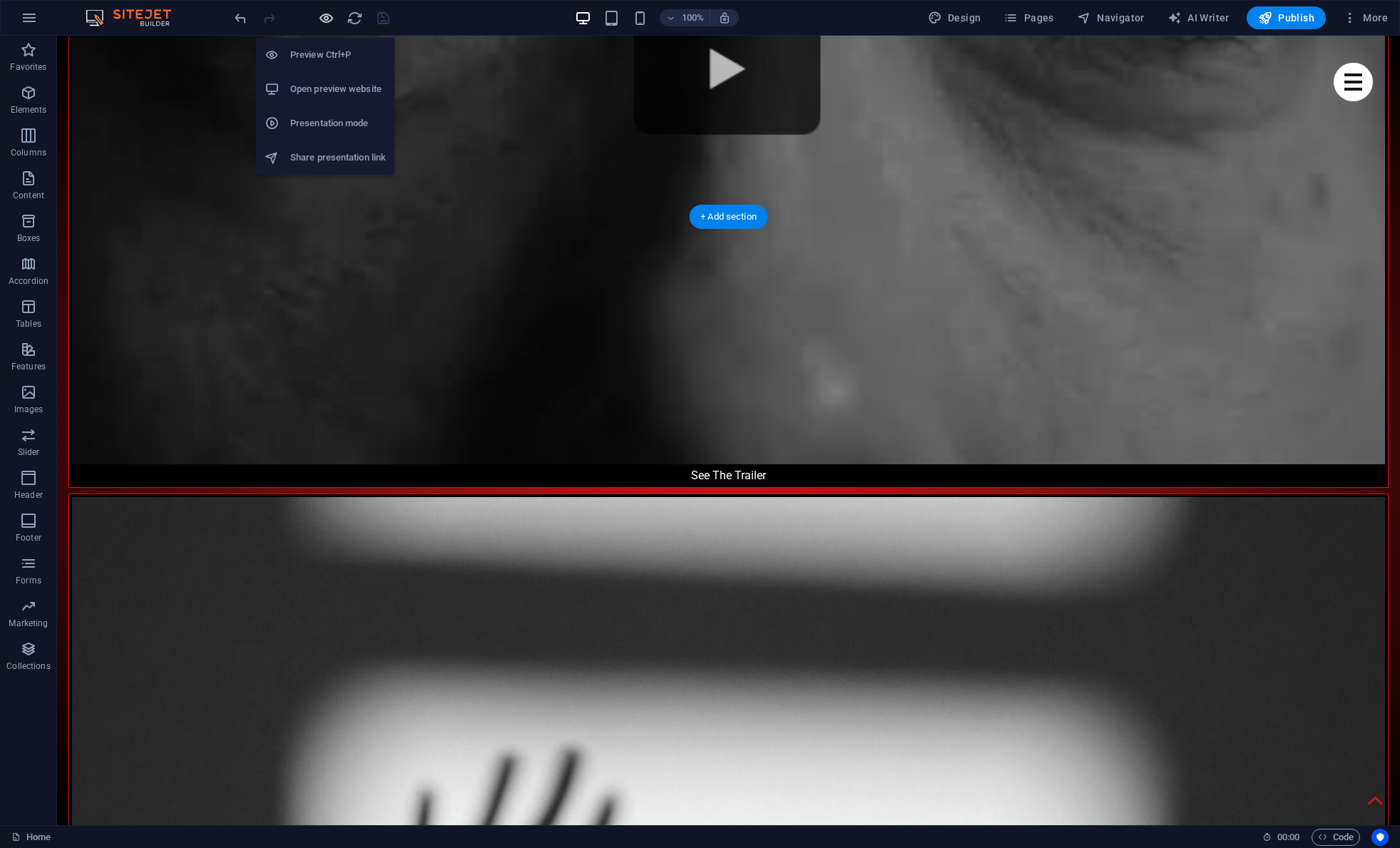
click at [328, 20] on icon "button" at bounding box center [327, 18] width 16 height 16
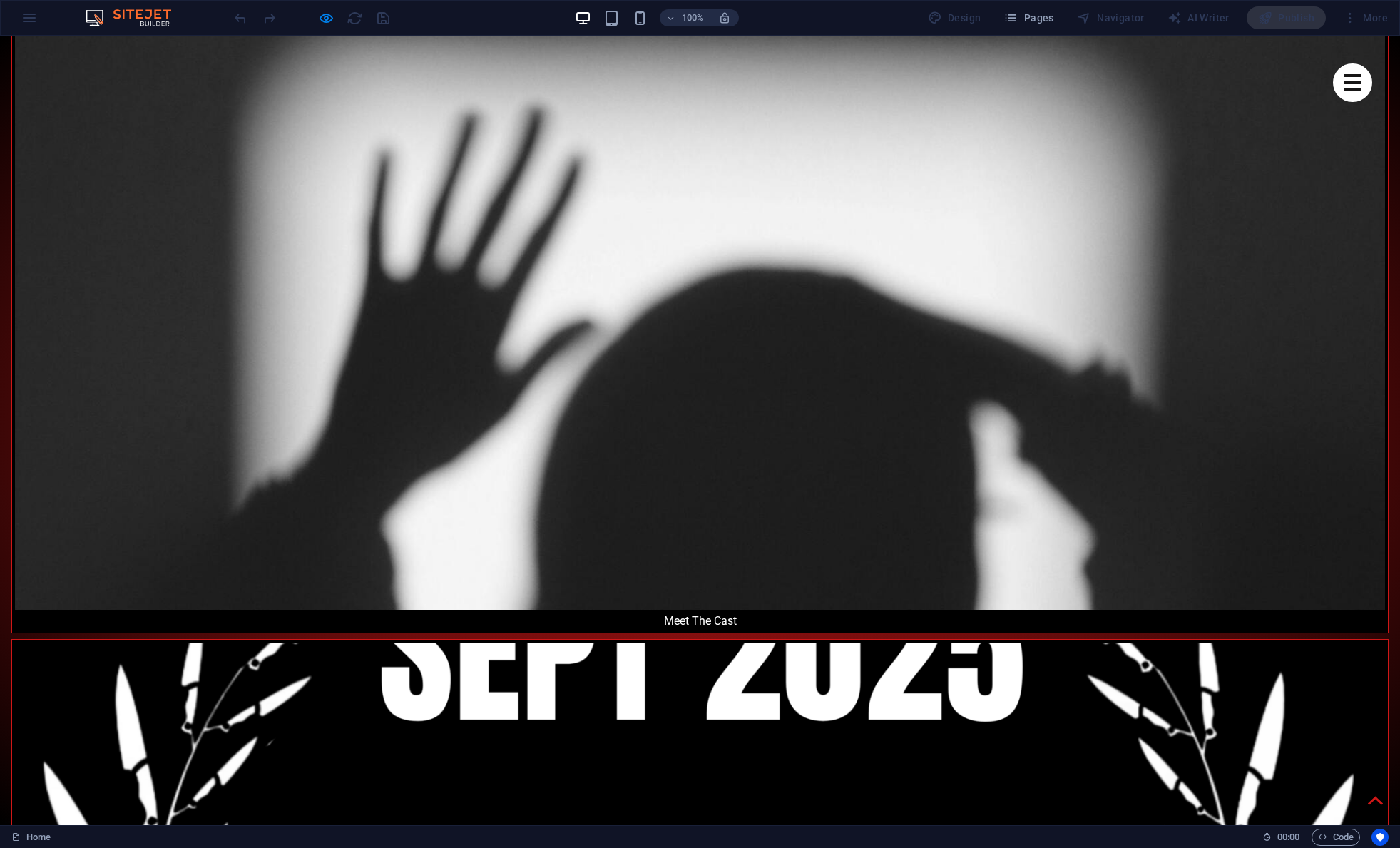
scroll to position [2685, 0]
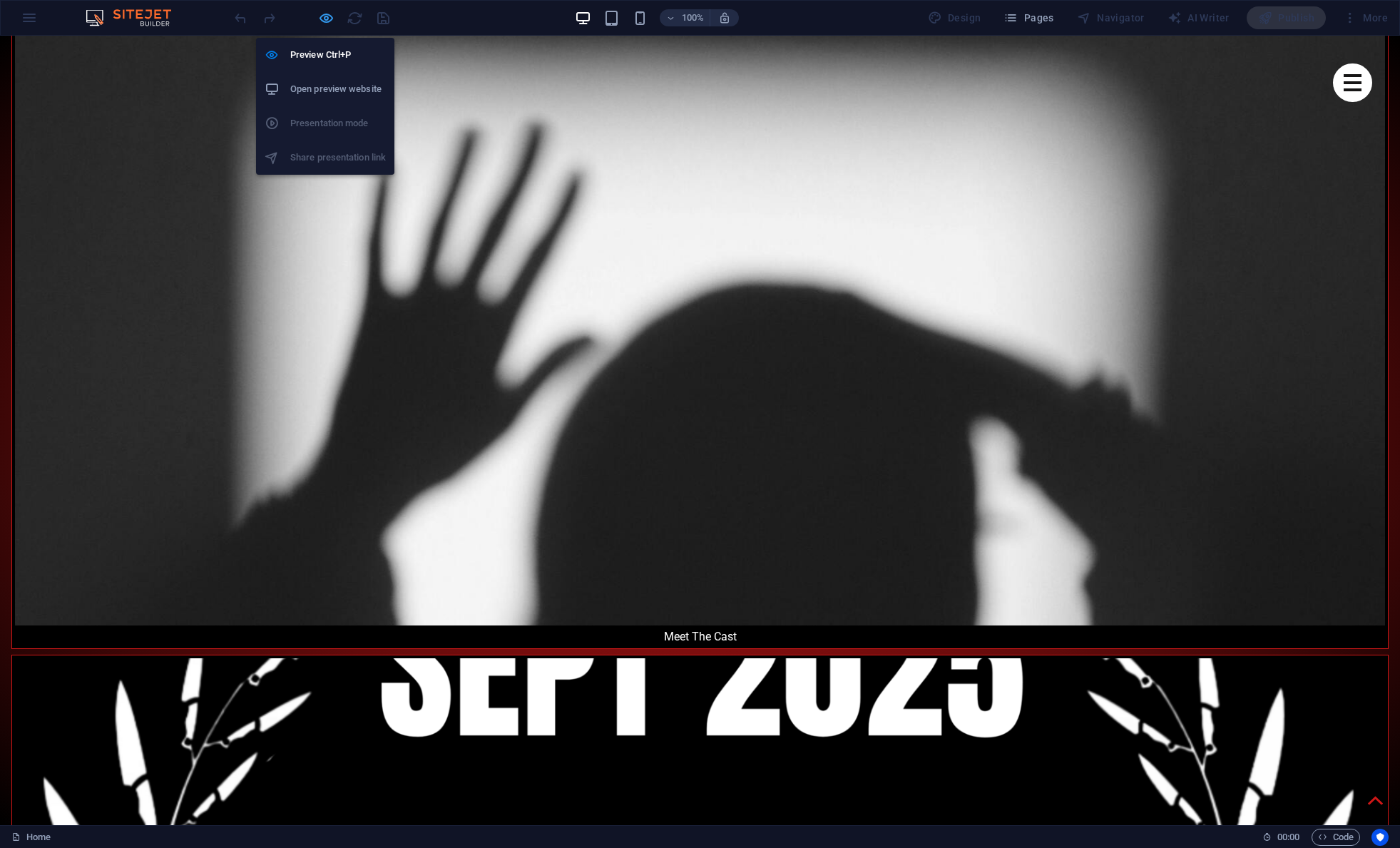
click at [326, 19] on icon "button" at bounding box center [327, 18] width 16 height 16
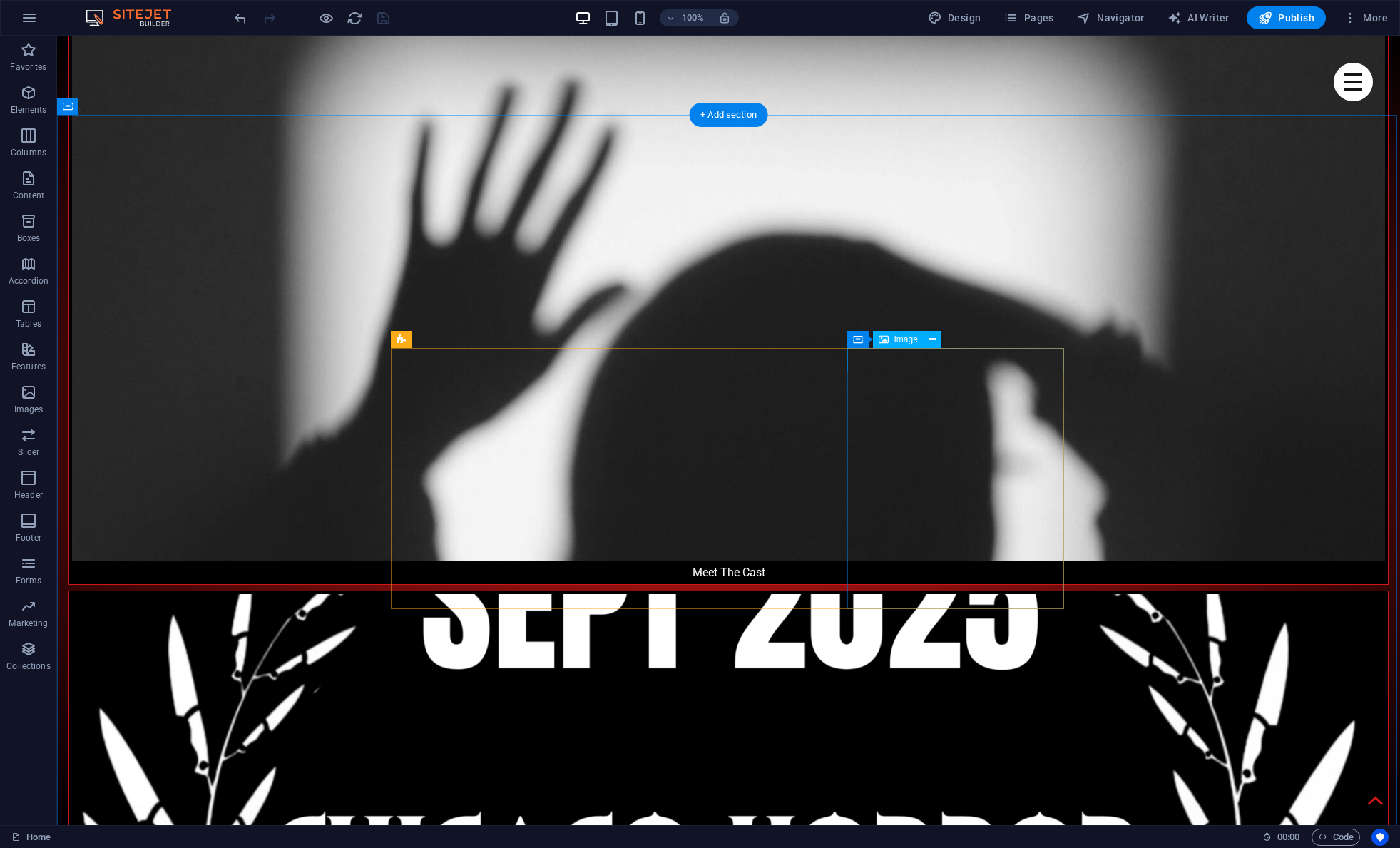
select select "%"
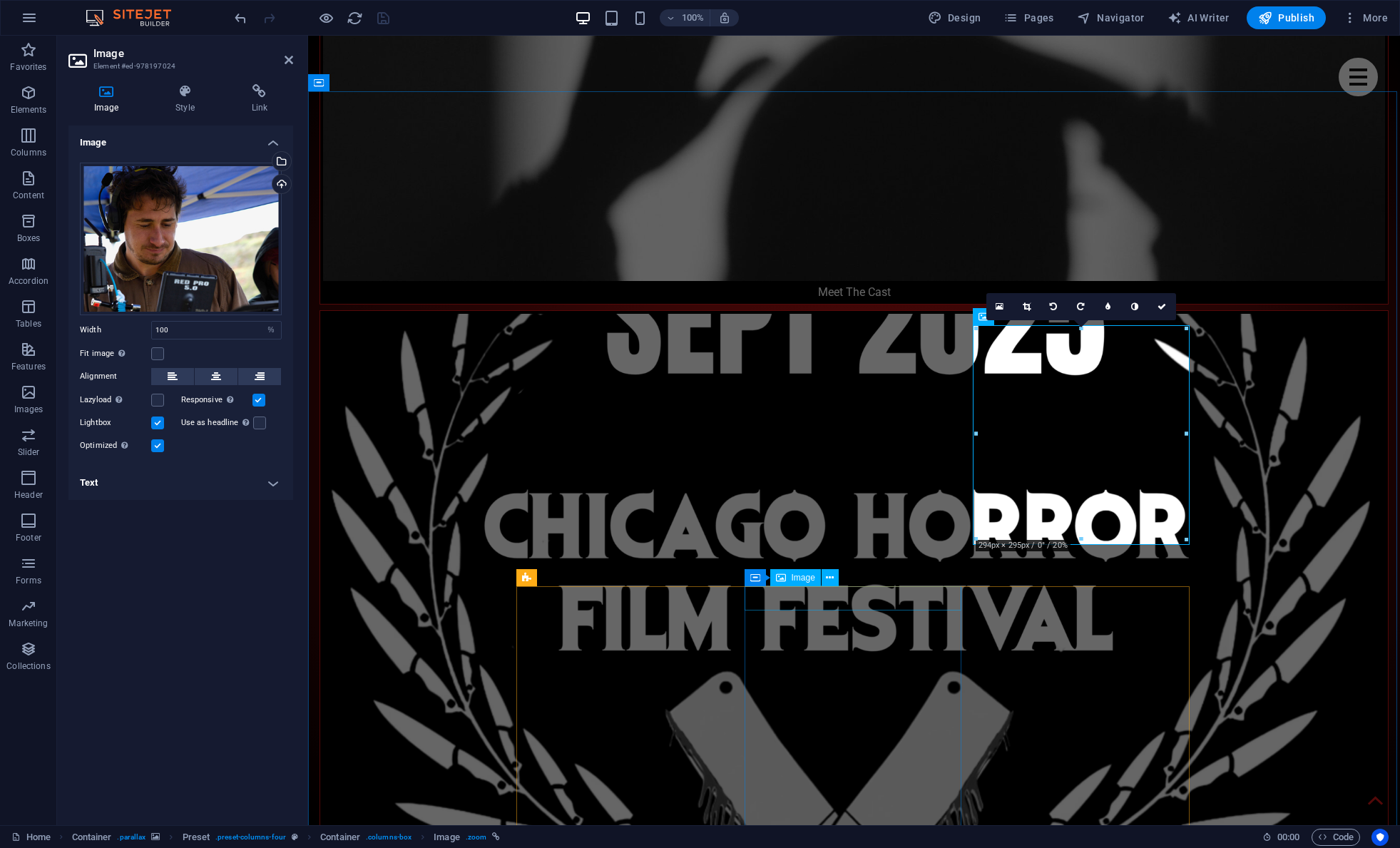
select select "%"
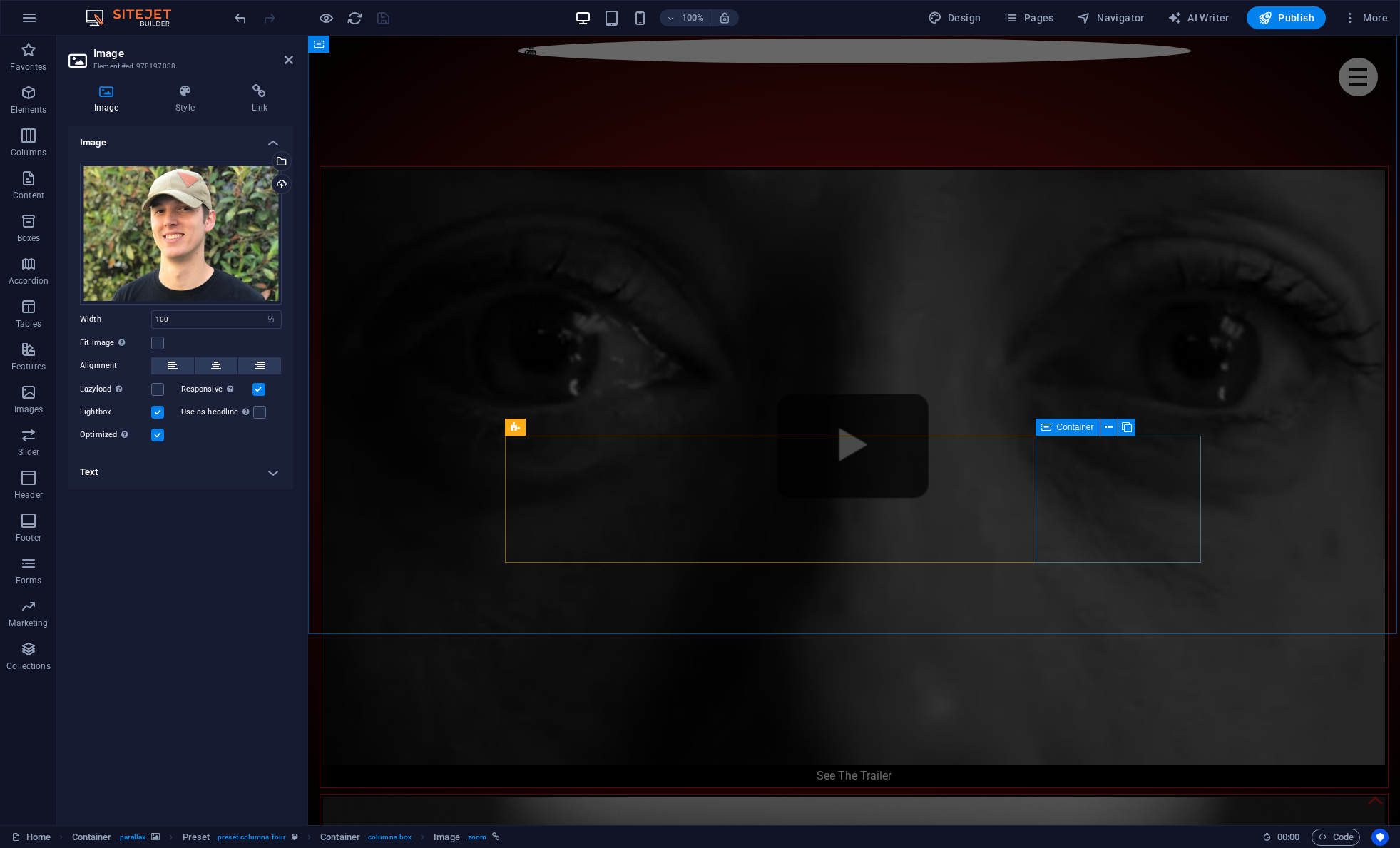
scroll to position [1576, 0]
select select "%"
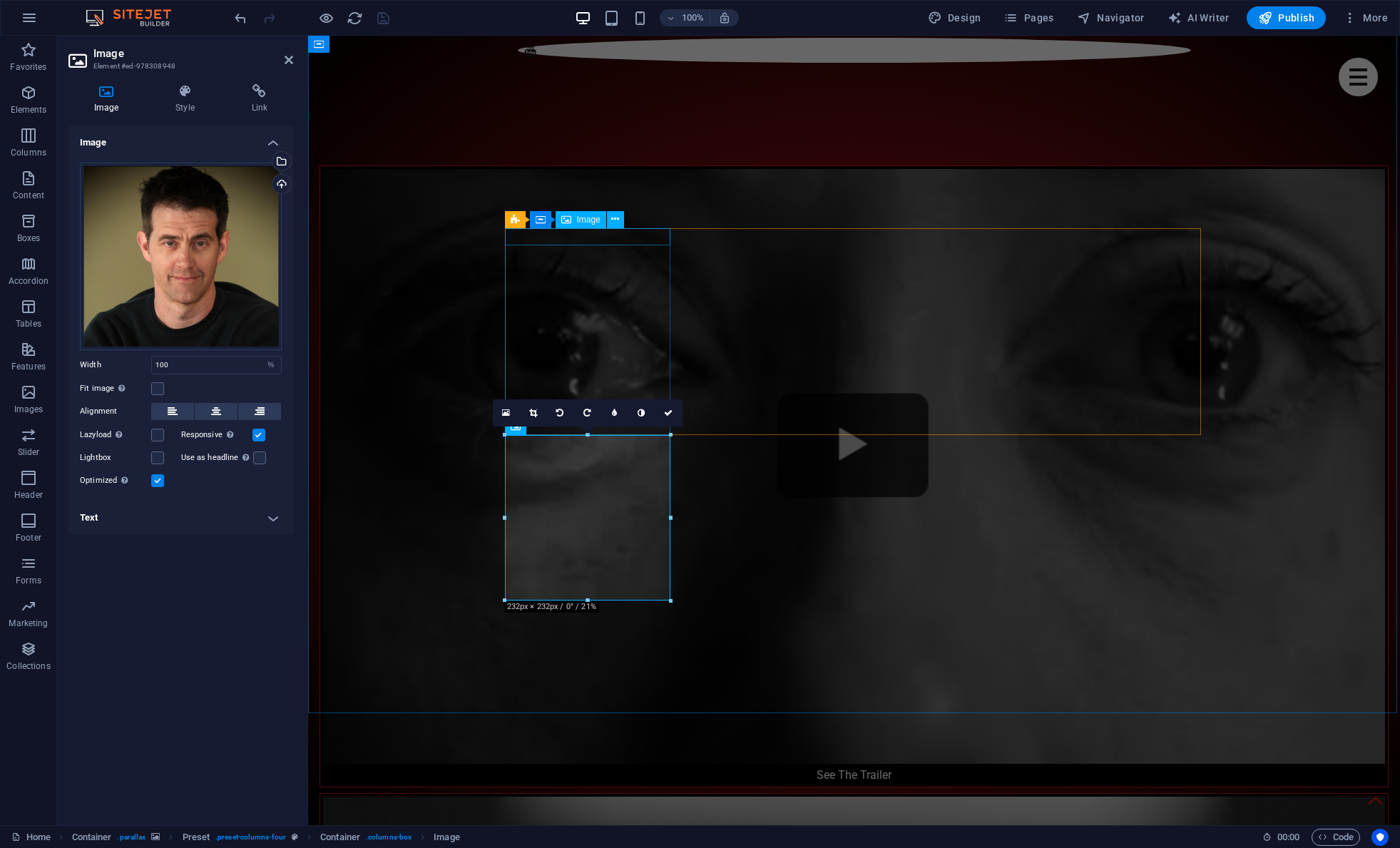
select select "%"
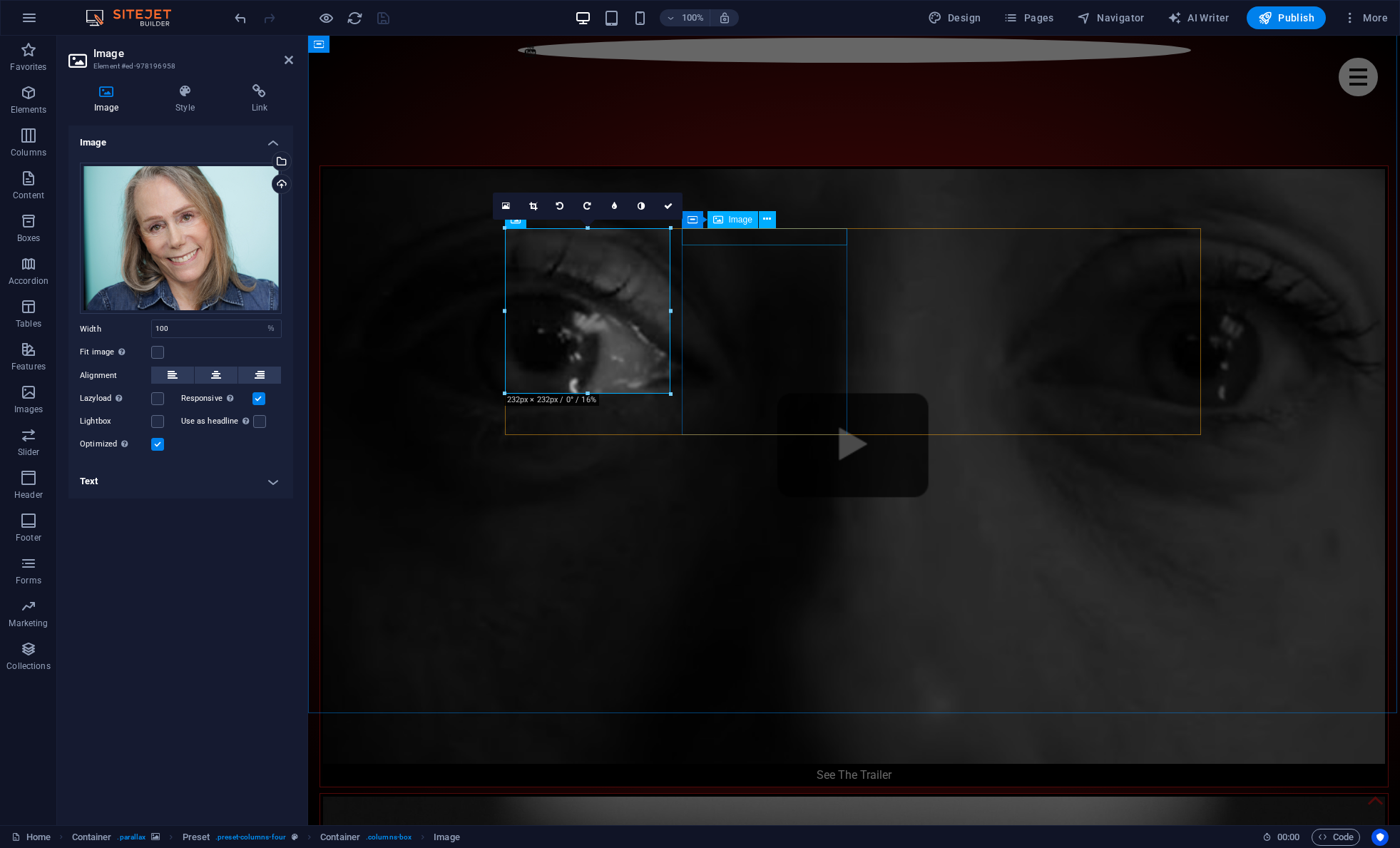
select select "%"
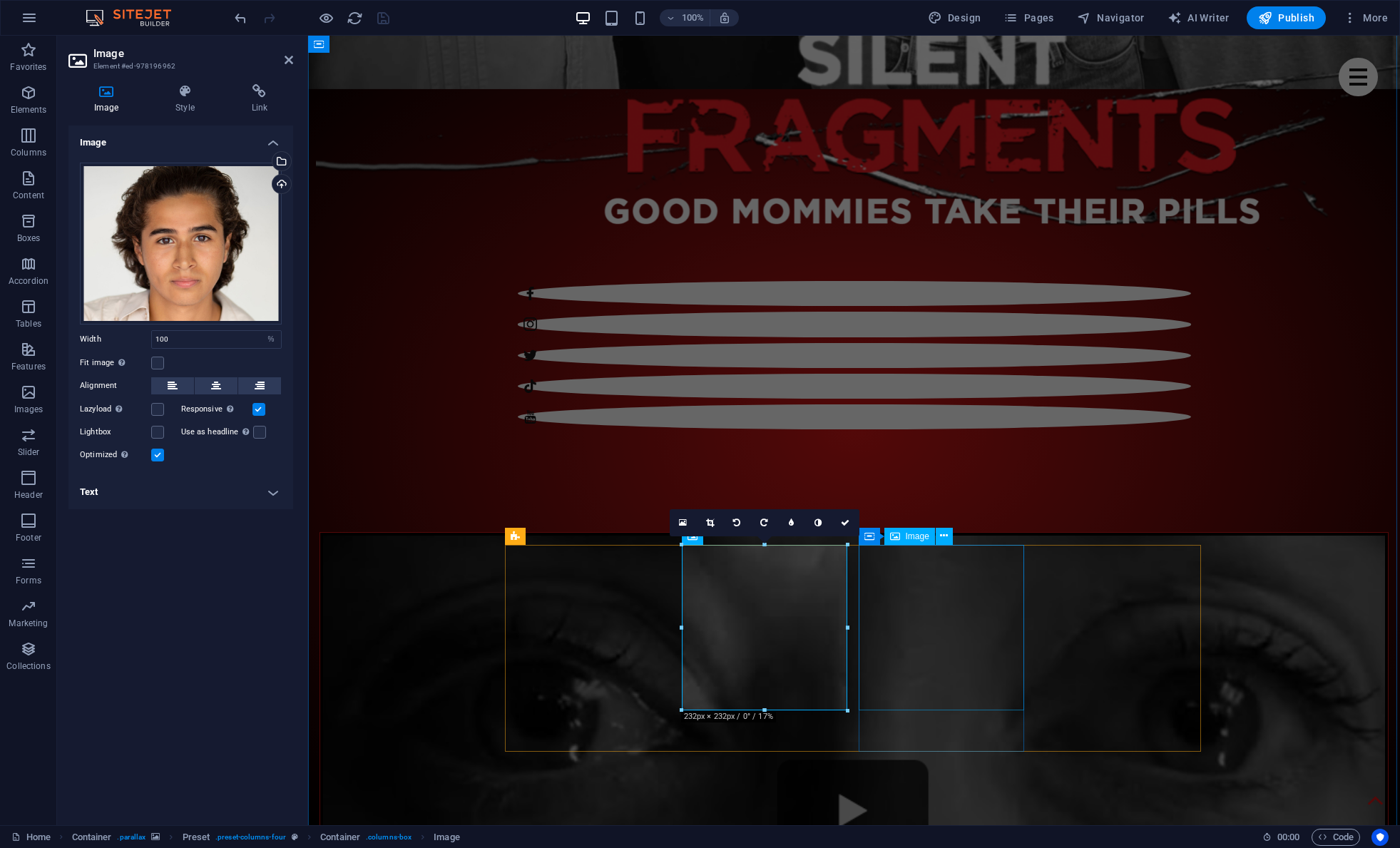
scroll to position [1196, 0]
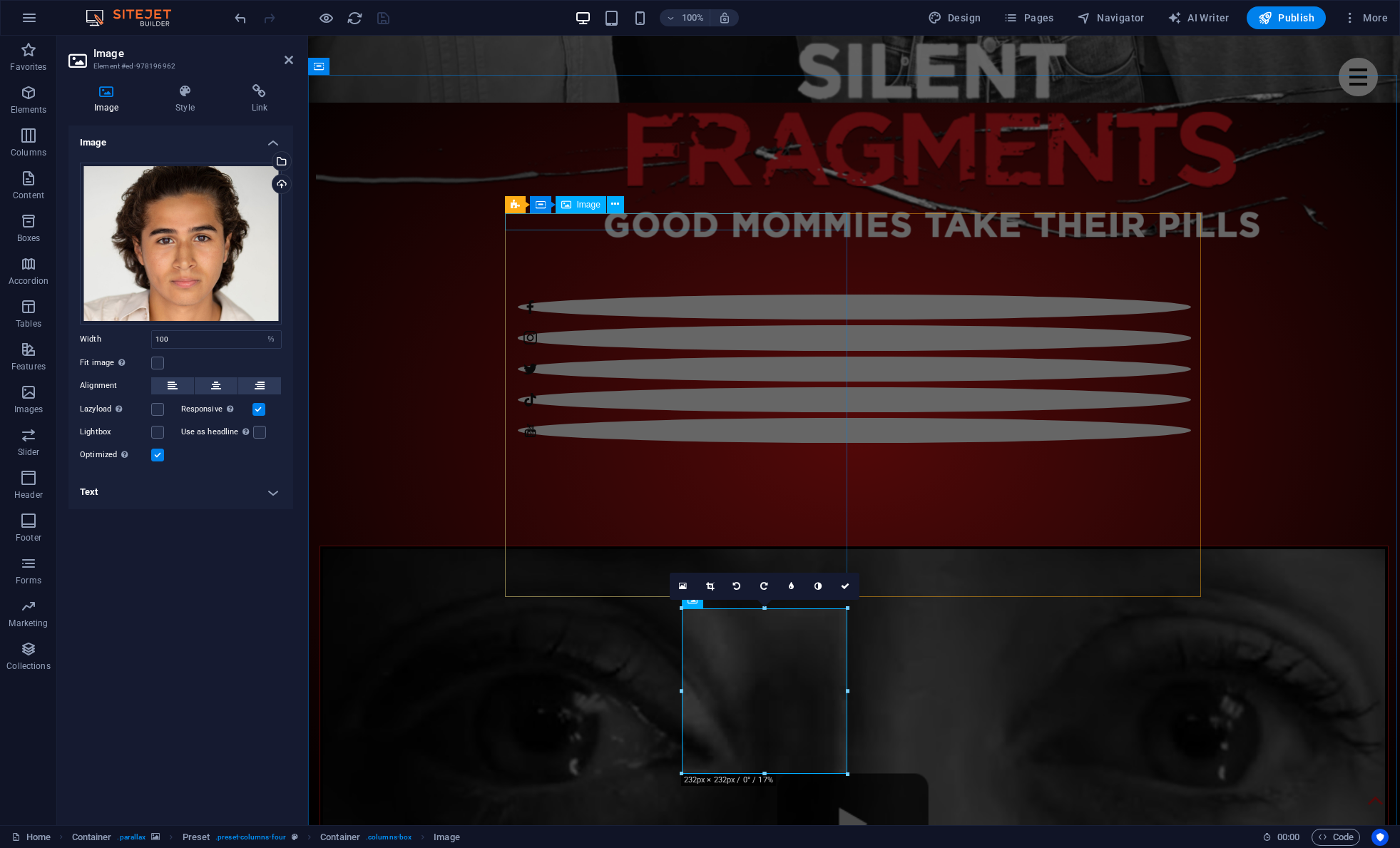
select select "%"
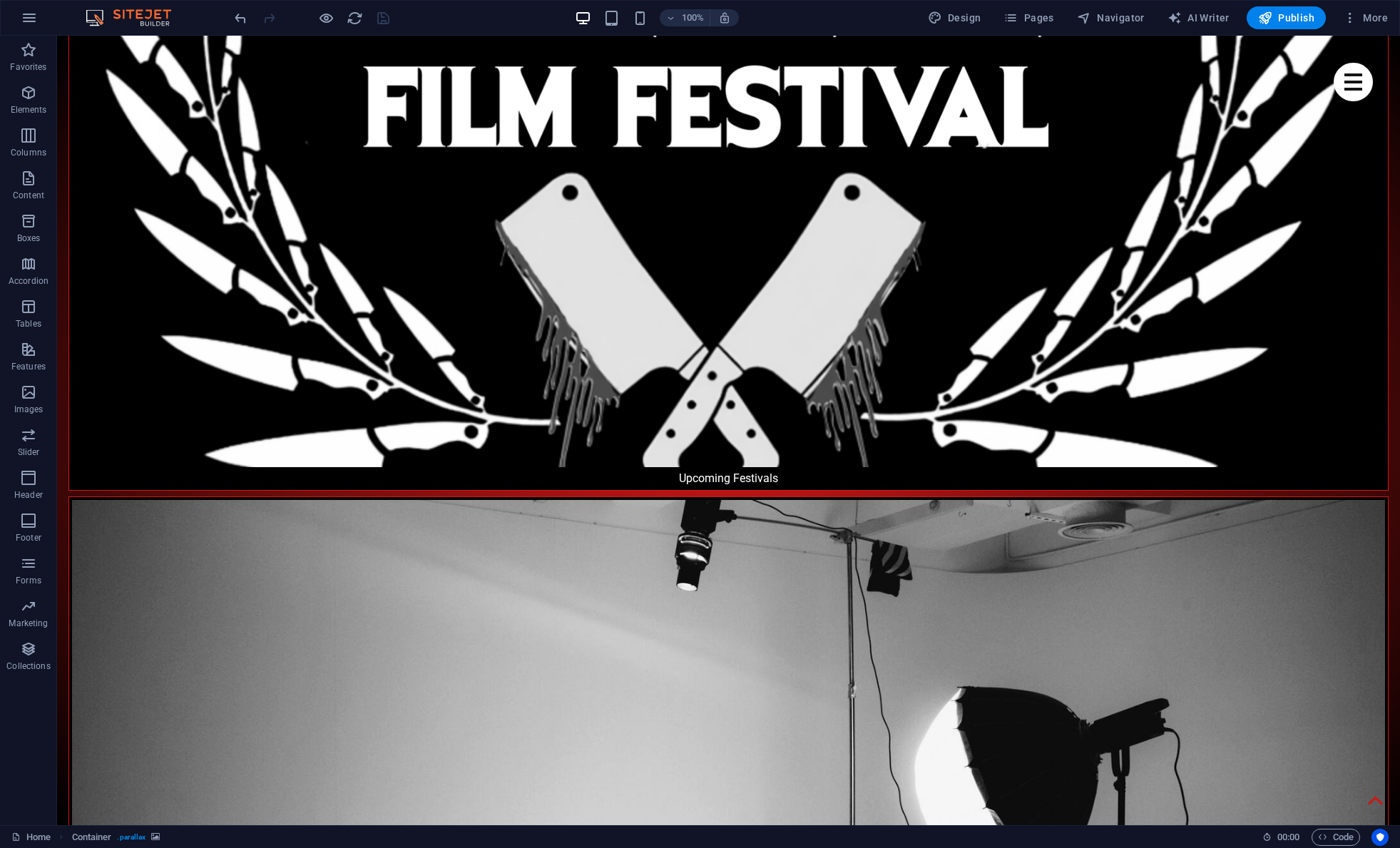
scroll to position [3500, 0]
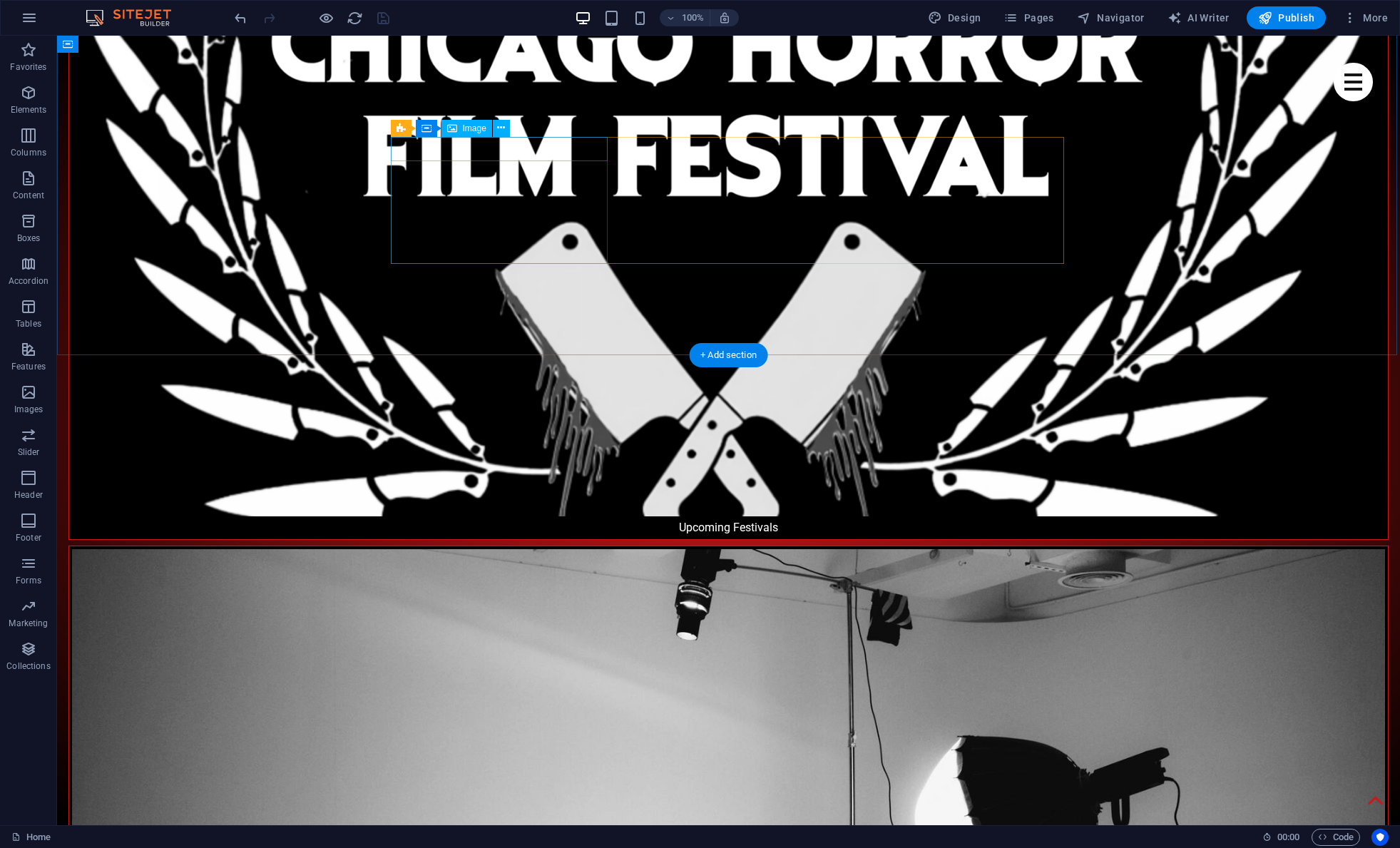
select select "%"
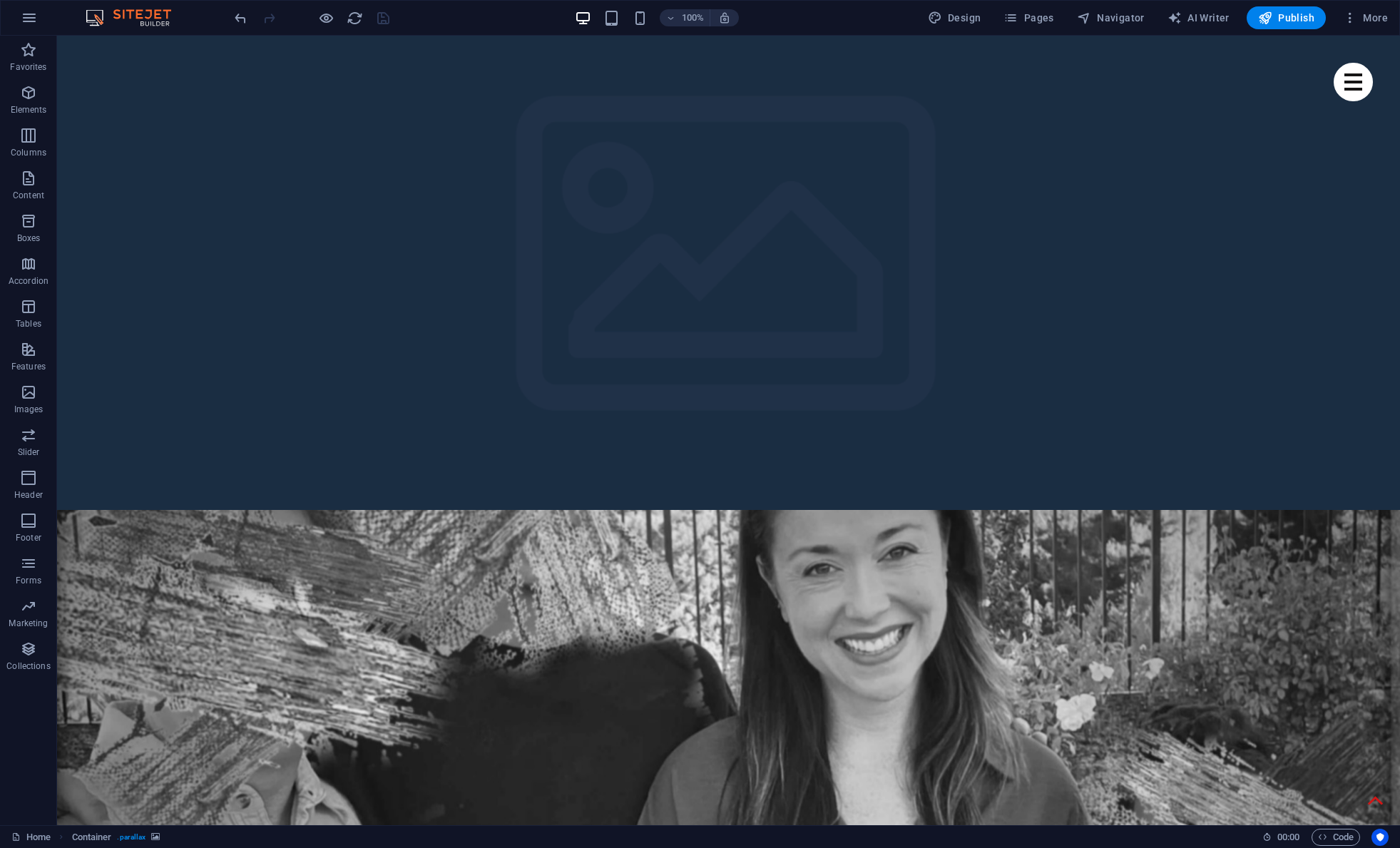
scroll to position [0, 0]
select select "%"
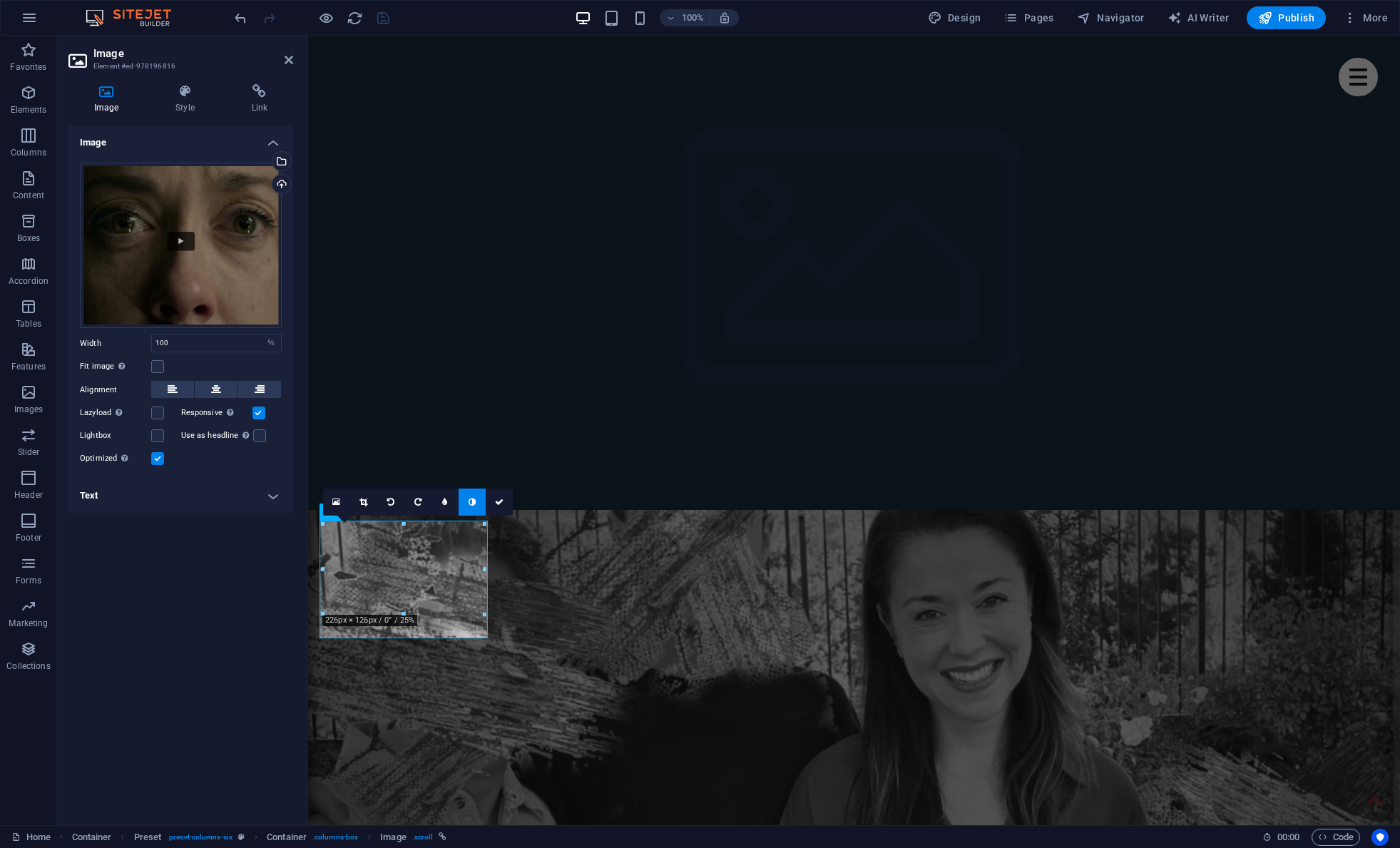
click at [677, 510] on figure at bounding box center [854, 810] width 1092 height 601
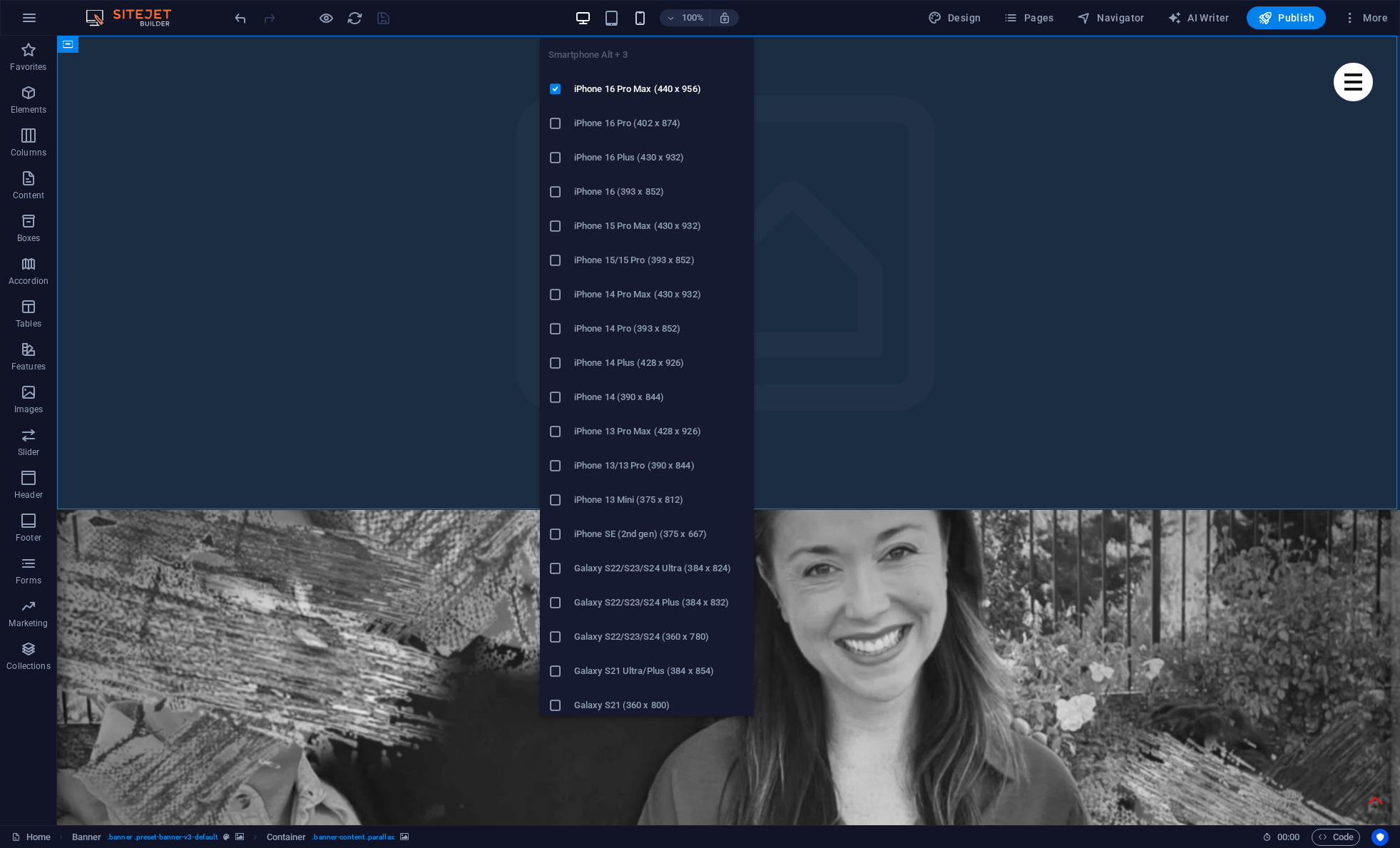
click at [643, 20] on icon "button" at bounding box center [640, 18] width 16 height 16
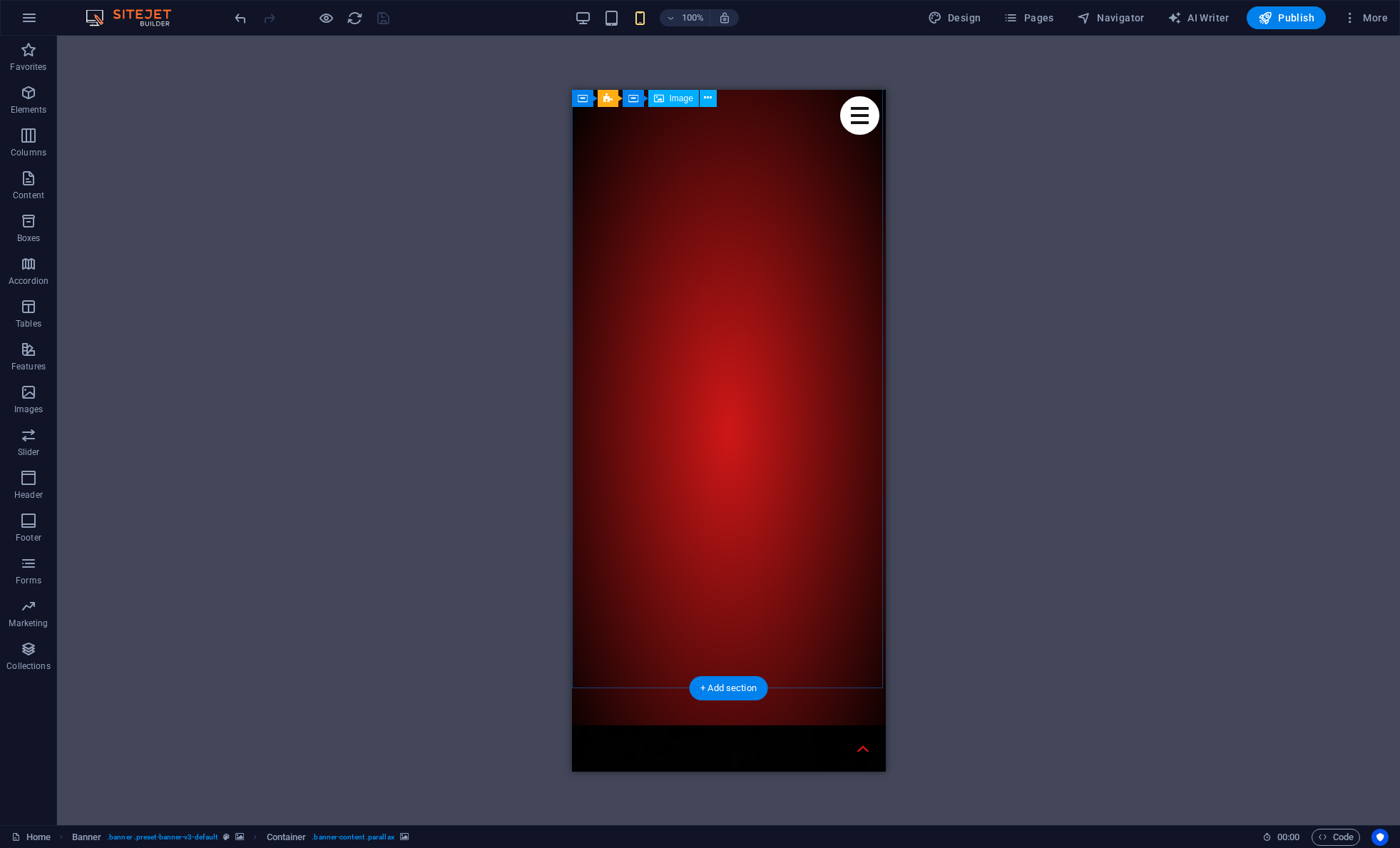
scroll to position [3602, 0]
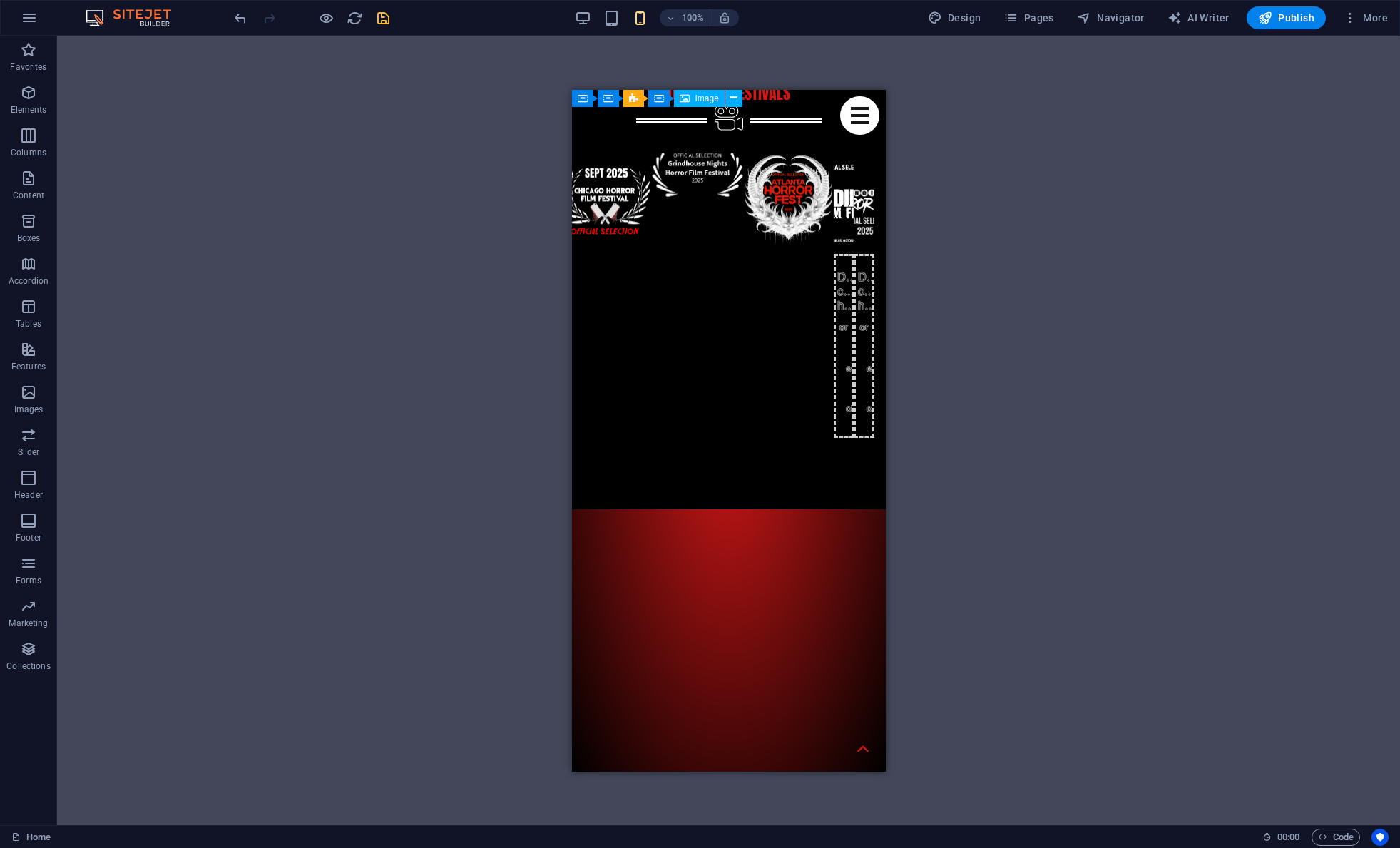
scroll to position [7539, 0]
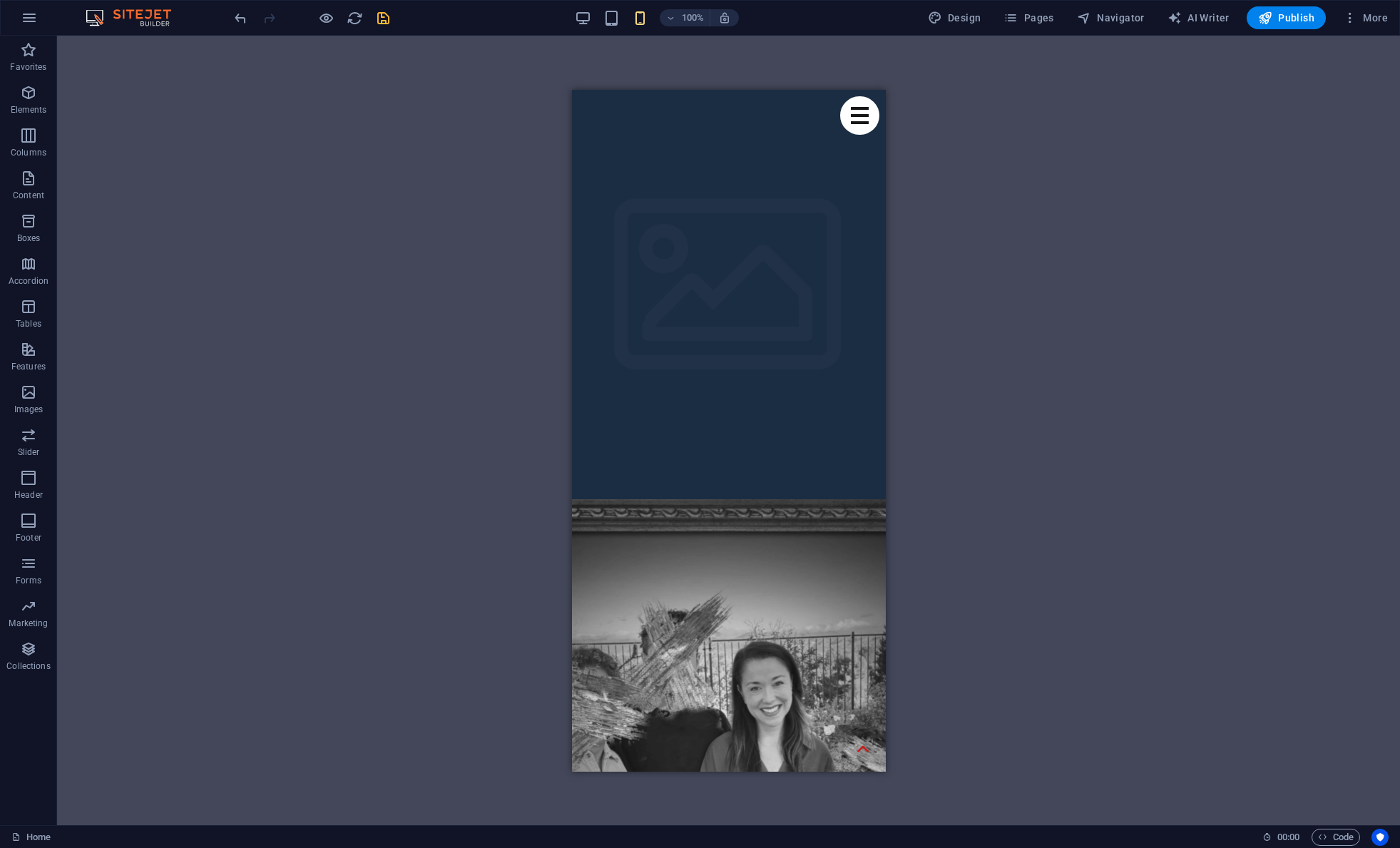
scroll to position [0, 0]
click at [386, 22] on icon "save" at bounding box center [383, 18] width 16 height 16
checkbox input "false"
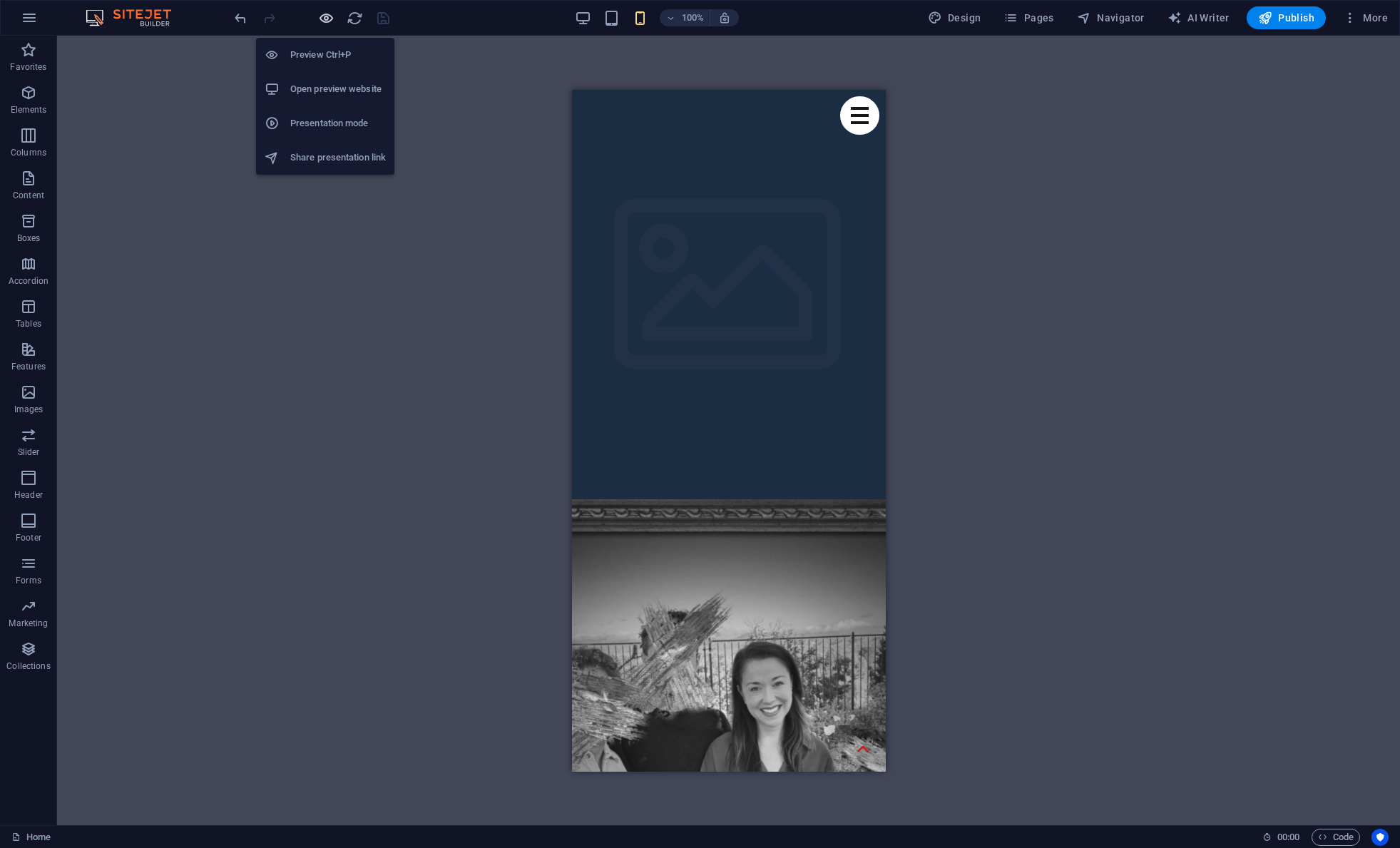
click at [330, 21] on icon "button" at bounding box center [327, 18] width 16 height 16
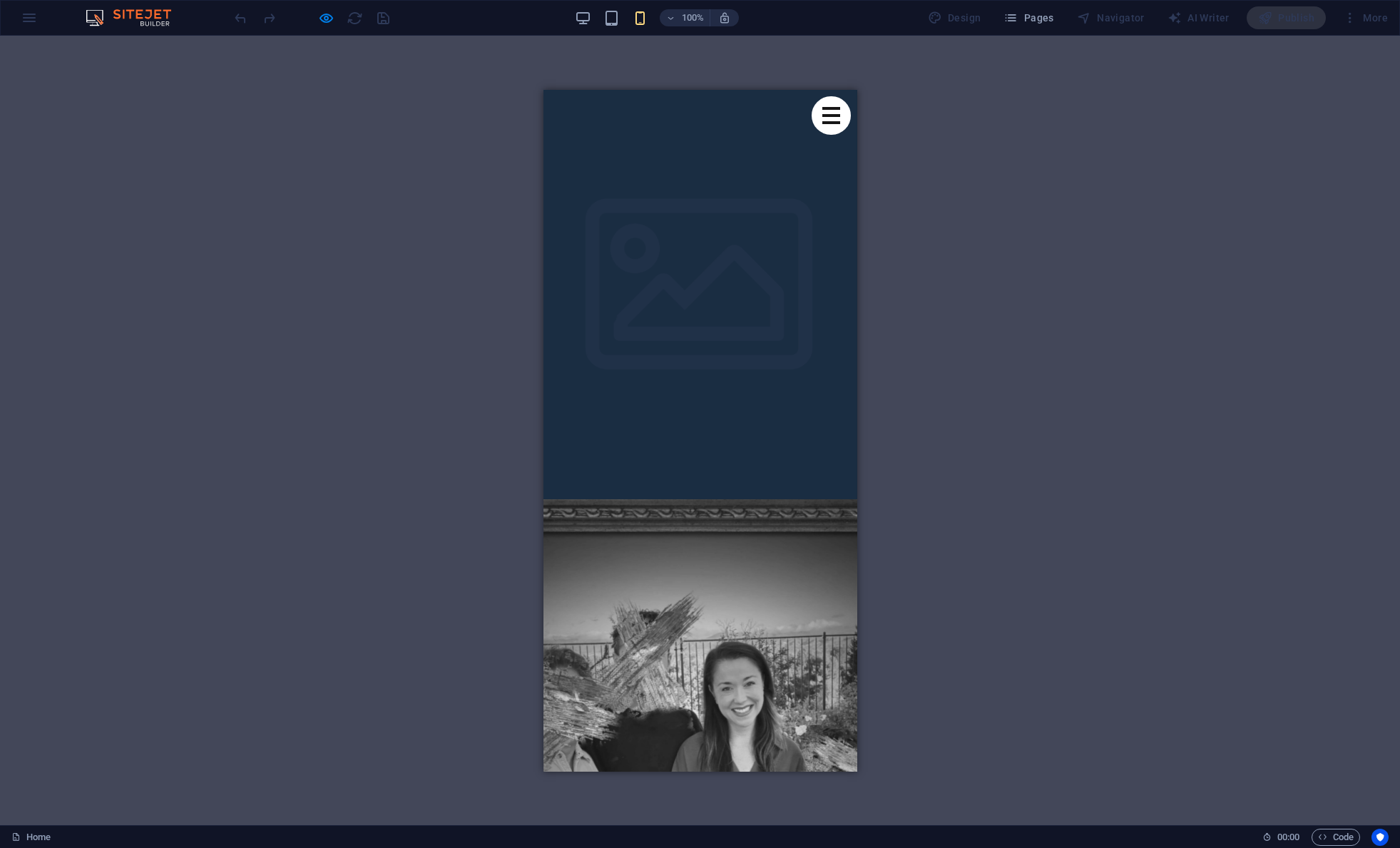
click at [431, 244] on div "H2 Container Logo Banner Banner Container Social Media Icons YouTube Image Cont…" at bounding box center [700, 431] width 1400 height 790
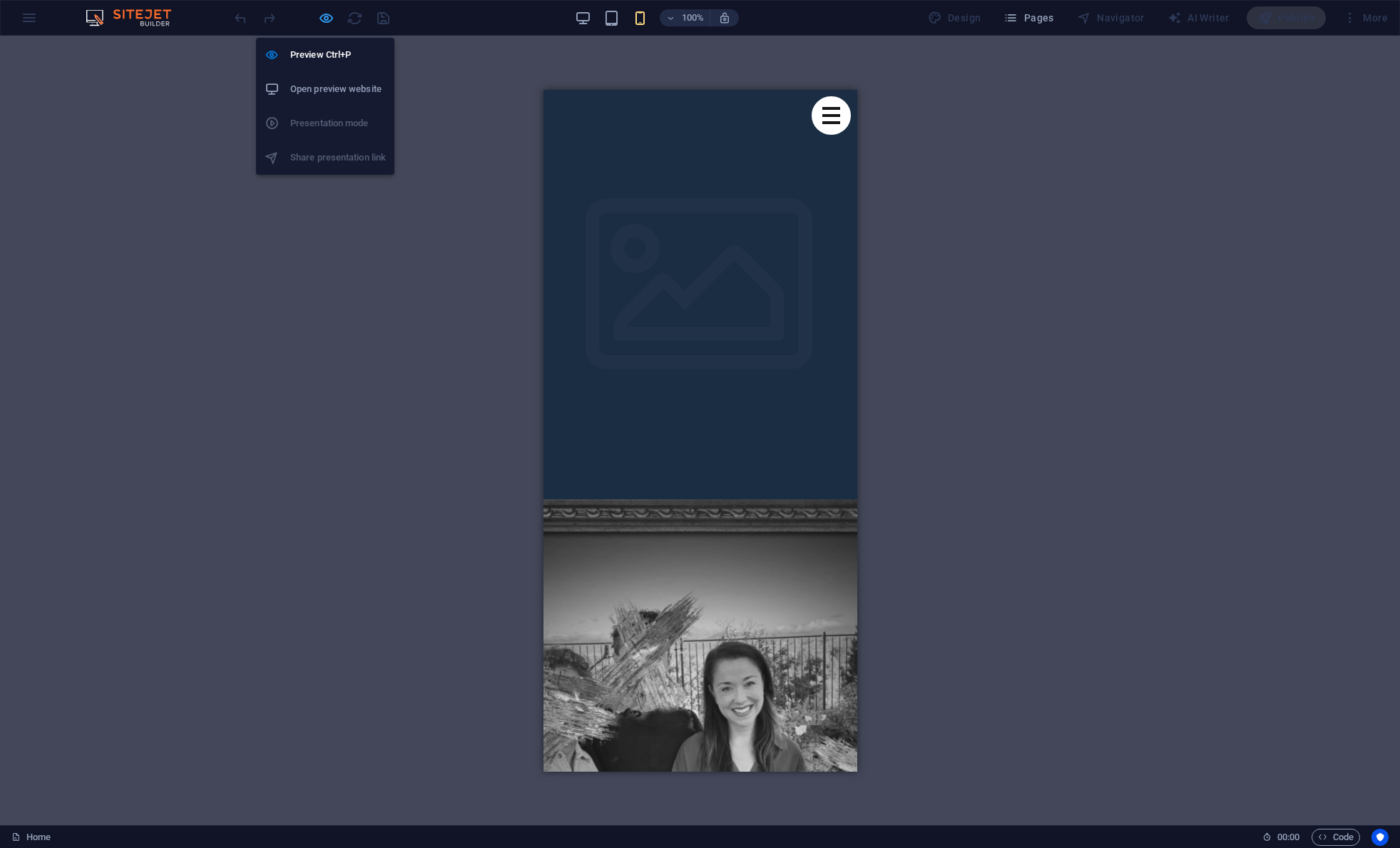
click at [328, 22] on icon "button" at bounding box center [327, 18] width 16 height 16
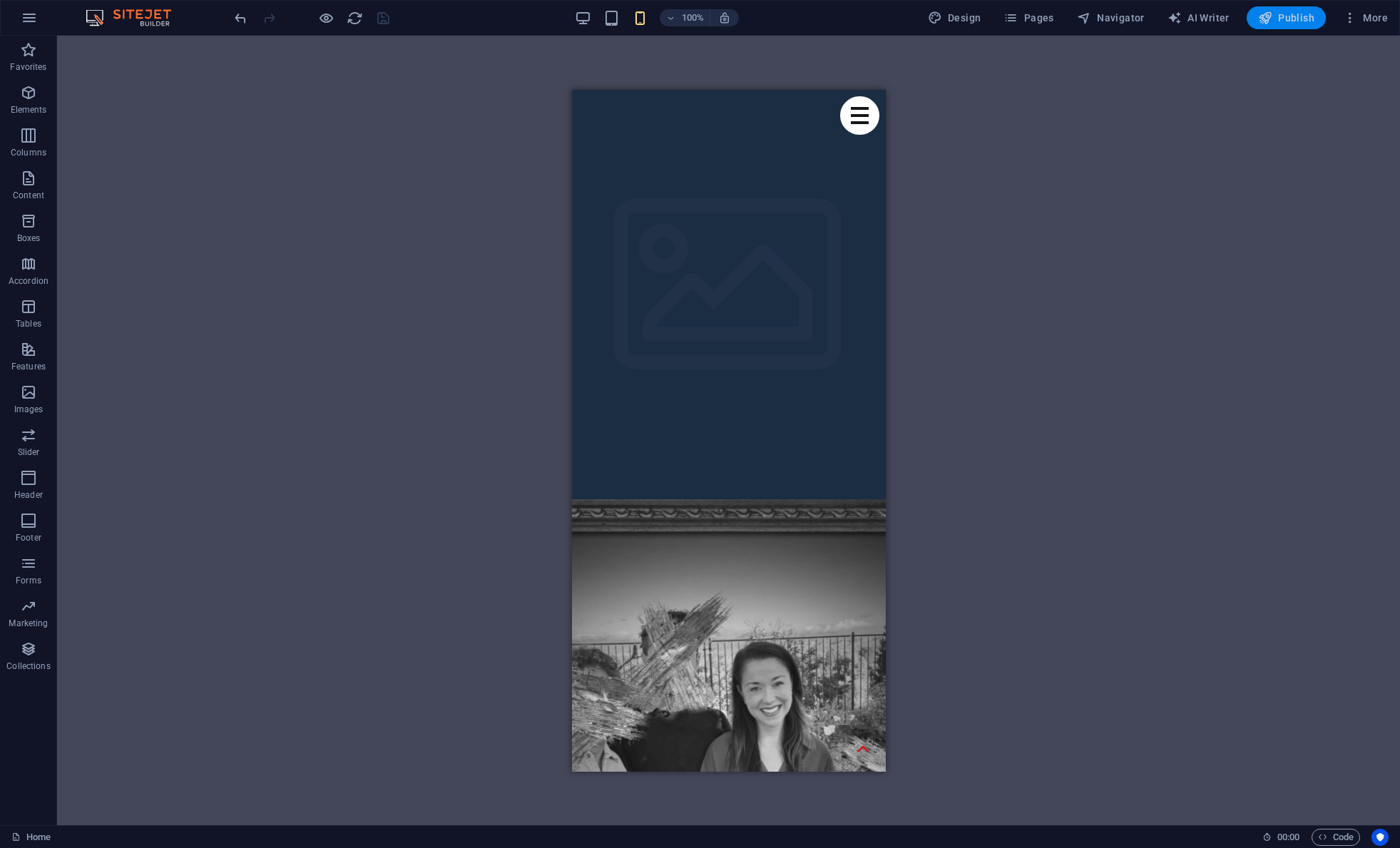
click at [933, 14] on span "Publish" at bounding box center [1286, 18] width 57 height 14
